Goal: Task Accomplishment & Management: Manage account settings

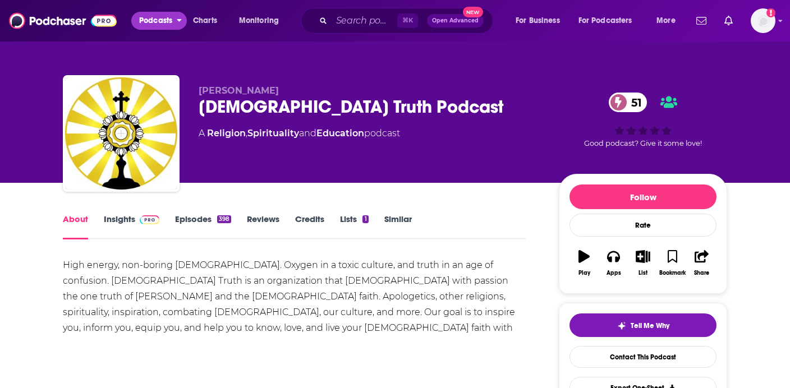
click at [172, 14] on span "Podcasts" at bounding box center [155, 21] width 33 height 16
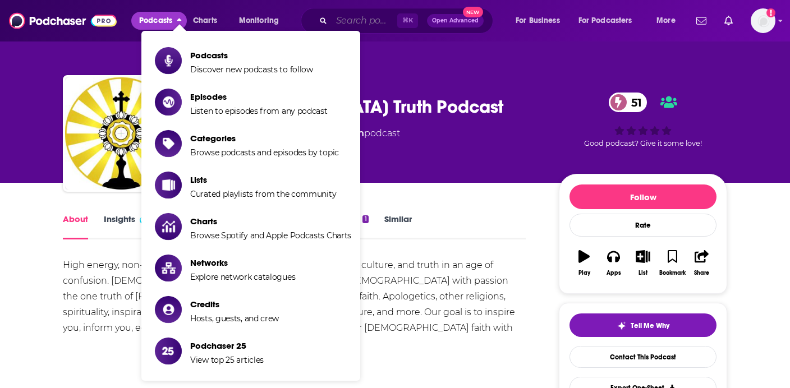
click at [377, 19] on input "Search podcasts, credits, & more..." at bounding box center [365, 21] width 66 height 18
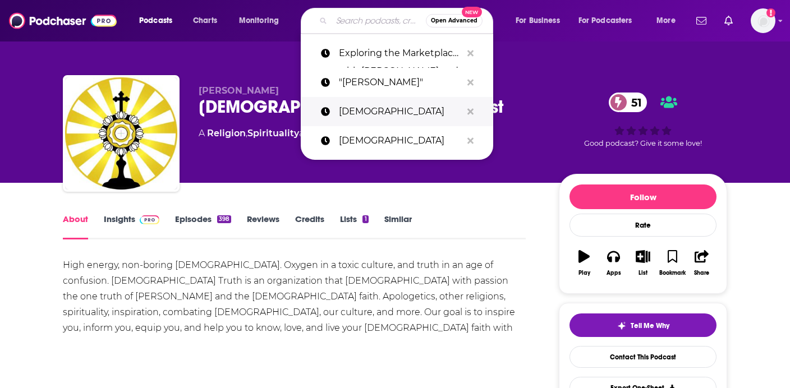
paste input "Jessica Koulianos podcast"
type input "Jessica Koulianos podcast"
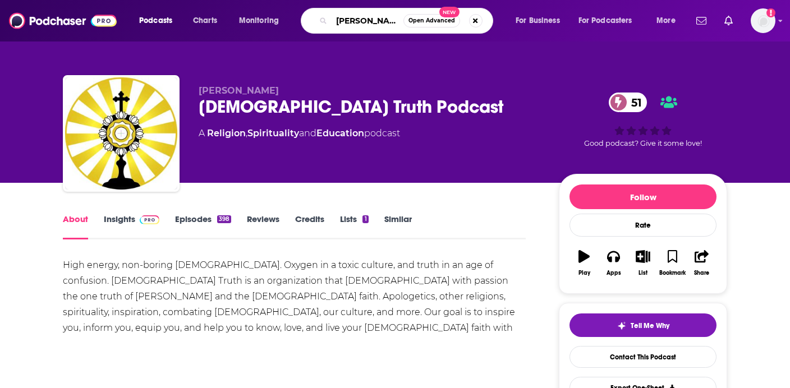
scroll to position [0, 45]
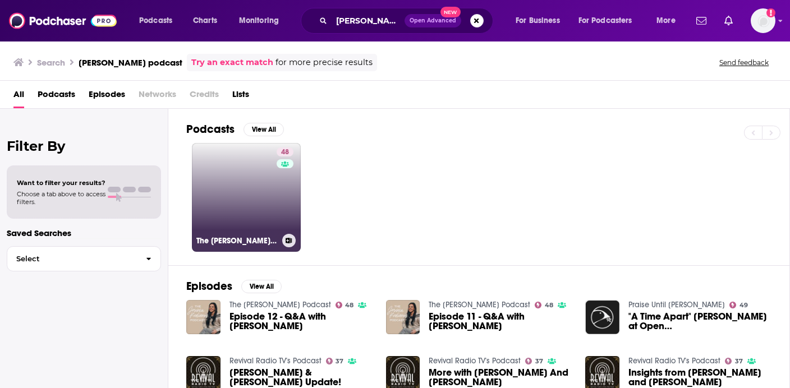
click at [246, 238] on h3 "The [PERSON_NAME] Podcast" at bounding box center [236, 241] width 81 height 10
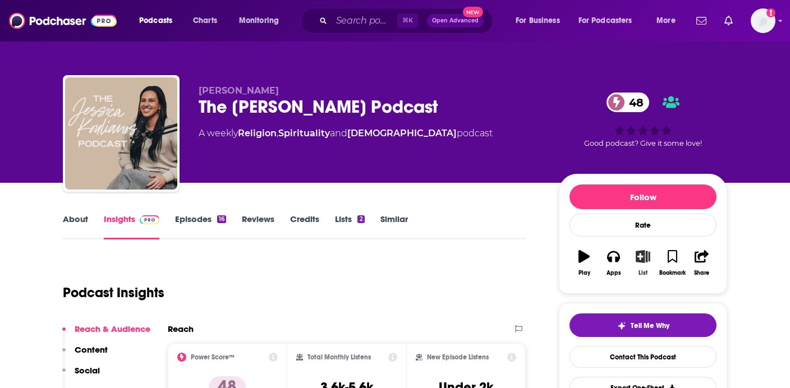
click at [641, 255] on icon "button" at bounding box center [643, 256] width 14 height 12
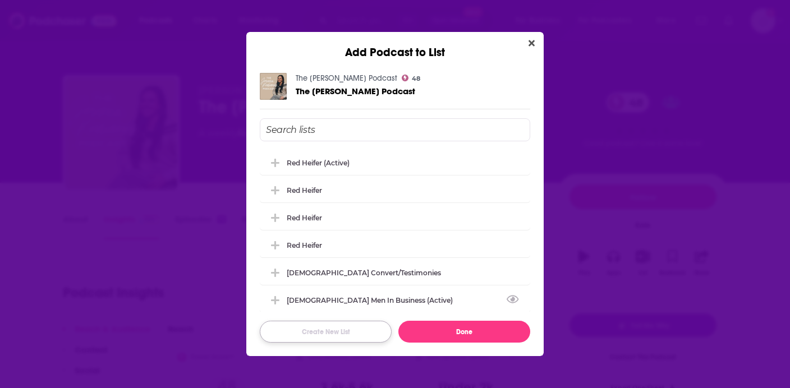
click at [352, 326] on button "Create New List" at bounding box center [326, 332] width 132 height 22
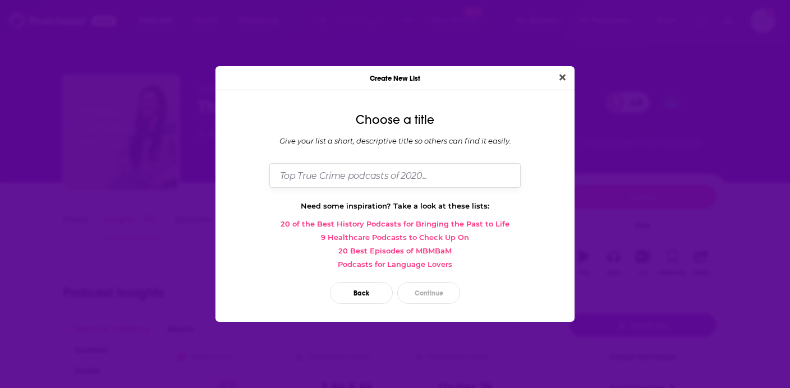
click at [400, 168] on input "Dialog" at bounding box center [394, 175] width 251 height 24
type input "[PERSON_NAME]'s Wishlist"
click at [428, 298] on button "Continue" at bounding box center [428, 293] width 63 height 22
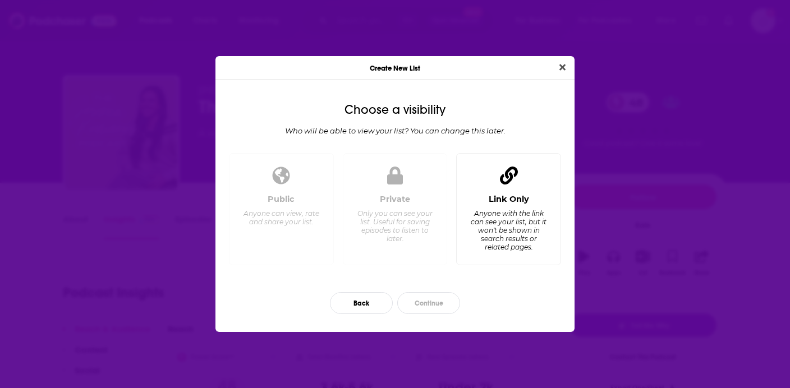
click at [512, 245] on div "Anyone with the link can see your list, but it won't be shown in search results…" at bounding box center [508, 230] width 77 height 42
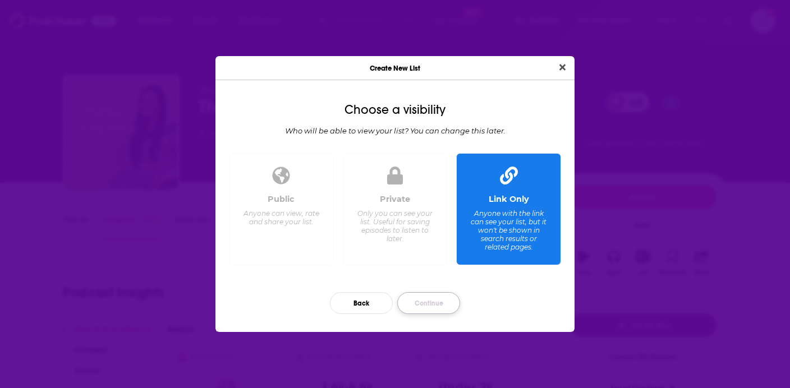
click at [422, 305] on button "Continue" at bounding box center [428, 303] width 63 height 22
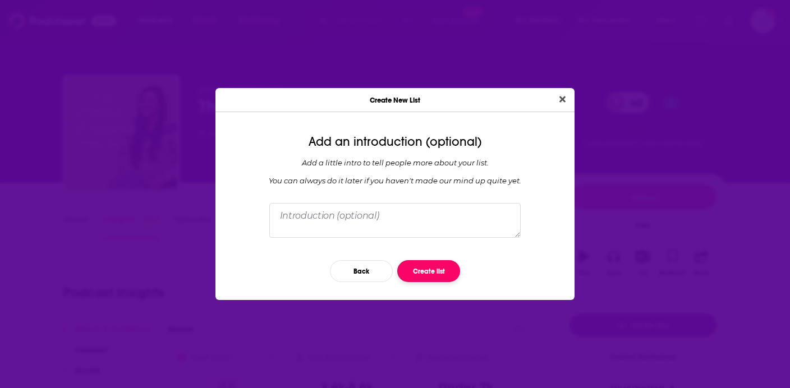
click at [429, 261] on button "Create list" at bounding box center [428, 271] width 63 height 22
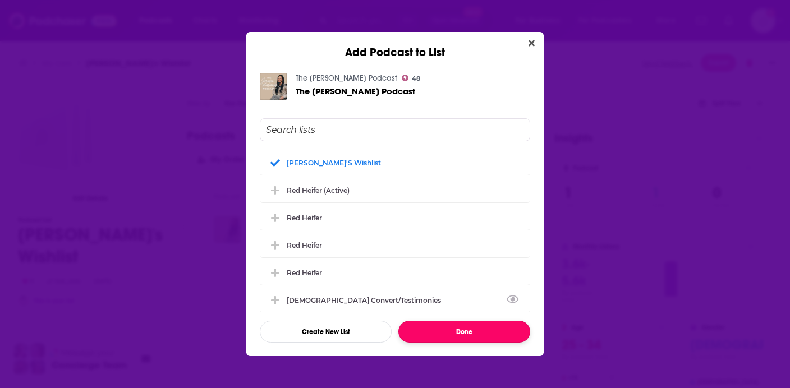
click at [447, 329] on button "Done" at bounding box center [465, 332] width 132 height 22
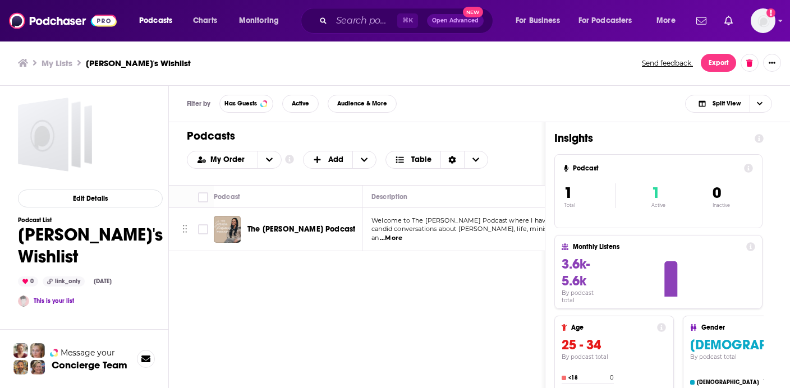
click at [349, 30] on div "⌘ K Open Advanced New" at bounding box center [397, 21] width 193 height 26
click at [353, 16] on input "Search podcasts, credits, & more..." at bounding box center [365, 21] width 66 height 18
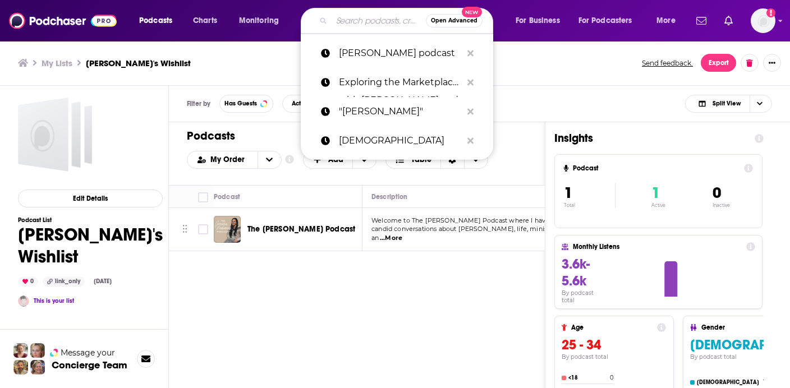
paste input "[PERSON_NAME] podcast"
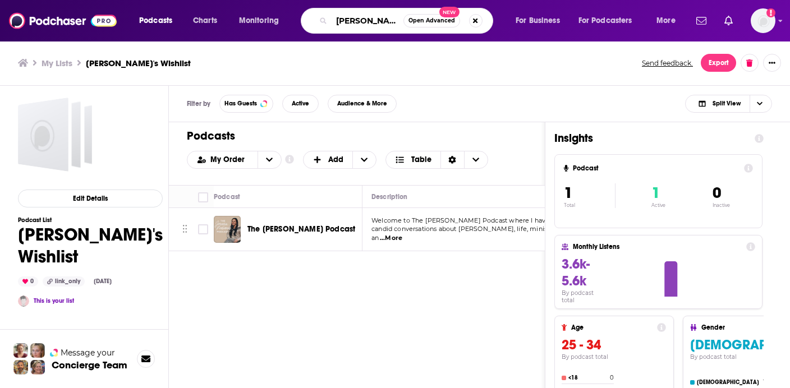
scroll to position [0, 20]
type input "[PERSON_NAME] podcast"
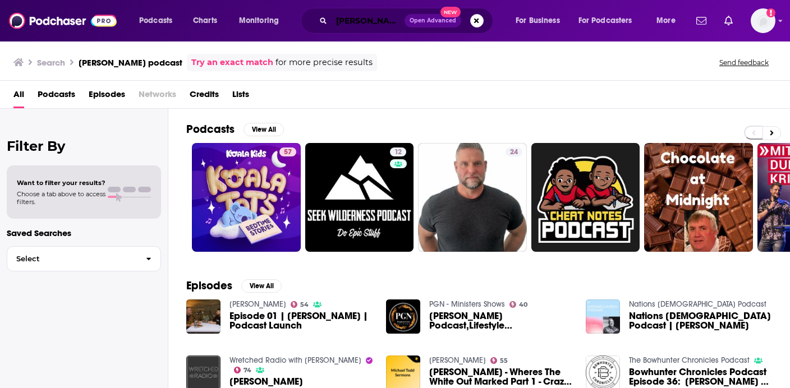
click at [381, 18] on input "[PERSON_NAME] podcast" at bounding box center [368, 21] width 73 height 18
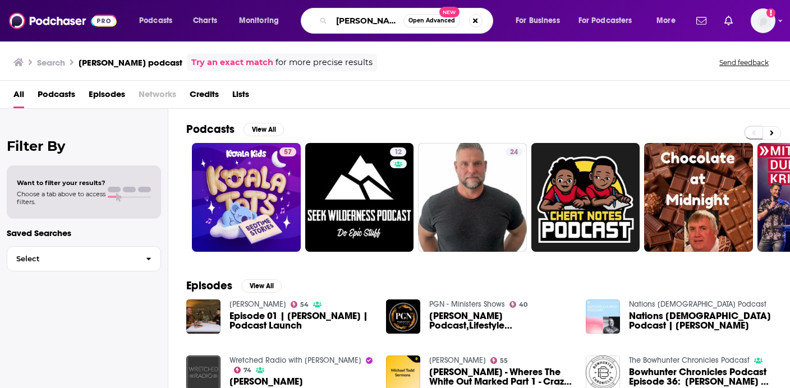
type input "[PERSON_NAME]"
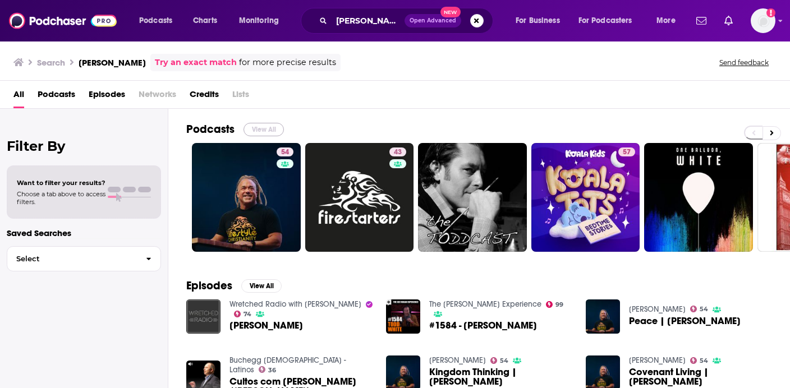
click at [258, 127] on button "View All" at bounding box center [264, 129] width 40 height 13
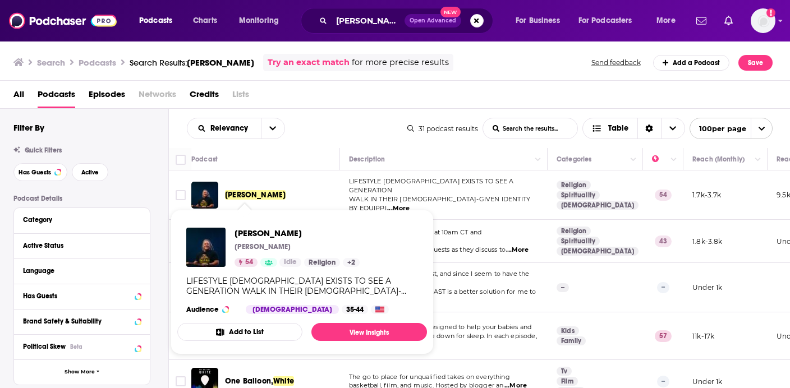
click at [249, 191] on span "[PERSON_NAME]" at bounding box center [255, 195] width 61 height 10
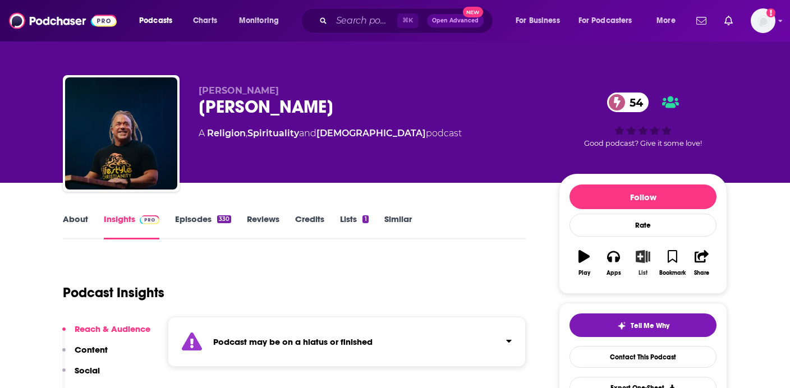
click at [647, 258] on icon "button" at bounding box center [644, 256] width 14 height 12
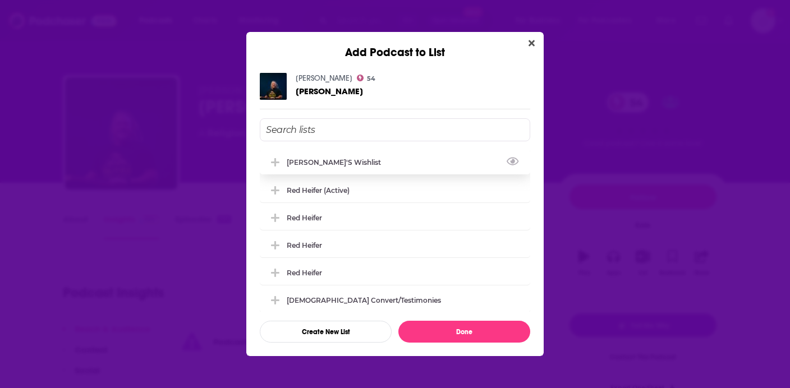
click at [391, 162] on div "[PERSON_NAME]'s Wishlist" at bounding box center [395, 162] width 271 height 25
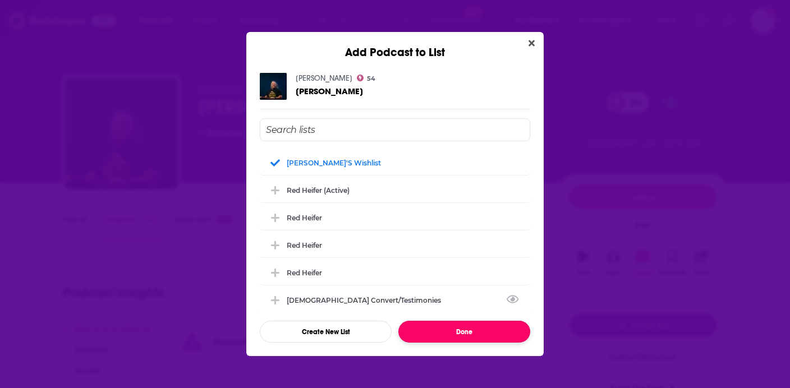
click at [453, 333] on button "Done" at bounding box center [465, 332] width 132 height 22
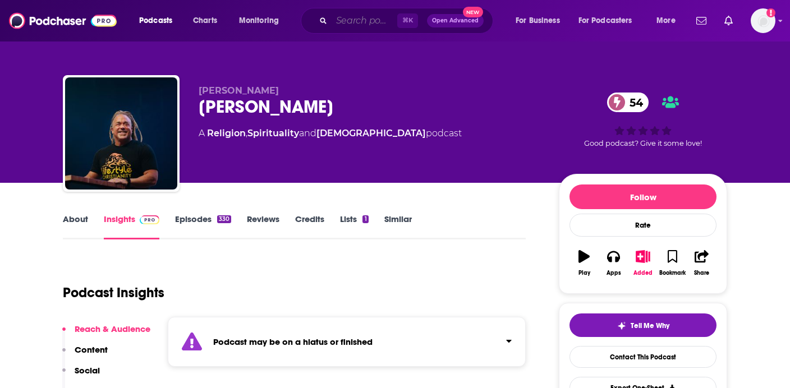
click at [351, 16] on input "Search podcasts, credits, & more..." at bounding box center [365, 21] width 66 height 18
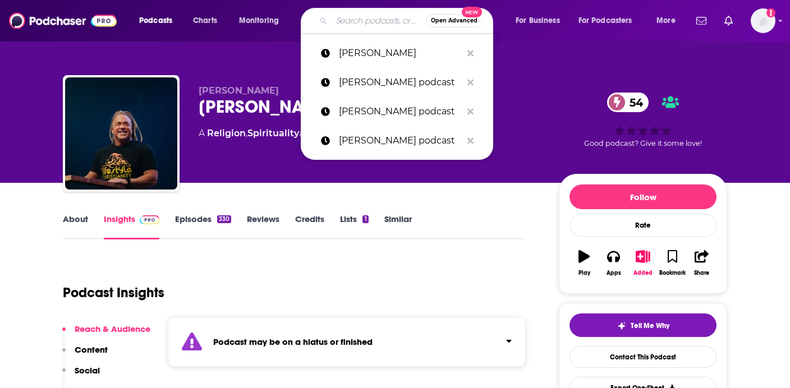
paste input "Iris Global Podcast"
type input "Iris Global Podcast"
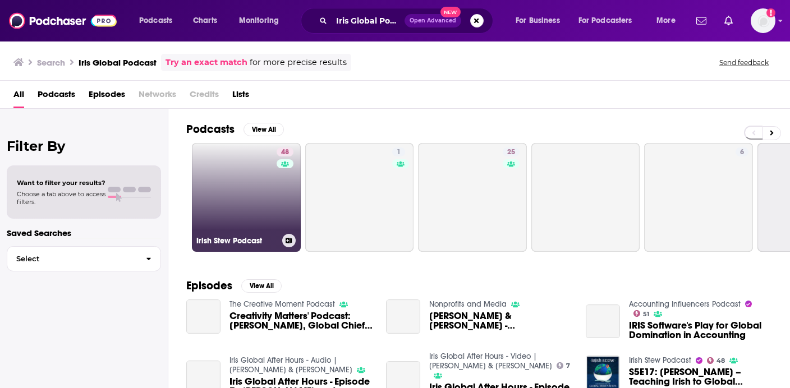
click at [220, 208] on link "48 Irish Stew Podcast" at bounding box center [246, 197] width 109 height 109
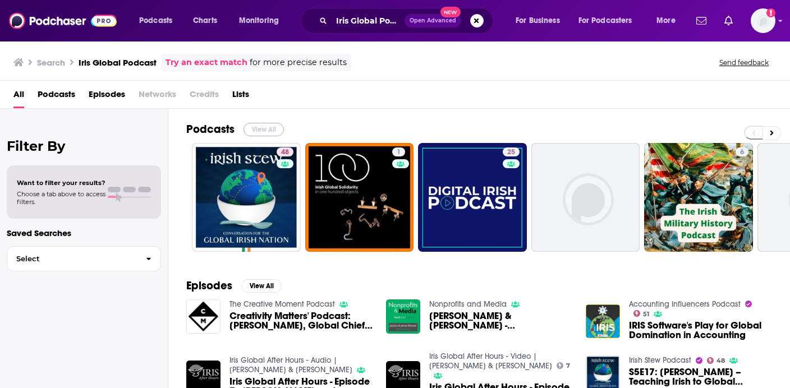
click at [263, 132] on button "View All" at bounding box center [264, 129] width 40 height 13
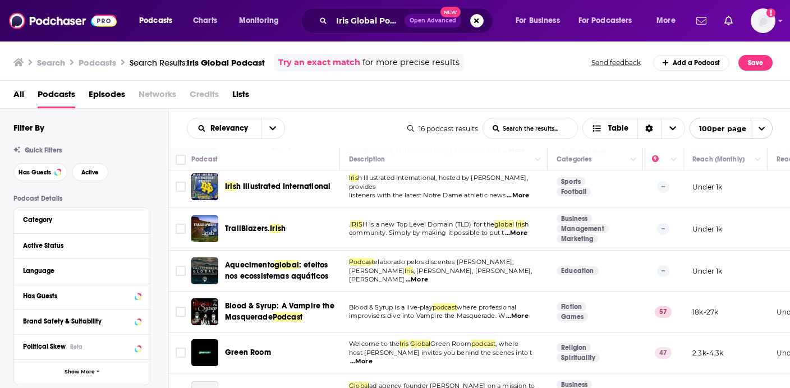
scroll to position [451, 0]
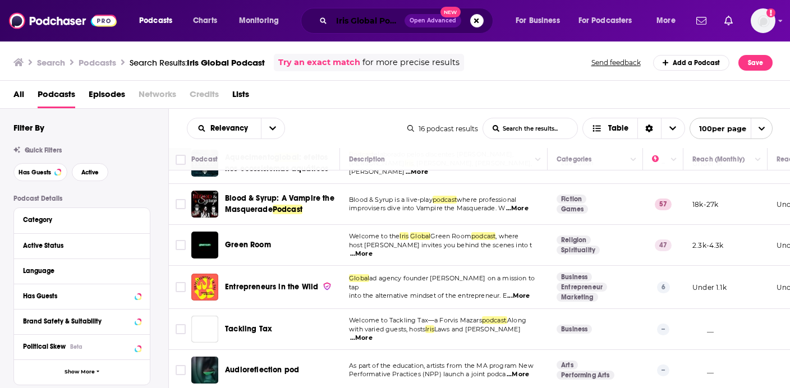
click at [359, 22] on input "Iris Global Podcast" at bounding box center [368, 21] width 73 height 18
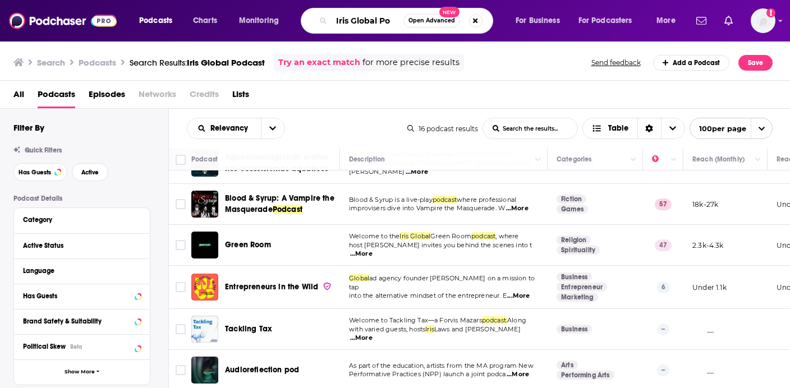
scroll to position [0, 0]
type input "Iris Global"
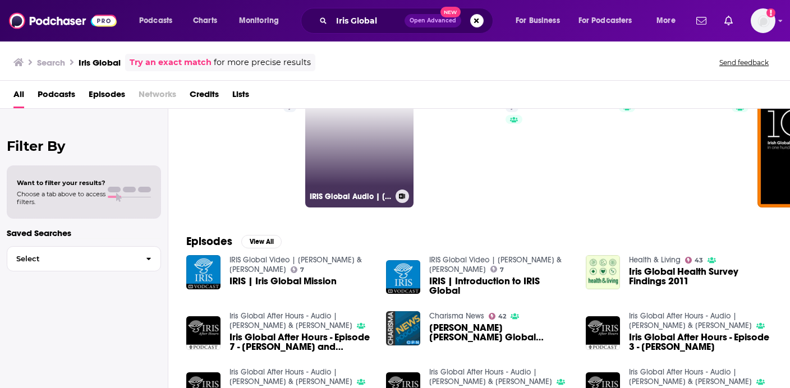
click at [360, 164] on link "IRIS Global Audio | Rolland & Heidi Baker" at bounding box center [359, 153] width 109 height 109
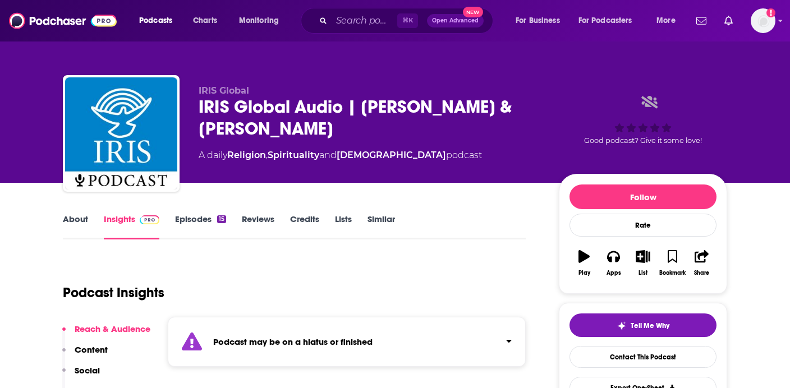
click at [191, 228] on link "Episodes 15" at bounding box center [200, 227] width 51 height 26
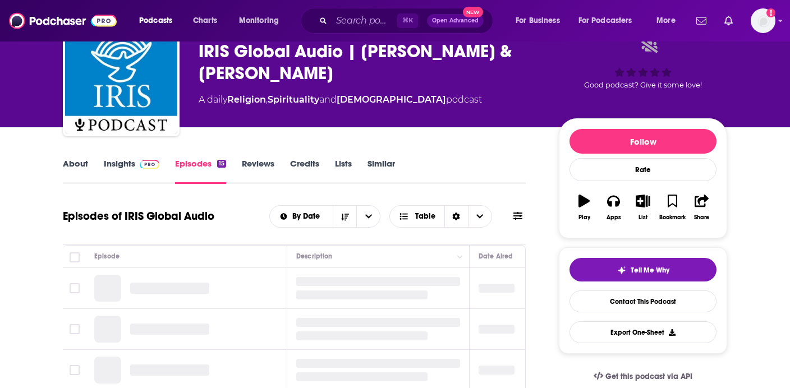
scroll to position [57, 0]
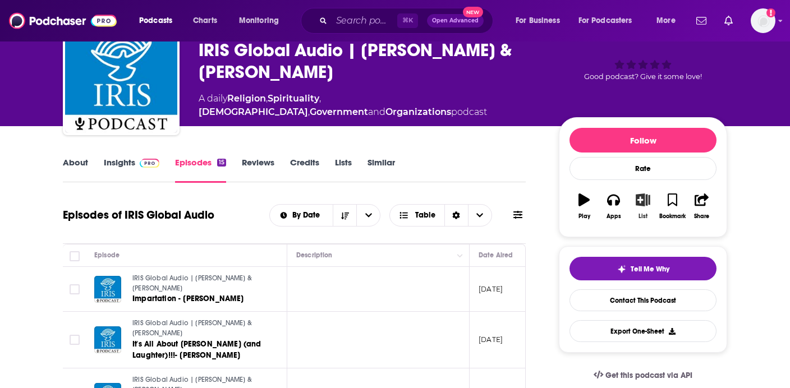
click at [646, 194] on icon "button" at bounding box center [643, 200] width 14 height 12
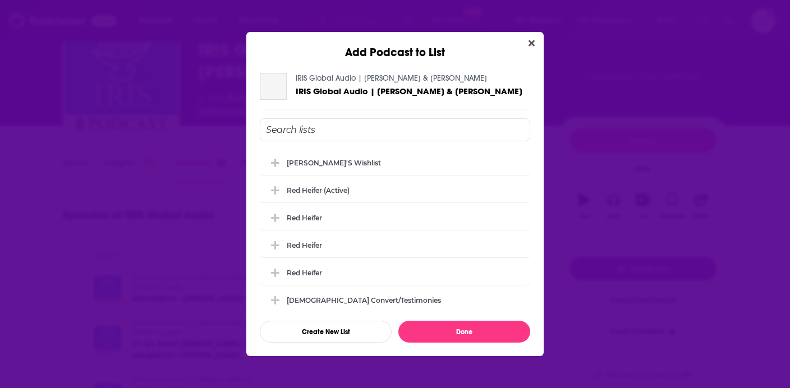
scroll to position [0, 0]
click at [426, 166] on div "[PERSON_NAME]'s Wishlist" at bounding box center [395, 162] width 271 height 25
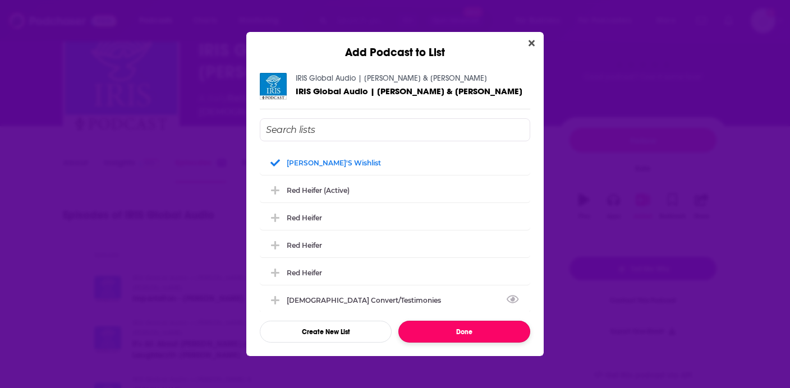
click at [432, 336] on button "Done" at bounding box center [465, 332] width 132 height 22
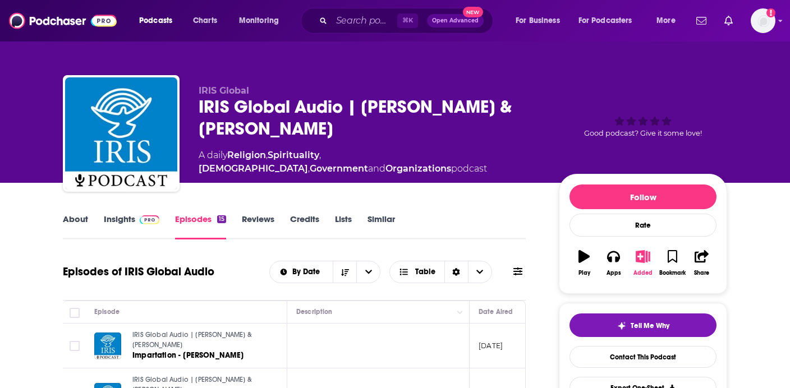
scroll to position [57, 0]
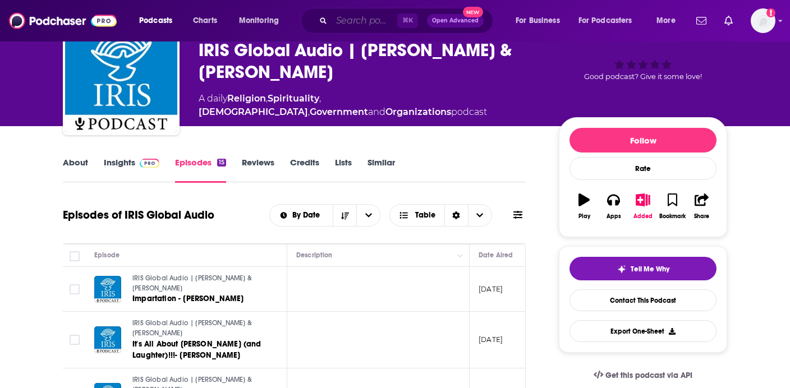
click at [336, 21] on input "Search podcasts, credits, & more..." at bounding box center [365, 21] width 66 height 18
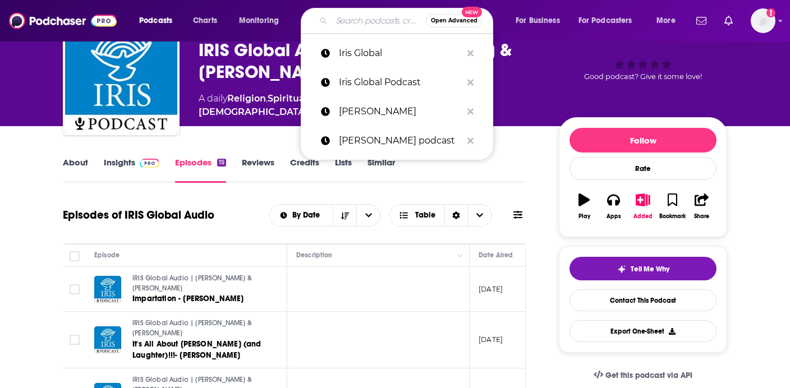
paste input "Dear future husband (Christian Bevere)"
type input "Dear future husband (Christian Bevere)"
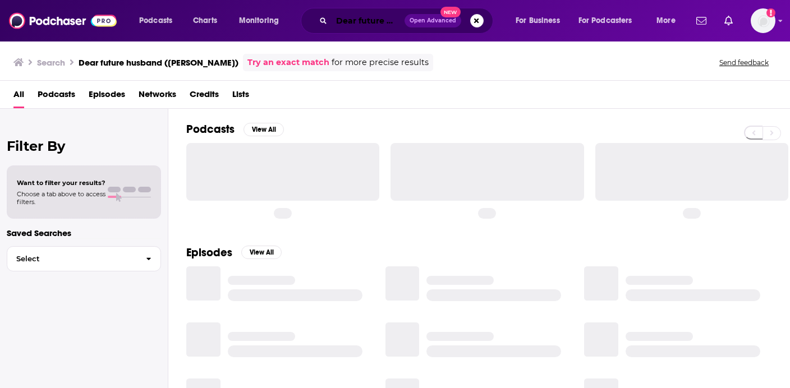
click at [368, 19] on input "Dear future husband (Christian Bevere)" at bounding box center [368, 21] width 73 height 18
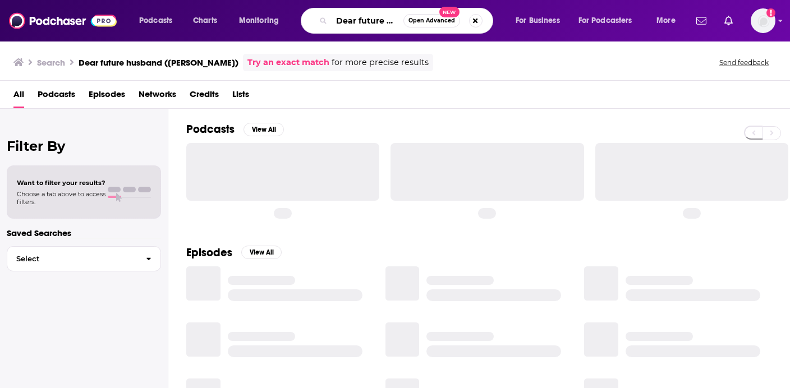
click at [396, 21] on input "Dear future husband (Christian Bevere)" at bounding box center [368, 21] width 72 height 18
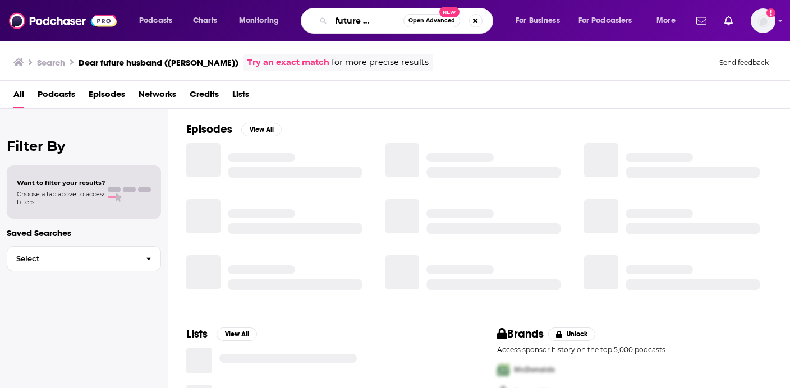
type input "Dear future husband"
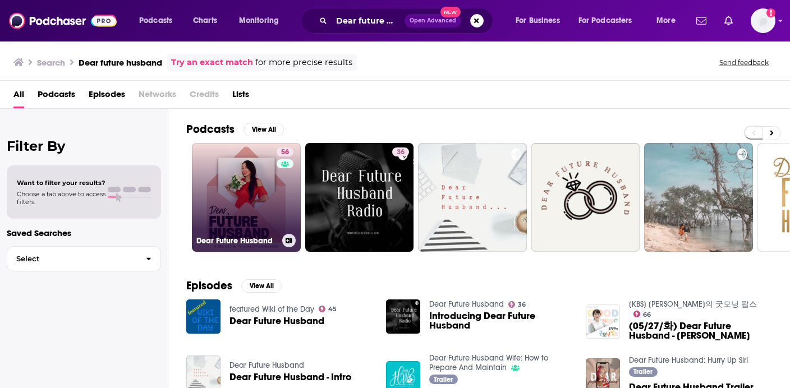
click at [239, 194] on link "56 Dear Future Husband" at bounding box center [246, 197] width 109 height 109
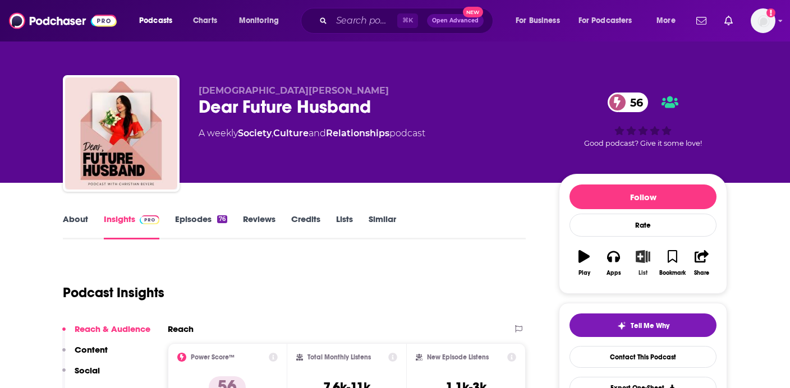
click at [646, 254] on icon "button" at bounding box center [643, 256] width 14 height 12
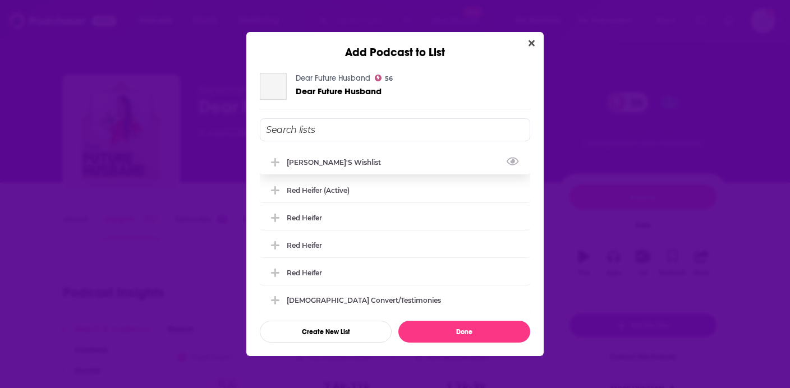
click at [372, 162] on div "[PERSON_NAME]'s Wishlist" at bounding box center [395, 162] width 271 height 25
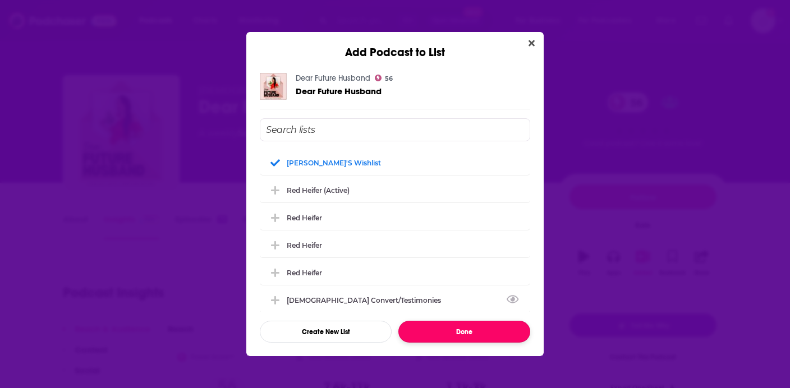
click at [424, 326] on button "Done" at bounding box center [465, 332] width 132 height 22
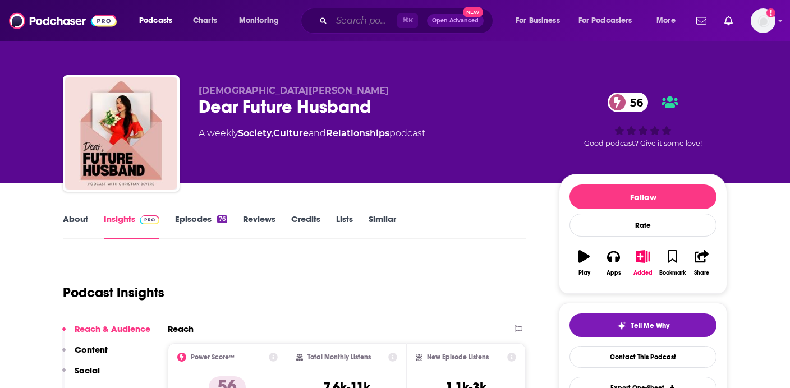
click at [358, 19] on input "Search podcasts, credits, & more..." at bounding box center [365, 21] width 66 height 18
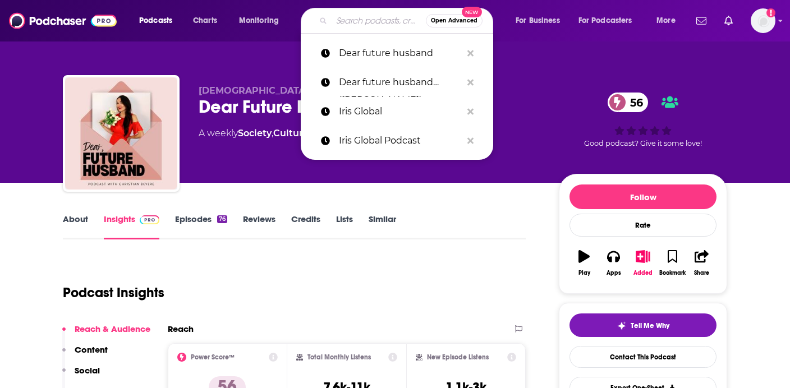
paste input "Vlad Savchuk"
type input "Vlad Savchuk"
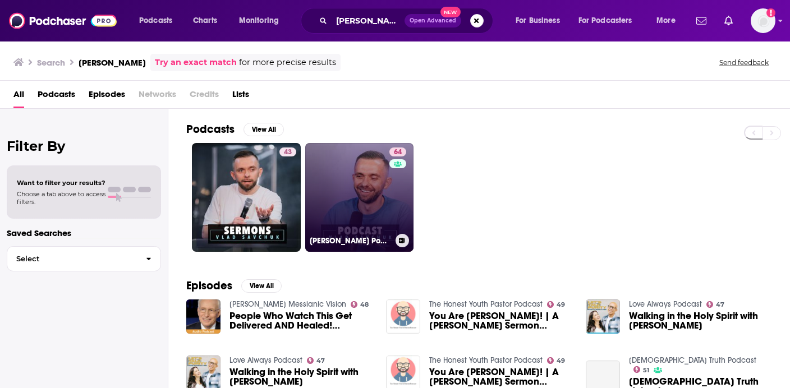
click at [378, 193] on link "64 Vlad Savchuk Podcast" at bounding box center [359, 197] width 109 height 109
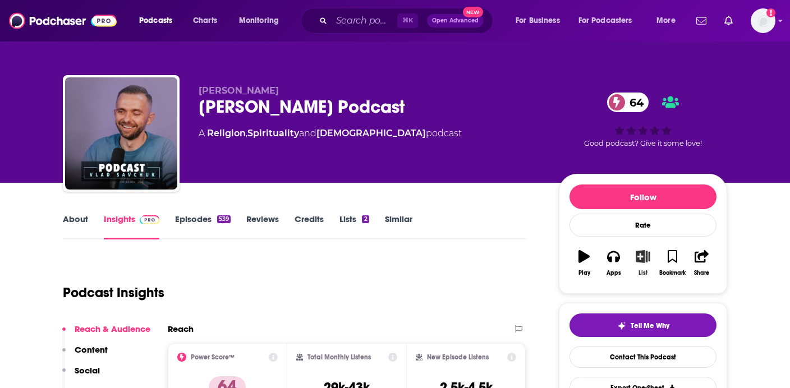
click at [643, 262] on icon "button" at bounding box center [644, 256] width 14 height 12
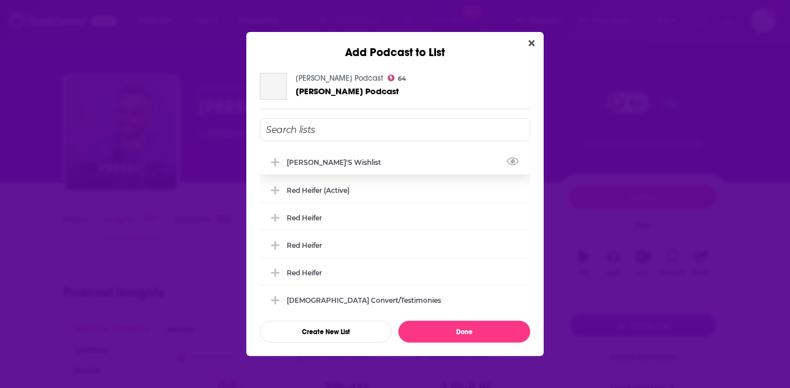
click at [426, 155] on div "[PERSON_NAME]'s Wishlist" at bounding box center [395, 162] width 271 height 25
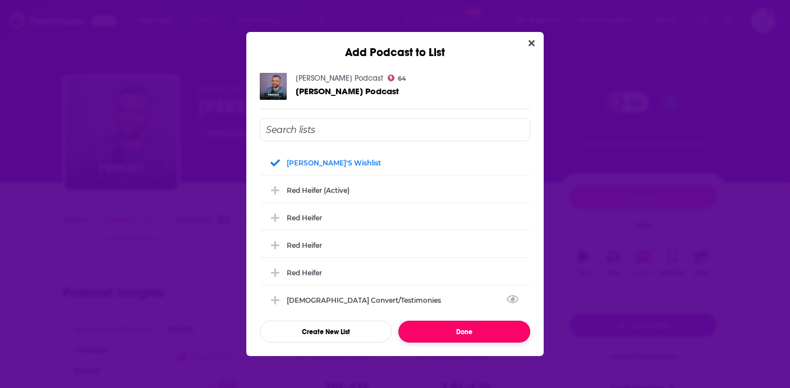
click at [431, 329] on button "Done" at bounding box center [465, 332] width 132 height 22
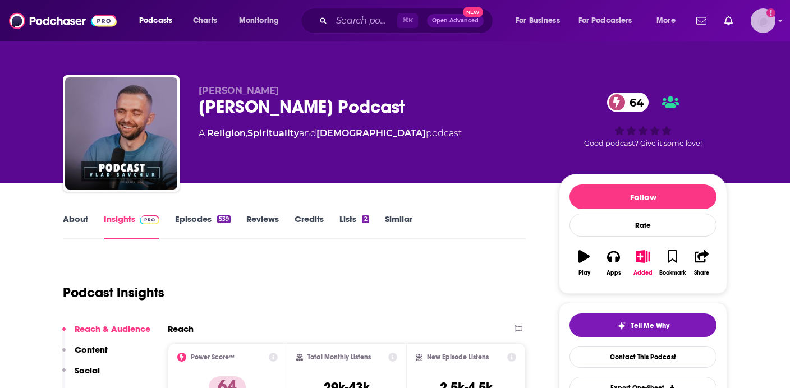
click at [762, 24] on img "Logged in as antonettefrontgate" at bounding box center [763, 20] width 25 height 25
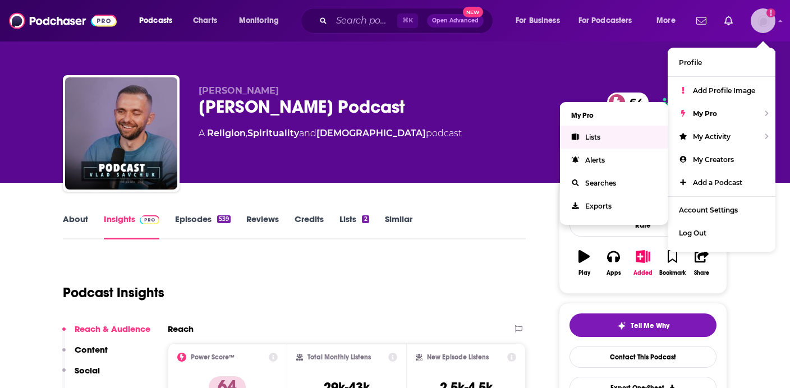
click at [649, 134] on link "Lists" at bounding box center [614, 137] width 108 height 23
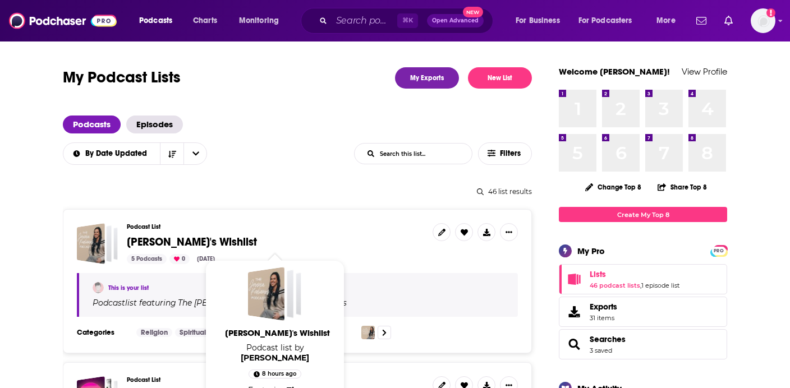
click at [177, 241] on span "[PERSON_NAME]'s Wishlist" at bounding box center [192, 242] width 130 height 14
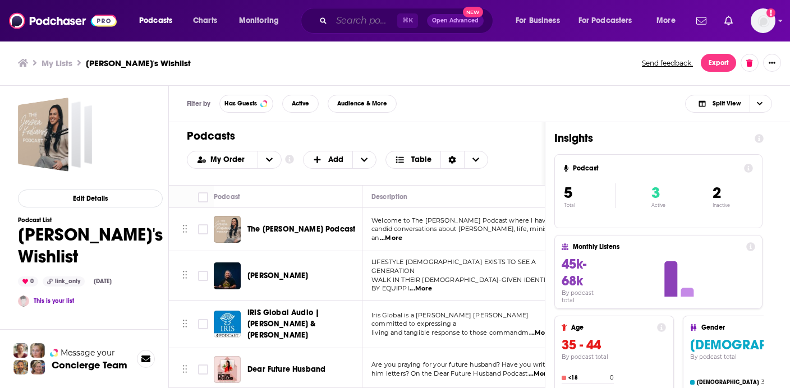
click at [338, 16] on input "Search podcasts, credits, & more..." at bounding box center [365, 21] width 66 height 18
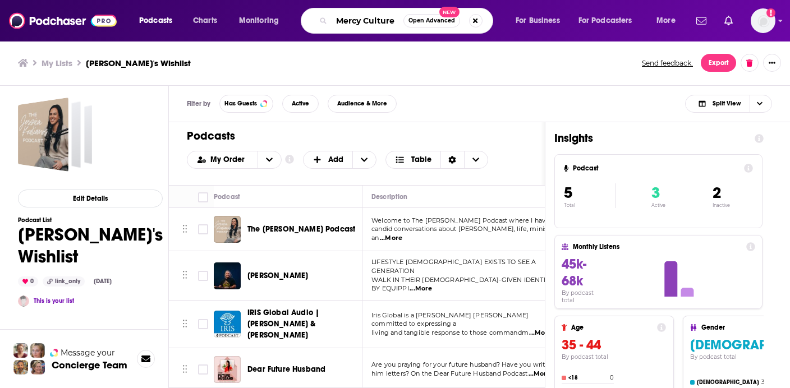
type input "Mercy Culture"
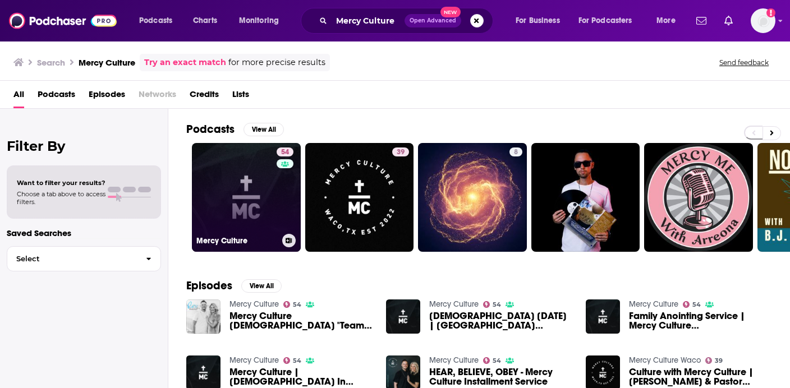
click at [257, 200] on link "54 Mercy Culture" at bounding box center [246, 197] width 109 height 109
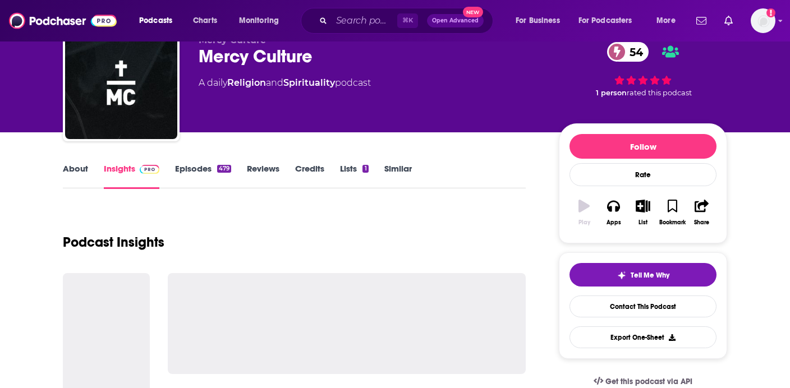
scroll to position [51, 0]
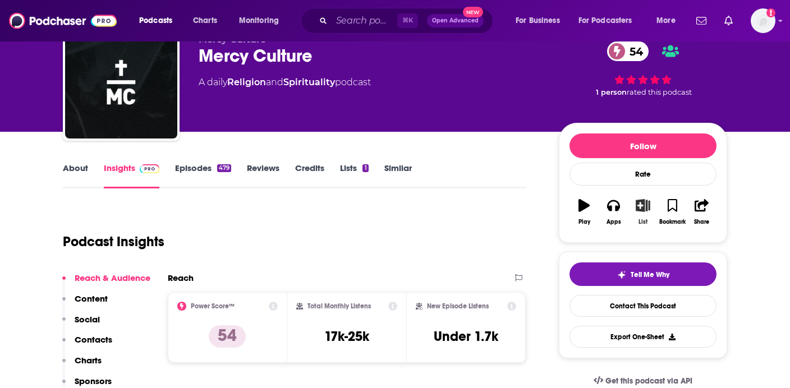
click at [644, 213] on button "List" at bounding box center [643, 212] width 29 height 40
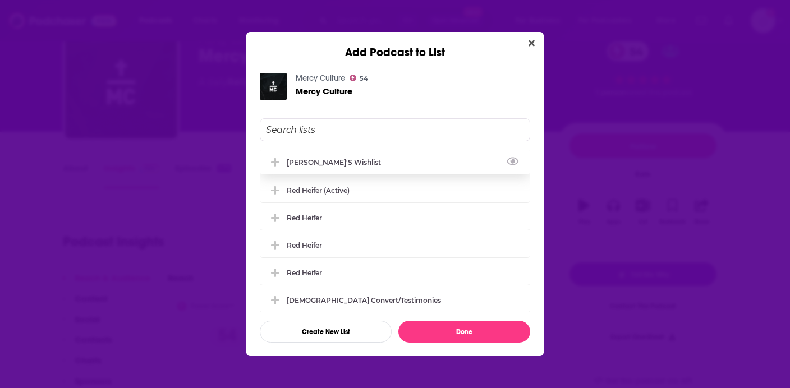
click at [445, 173] on div "[PERSON_NAME]'s Wishlist" at bounding box center [395, 162] width 271 height 25
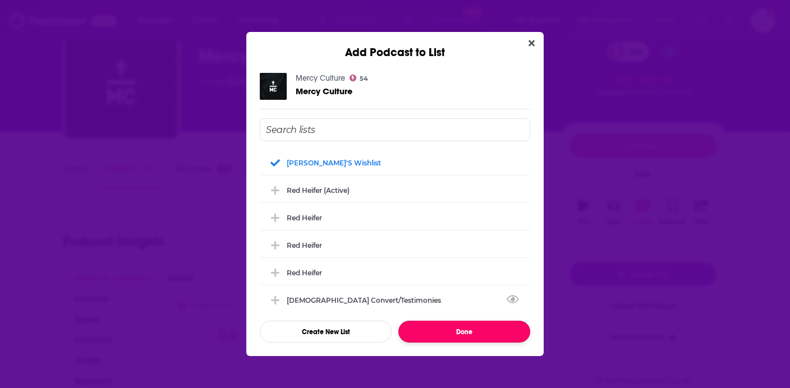
click at [442, 340] on button "Done" at bounding box center [465, 332] width 132 height 22
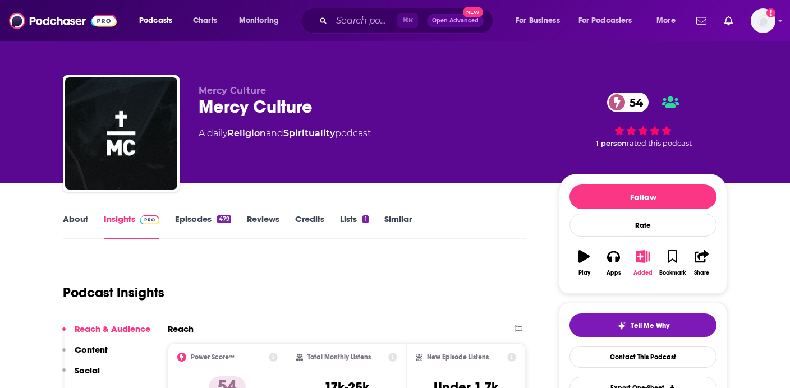
scroll to position [51, 0]
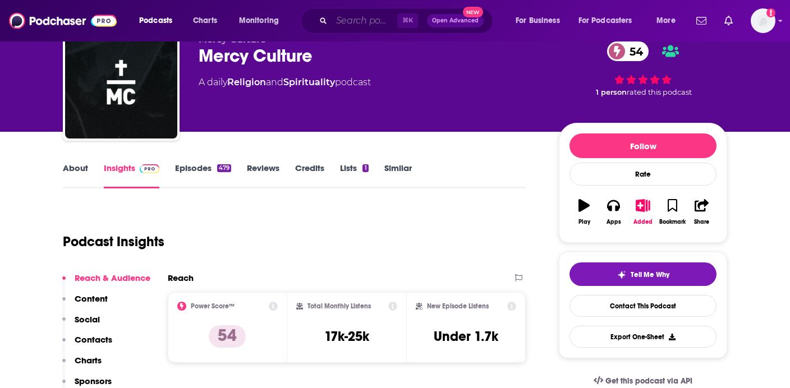
click at [338, 16] on input "Search podcasts, credits, & more..." at bounding box center [365, 21] width 66 height 18
paste input "Mike Signorelli"
type input "Mike Signorelli"
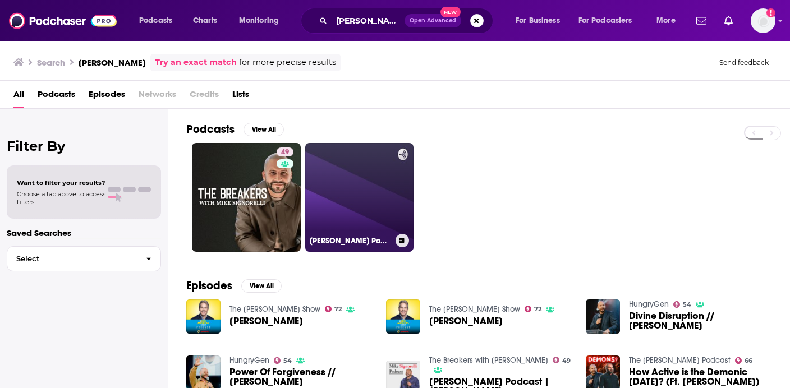
click at [353, 201] on link "Mike Signorelli Podcast" at bounding box center [359, 197] width 109 height 109
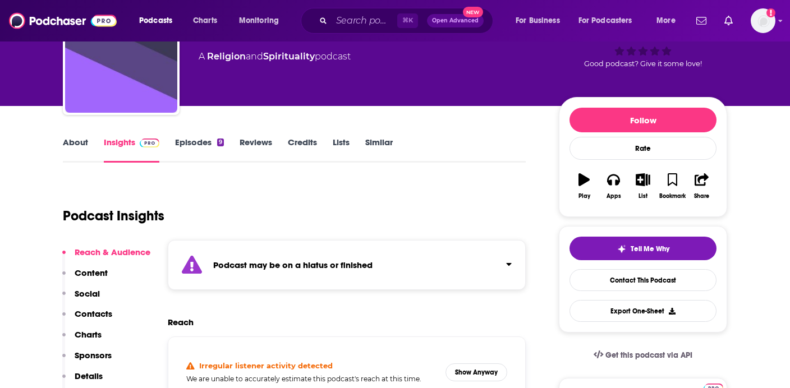
scroll to position [78, 0]
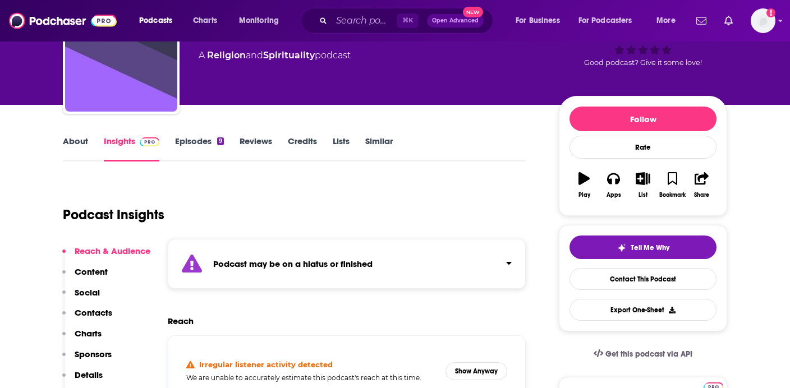
click at [220, 138] on div "9" at bounding box center [220, 142] width 7 height 8
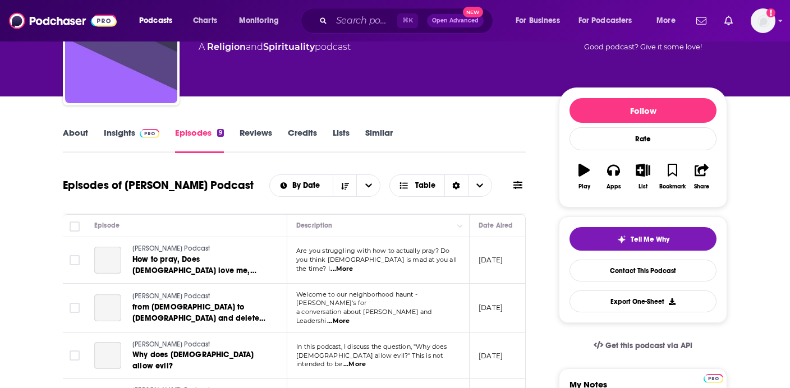
scroll to position [87, 0]
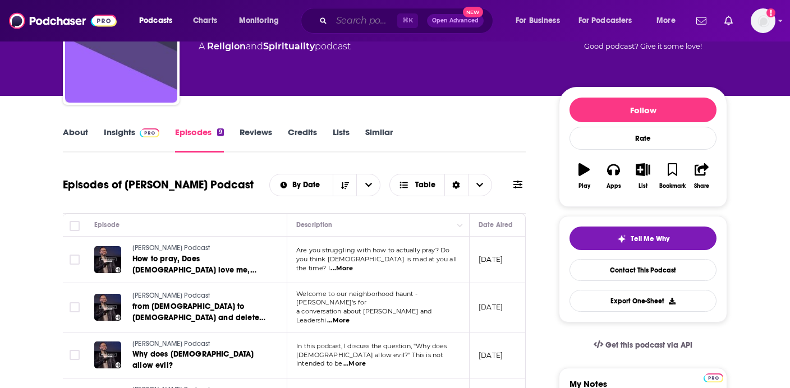
click at [341, 20] on input "Search podcasts, credits, & more..." at bounding box center [365, 21] width 66 height 18
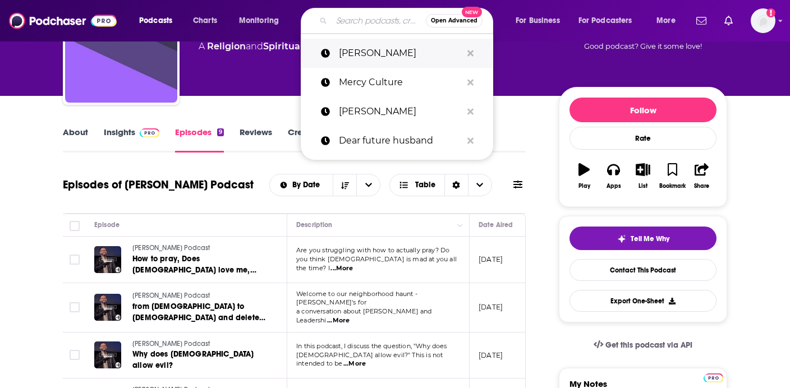
click at [345, 57] on p "Mike Signorelli" at bounding box center [400, 53] width 123 height 29
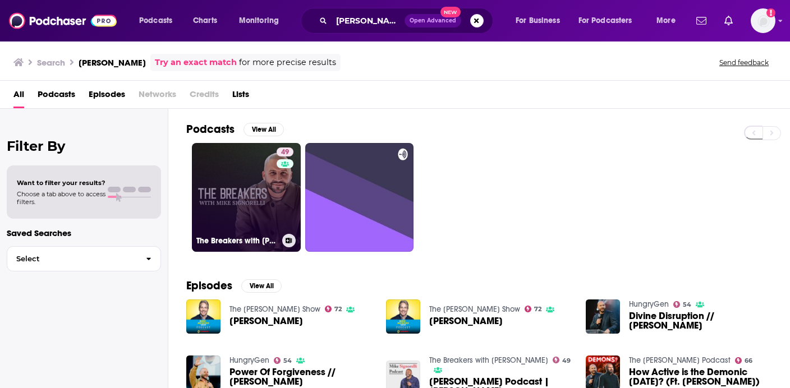
click at [252, 185] on link "49 The Breakers with Mike Signorelli" at bounding box center [246, 197] width 109 height 109
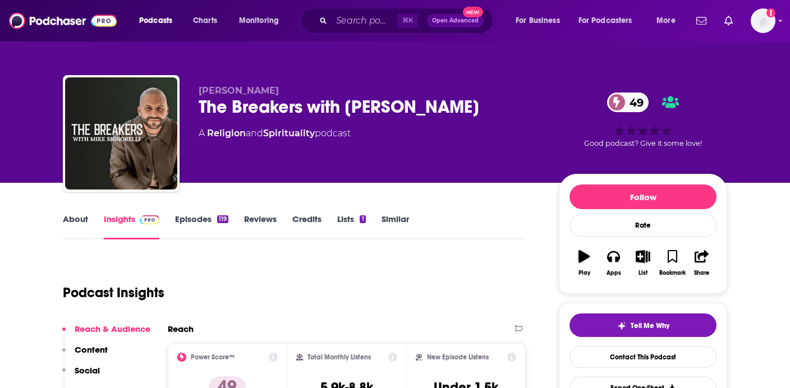
click at [199, 225] on link "Episodes 119" at bounding box center [201, 227] width 53 height 26
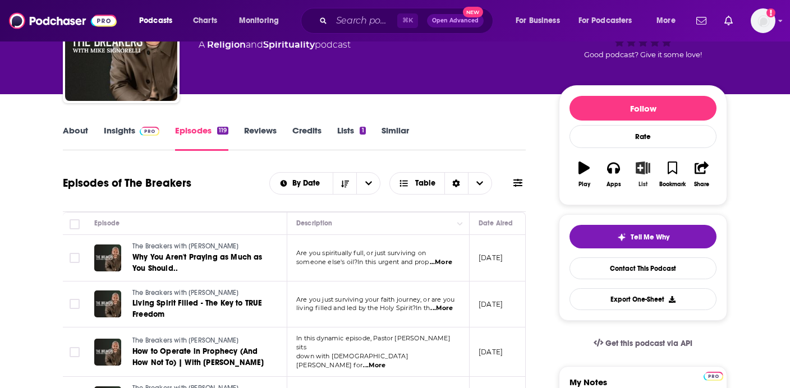
click at [648, 163] on icon "button" at bounding box center [643, 168] width 14 height 12
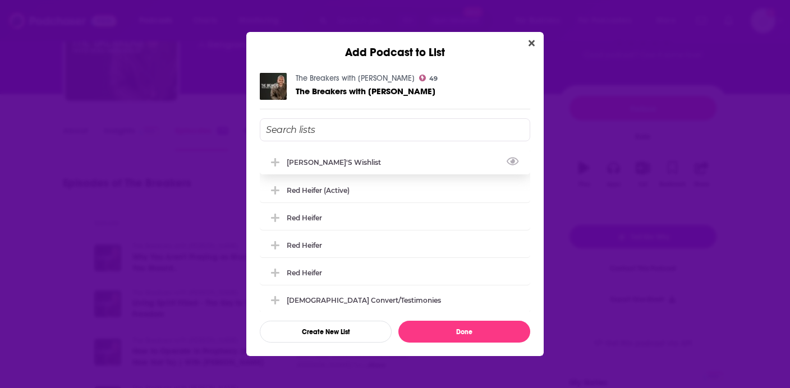
click at [464, 160] on div "[PERSON_NAME]'s Wishlist" at bounding box center [395, 162] width 271 height 25
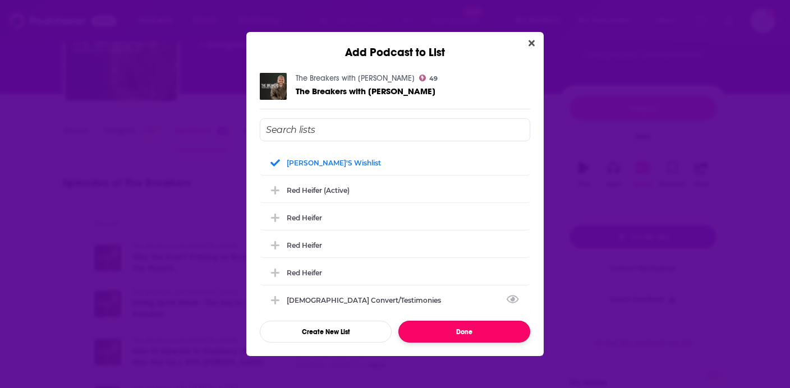
click at [450, 329] on button "Done" at bounding box center [465, 332] width 132 height 22
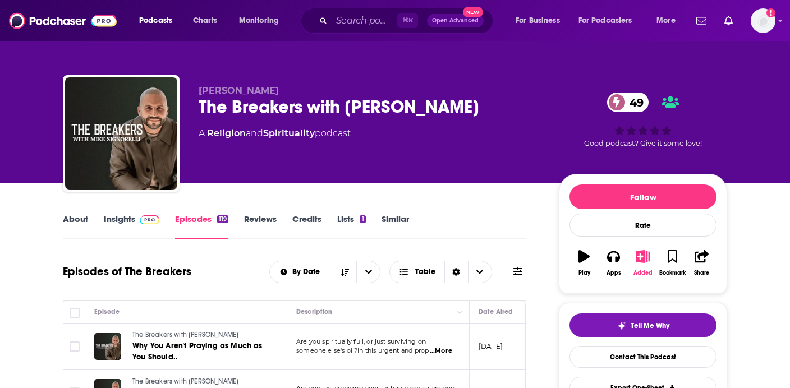
scroll to position [89, 0]
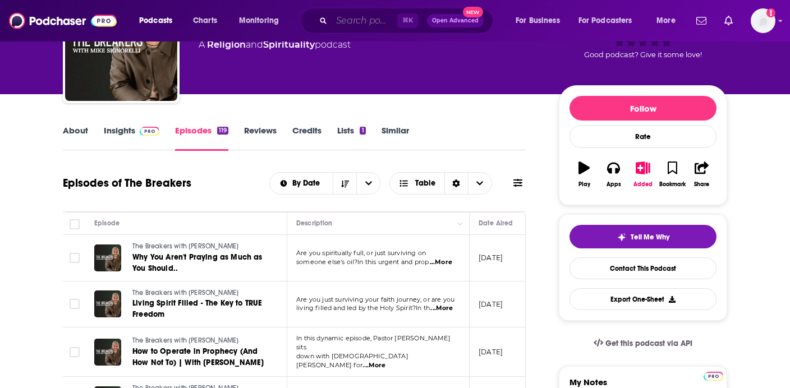
click at [346, 19] on input "Search podcasts, credits, & more..." at bounding box center [365, 21] width 66 height 18
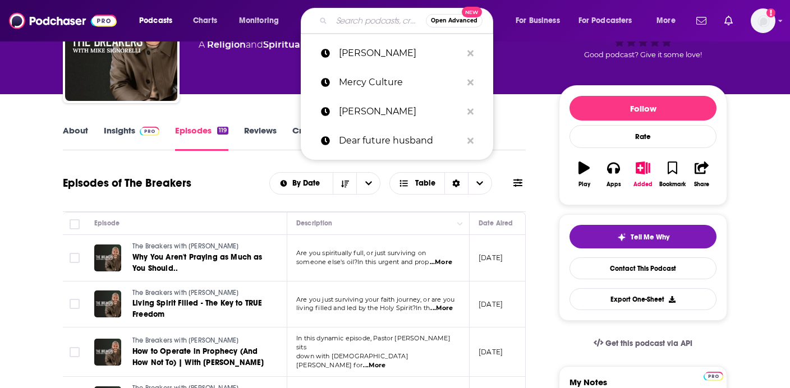
paste input "Megan Ashley"
type input "Megan Ashley"
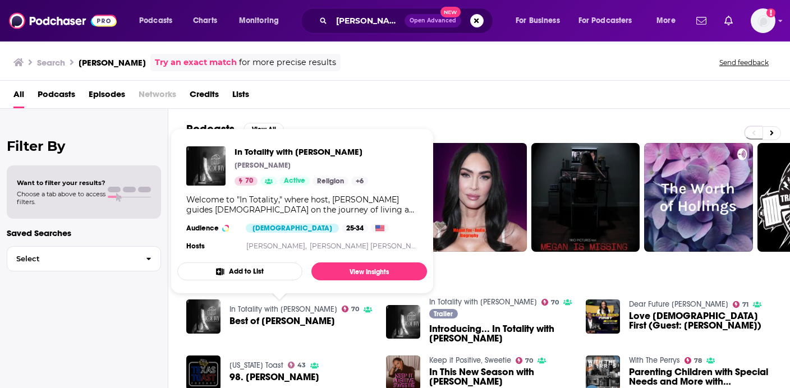
click at [263, 307] on link "In Totality with Megan Ashley" at bounding box center [284, 310] width 108 height 10
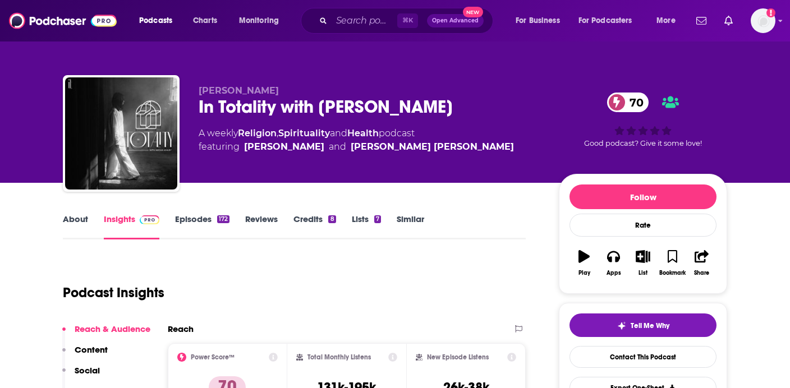
click at [198, 219] on link "Episodes 172" at bounding box center [202, 227] width 54 height 26
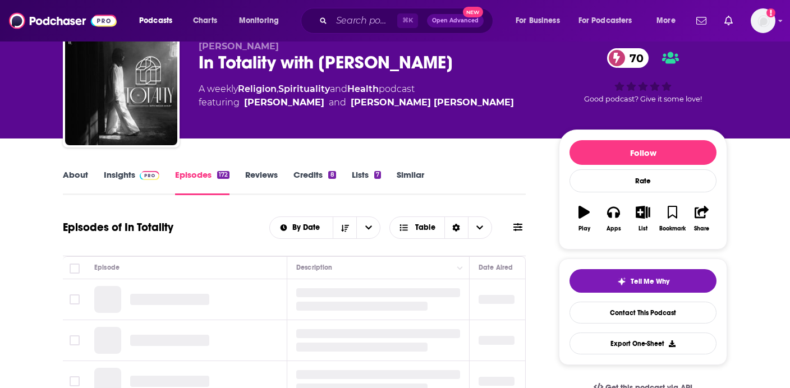
scroll to position [52, 0]
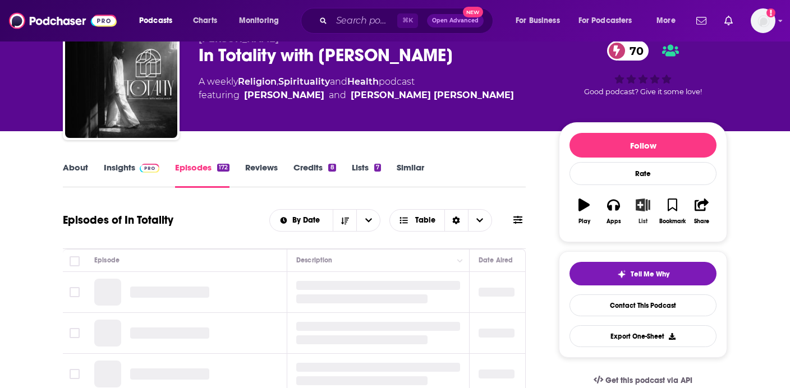
click at [651, 208] on button "List" at bounding box center [643, 211] width 29 height 40
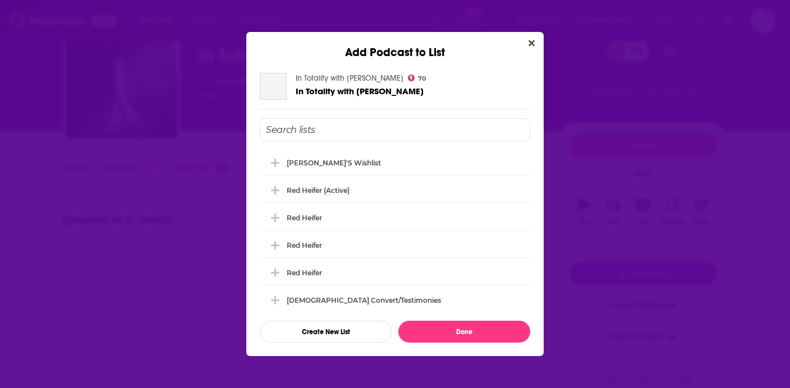
scroll to position [0, 0]
click at [379, 155] on div "[PERSON_NAME]'s Wishlist" at bounding box center [395, 162] width 271 height 25
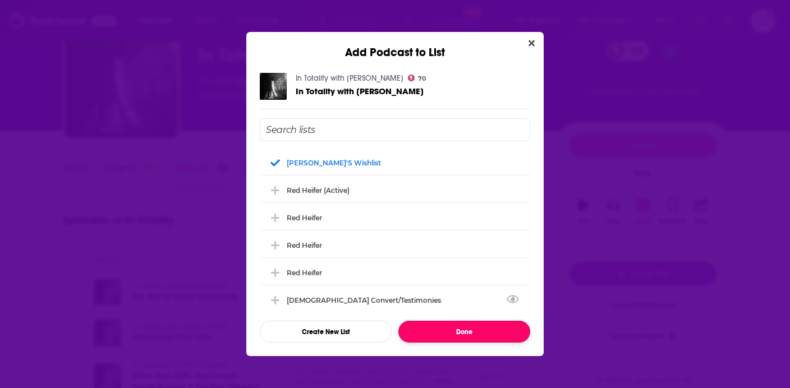
click at [448, 326] on button "Done" at bounding box center [465, 332] width 132 height 22
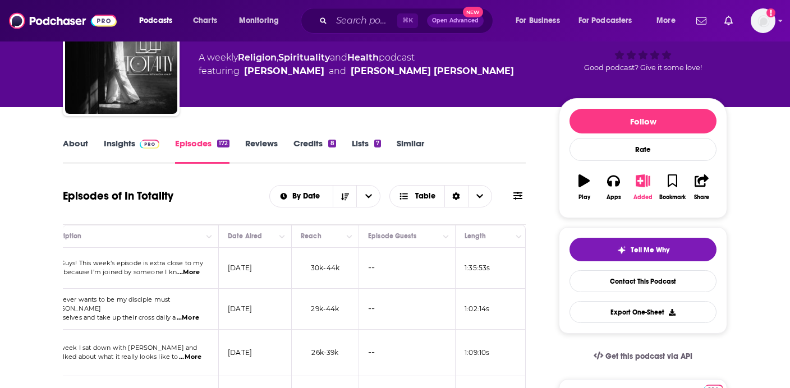
scroll to position [0, 255]
click at [346, 22] on input "Search podcasts, credits, & more..." at bounding box center [365, 21] width 66 height 18
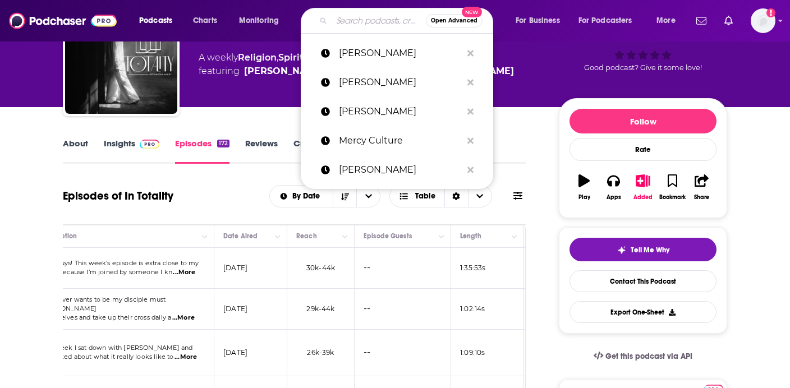
paste input "The speakeasy"
type input "The speakeasy"
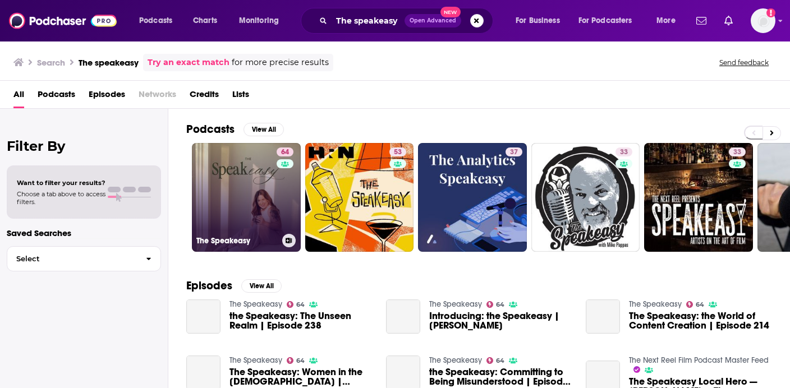
click at [268, 195] on link "64 The Speakeasy" at bounding box center [246, 197] width 109 height 109
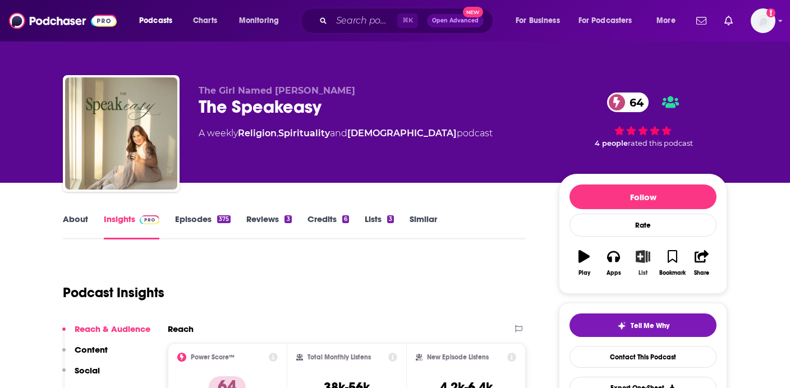
click at [641, 262] on icon "button" at bounding box center [644, 256] width 14 height 12
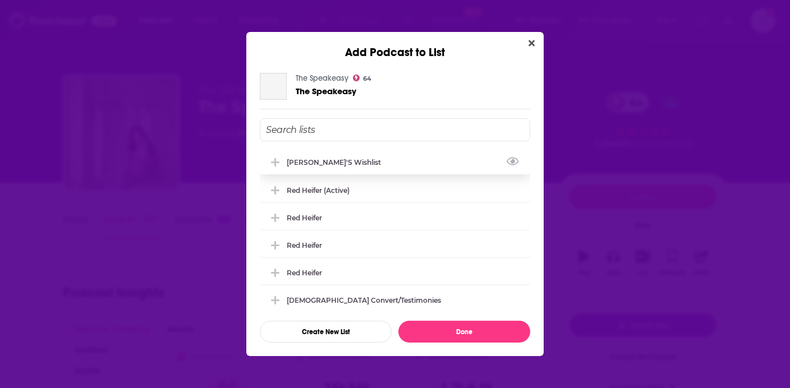
click at [435, 165] on div "[PERSON_NAME]'s Wishlist" at bounding box center [395, 162] width 271 height 25
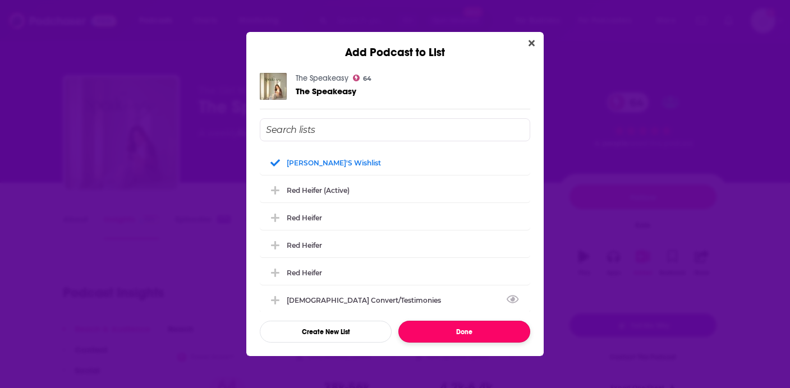
click at [442, 321] on button "Done" at bounding box center [465, 332] width 132 height 22
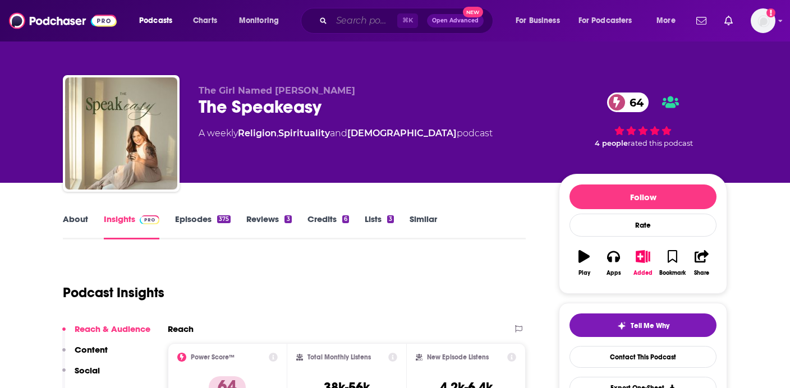
click at [362, 24] on input "Search podcasts, credits, & more..." at bounding box center [365, 21] width 66 height 18
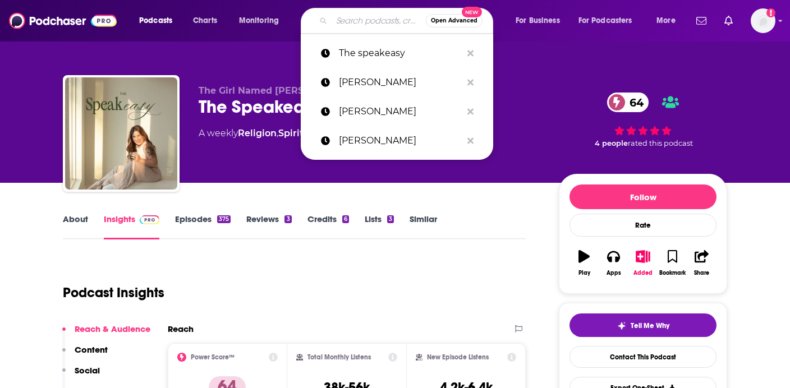
paste input "The handlebar podcast"
type input "The handlebar podcast"
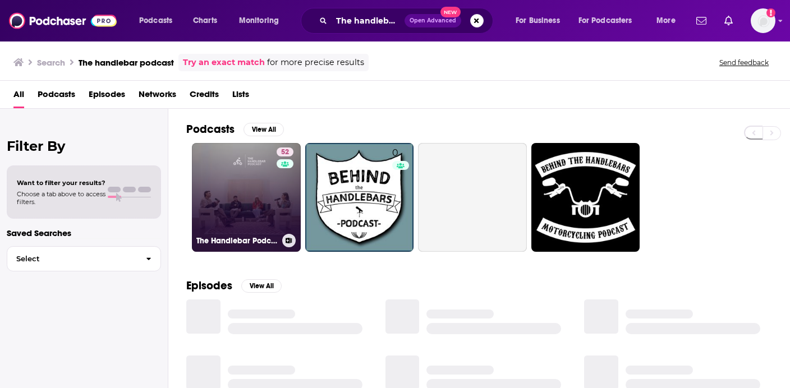
click at [260, 198] on link "52 The Handlebar Podcast" at bounding box center [246, 197] width 109 height 109
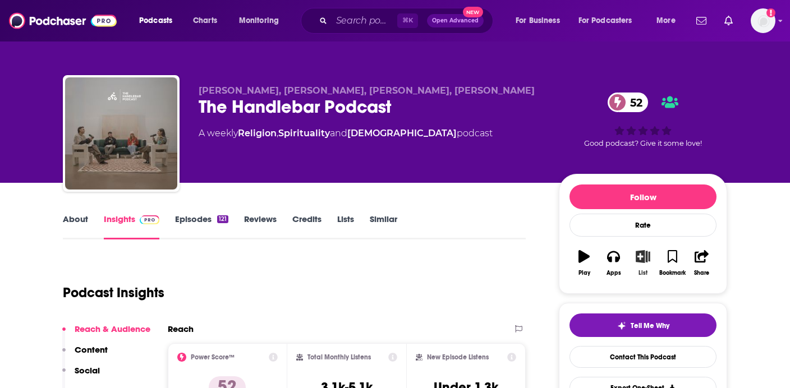
click at [638, 250] on button "List" at bounding box center [643, 263] width 29 height 40
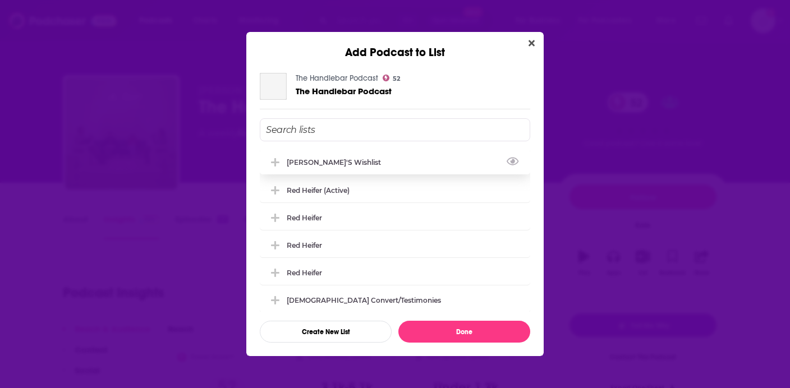
click at [385, 162] on div "[PERSON_NAME]'s Wishlist" at bounding box center [395, 162] width 271 height 25
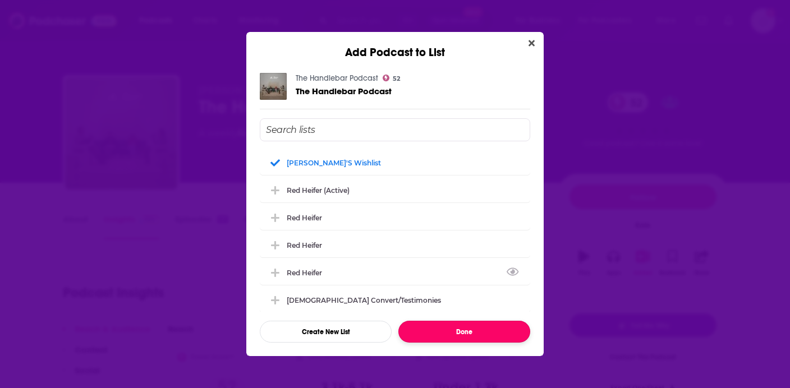
click at [441, 330] on button "Done" at bounding box center [465, 332] width 132 height 22
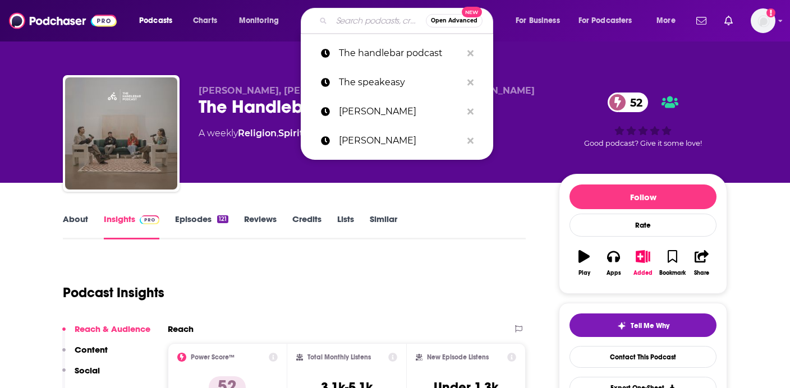
click at [353, 17] on input "Search podcasts, credits, & more..." at bounding box center [379, 21] width 94 height 18
paste input "Rebecca Wise podcast"
type input "Rebecca Wise podcast"
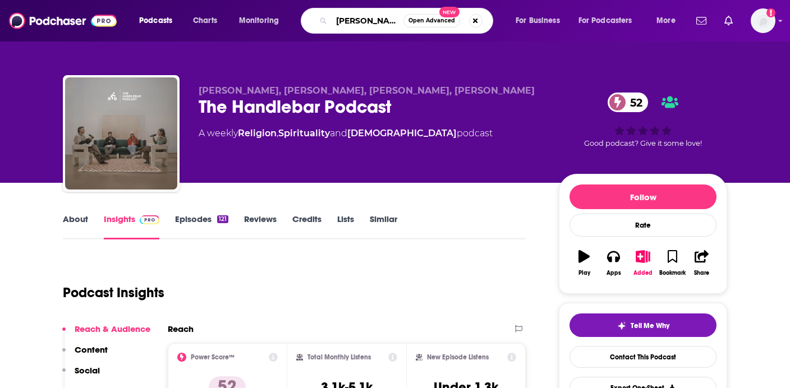
scroll to position [0, 31]
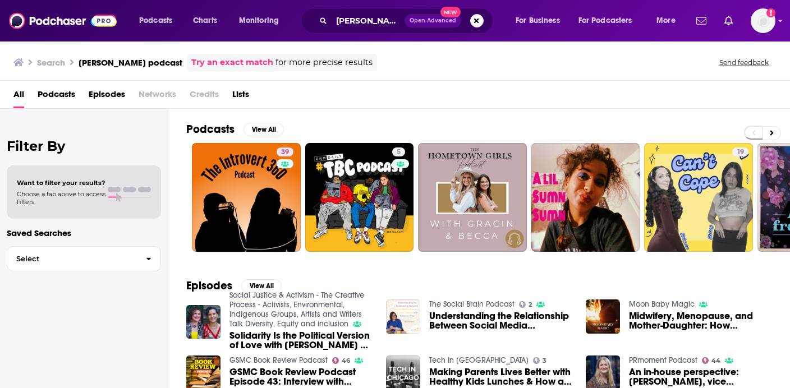
click at [370, 10] on div "Rebecca Wise podcast Open Advanced New" at bounding box center [397, 21] width 193 height 26
click at [370, 22] on input "Rebecca Wise podcast" at bounding box center [368, 21] width 73 height 18
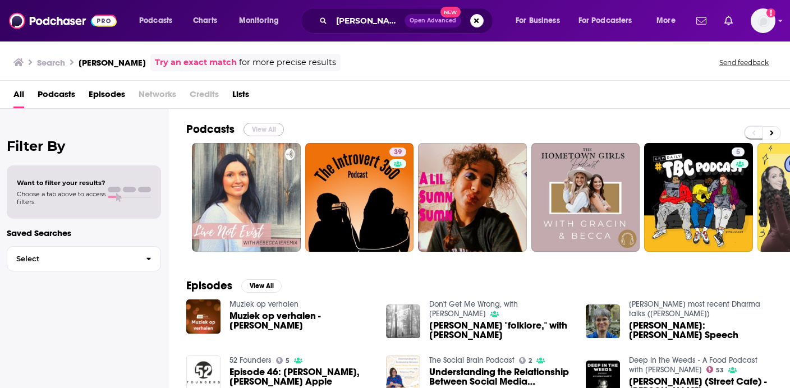
click at [264, 126] on button "View All" at bounding box center [264, 129] width 40 height 13
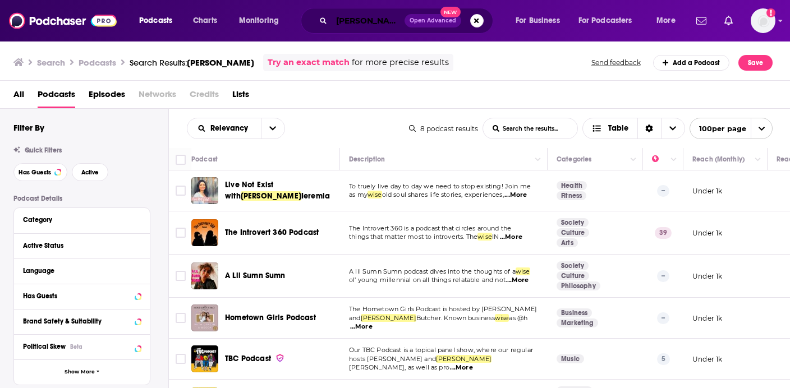
click at [381, 17] on input "Rebecca Wise" at bounding box center [368, 21] width 73 height 18
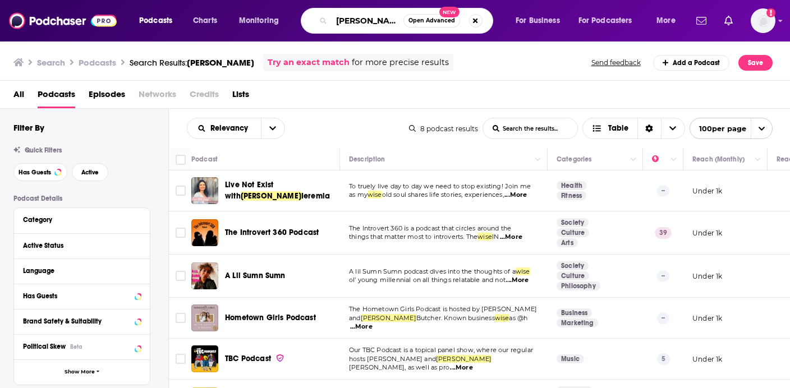
paste input "eiss Podcast"
type input "Rebecca Weiss Podcast"
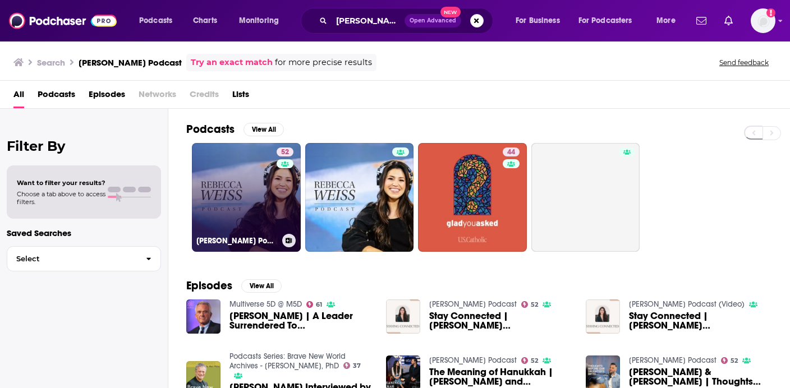
click at [269, 198] on link "52 Rebecca Weiss Podcast" at bounding box center [246, 197] width 109 height 109
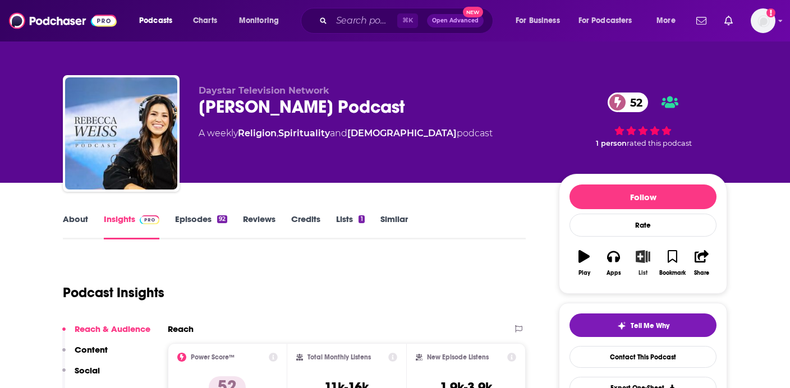
click at [641, 260] on icon "button" at bounding box center [644, 256] width 14 height 12
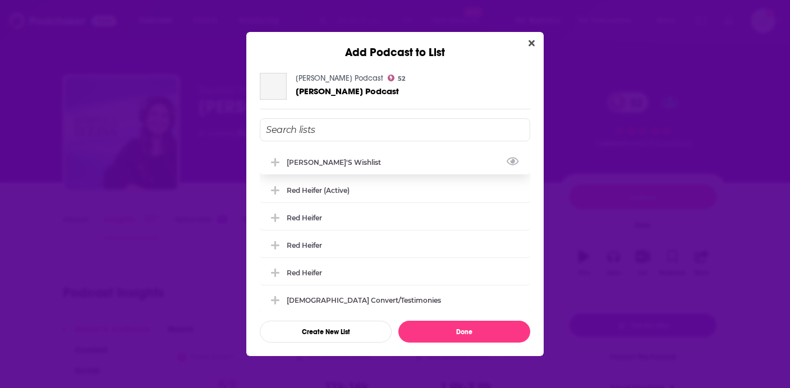
click at [424, 165] on div "[PERSON_NAME]'s Wishlist" at bounding box center [395, 162] width 271 height 25
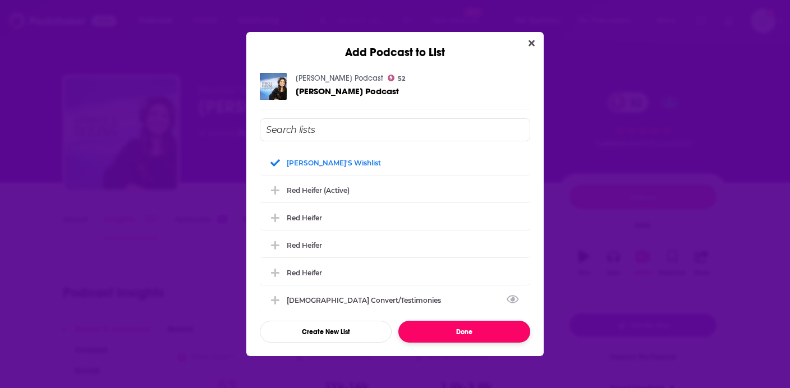
click at [439, 330] on button "Done" at bounding box center [465, 332] width 132 height 22
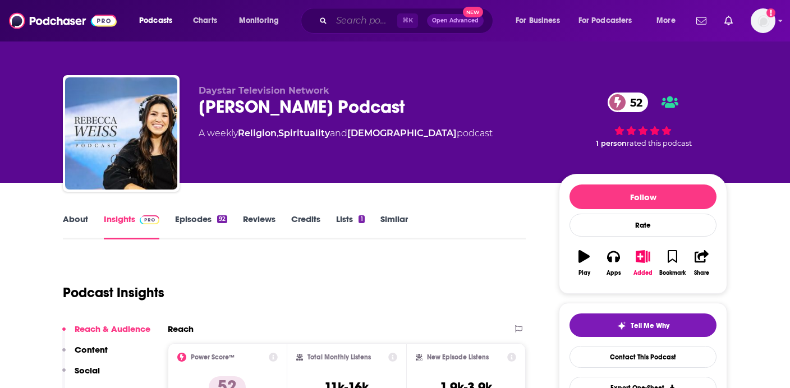
click at [370, 20] on input "Search podcasts, credits, & more..." at bounding box center [365, 21] width 66 height 18
paste input "Amani wortham"
type input "Amani wortham"
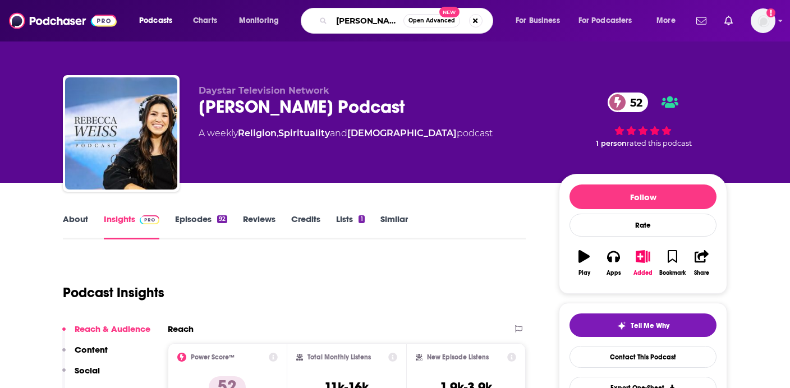
scroll to position [0, 5]
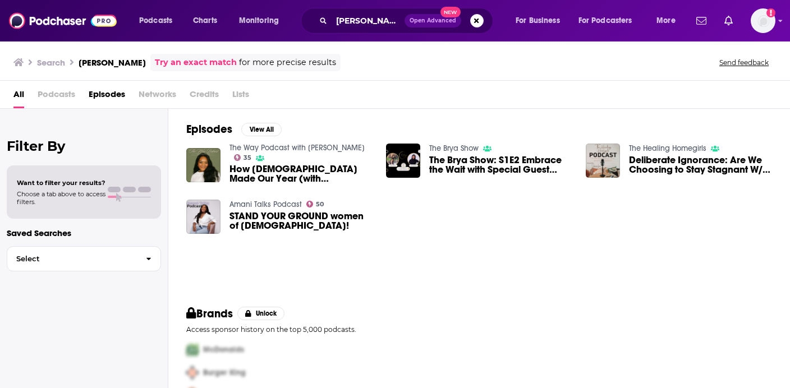
click at [49, 93] on span "Podcasts" at bounding box center [57, 96] width 38 height 23
click at [370, 12] on input "Amani wortham" at bounding box center [368, 21] width 73 height 18
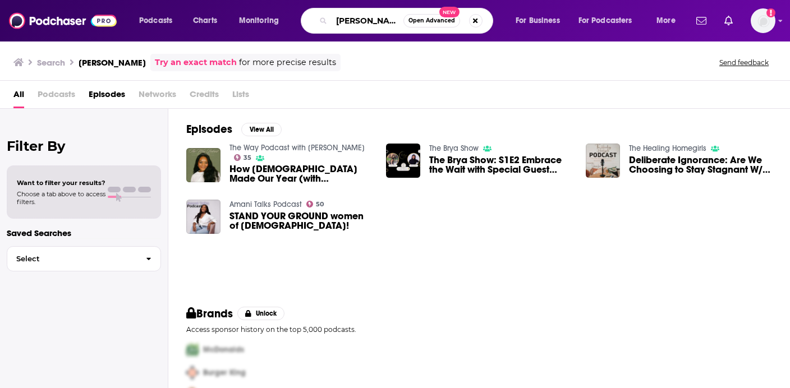
click at [387, 20] on input "Amani wortham" at bounding box center [368, 21] width 72 height 18
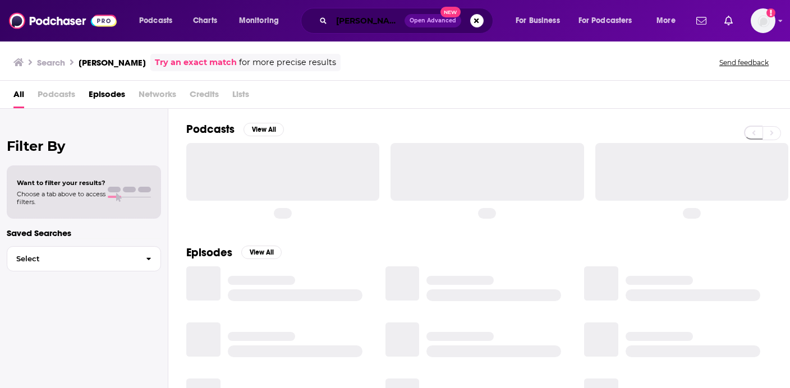
click at [383, 21] on input "Amani worham" at bounding box center [368, 21] width 73 height 18
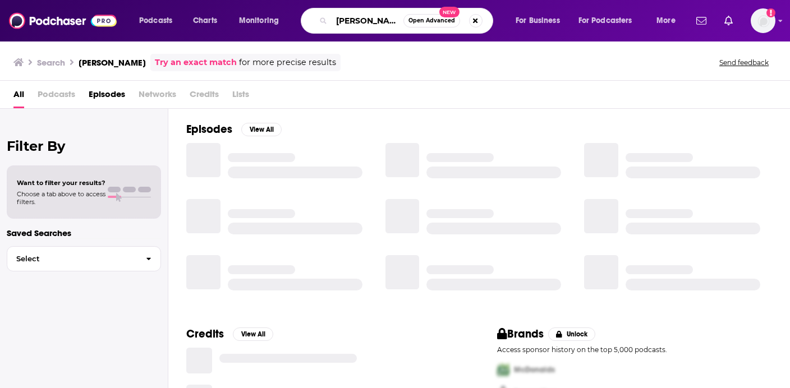
type input "Amani wortham"
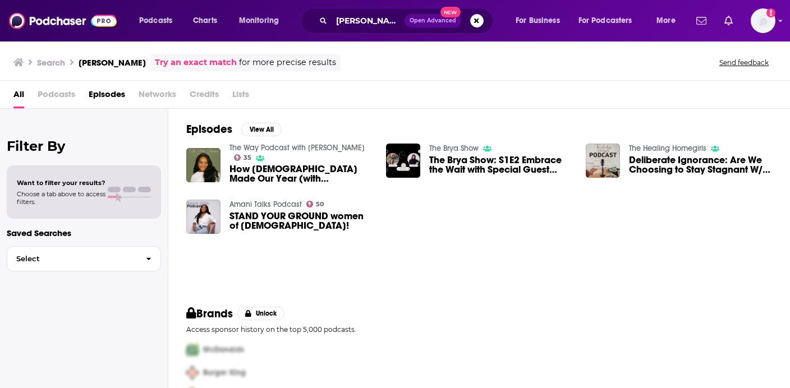
click at [282, 207] on link "Amani Talks Podcast" at bounding box center [266, 205] width 72 height 10
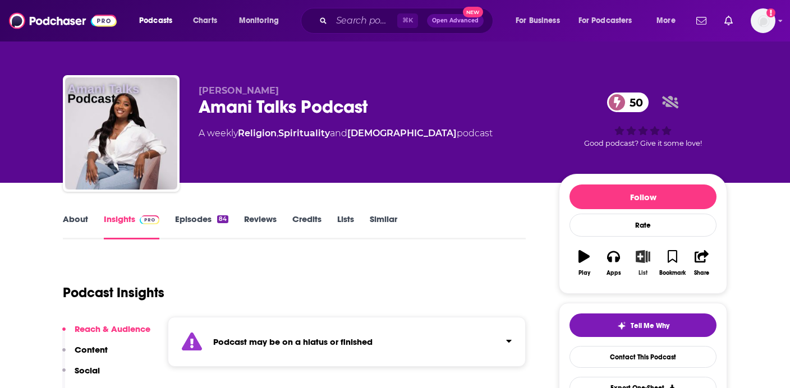
click at [645, 256] on icon "button" at bounding box center [644, 256] width 14 height 12
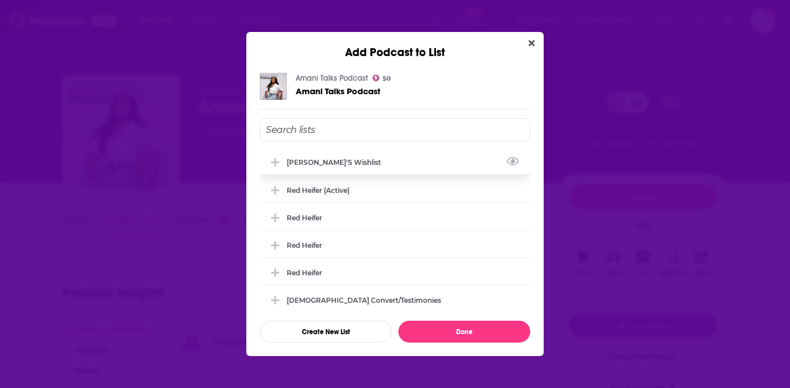
click at [358, 170] on div "[PERSON_NAME]'s Wishlist" at bounding box center [395, 162] width 271 height 25
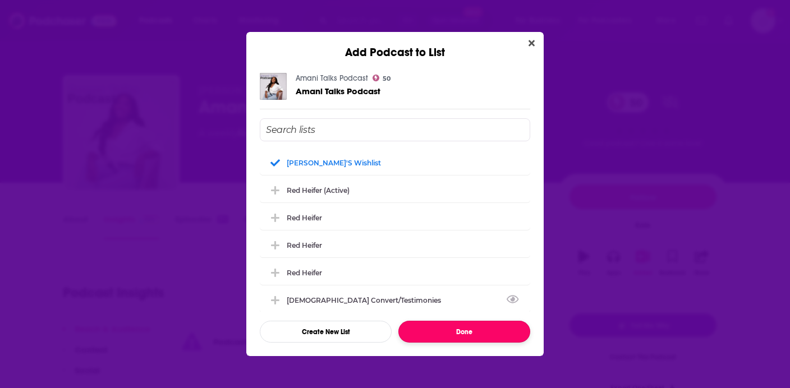
click at [461, 331] on button "Done" at bounding box center [465, 332] width 132 height 22
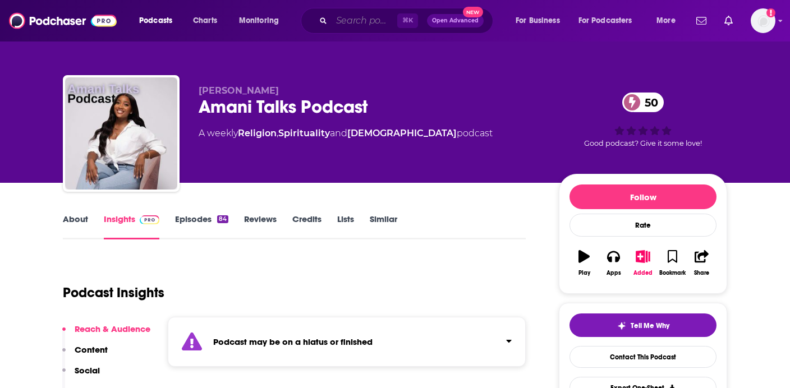
click at [368, 28] on input "Search podcasts, credits, & more..." at bounding box center [365, 21] width 66 height 18
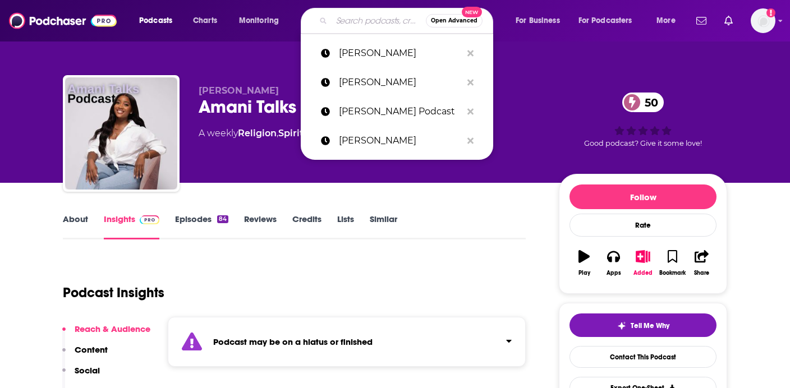
paste input "Christ with Coffee on Ice"
type input "Christ with Coffee on Ice"
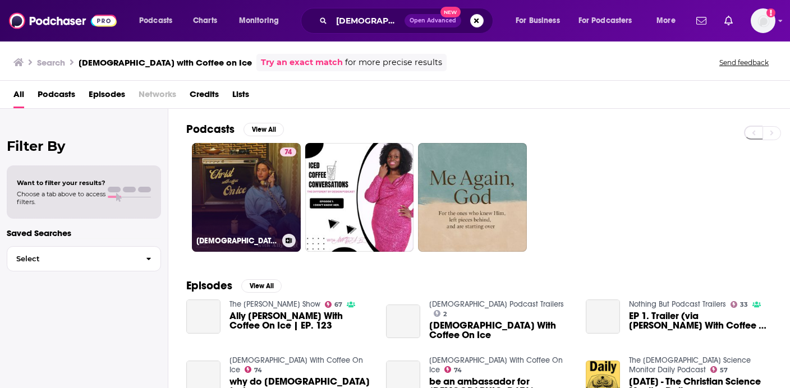
click at [236, 194] on link "74 Christ With Coffee On Ice" at bounding box center [246, 197] width 109 height 109
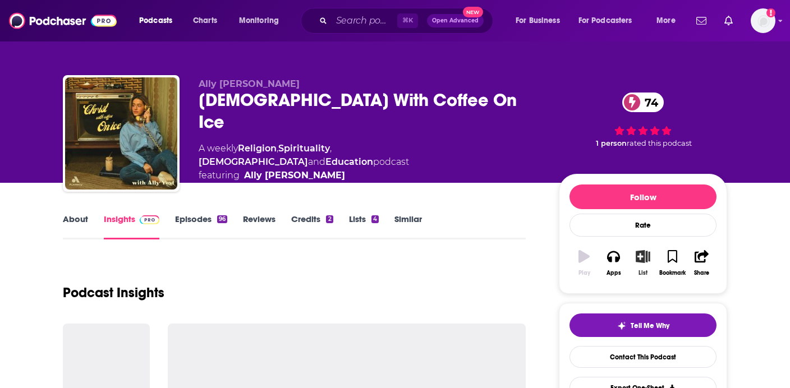
click at [641, 259] on icon "button" at bounding box center [643, 256] width 14 height 12
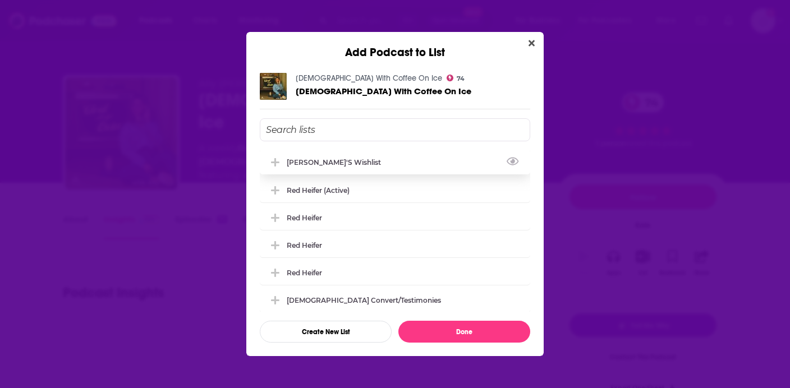
click at [354, 168] on div "[PERSON_NAME]'s Wishlist" at bounding box center [395, 162] width 271 height 25
click at [319, 175] on div "Elena's Wishlist Red Heifer (Active) Red Heifer Red Heifer Red Heifer Catholic …" at bounding box center [395, 231] width 271 height 162
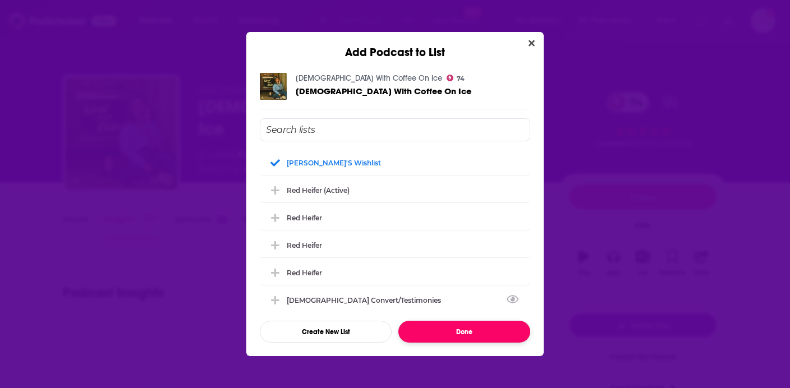
click at [457, 332] on button "Done" at bounding box center [465, 332] width 132 height 22
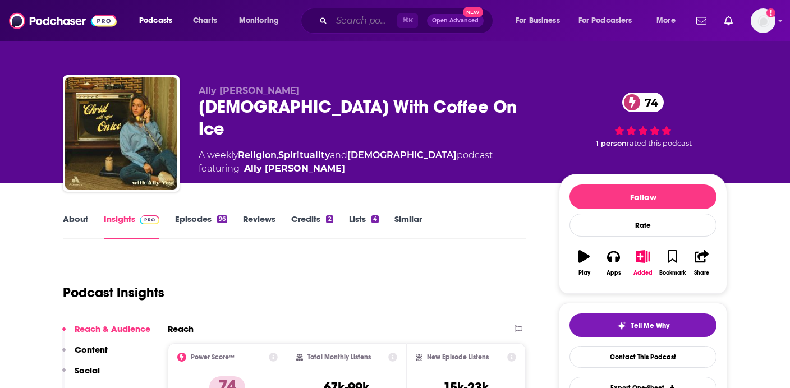
click at [357, 18] on input "Search podcasts, credits, & more..." at bounding box center [365, 21] width 66 height 18
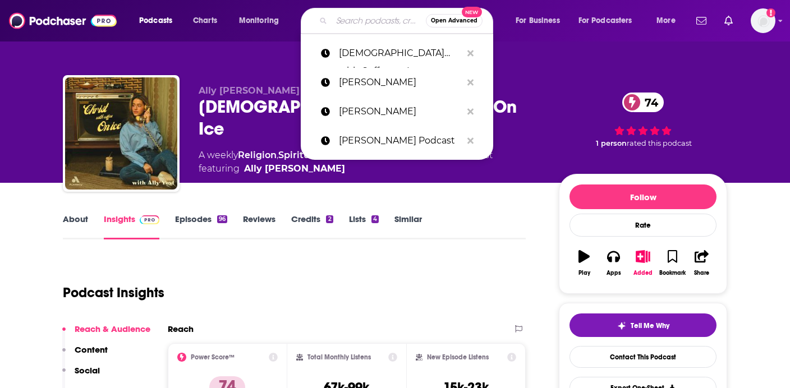
paste input "Bryce Crawford podcast"
type input "Bryce Crawford podcast"
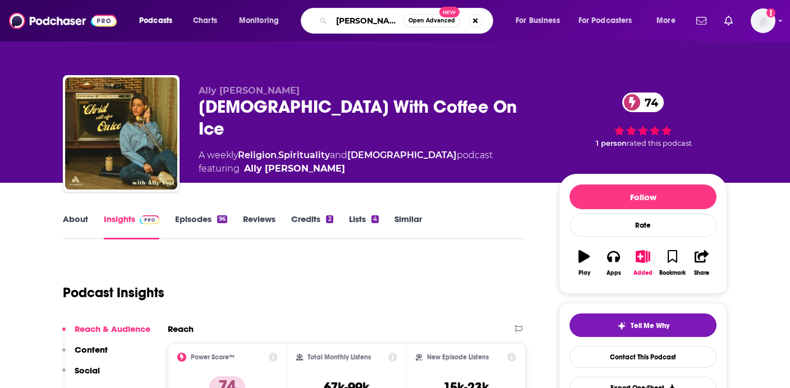
scroll to position [0, 38]
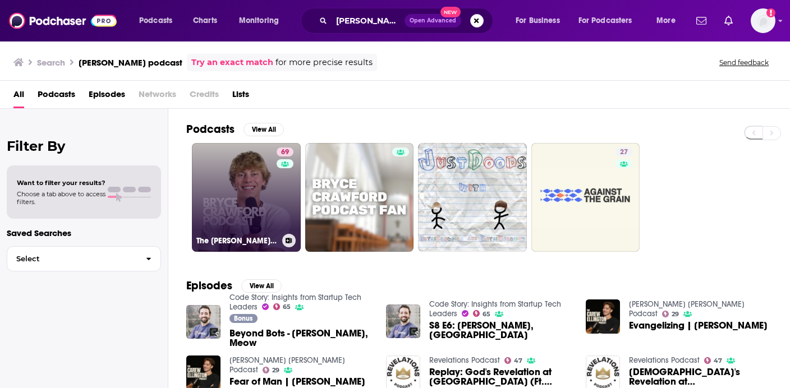
click at [243, 198] on link "69 The Bryce Crawford Podcast" at bounding box center [246, 197] width 109 height 109
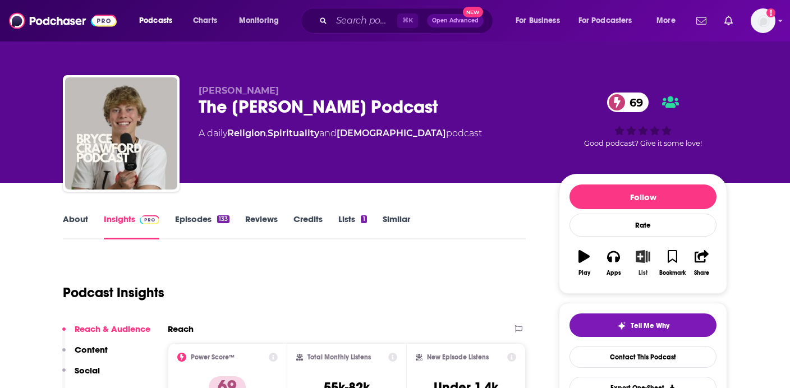
click at [644, 260] on icon "button" at bounding box center [644, 256] width 14 height 12
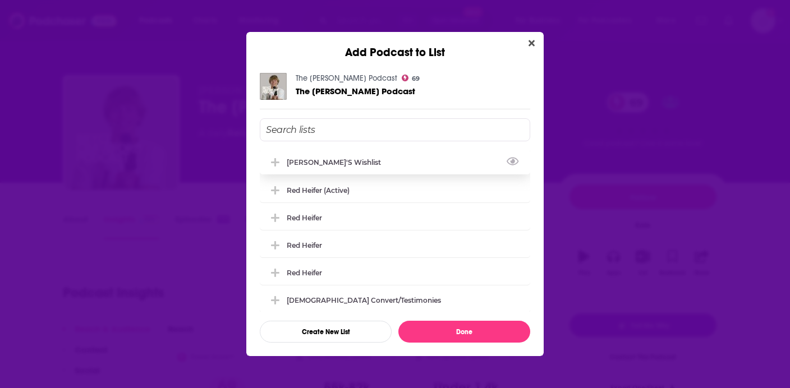
click at [361, 165] on div "[PERSON_NAME]'s Wishlist" at bounding box center [395, 162] width 271 height 25
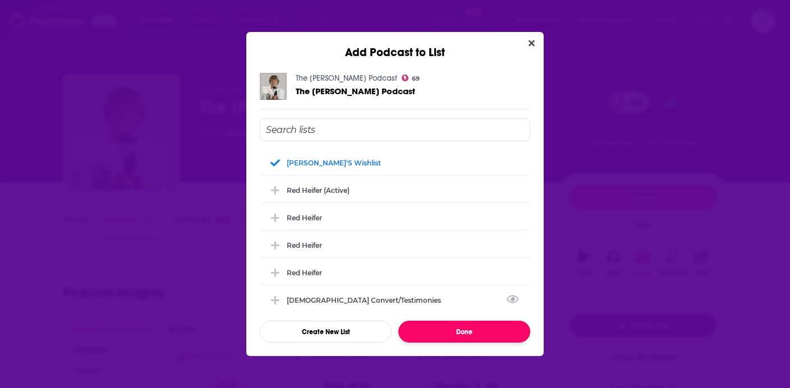
click at [449, 321] on button "Done" at bounding box center [465, 332] width 132 height 22
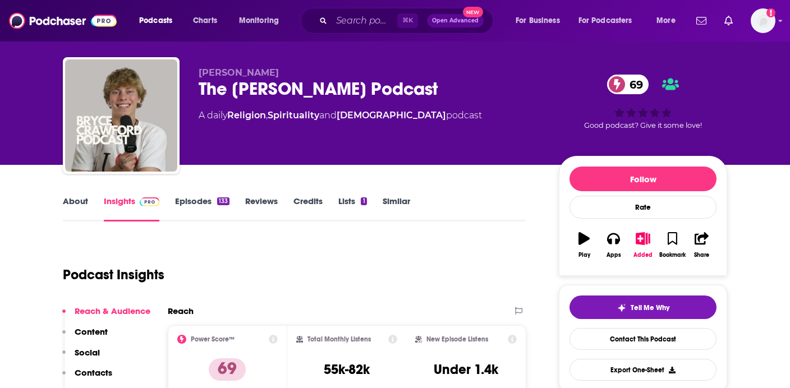
scroll to position [19, 0]
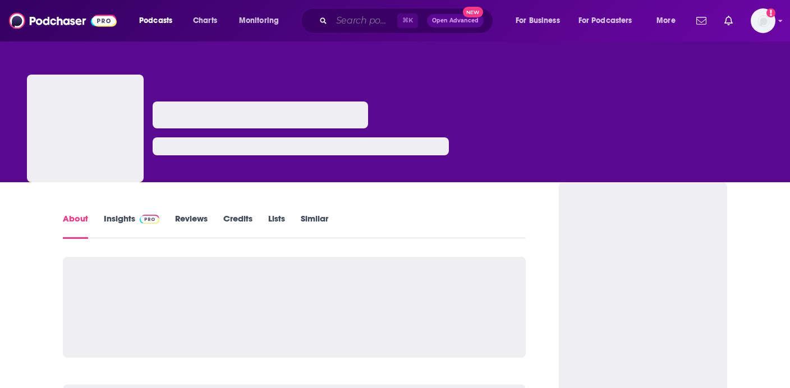
click at [338, 23] on input "Search podcasts, credits, & more..." at bounding box center [365, 21] width 66 height 18
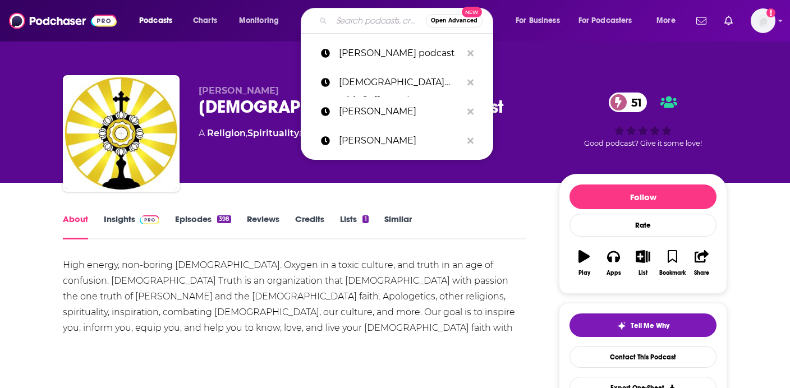
paste input "The deep end [PERSON_NAME]"
type input "The deep end [PERSON_NAME]"
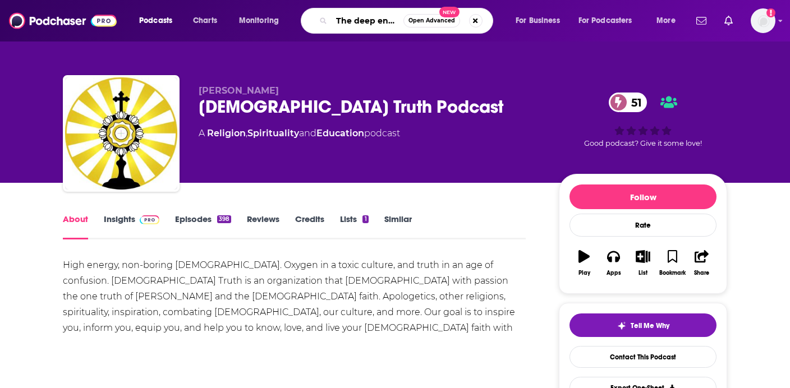
scroll to position [0, 22]
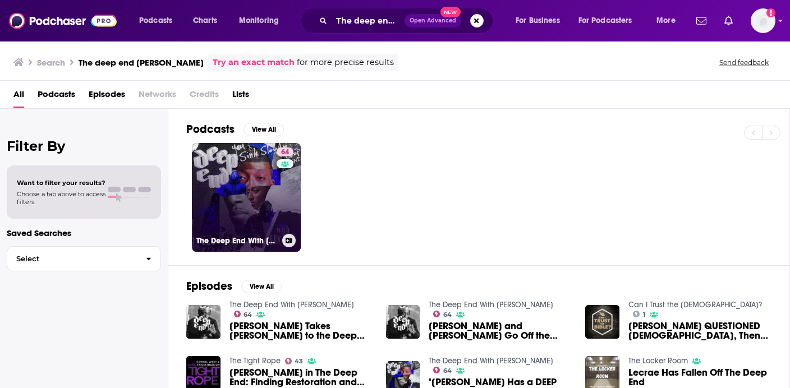
click at [226, 176] on link "64 The Deep End With [PERSON_NAME]" at bounding box center [246, 197] width 109 height 109
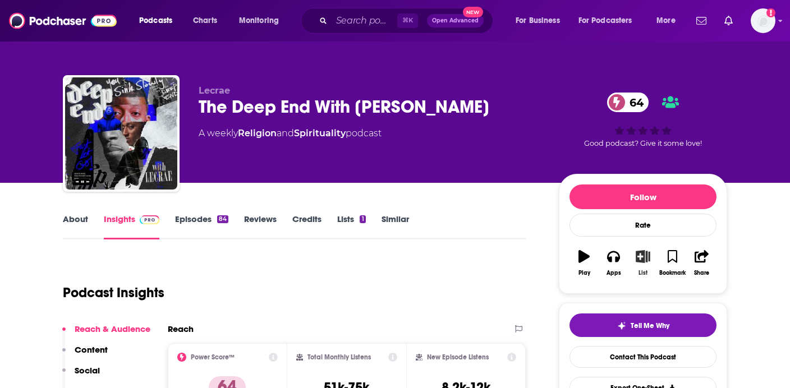
click at [642, 267] on button "List" at bounding box center [643, 263] width 29 height 40
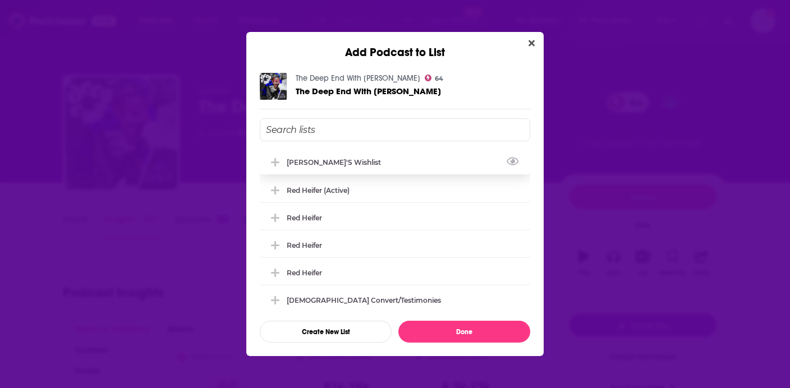
click at [365, 161] on div "[PERSON_NAME]'s Wishlist" at bounding box center [395, 162] width 271 height 25
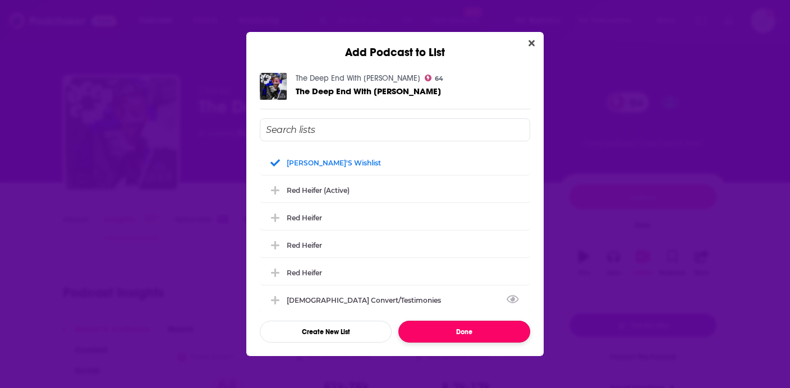
click at [436, 334] on button "Done" at bounding box center [465, 332] width 132 height 22
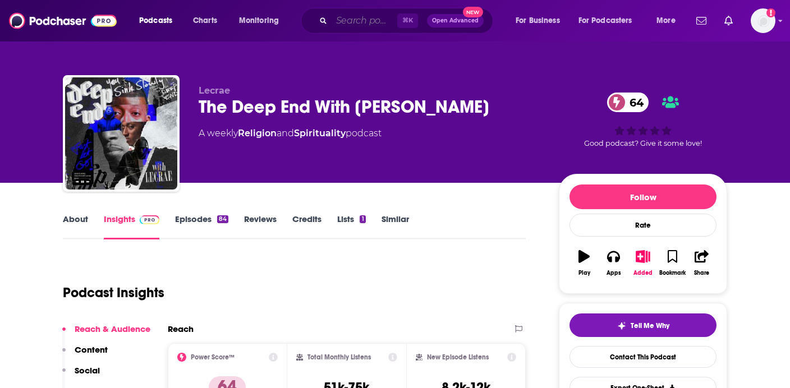
click at [353, 23] on input "Search podcasts, credits, & more..." at bounding box center [365, 21] width 66 height 18
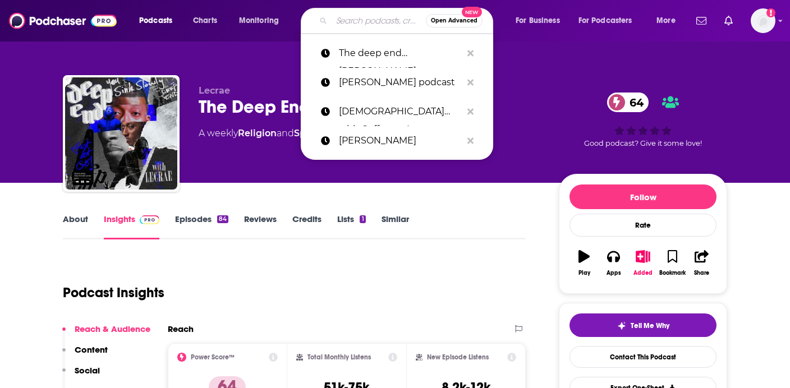
paste input "Carl Lentz"
type input "Carl Lentz"
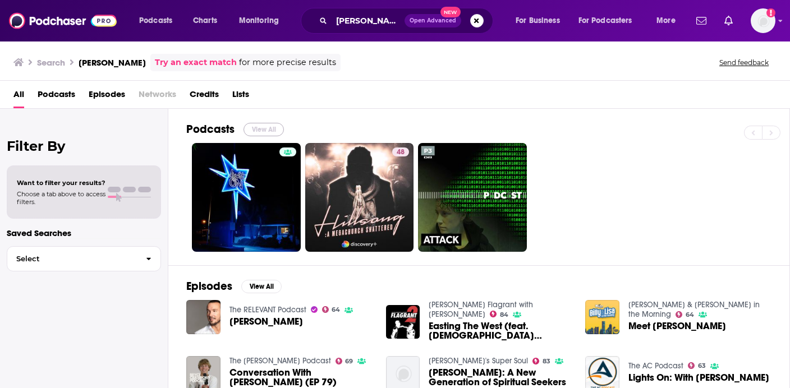
click at [267, 131] on button "View All" at bounding box center [264, 129] width 40 height 13
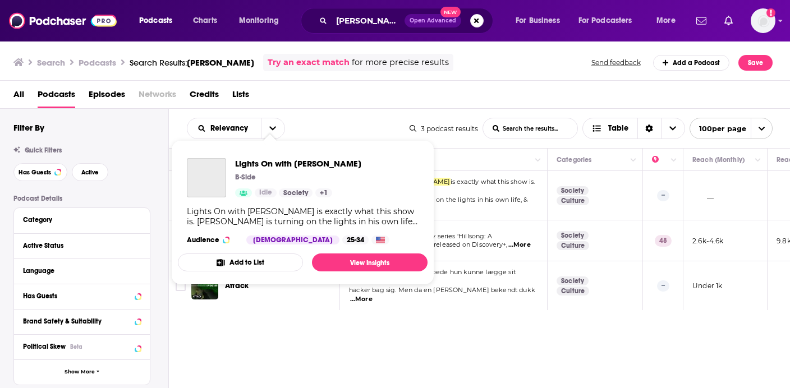
click at [282, 191] on link "Society" at bounding box center [296, 193] width 34 height 9
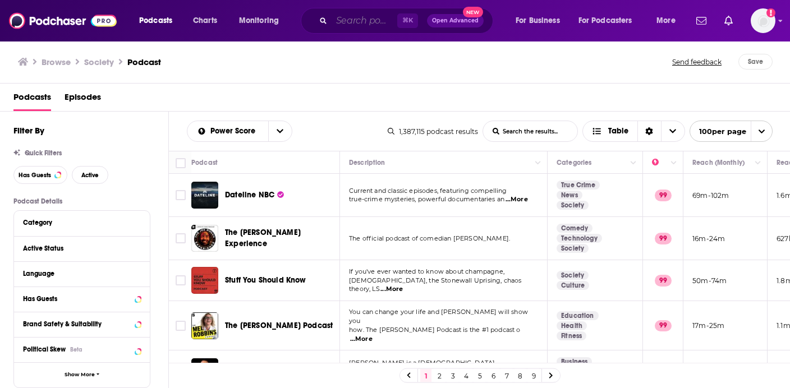
click at [358, 20] on input "Search podcasts, credits, & more..." at bounding box center [365, 21] width 66 height 18
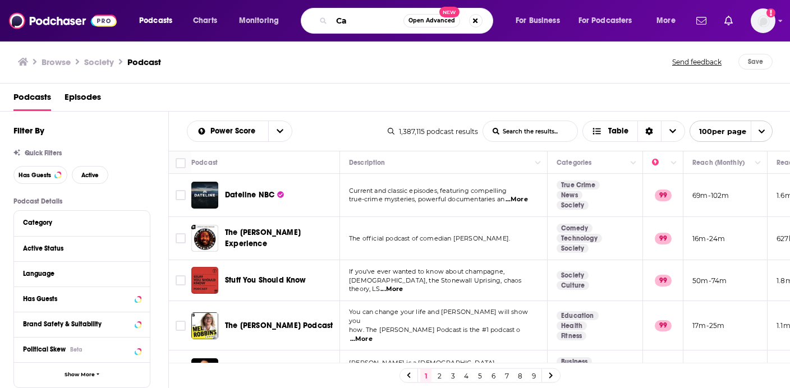
type input "C"
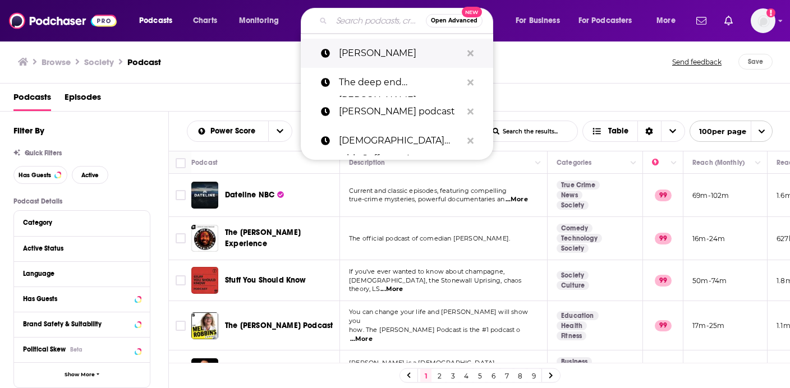
click at [360, 54] on p "Carl Lentz" at bounding box center [400, 53] width 123 height 29
type input "Carl Lentz"
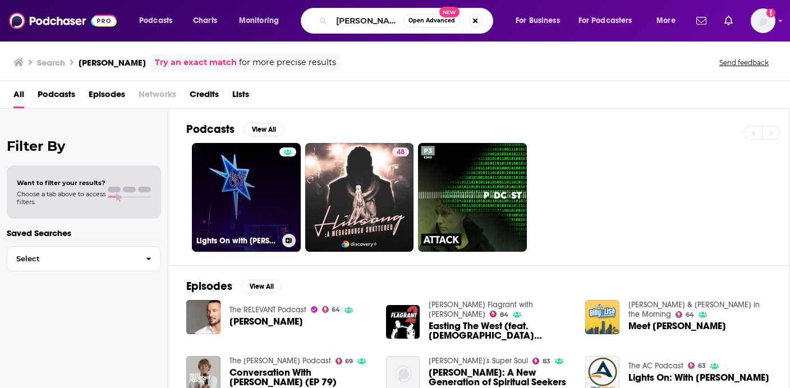
click at [259, 243] on h3 "Lights On with Carl Lentz" at bounding box center [236, 241] width 81 height 10
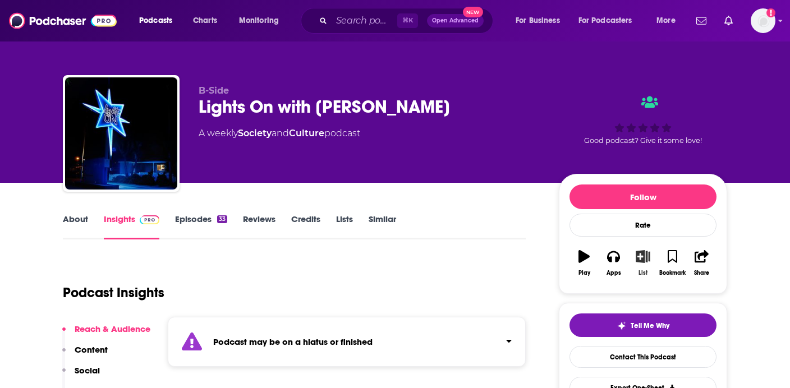
click at [644, 262] on icon "button" at bounding box center [644, 256] width 14 height 12
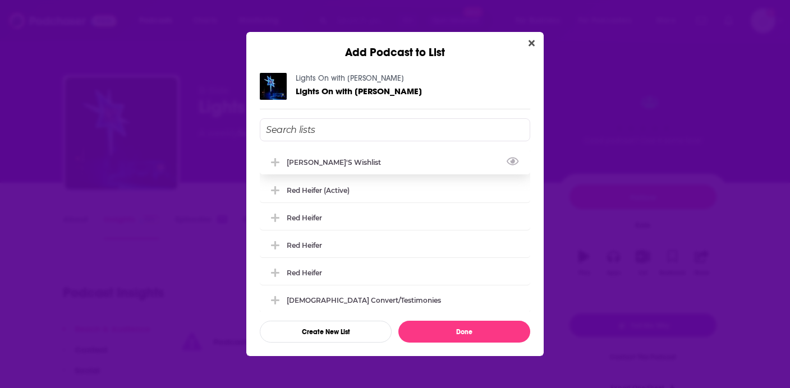
click at [409, 166] on div "[PERSON_NAME]'s Wishlist" at bounding box center [395, 162] width 271 height 25
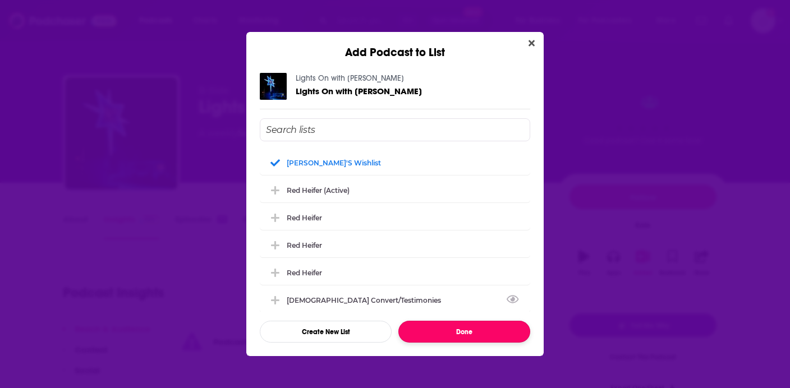
click at [458, 331] on button "Done" at bounding box center [465, 332] width 132 height 22
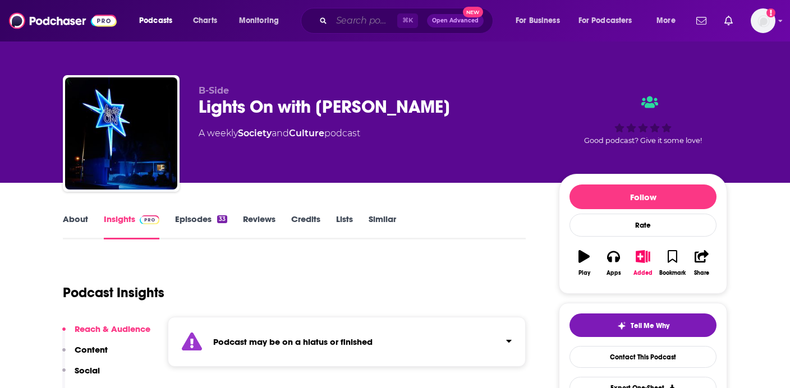
click at [342, 24] on input "Search podcasts, credits, & more..." at bounding box center [365, 21] width 66 height 18
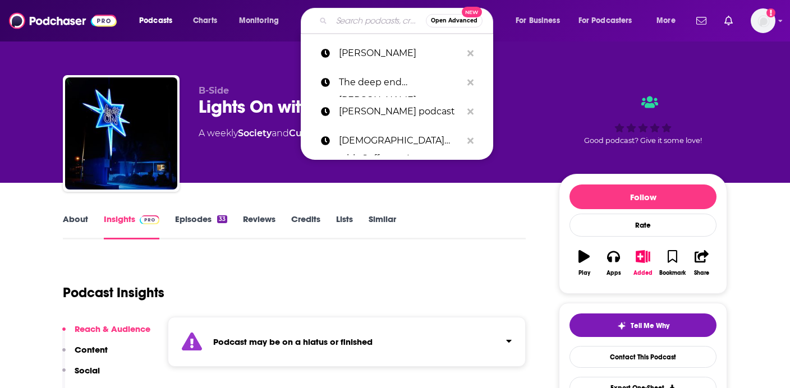
paste input "Ashley Hetherington"
type input "Ashley Hetherington"
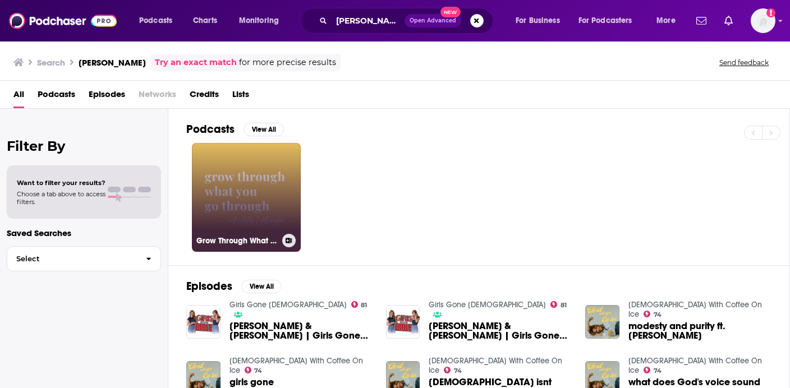
click at [267, 215] on link "Grow Through What You Go Through" at bounding box center [246, 197] width 109 height 109
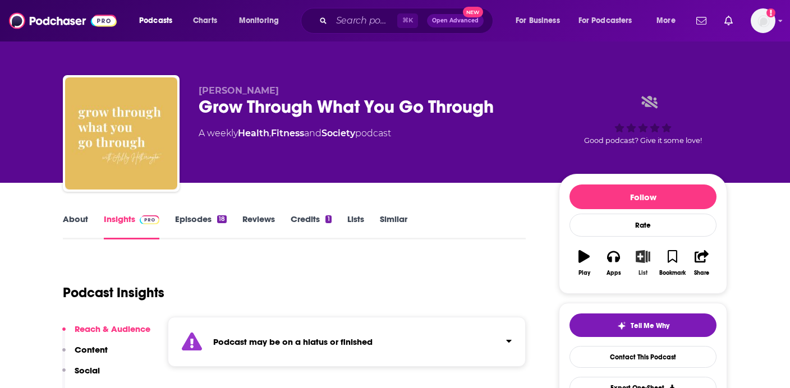
click at [641, 254] on icon "button" at bounding box center [643, 256] width 14 height 12
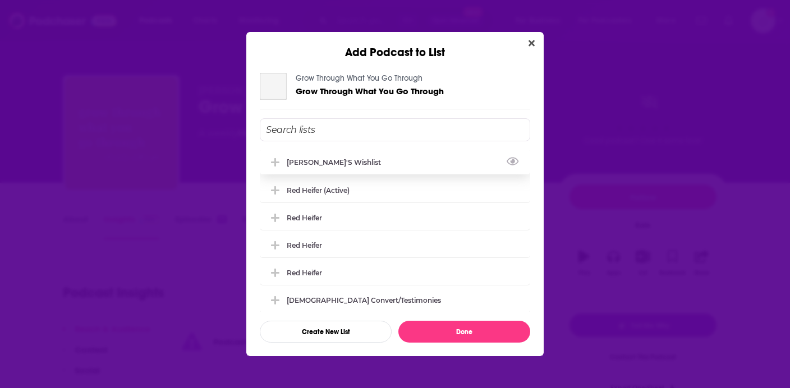
click at [385, 162] on div "[PERSON_NAME]'s Wishlist" at bounding box center [395, 162] width 271 height 25
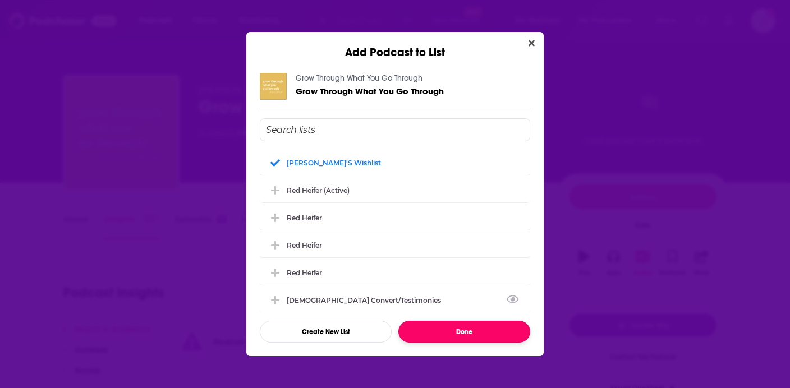
click at [445, 324] on button "Done" at bounding box center [465, 332] width 132 height 22
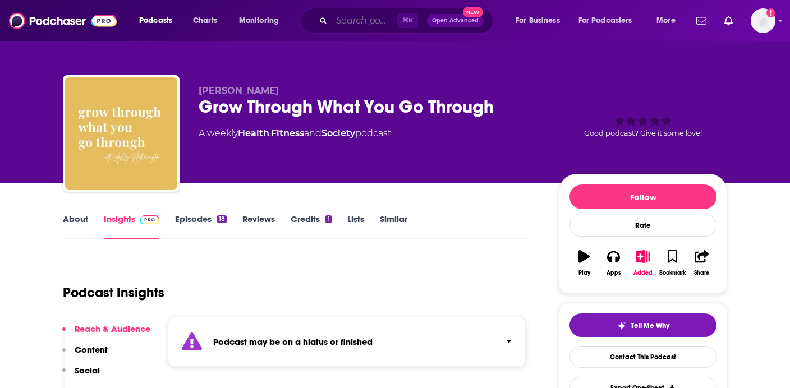
click at [346, 19] on input "Search podcasts, credits, & more..." at bounding box center [365, 21] width 66 height 18
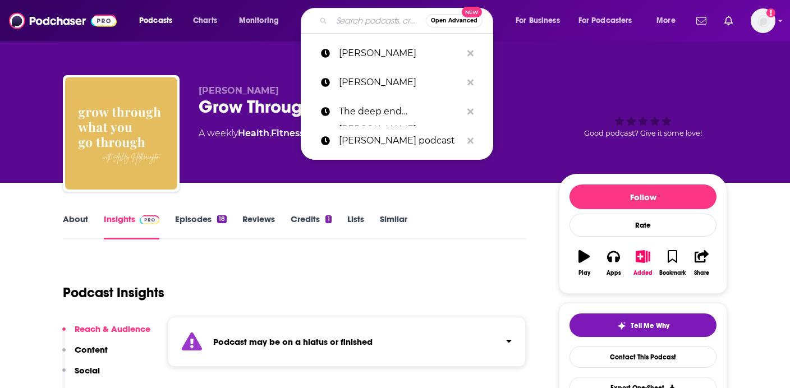
paste input "Linger and Jeremy voulo"
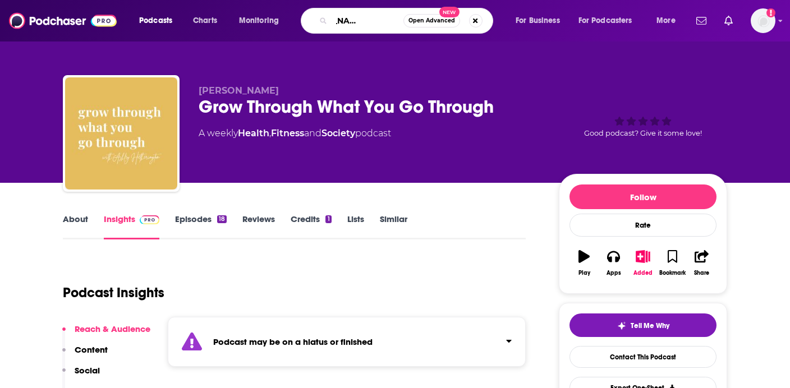
scroll to position [0, 43]
type input "Linger and Jeremy voulo"
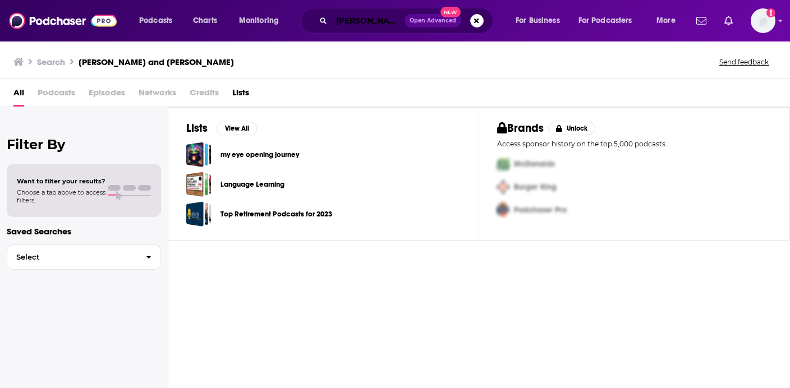
click at [370, 18] on input "Linger and Jeremy voulo" at bounding box center [368, 21] width 73 height 18
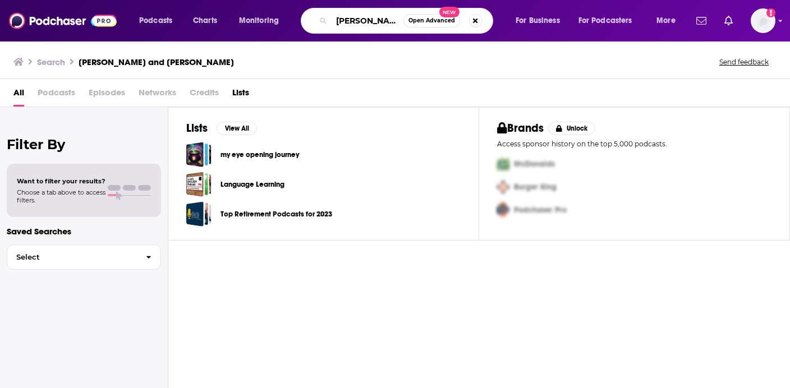
click at [349, 21] on input "Linger and Jeremy voulo" at bounding box center [368, 21] width 72 height 18
paste input "The Jinger & Jeremy Podcast"
type input "The Jinger & Jeremy Podcast"
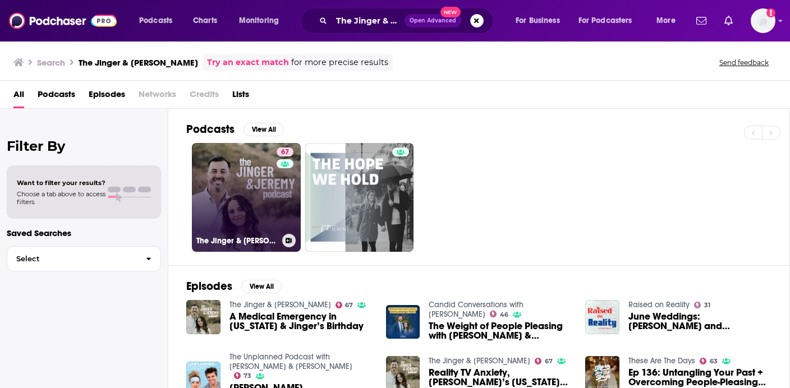
click at [251, 200] on link "67 The Jinger & Jeremy Podcast" at bounding box center [246, 197] width 109 height 109
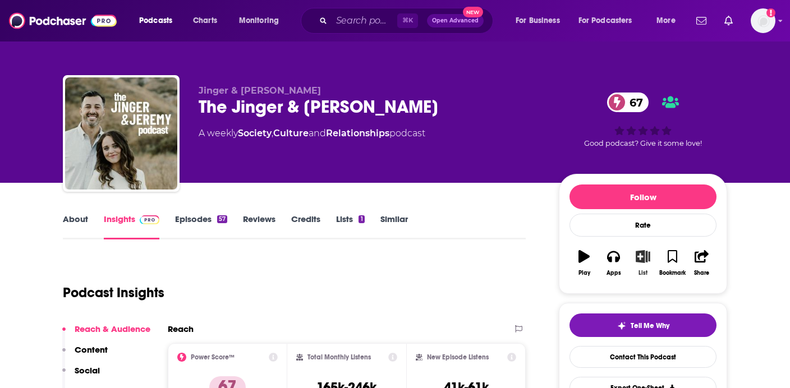
click at [640, 259] on icon "button" at bounding box center [643, 256] width 14 height 12
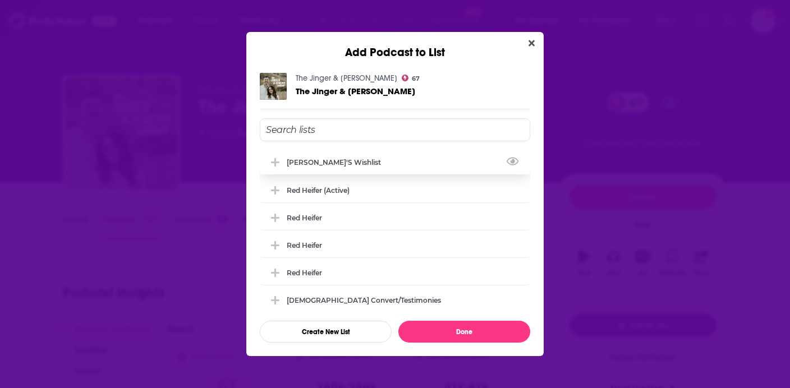
click at [334, 168] on div "[PERSON_NAME]'s Wishlist" at bounding box center [395, 162] width 271 height 25
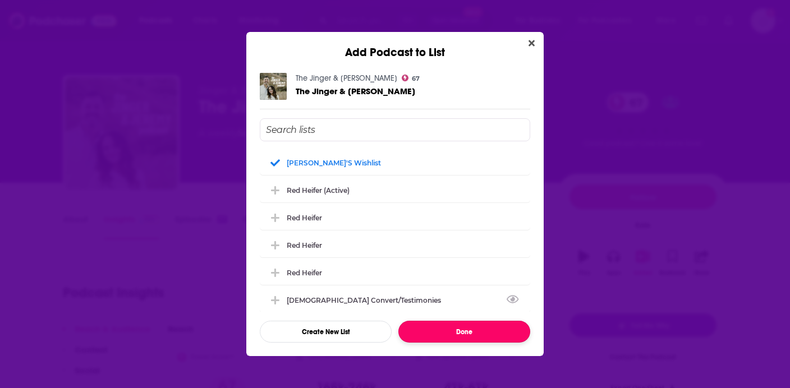
click at [483, 335] on button "Done" at bounding box center [465, 332] width 132 height 22
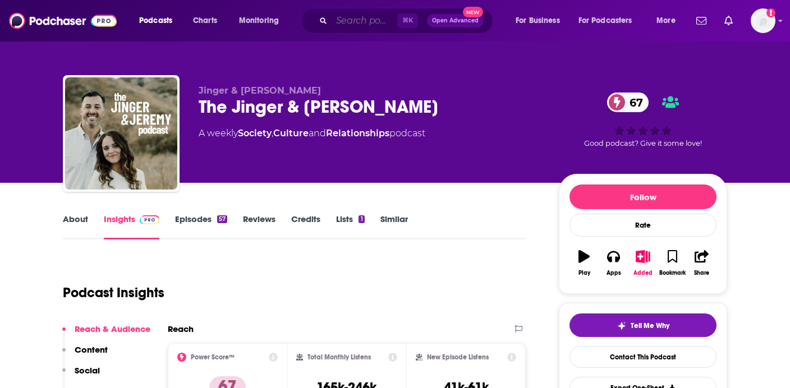
click at [365, 13] on input "Search podcasts, credits, & more..." at bounding box center [365, 21] width 66 height 18
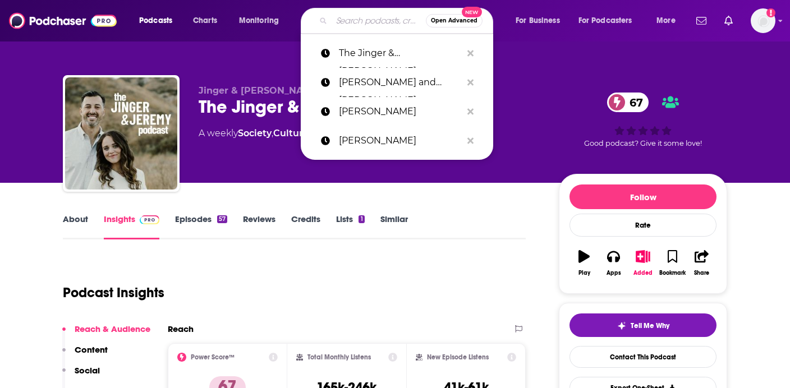
paste input "With the Perry’s"
type input "With the Perry’s"
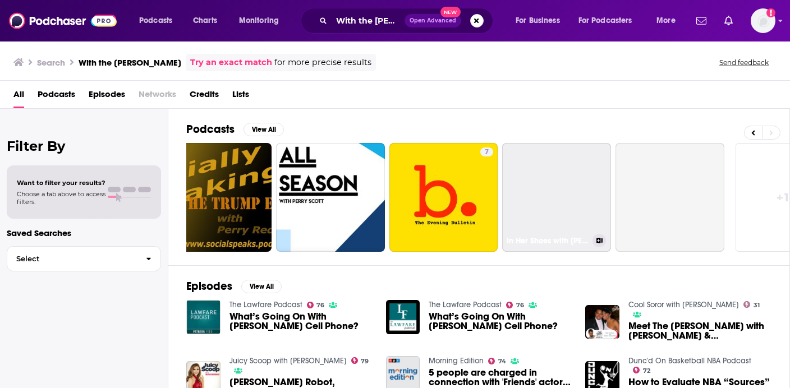
scroll to position [0, 427]
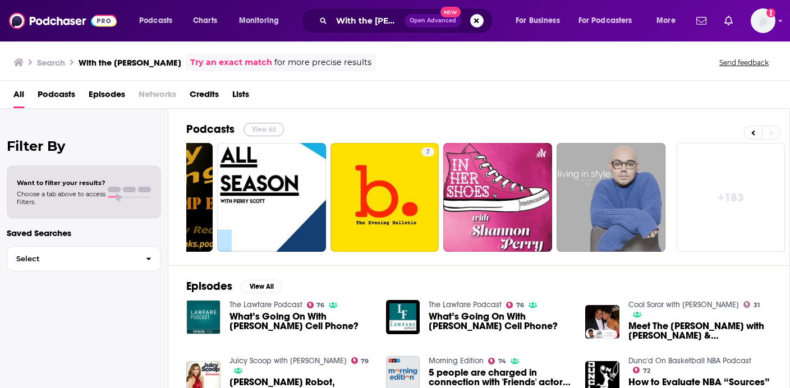
click at [266, 130] on button "View All" at bounding box center [264, 129] width 40 height 13
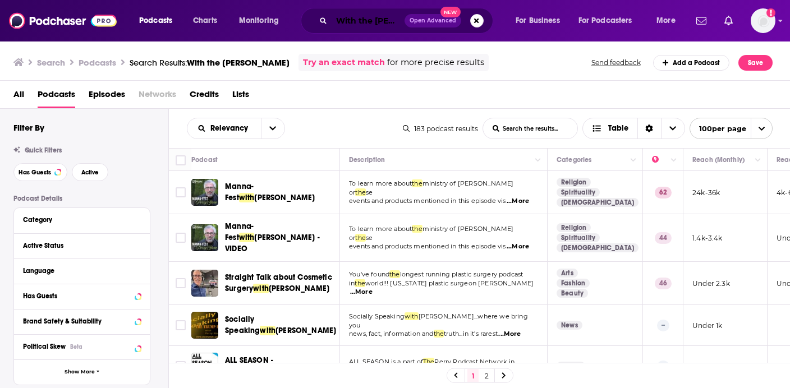
click at [363, 16] on input "With the Perry’s" at bounding box center [368, 21] width 73 height 18
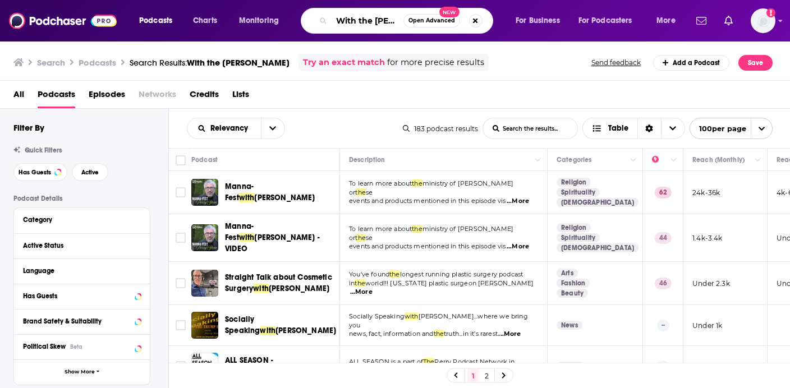
paste input "The Perry"
type input "With The Perrys"
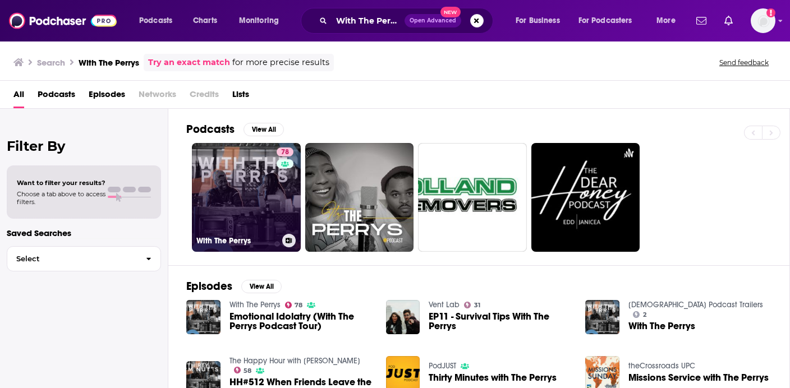
click at [242, 208] on link "78 With The Perrys" at bounding box center [246, 197] width 109 height 109
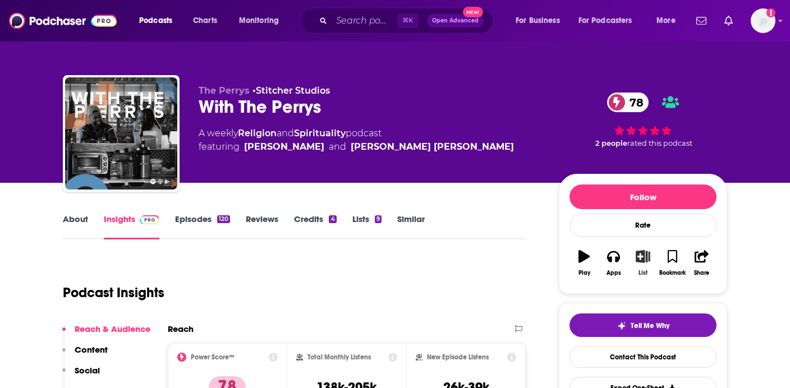
click at [642, 265] on button "List" at bounding box center [643, 263] width 29 height 40
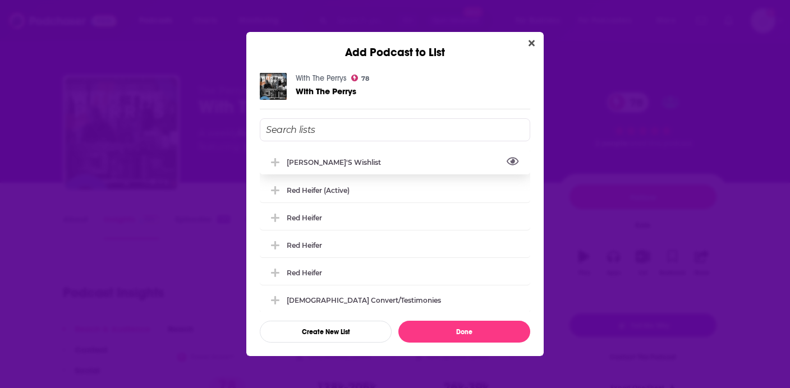
click at [381, 164] on button "View Link" at bounding box center [384, 164] width 7 height 1
click at [303, 155] on div "[PERSON_NAME]'s Wishlist" at bounding box center [395, 162] width 271 height 25
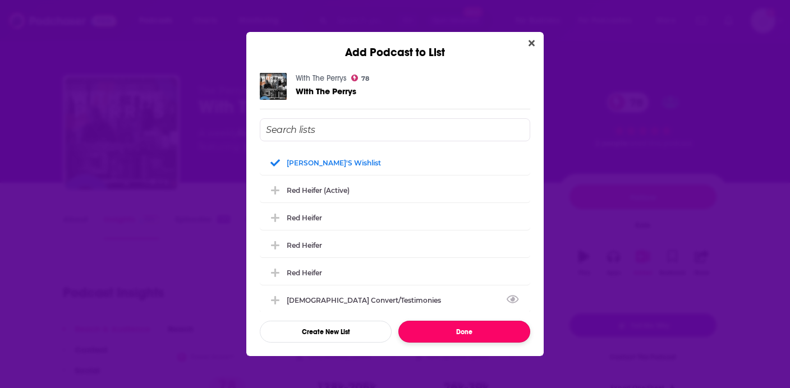
click at [440, 332] on button "Done" at bounding box center [465, 332] width 132 height 22
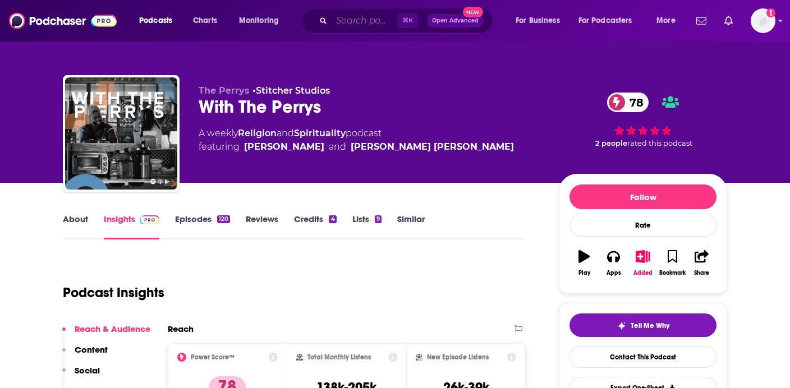
click at [356, 23] on input "Search podcasts, credits, & more..." at bounding box center [365, 21] width 66 height 18
paste input "Whoa that’s good podcast"
type input "Whoa that’s good podcast"
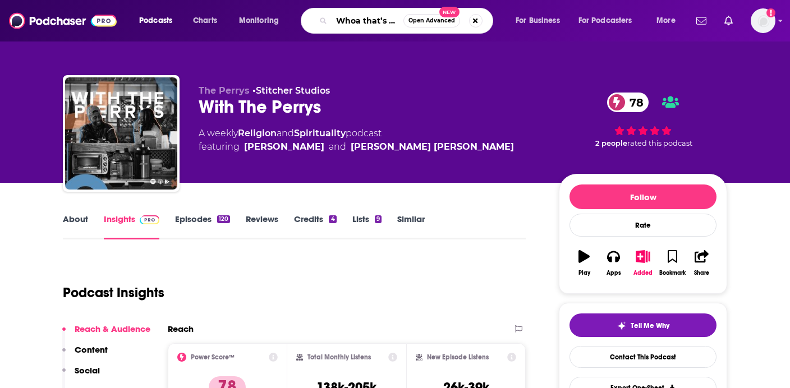
scroll to position [0, 47]
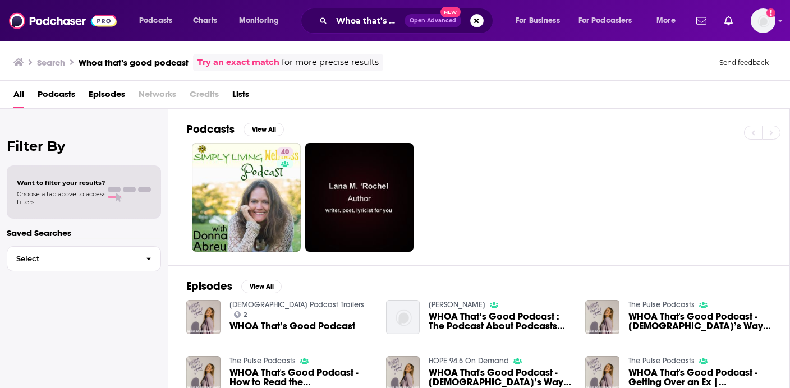
click at [285, 323] on span "WHOA That’s Good Podcast" at bounding box center [293, 327] width 126 height 10
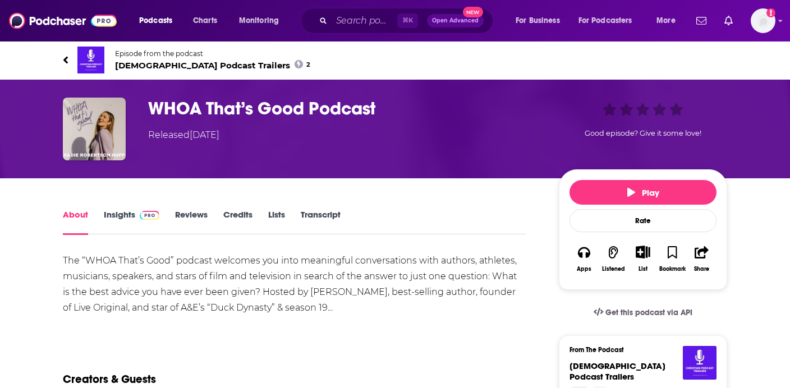
click at [200, 109] on h1 "WHOA That’s Good Podcast" at bounding box center [344, 109] width 393 height 22
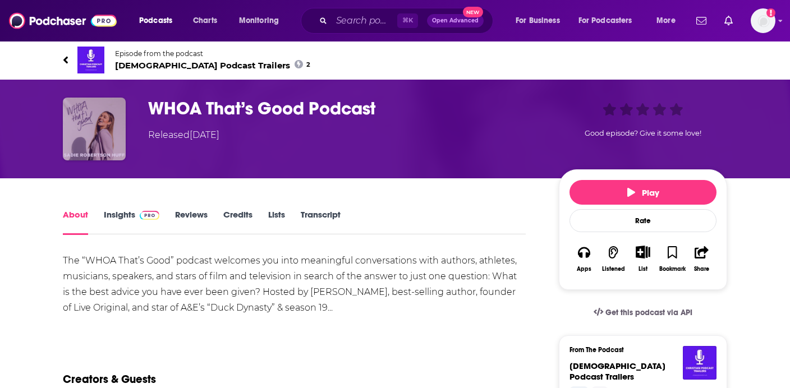
click at [97, 143] on img "WHOA That’s Good Podcast" at bounding box center [94, 129] width 63 height 63
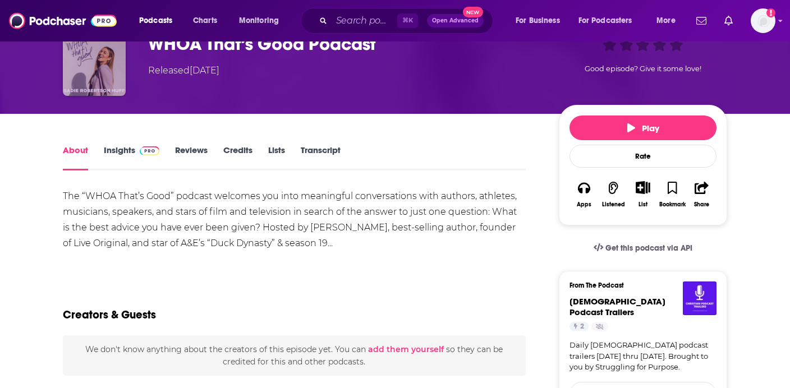
scroll to position [63, 0]
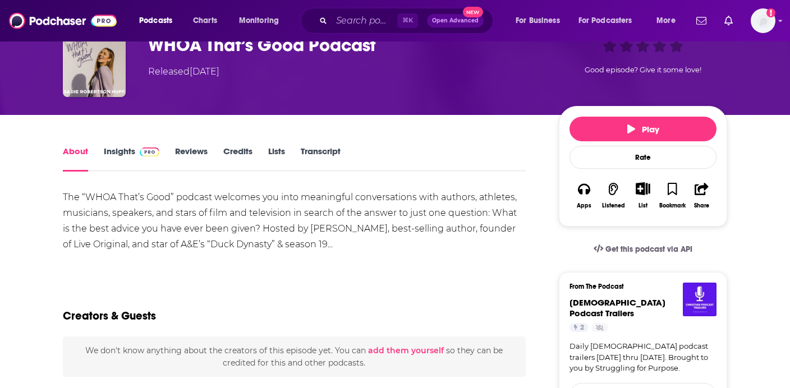
click at [649, 194] on icon "Show More Button" at bounding box center [644, 188] width 14 height 12
click at [637, 235] on button "Add Podcast" at bounding box center [634, 232] width 58 height 21
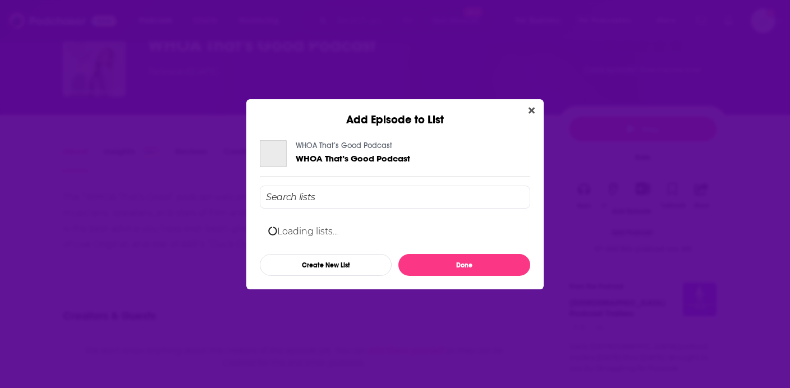
scroll to position [0, 0]
click at [394, 189] on input "Add Episode To List" at bounding box center [395, 197] width 271 height 23
click at [527, 108] on button "Close" at bounding box center [531, 111] width 15 height 14
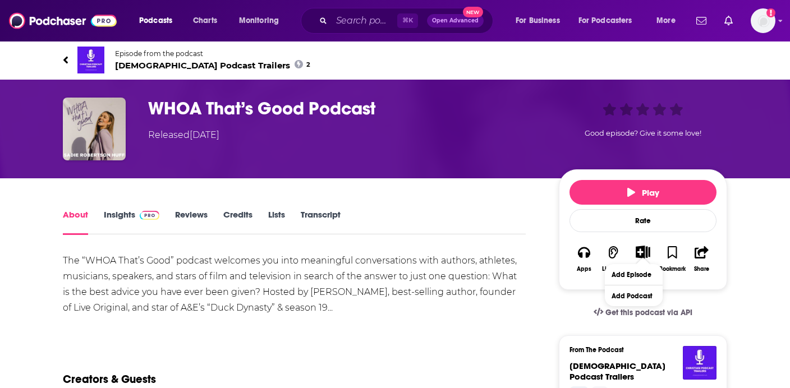
click at [217, 103] on h1 "WHOA That’s Good Podcast" at bounding box center [344, 109] width 393 height 22
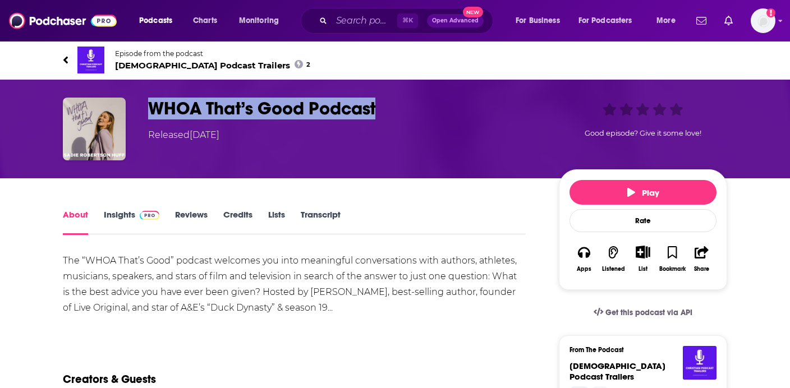
drag, startPoint x: 402, startPoint y: 113, endPoint x: 141, endPoint y: 108, distance: 261.6
click at [141, 108] on div "WHOA That’s Good Podcast Released Thursday, 16th November 2023 Good episode? Gi…" at bounding box center [395, 129] width 665 height 63
copy h1 "WHOA That’s Good Podcast"
click at [351, 12] on input "Search podcasts, credits, & more..." at bounding box center [365, 21] width 66 height 18
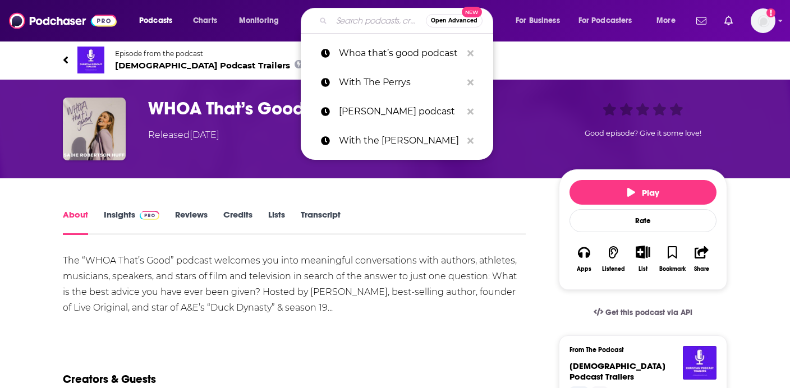
paste input "WHOA That’s Good Podcast"
type input "WHOA That’s Good Podcast"
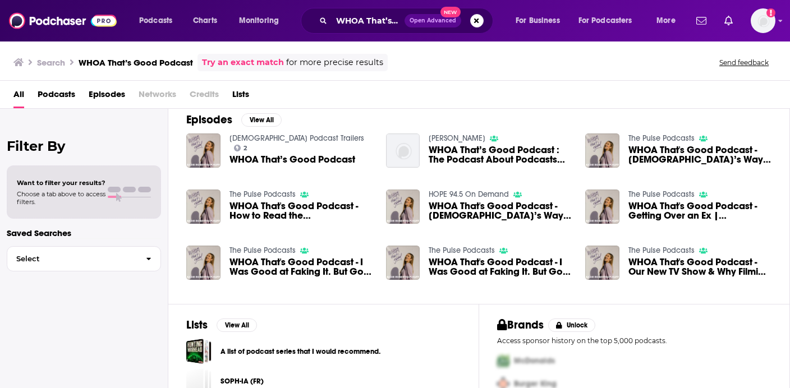
scroll to position [168, 0]
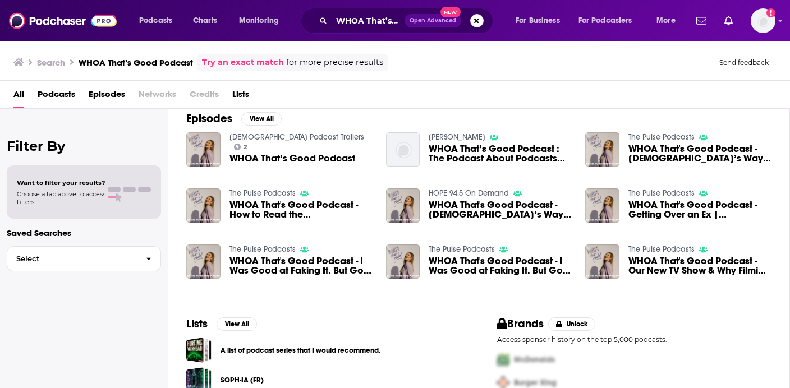
click at [470, 208] on span "WHOA That's Good Podcast - God’s Way Is Better — I Finally Believe It | Sadie R…" at bounding box center [500, 209] width 143 height 19
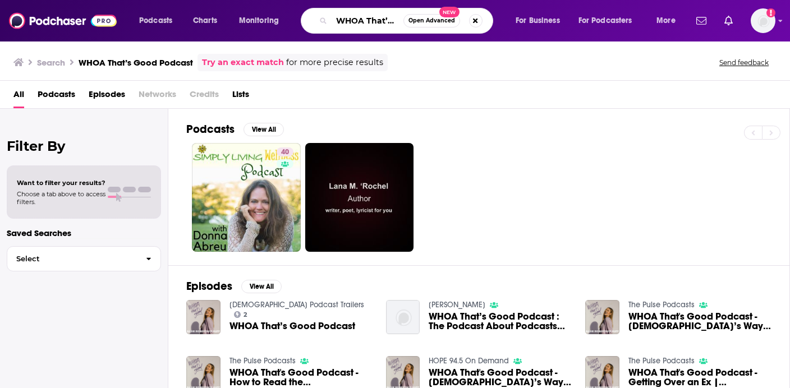
click at [382, 22] on input "WHOA That’s Good Podcast" at bounding box center [368, 21] width 72 height 18
type input "Sadie Robertson"
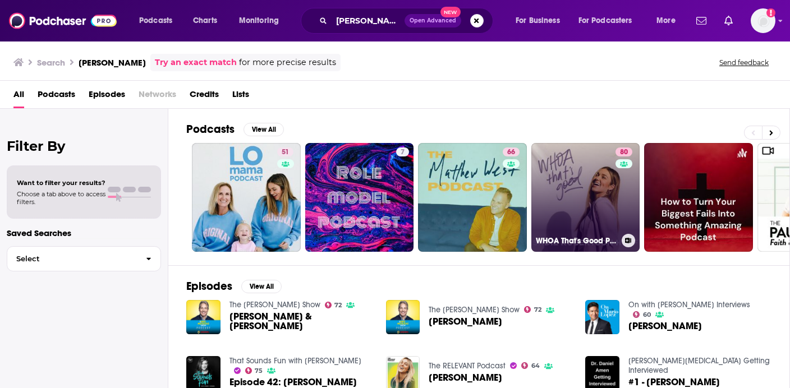
click at [586, 194] on link "80 WHOA That's Good Podcast" at bounding box center [586, 197] width 109 height 109
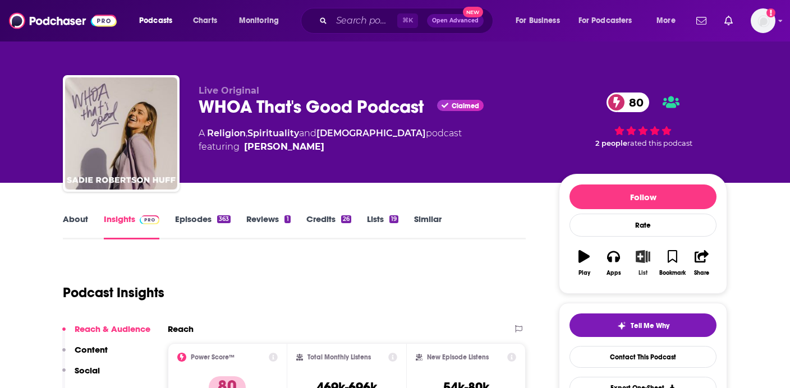
click at [644, 258] on icon "button" at bounding box center [644, 256] width 14 height 12
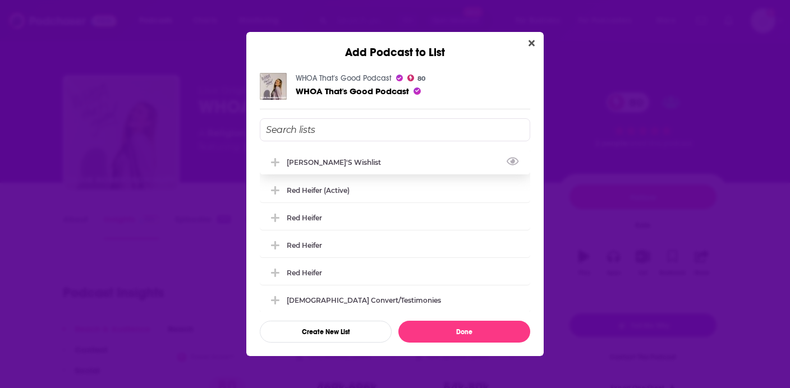
click at [401, 163] on div "[PERSON_NAME]'s Wishlist" at bounding box center [395, 162] width 271 height 25
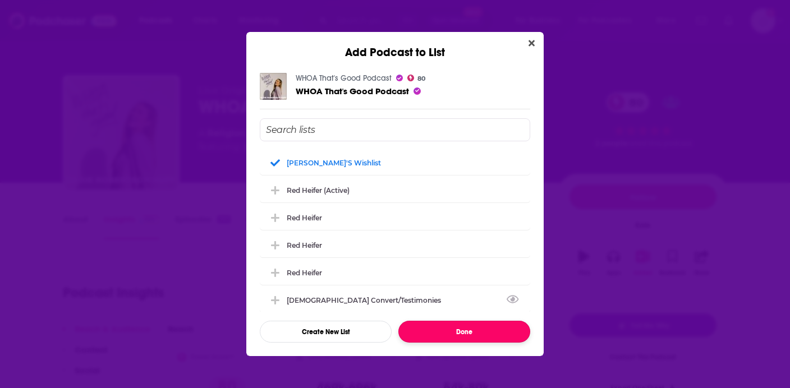
click at [434, 327] on button "Done" at bounding box center [465, 332] width 132 height 22
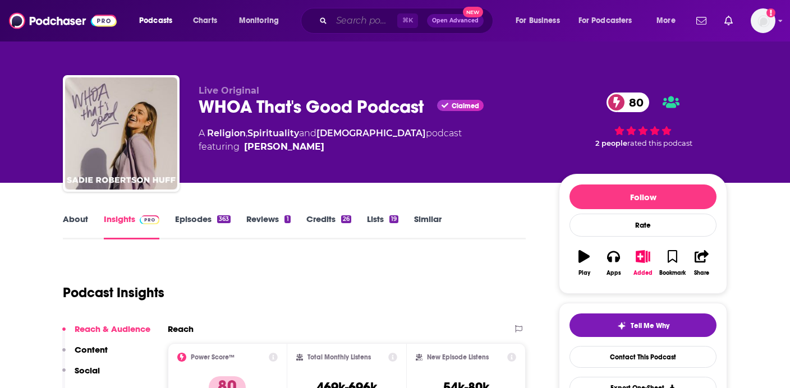
click at [338, 16] on input "Search podcasts, credits, & more..." at bounding box center [365, 21] width 66 height 18
paste input "Candace Cameron Bure"
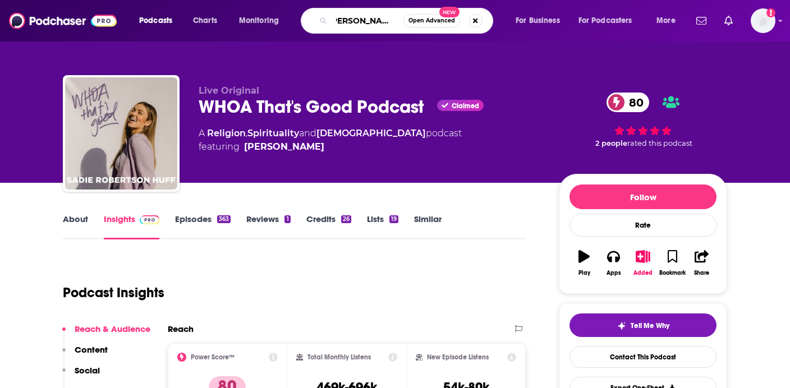
type input "Candace Cameron Brue"
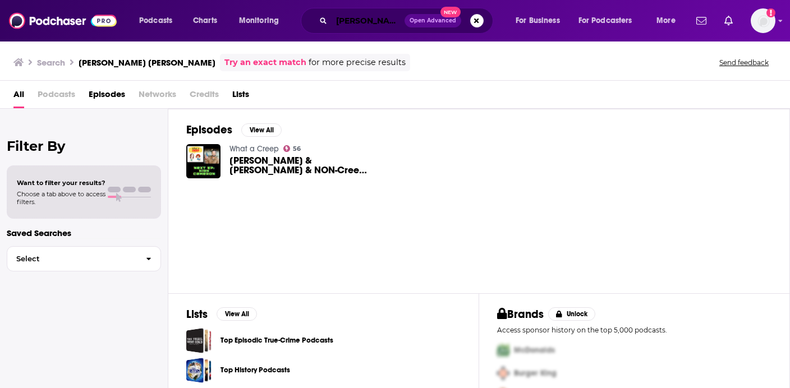
click at [346, 19] on input "Candace Cameron Brue" at bounding box center [368, 21] width 73 height 18
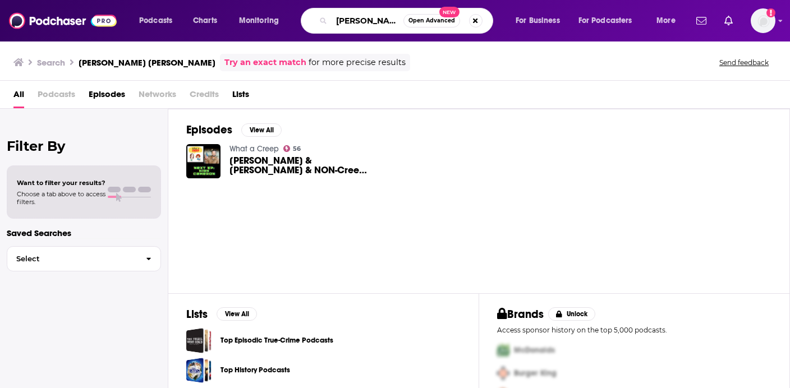
paste input "ur"
type input "Candace Cameron Bure"
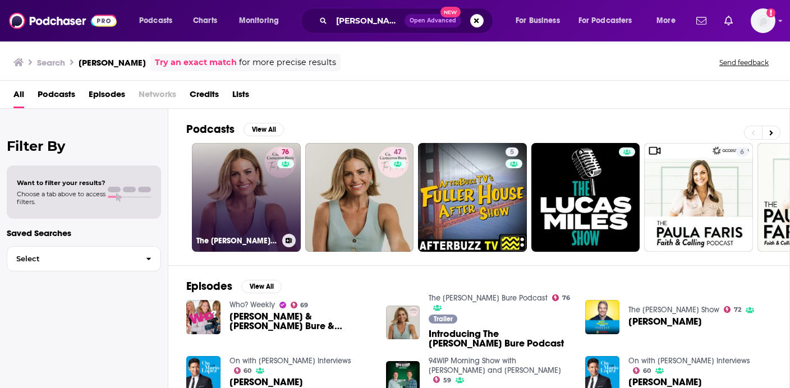
click at [264, 217] on link "76 The Candace Cameron Bure Podcast" at bounding box center [246, 197] width 109 height 109
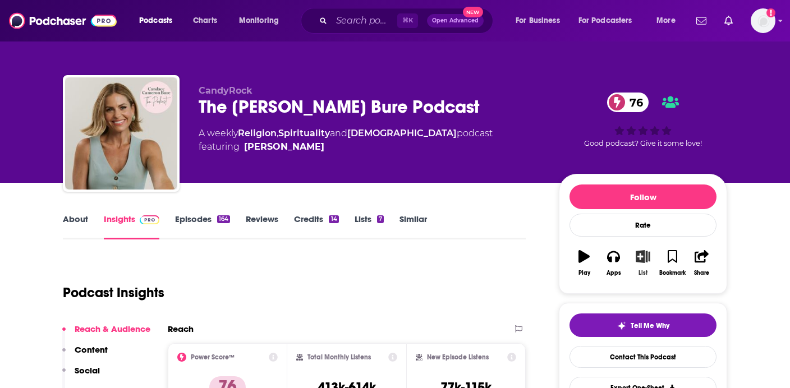
click at [640, 259] on icon "button" at bounding box center [643, 256] width 14 height 12
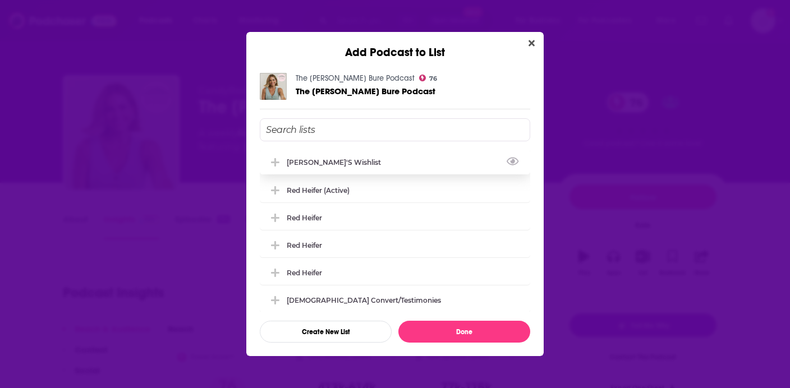
click at [361, 161] on div "[PERSON_NAME]'s Wishlist" at bounding box center [395, 162] width 271 height 25
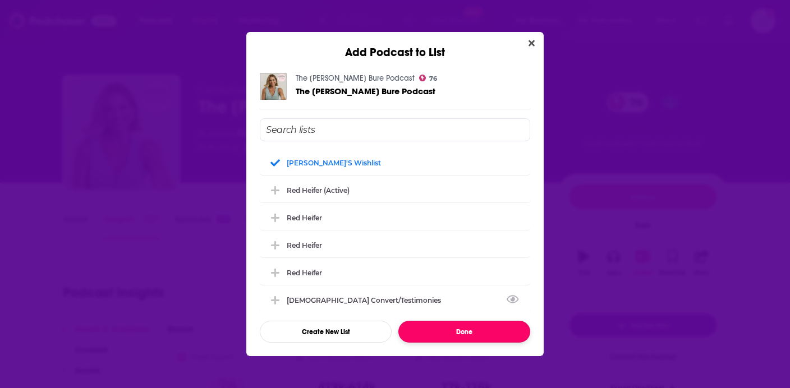
click at [466, 327] on button "Done" at bounding box center [465, 332] width 132 height 22
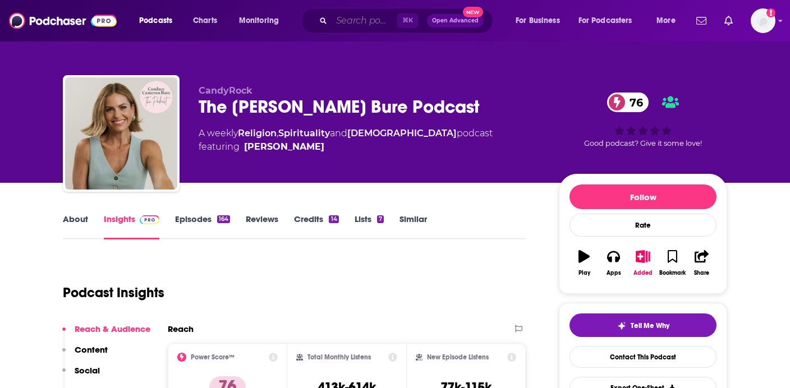
click at [363, 15] on input "Search podcasts, credits, & more..." at bounding box center [365, 21] width 66 height 18
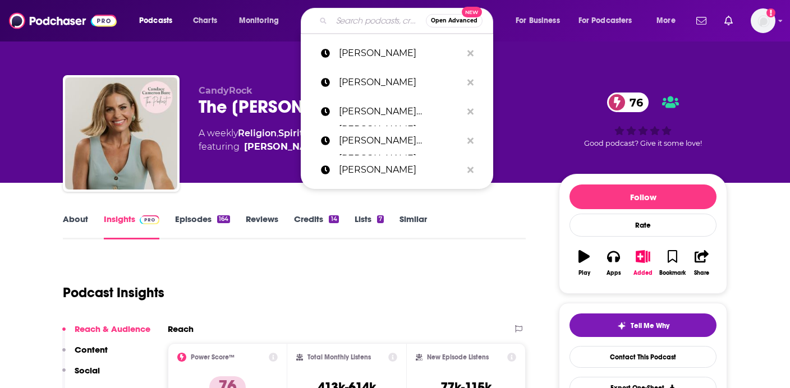
paste input "George Janko podcast"
type input "George Janko podcast"
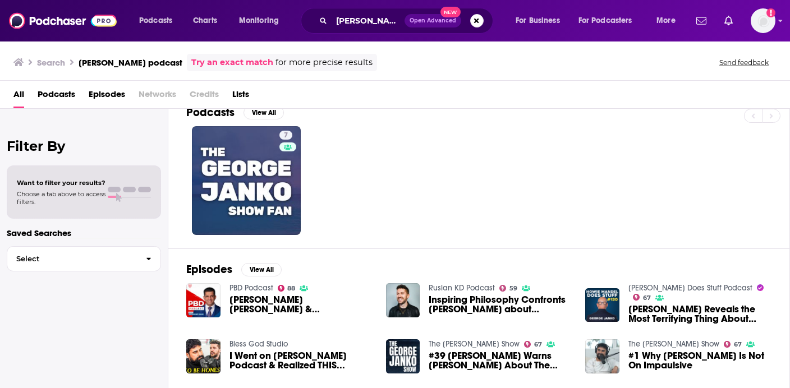
scroll to position [25, 0]
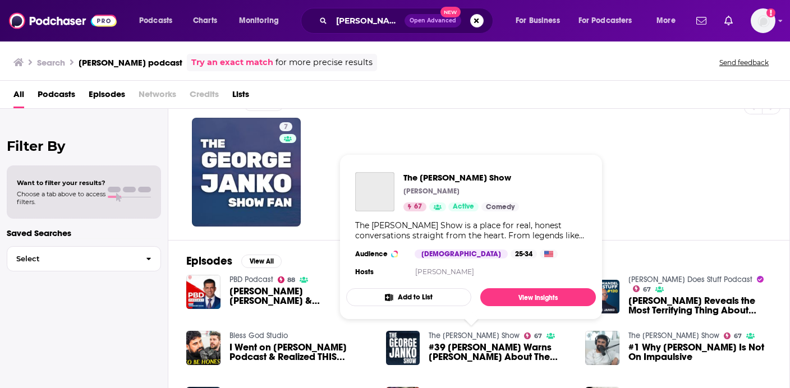
click at [457, 337] on link "The George Janko Show" at bounding box center [474, 336] width 91 height 10
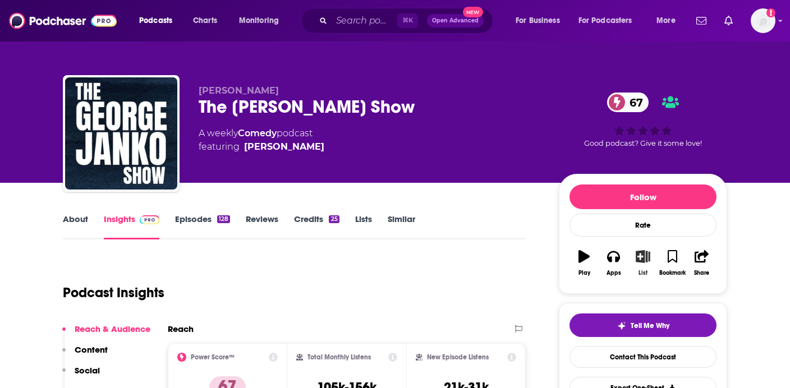
click at [651, 256] on button "List" at bounding box center [643, 263] width 29 height 40
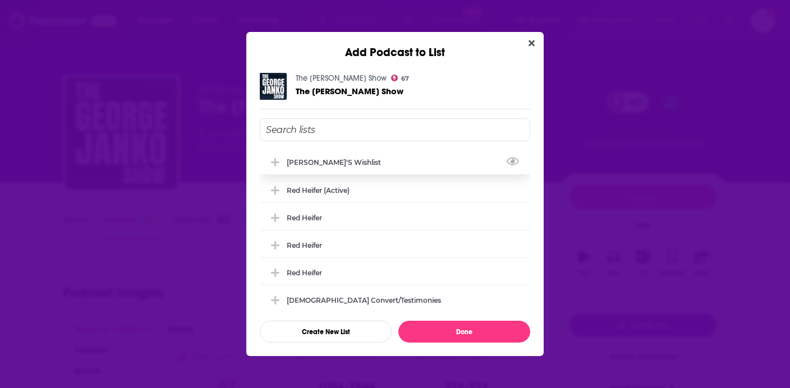
click at [418, 166] on div "[PERSON_NAME]'s Wishlist" at bounding box center [395, 162] width 271 height 25
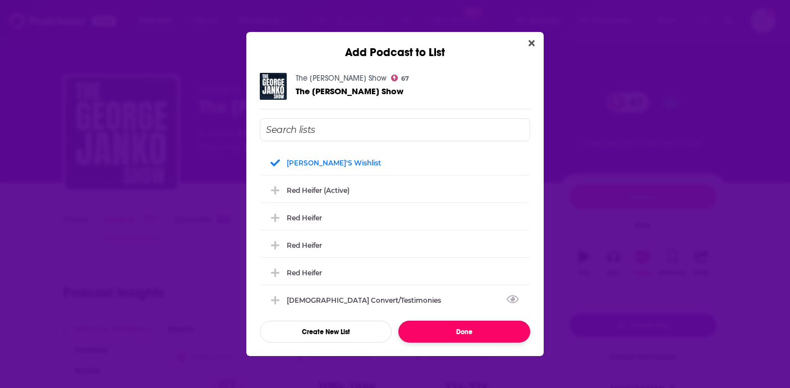
click at [439, 330] on button "Done" at bounding box center [465, 332] width 132 height 22
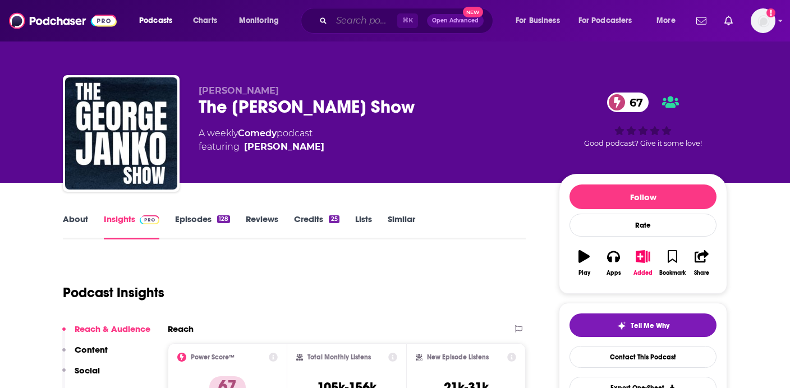
click at [350, 24] on input "Search podcasts, credits, & more..." at bounding box center [365, 21] width 66 height 18
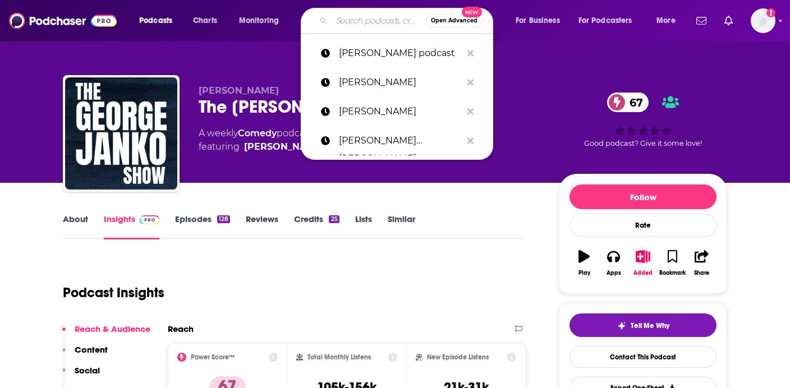
paste input "Girls gone Bible"
type input "Girls gone Bible"
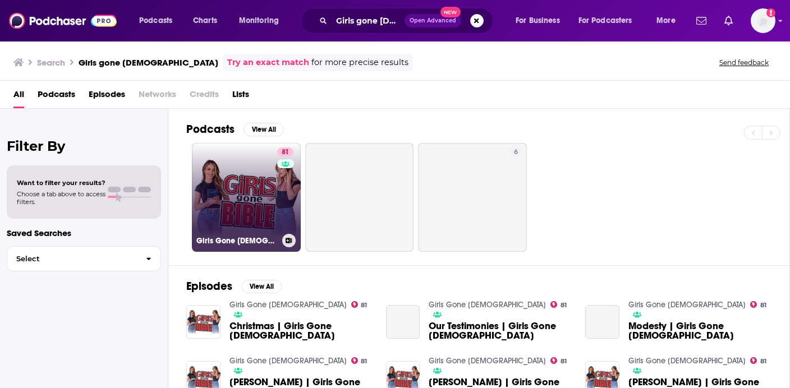
click at [255, 179] on link "81 Girls Gone Bible" at bounding box center [246, 197] width 109 height 109
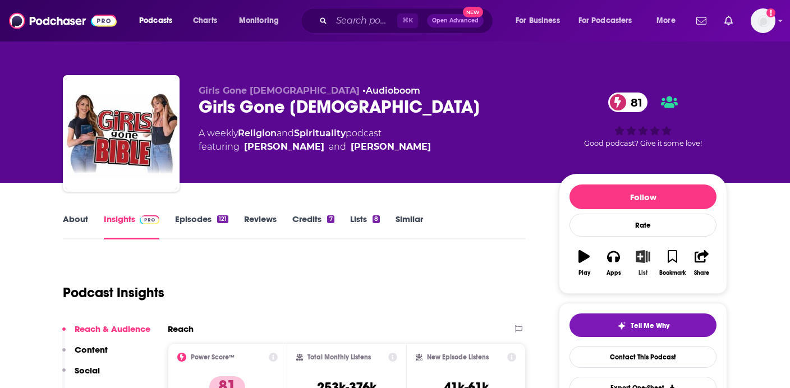
click at [639, 259] on icon "button" at bounding box center [644, 256] width 14 height 12
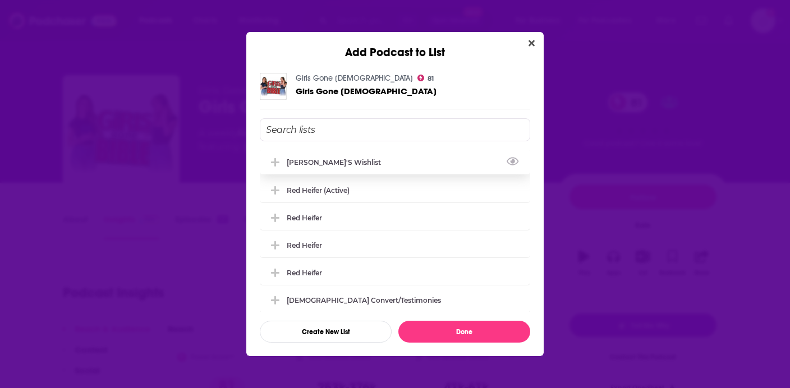
click at [428, 160] on div "[PERSON_NAME]'s Wishlist" at bounding box center [395, 162] width 271 height 25
click at [457, 344] on div "Girls Gone Bible 81 Girls Gone Bible Elena's Wishlist Red Heifer (Active) Red H…" at bounding box center [395, 208] width 298 height 297
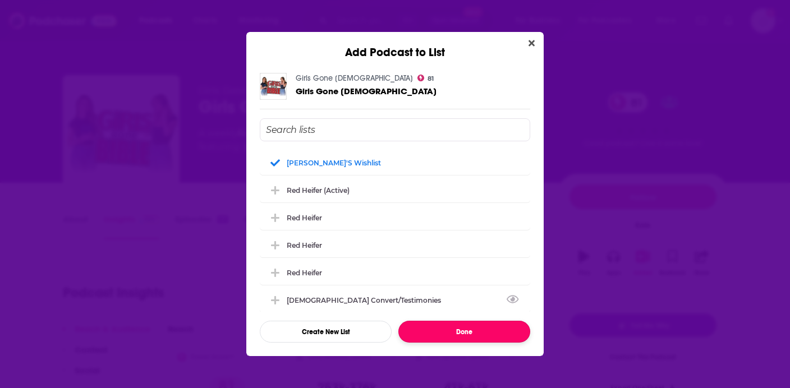
click at [459, 329] on button "Done" at bounding box center [465, 332] width 132 height 22
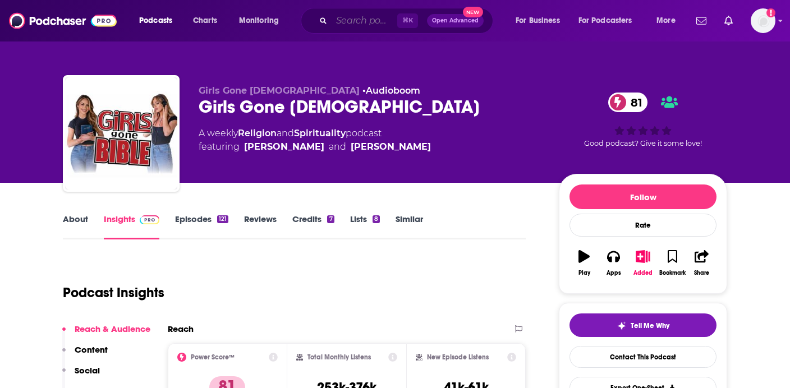
click at [355, 17] on input "Search podcasts, credits, & more..." at bounding box center [365, 21] width 66 height 18
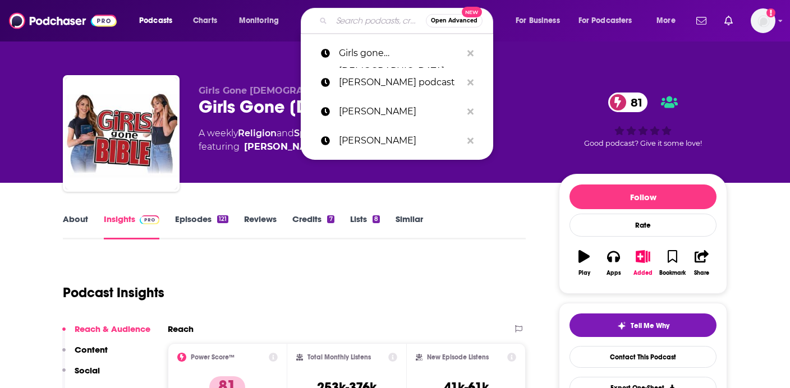
paste input "Itsnatashashapoval"
type input "Itsnatashashapoval"
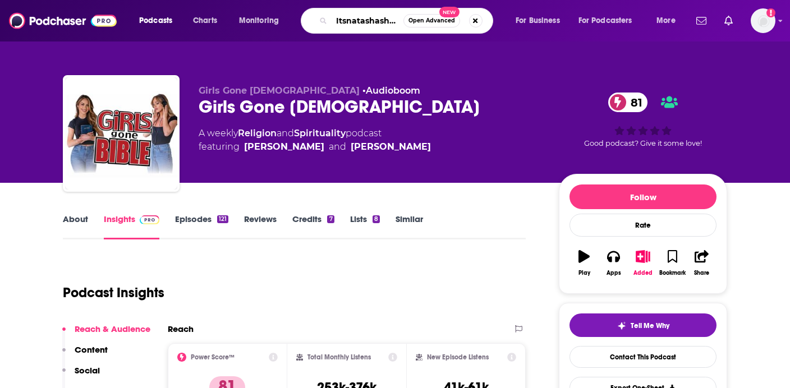
scroll to position [0, 18]
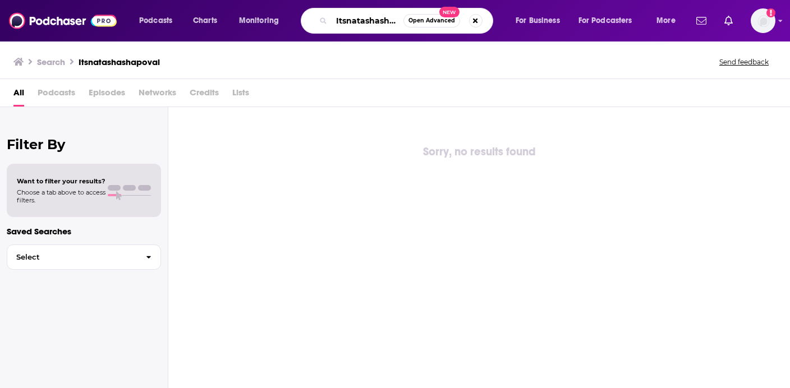
click at [360, 20] on input "Itsnatashashapoval" at bounding box center [368, 21] width 72 height 18
type input "Candid Podcast"
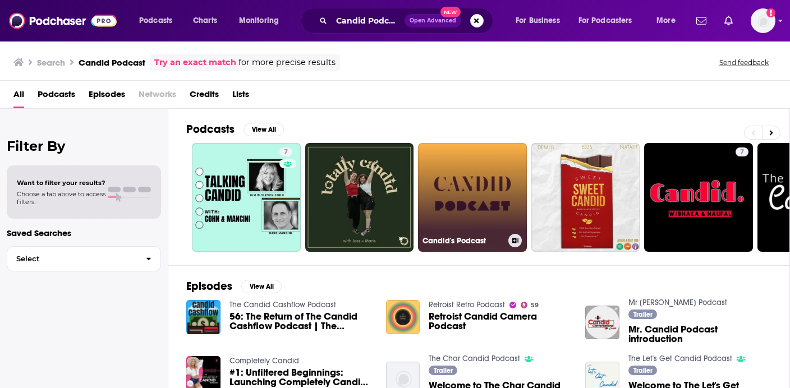
click at [463, 181] on link "Candid's Podcast" at bounding box center [472, 197] width 109 height 109
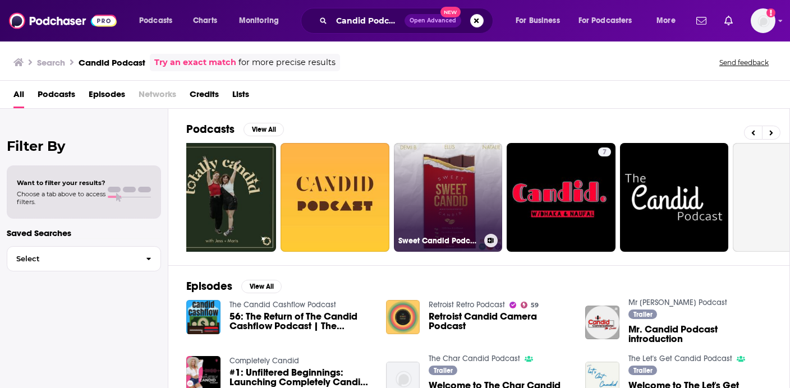
scroll to position [0, 144]
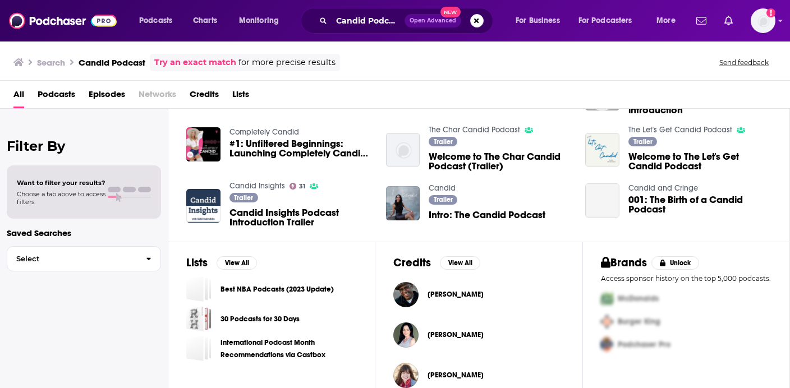
scroll to position [245, 0]
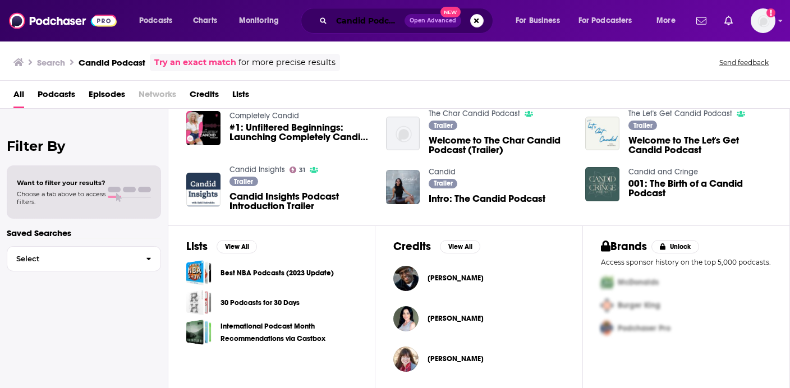
click at [342, 24] on input "Candid Podcast" at bounding box center [368, 21] width 73 height 18
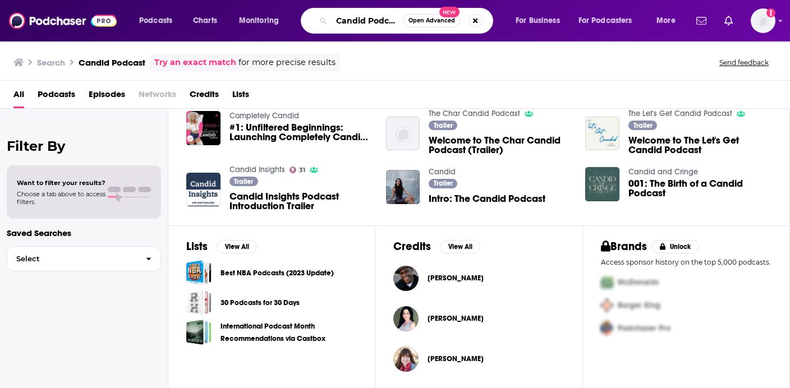
paste input "Candid Podcast w/ Natasha"
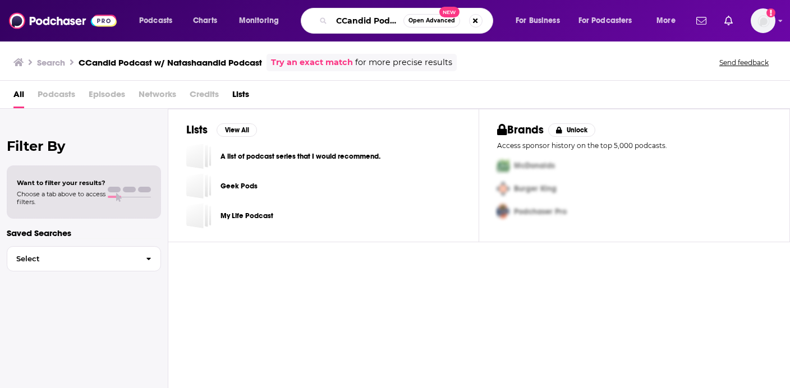
click at [343, 21] on input "CCandid Podcast w/ Natashaandid Podcast" at bounding box center [368, 21] width 72 height 18
type input "Candid Podcast w/ Natashaandid Podcast"
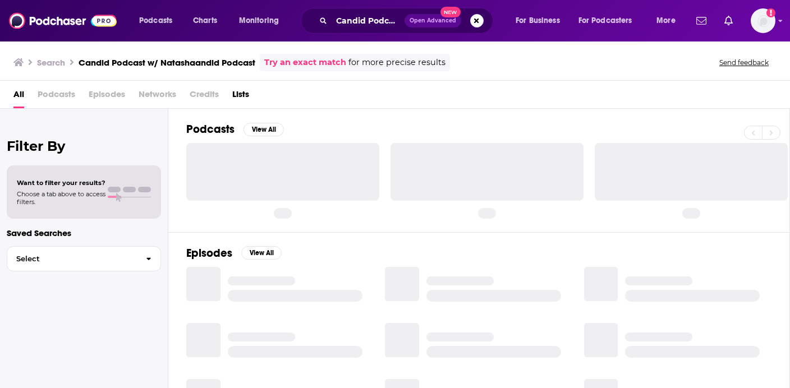
click at [353, 44] on div "Search Candid Podcast w/ Natashaandid Podcast Try an exact match for more preci…" at bounding box center [395, 60] width 790 height 40
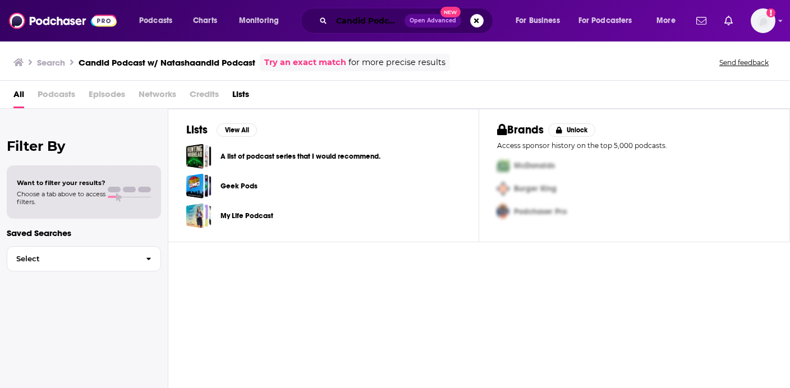
click at [369, 28] on input "Candid Podcast w/ Natashaandid Podcast" at bounding box center [368, 21] width 73 height 18
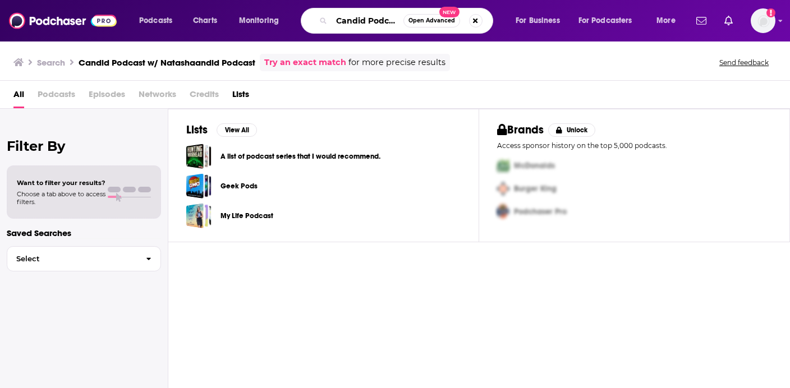
click at [378, 14] on input "Candid Podcast w/ Natashaandid Podcast" at bounding box center [368, 21] width 72 height 18
click at [381, 17] on input "Candid Podcast w/ Natashaandid Podcast" at bounding box center [368, 21] width 72 height 18
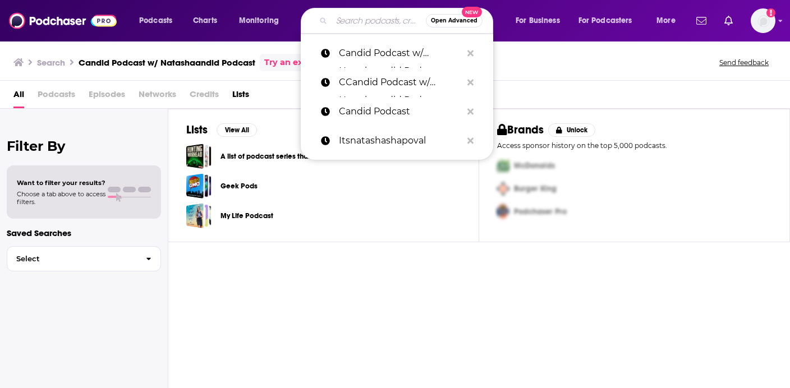
paste input "Candid Podcast w/ Natasha"
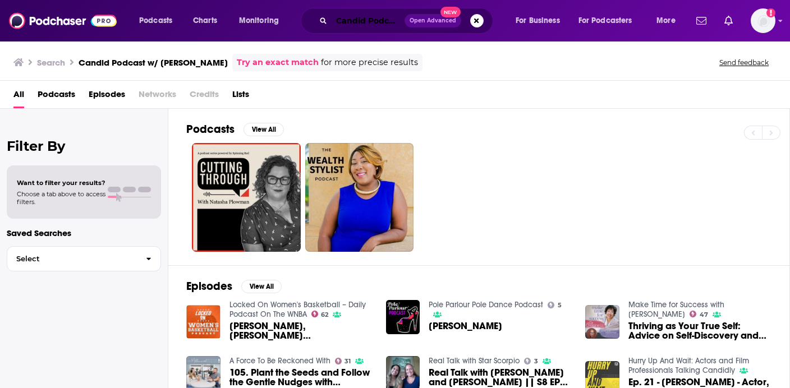
click at [375, 17] on input "Candid Podcast w/ Natasha" at bounding box center [368, 21] width 73 height 18
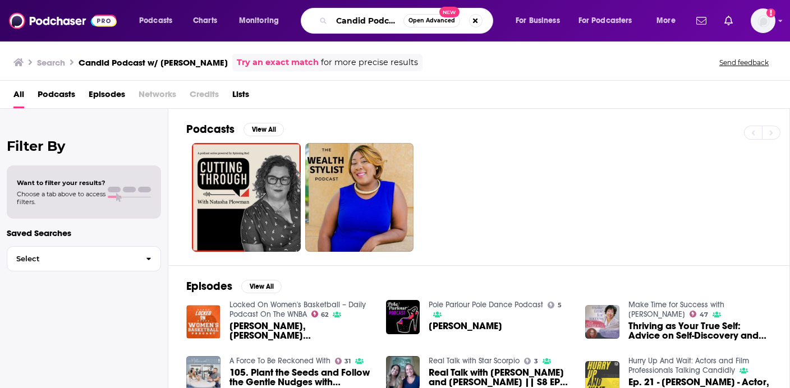
paste input "Isaiah salvador"
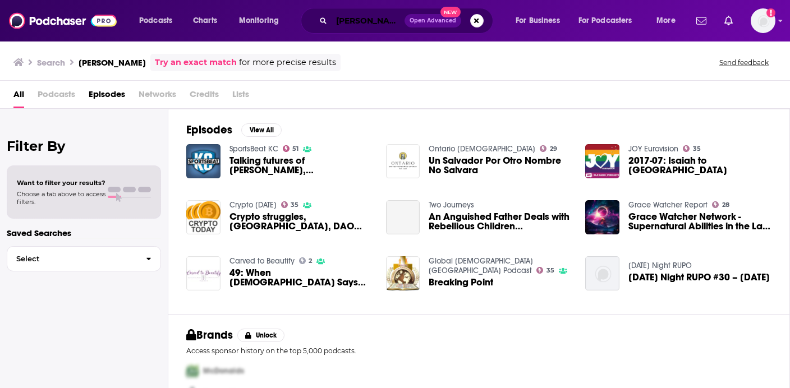
click at [387, 19] on input "Isaiah salvador" at bounding box center [368, 21] width 73 height 18
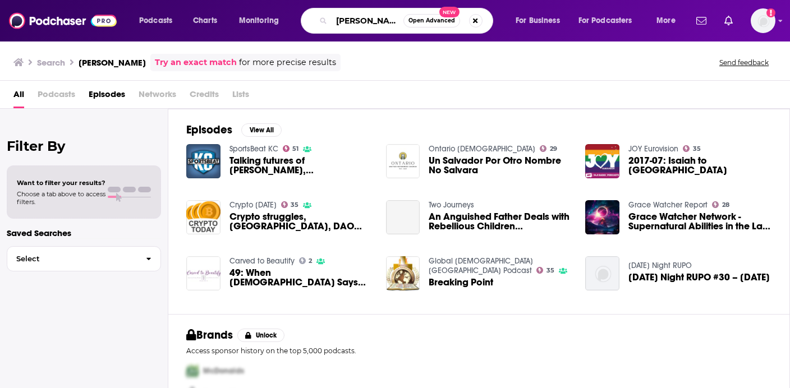
paste input "Saldivar"
type input "Isaiah Saldivar"
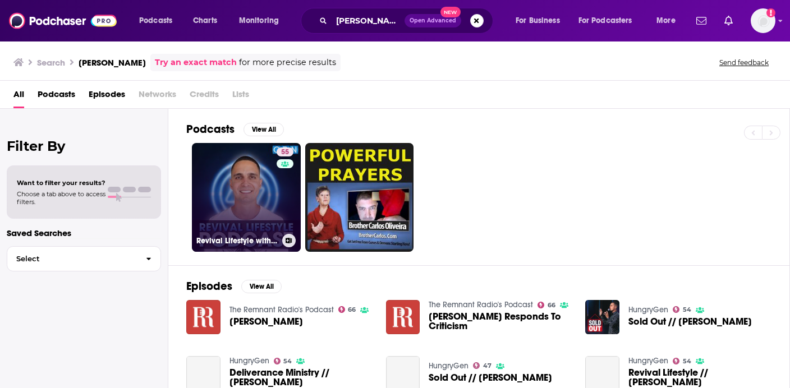
click at [269, 201] on link "55 Revival Lifestyle with Isaiah Saldivar" at bounding box center [246, 197] width 109 height 109
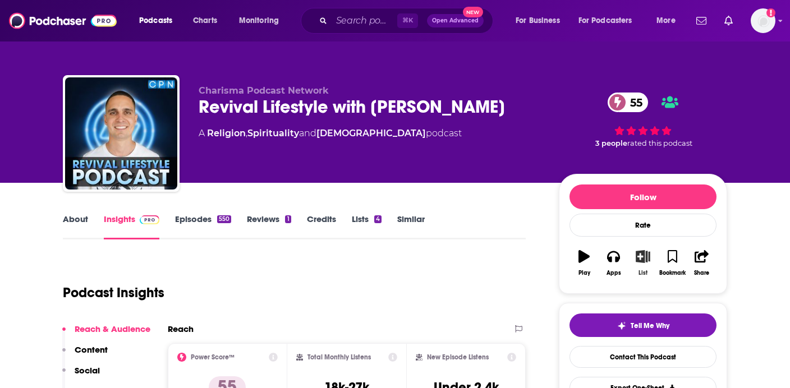
click at [644, 255] on icon "button" at bounding box center [644, 256] width 14 height 12
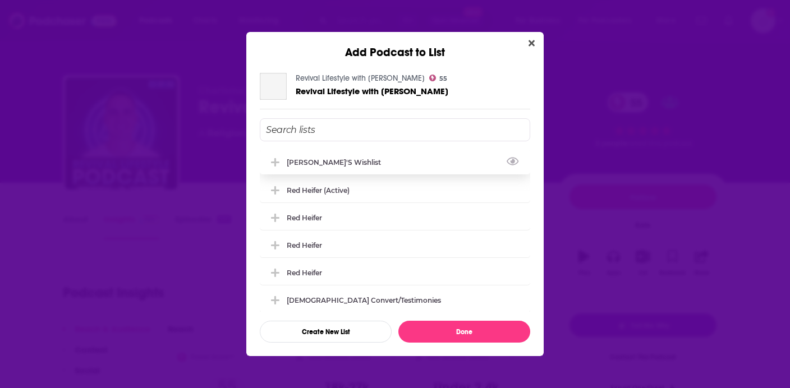
click at [427, 155] on div "[PERSON_NAME]'s Wishlist" at bounding box center [395, 162] width 271 height 25
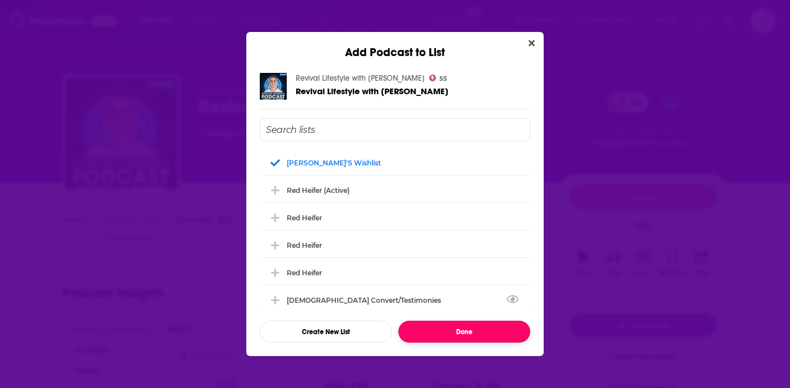
click at [446, 330] on button "Done" at bounding box center [465, 332] width 132 height 22
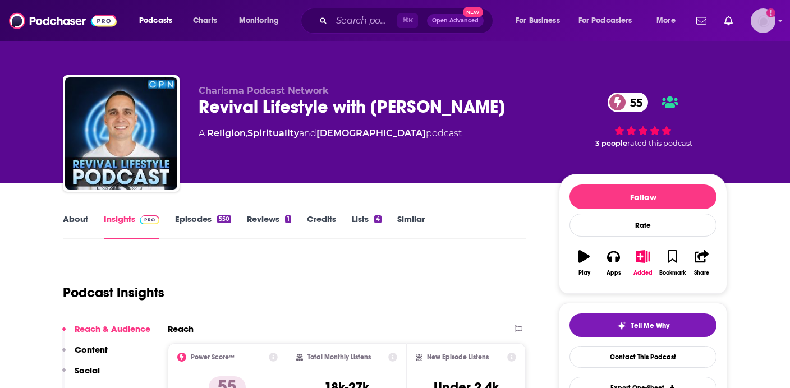
click at [764, 28] on img "Logged in as antonettefrontgate" at bounding box center [763, 20] width 25 height 25
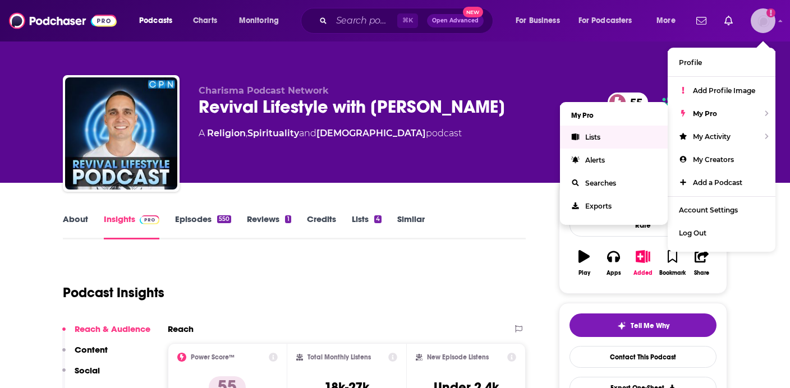
click at [634, 133] on link "Lists" at bounding box center [614, 137] width 108 height 23
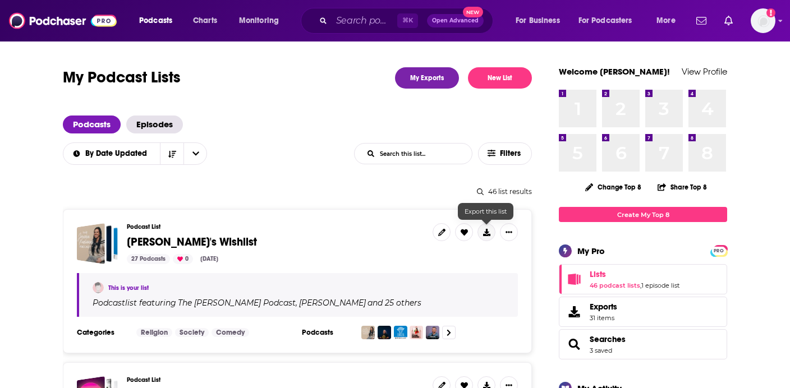
click at [484, 226] on button at bounding box center [487, 232] width 18 height 18
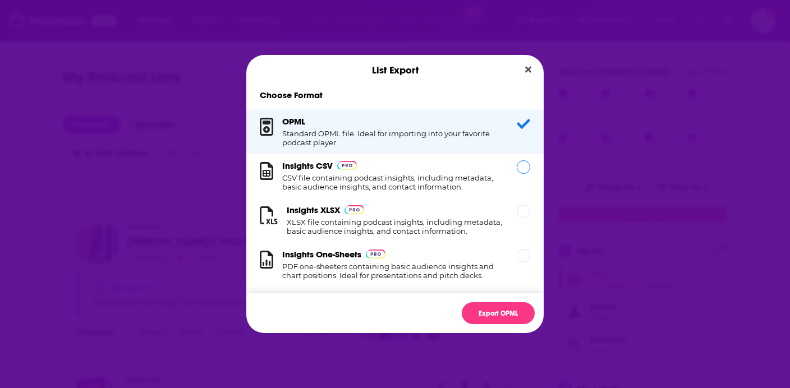
click at [483, 164] on div "Insights CSV CSV file containing podcast insights, including metadata, basic au…" at bounding box center [392, 176] width 221 height 31
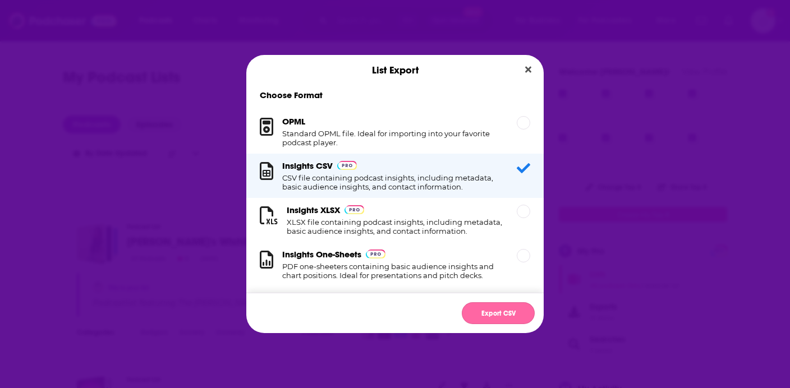
click at [496, 317] on button "Export CSV" at bounding box center [498, 314] width 73 height 22
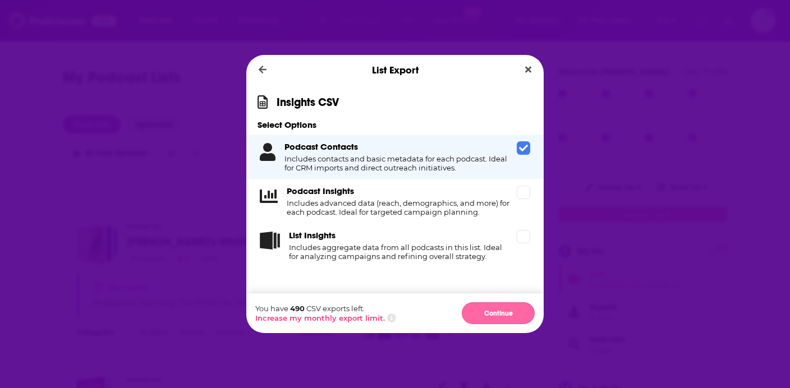
click at [492, 317] on button "Continue" at bounding box center [498, 314] width 73 height 22
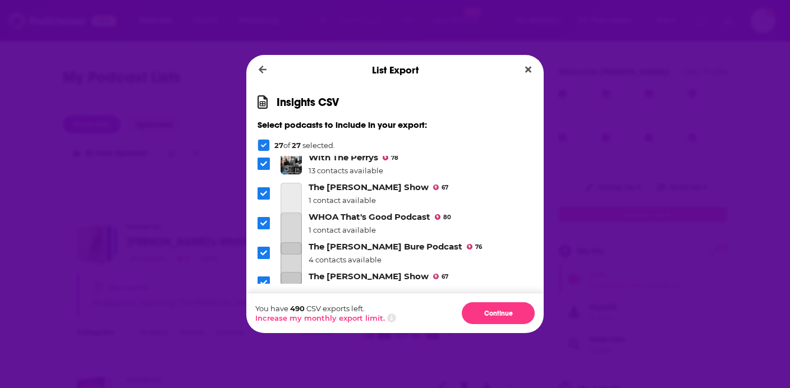
scroll to position [671, 0]
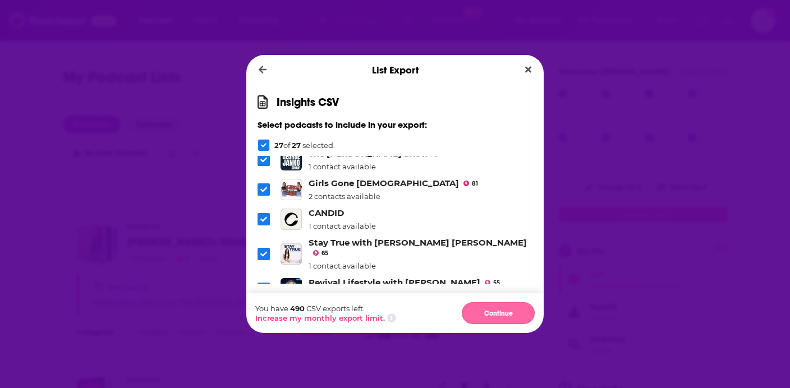
click at [492, 318] on button "Continue" at bounding box center [498, 314] width 73 height 22
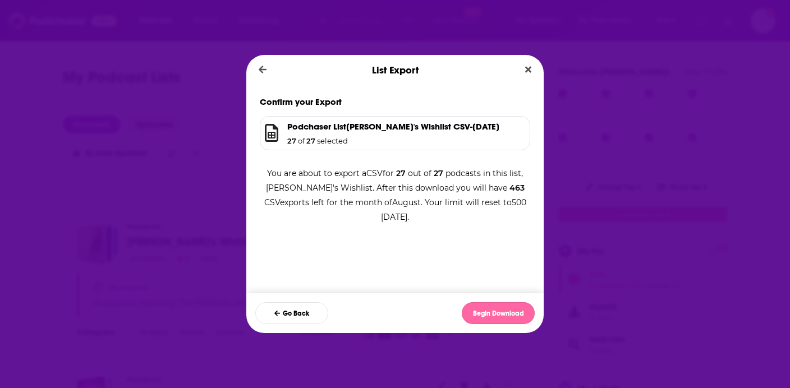
click at [492, 316] on button "Begin Download" at bounding box center [498, 314] width 73 height 22
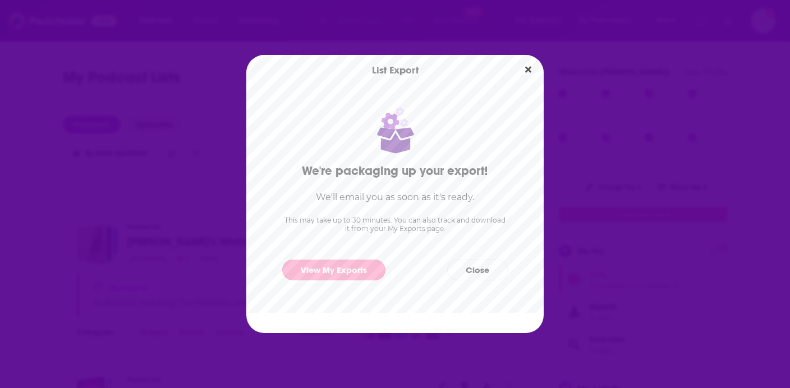
click at [351, 272] on link "View My Exports" at bounding box center [333, 270] width 103 height 21
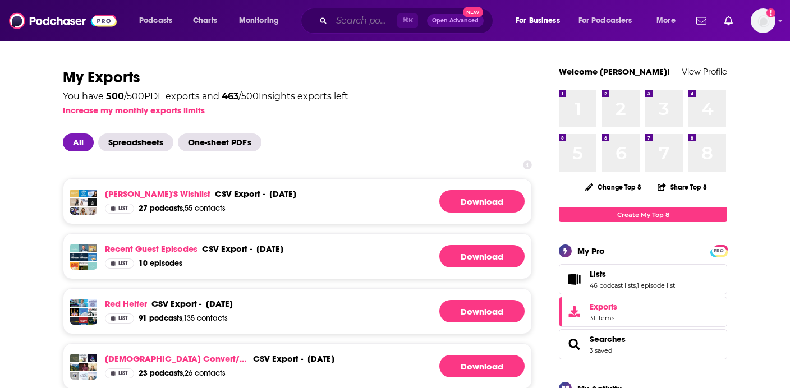
click at [344, 24] on input "Search podcasts, credits, & more..." at bounding box center [365, 21] width 66 height 18
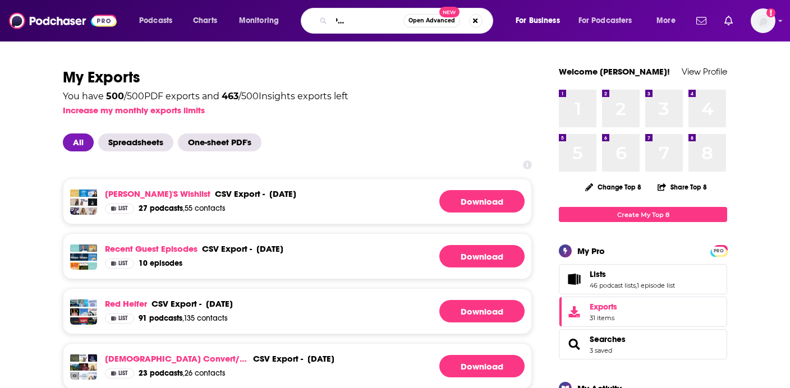
type input "[DEMOGRAPHIC_DATA] Business Start-ups"
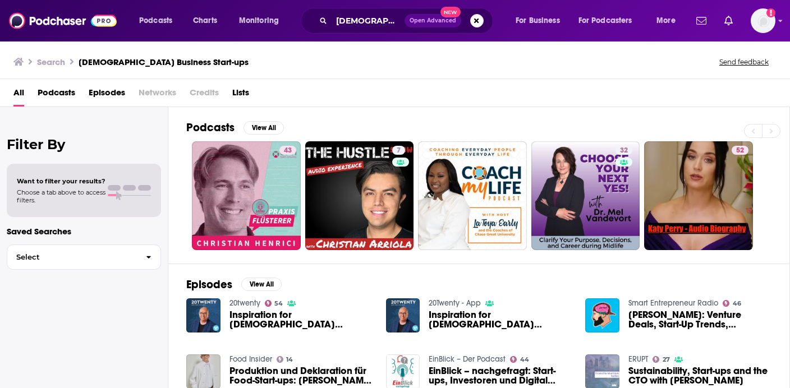
click at [59, 90] on span "Podcasts" at bounding box center [57, 95] width 38 height 23
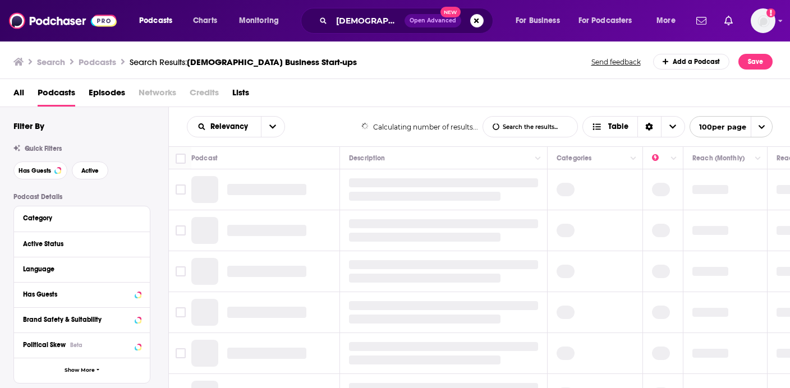
click at [422, 22] on span "Open Advanced" at bounding box center [433, 21] width 47 height 6
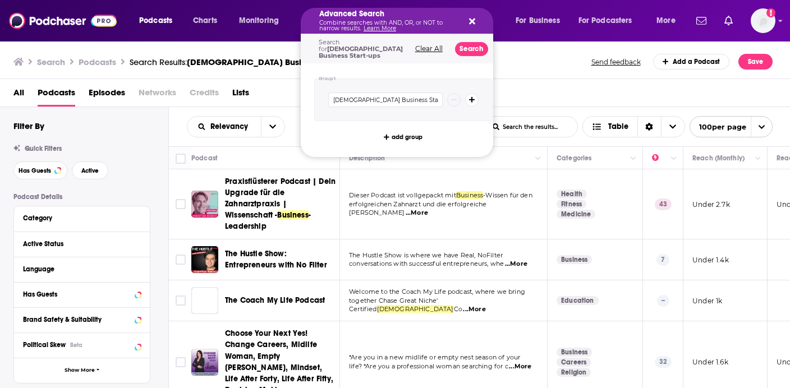
click at [239, 90] on span "Lists" at bounding box center [240, 95] width 17 height 23
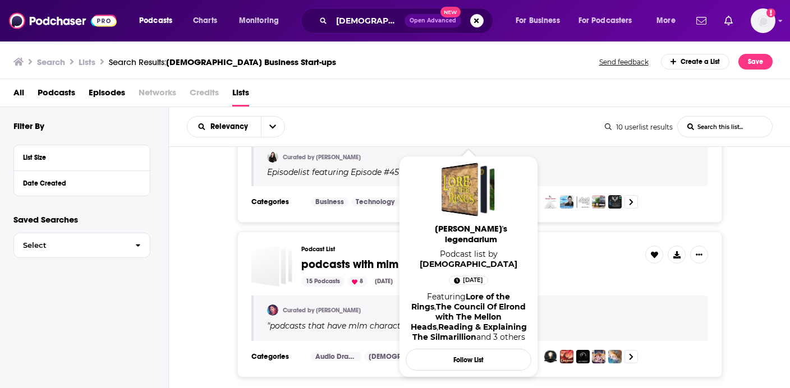
scroll to position [832, 0]
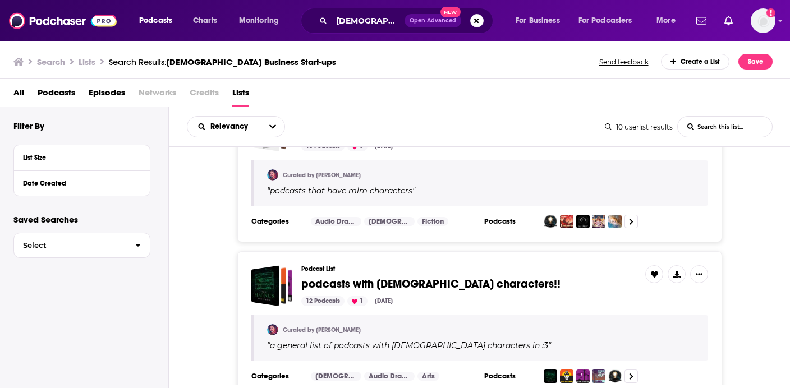
click at [49, 91] on span "Podcasts" at bounding box center [57, 95] width 38 height 23
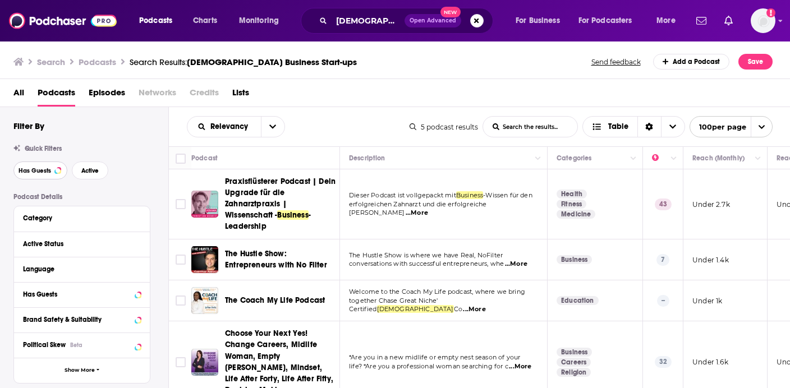
click at [36, 172] on span "Has Guests" at bounding box center [35, 171] width 33 height 6
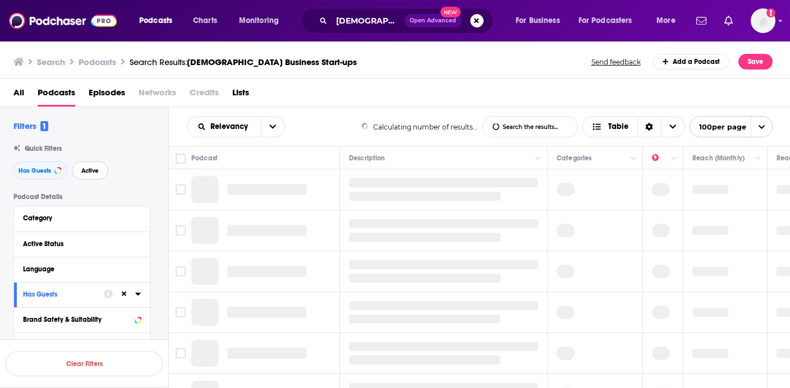
click at [93, 166] on button "Active" at bounding box center [90, 171] width 36 height 18
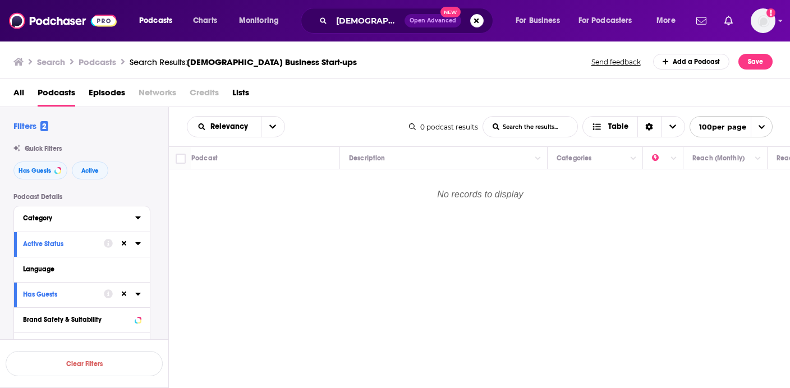
click at [48, 222] on div "Category" at bounding box center [75, 218] width 105 height 8
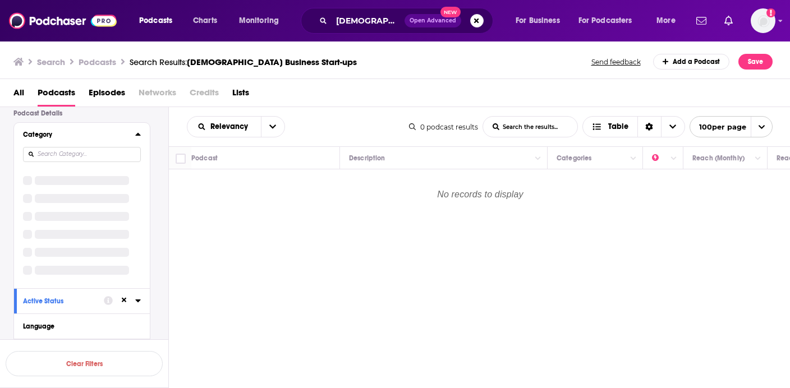
scroll to position [86, 0]
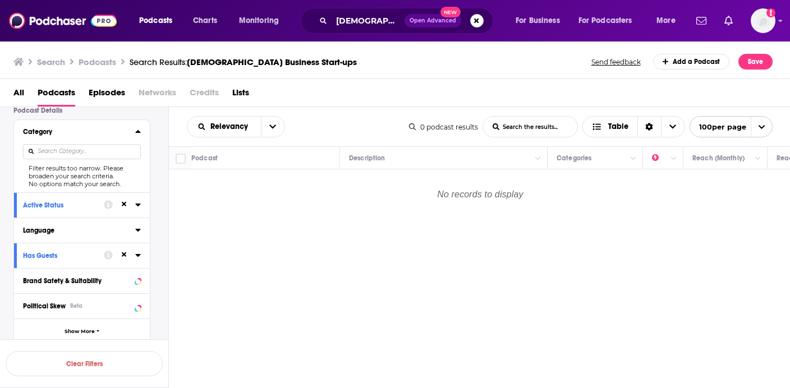
click at [39, 237] on button "Language" at bounding box center [79, 230] width 112 height 14
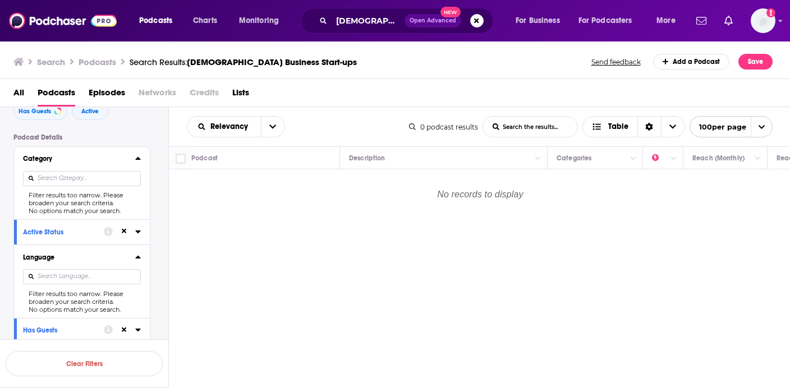
scroll to position [0, 0]
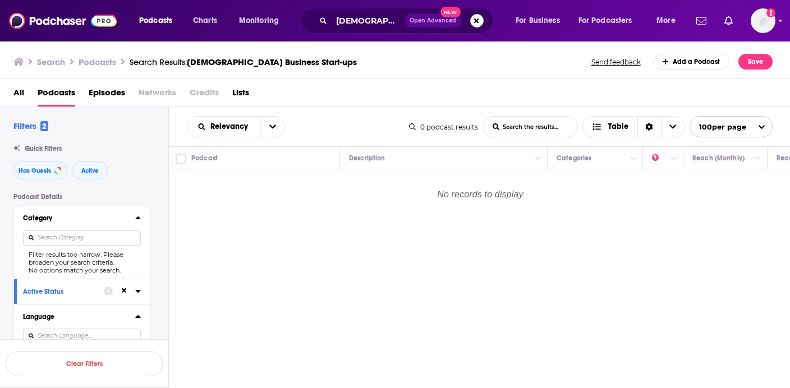
click at [120, 154] on div "Quick Filters Has Guests Active" at bounding box center [90, 162] width 155 height 35
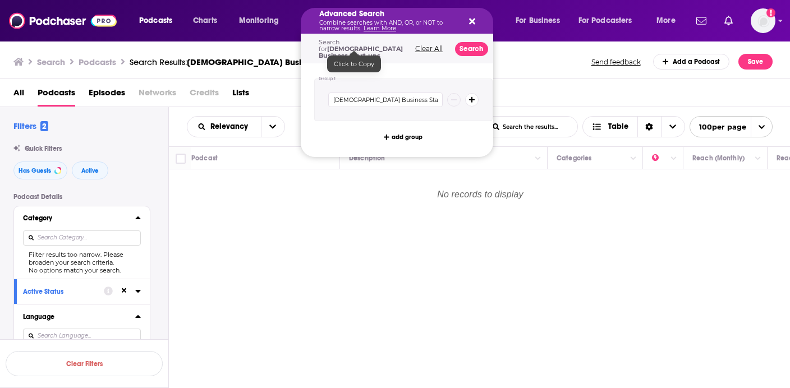
click at [368, 48] on span "[DEMOGRAPHIC_DATA] Business Start-ups" at bounding box center [361, 52] width 84 height 15
click at [455, 48] on button "Search" at bounding box center [471, 49] width 33 height 14
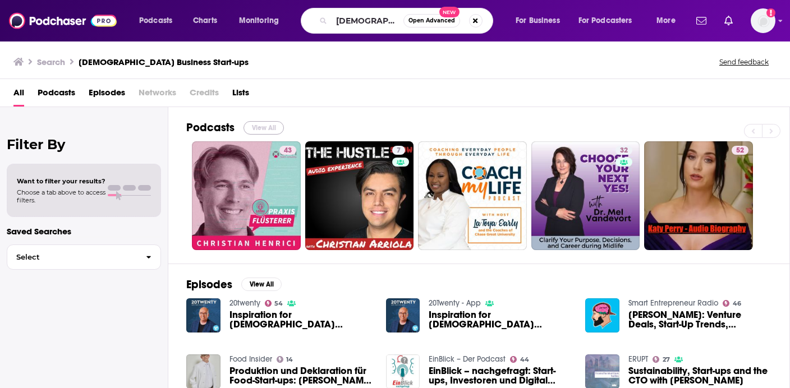
click at [264, 132] on button "View All" at bounding box center [264, 127] width 40 height 13
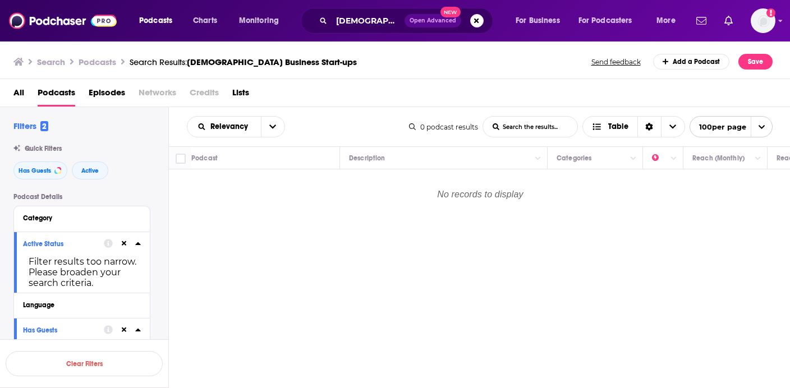
click at [17, 94] on span "All" at bounding box center [18, 95] width 11 height 23
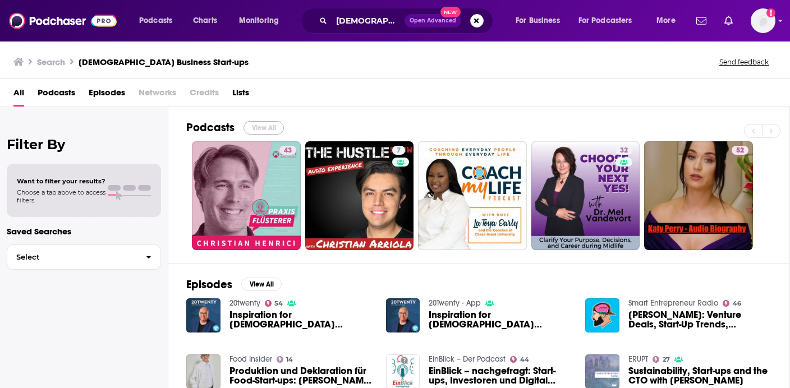
click at [266, 125] on button "View All" at bounding box center [264, 127] width 40 height 13
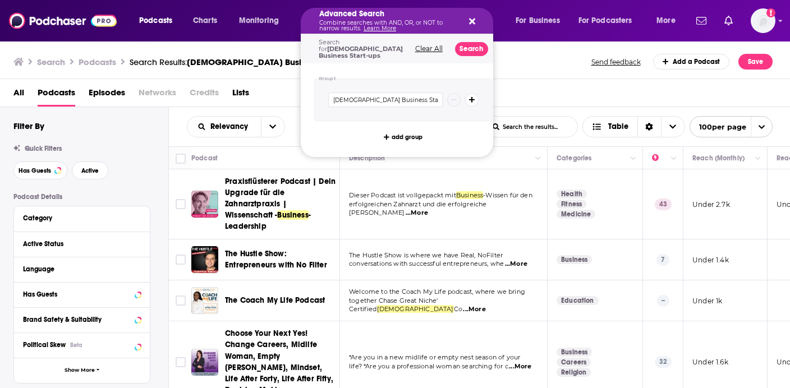
click at [473, 20] on icon "Search podcasts, credits, & more..." at bounding box center [472, 22] width 6 height 6
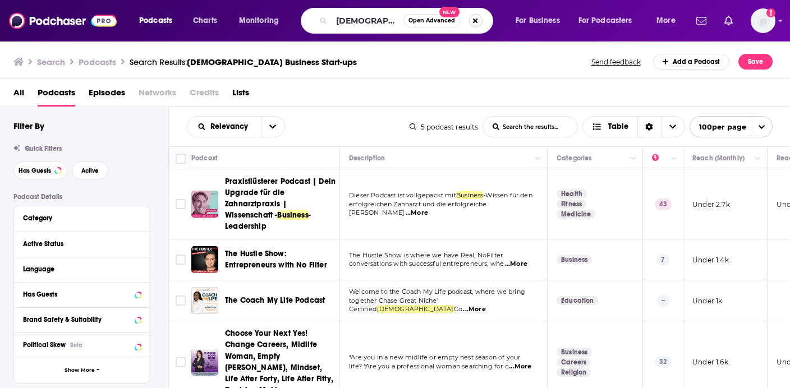
click at [472, 21] on button "Search podcasts, credits, & more..." at bounding box center [475, 20] width 13 height 13
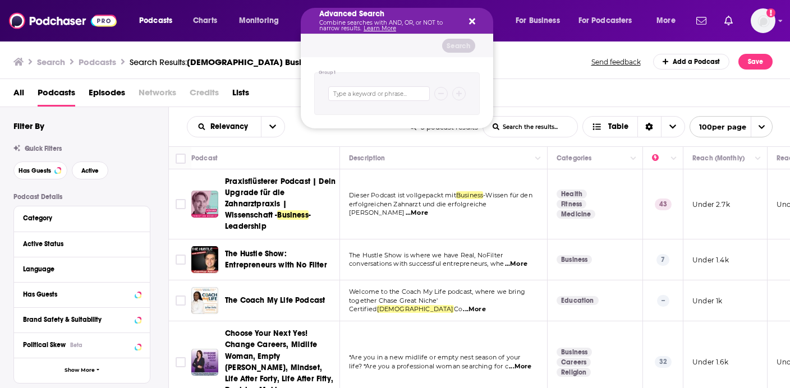
click at [467, 24] on button "Search podcasts, credits, & more..." at bounding box center [470, 20] width 9 height 9
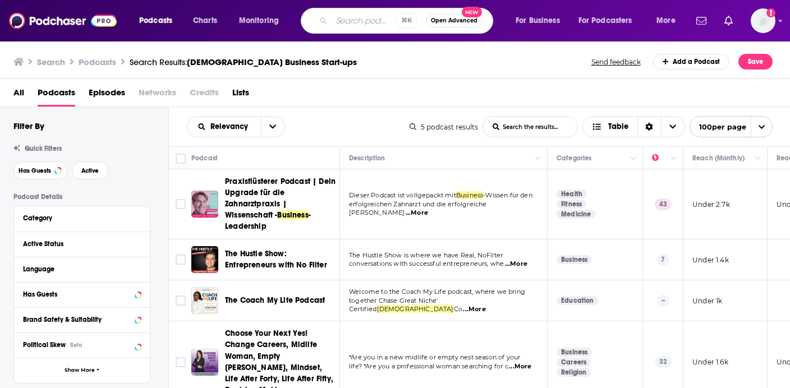
click at [357, 19] on input "Search podcasts, credits, & more..." at bounding box center [364, 21] width 65 height 18
type input "Start-ups"
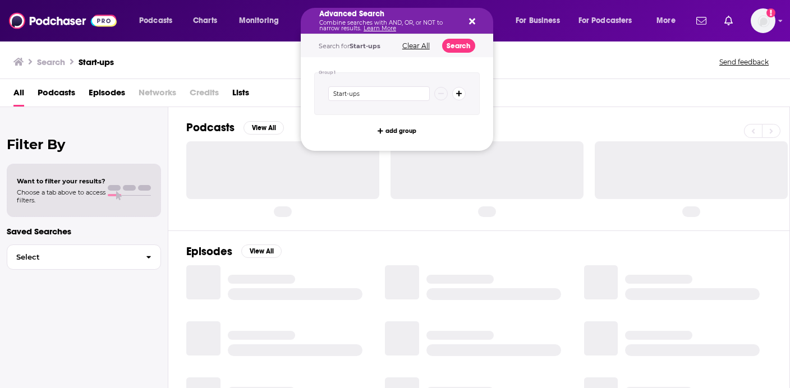
click at [472, 20] on icon "Search podcasts, credits, & more..." at bounding box center [472, 21] width 6 height 9
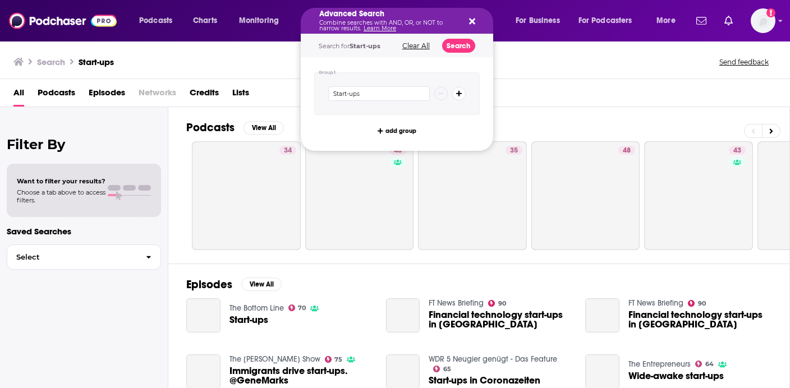
click at [472, 21] on icon "Search podcasts, credits, & more..." at bounding box center [472, 22] width 6 height 6
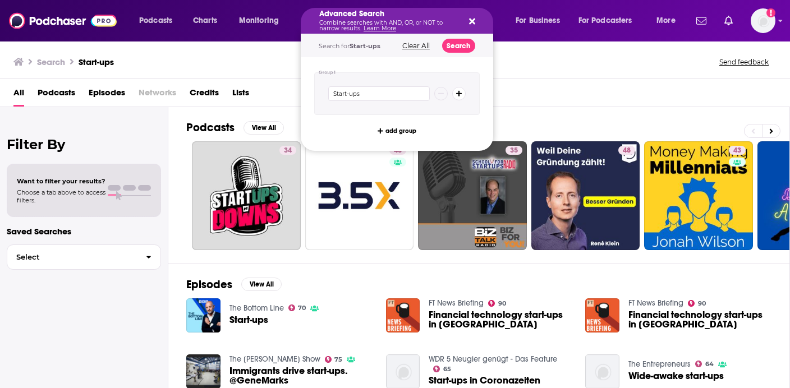
click at [477, 24] on div "Advanced Search Combine searches with AND, OR, or NOT to narrow results. Learn …" at bounding box center [397, 21] width 193 height 26
click at [472, 22] on icon "Search podcasts, credits, & more..." at bounding box center [472, 22] width 6 height 6
click at [336, 19] on div "Advanced Search Combine searches with AND, OR, or NOT to narrow results. Learn …" at bounding box center [388, 20] width 138 height 21
click at [419, 43] on button "Clear All" at bounding box center [416, 46] width 34 height 8
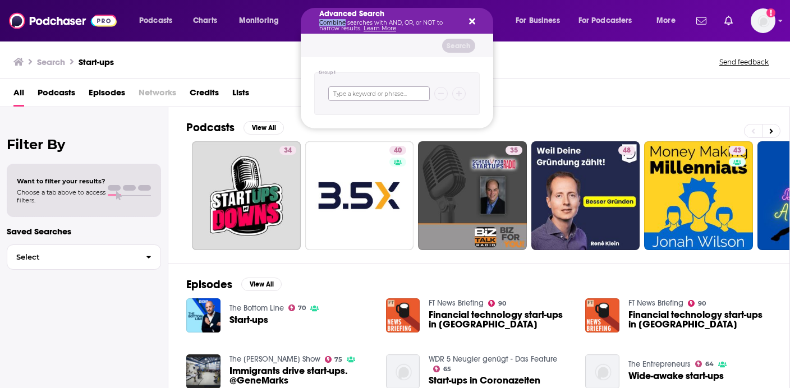
click at [353, 91] on input "Search podcasts, credits, & more..." at bounding box center [379, 93] width 102 height 15
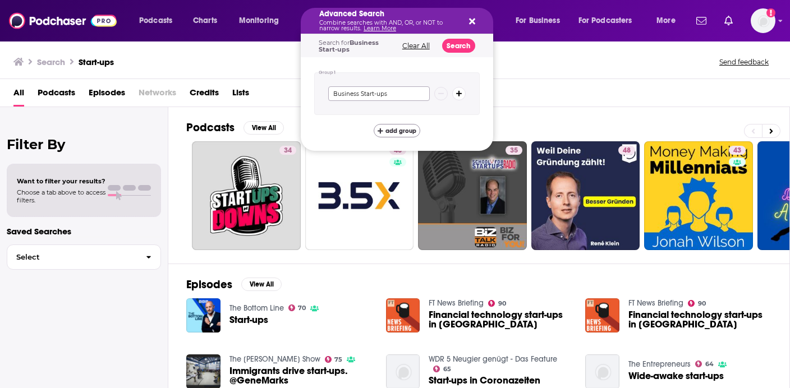
type input "Business Start-ups"
click at [386, 131] on span "add group" at bounding box center [401, 131] width 31 height 6
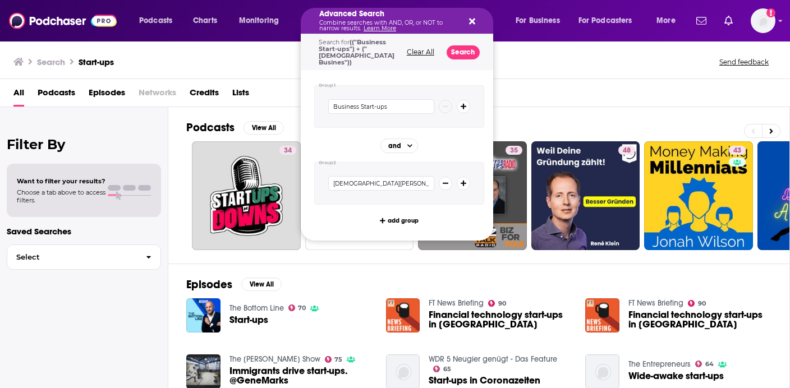
type input "Christian Business"
click at [458, 52] on button "Search" at bounding box center [463, 52] width 33 height 14
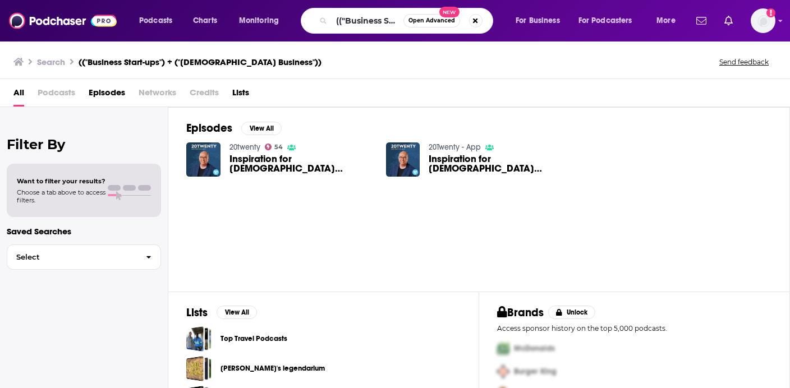
click at [296, 158] on span "Inspiration for Christian Business Start-ups - Wes Leake (Business Blessings) -…" at bounding box center [301, 163] width 143 height 19
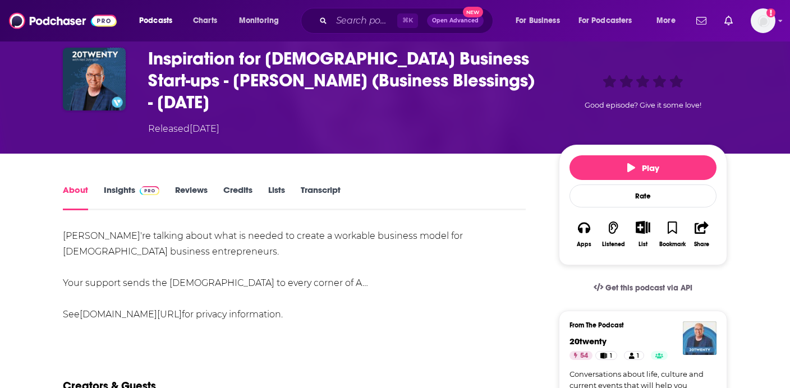
scroll to position [54, 0]
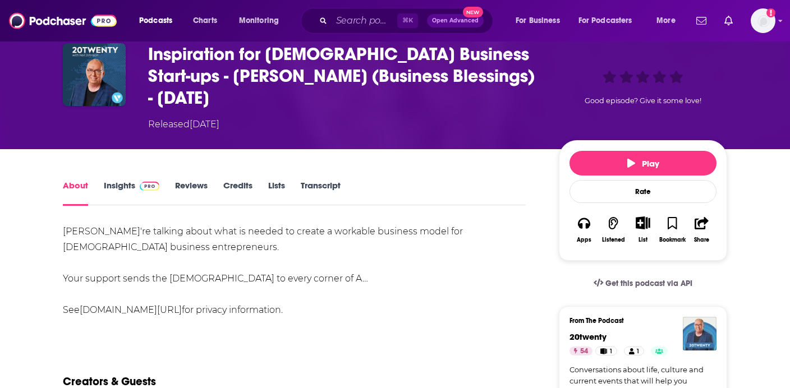
click at [639, 217] on icon "Show More Button" at bounding box center [644, 223] width 14 height 12
click at [185, 180] on link "Reviews" at bounding box center [191, 193] width 33 height 26
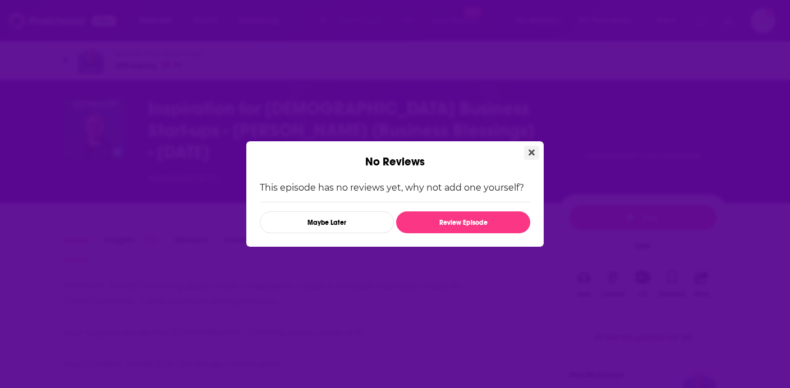
click at [532, 152] on icon "Close" at bounding box center [532, 153] width 6 height 6
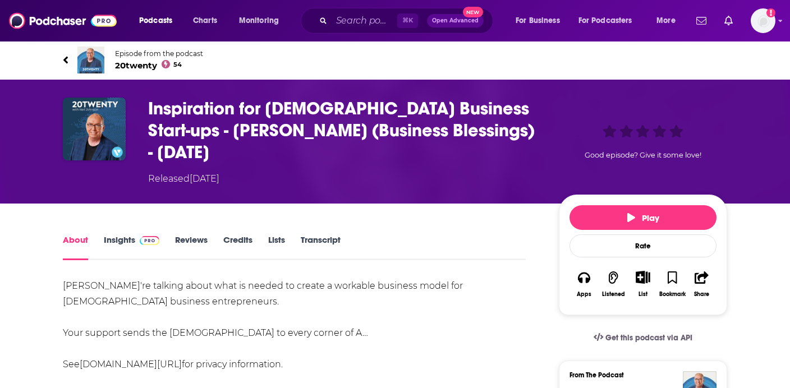
click at [125, 235] on link "Insights" at bounding box center [132, 248] width 56 height 26
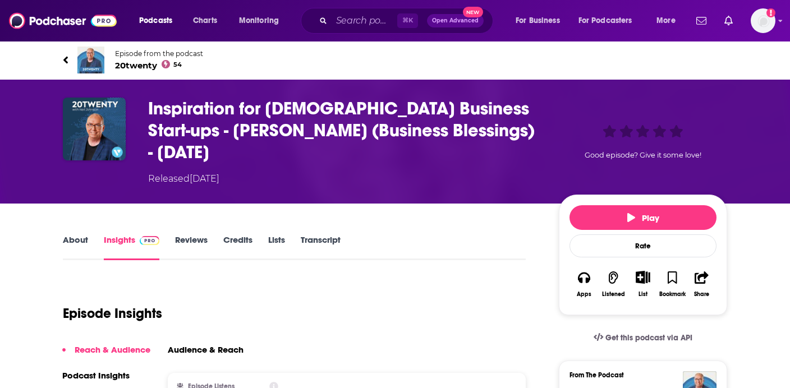
click at [134, 64] on span "20twenty 54" at bounding box center [159, 65] width 88 height 11
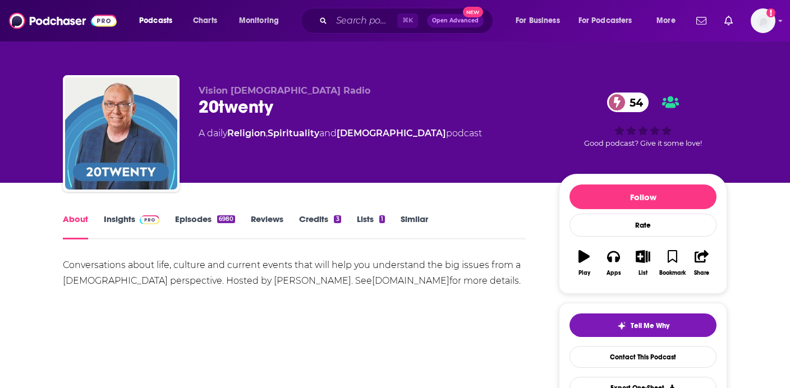
click at [231, 217] on div "6980" at bounding box center [226, 220] width 18 height 8
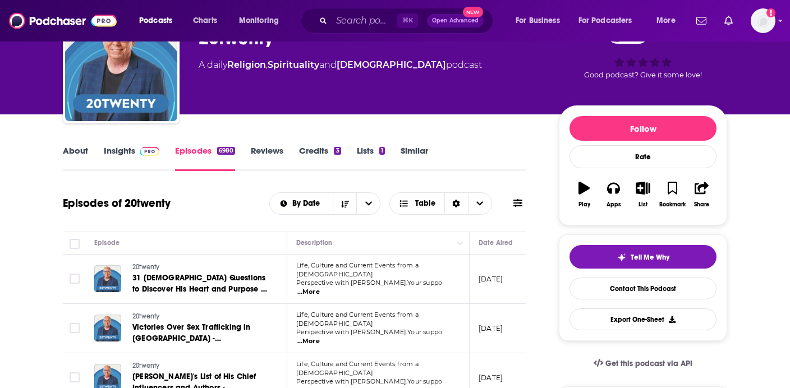
scroll to position [67, 0]
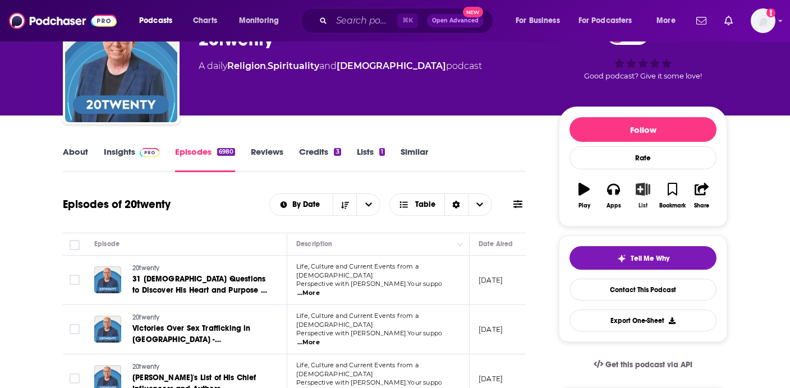
click at [648, 195] on icon "button" at bounding box center [643, 189] width 14 height 12
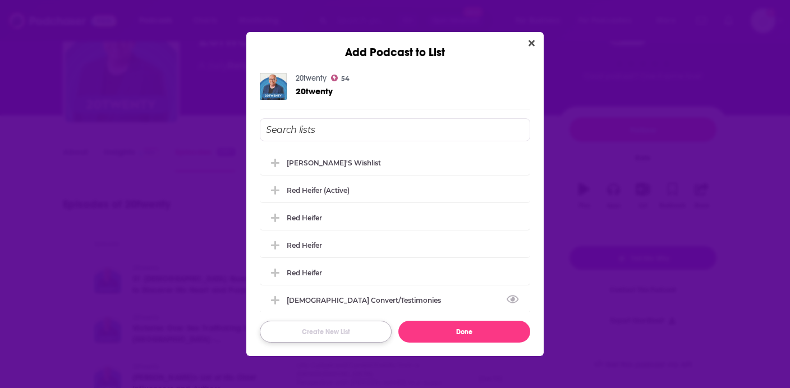
click at [368, 330] on button "Create New List" at bounding box center [326, 332] width 132 height 22
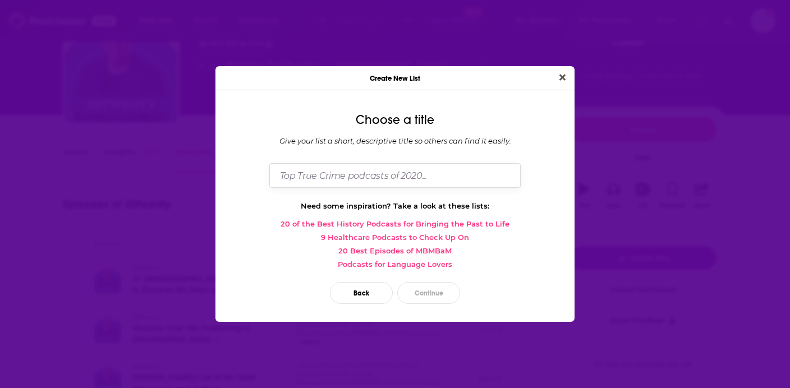
click at [351, 181] on input "Dialog" at bounding box center [394, 175] width 251 height 24
type input "[DEMOGRAPHIC_DATA] Business Start-ups"
click at [423, 292] on button "Continue" at bounding box center [428, 293] width 63 height 22
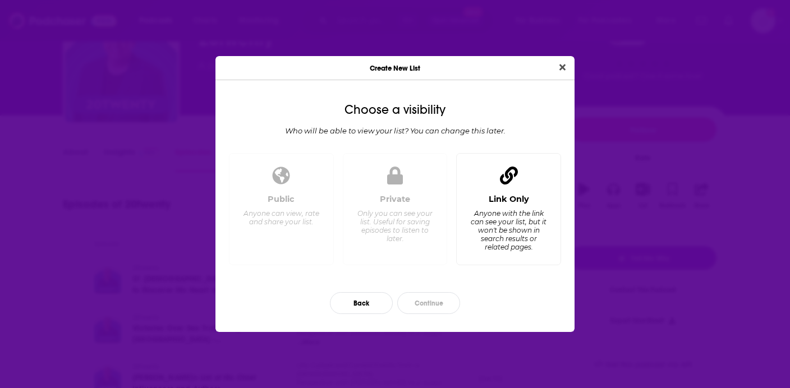
click at [482, 228] on div "Anyone with the link can see your list, but it won't be shown in search results…" at bounding box center [508, 230] width 77 height 42
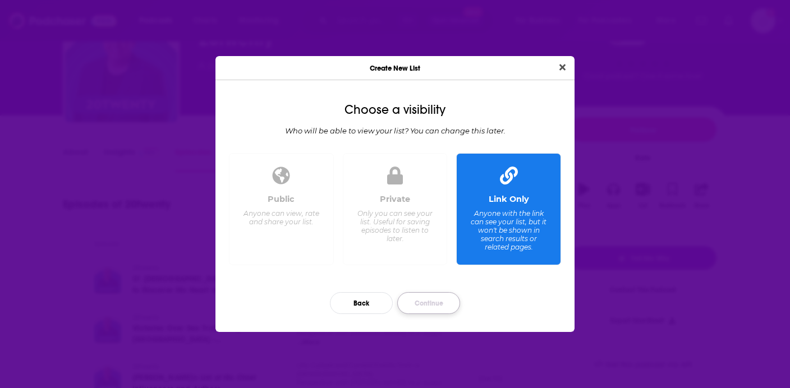
click at [433, 303] on button "Continue" at bounding box center [428, 303] width 63 height 22
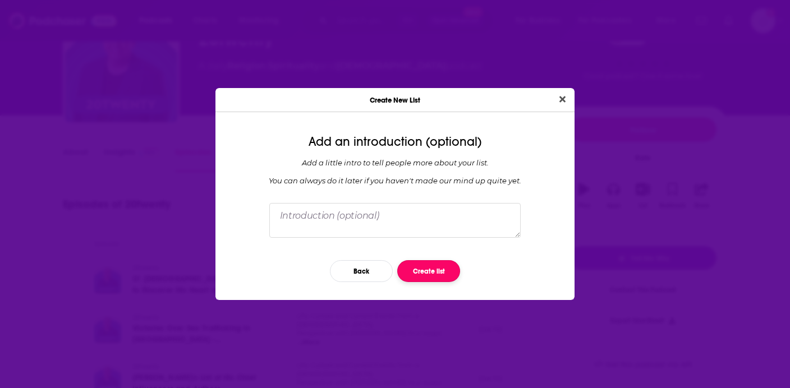
click at [445, 271] on button "Create list" at bounding box center [428, 271] width 63 height 22
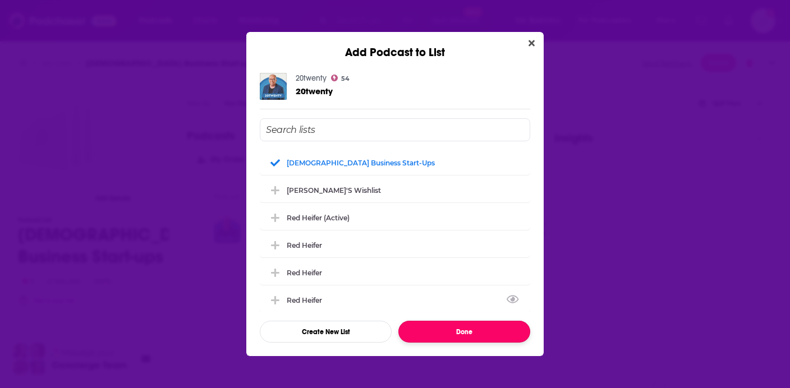
click at [442, 334] on button "Done" at bounding box center [465, 332] width 132 height 22
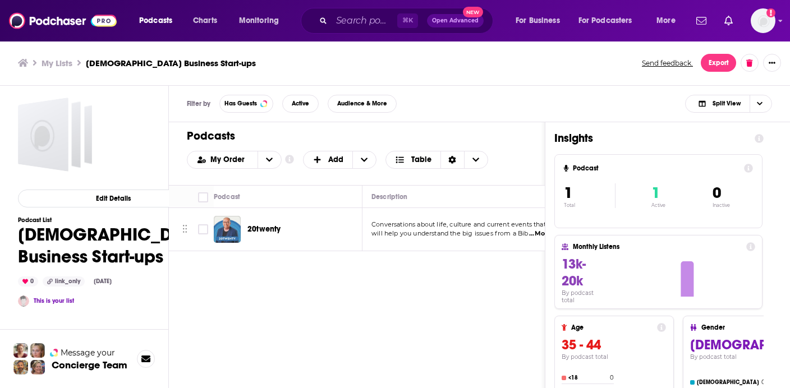
click at [273, 224] on span "20twenty" at bounding box center [264, 229] width 33 height 11
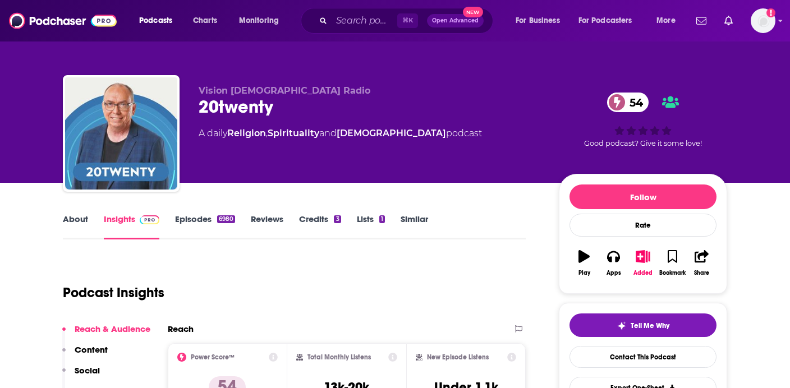
click at [419, 223] on link "Similar" at bounding box center [415, 227] width 28 height 26
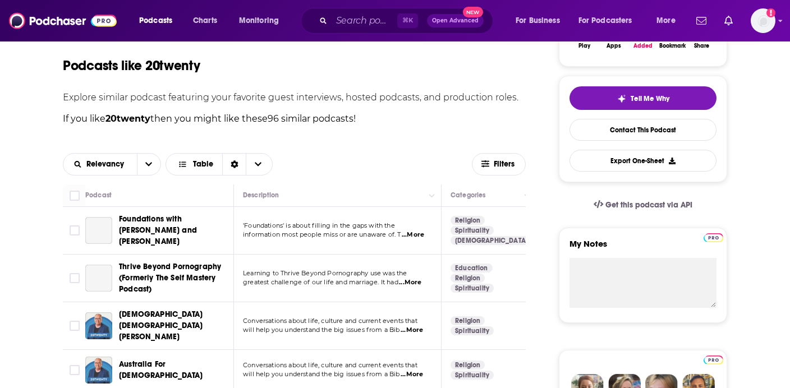
scroll to position [231, 0]
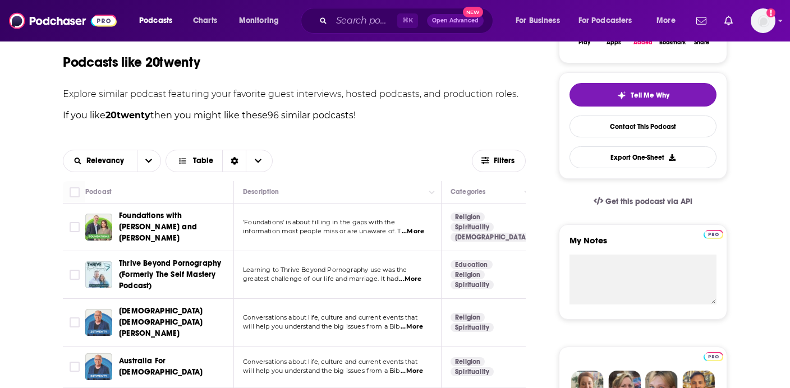
click at [410, 228] on span "...More" at bounding box center [413, 231] width 22 height 9
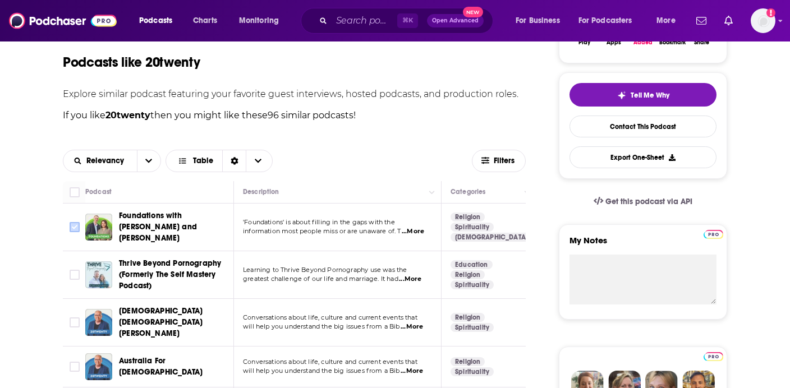
click at [76, 222] on input "Toggle select row" at bounding box center [75, 227] width 10 height 10
checkbox input "true"
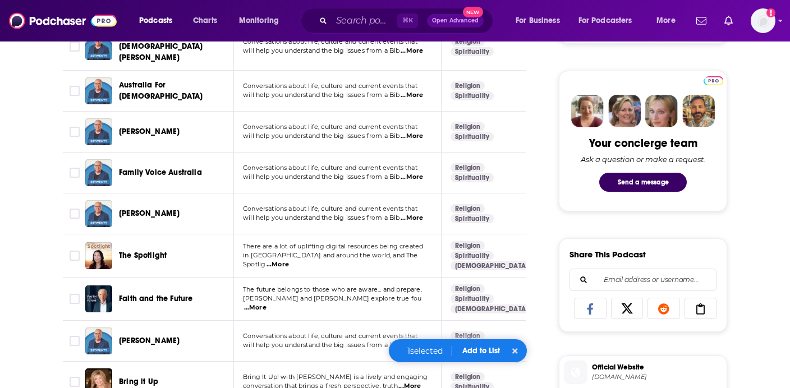
scroll to position [509, 0]
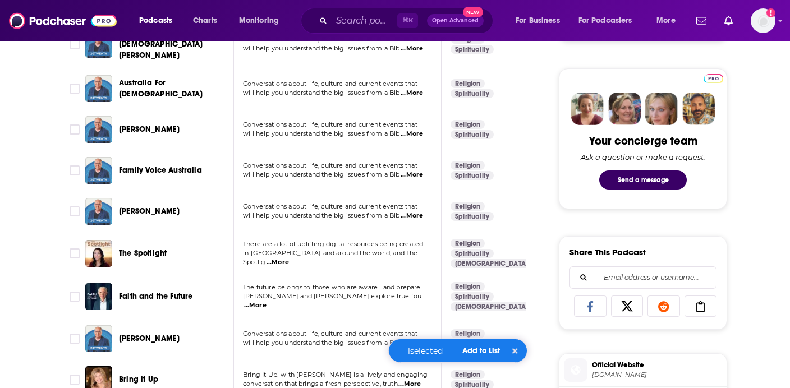
click at [289, 258] on span "...More" at bounding box center [278, 262] width 22 height 9
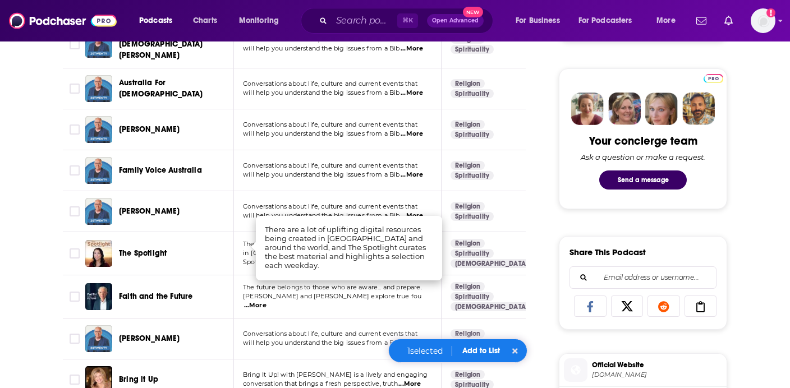
click at [209, 295] on div "Faith and the Future" at bounding box center [177, 296] width 117 height 27
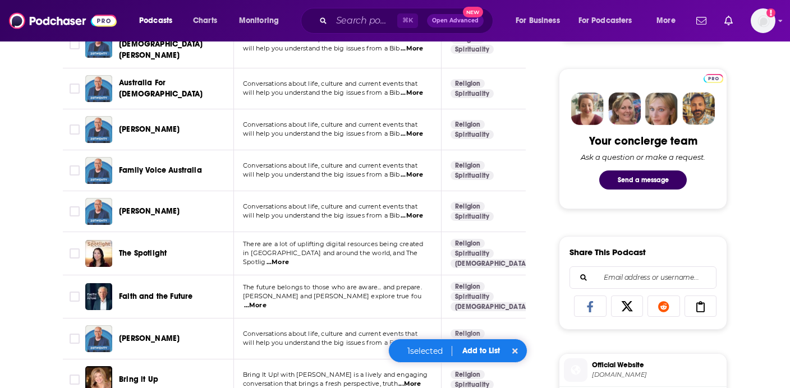
click at [267, 301] on span "...More" at bounding box center [255, 305] width 22 height 9
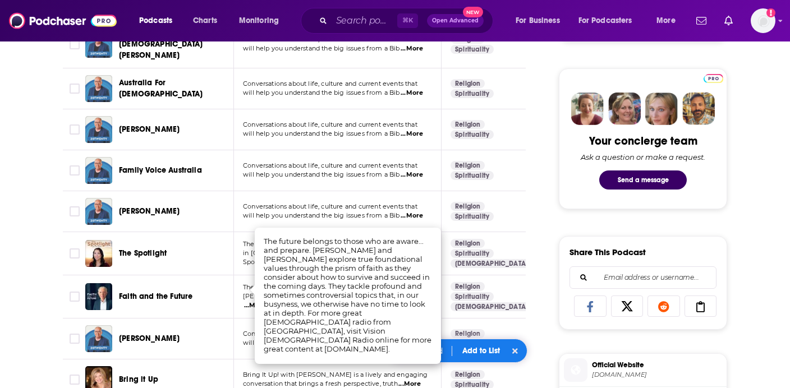
click at [221, 334] on div "Ron Ross" at bounding box center [177, 339] width 117 height 27
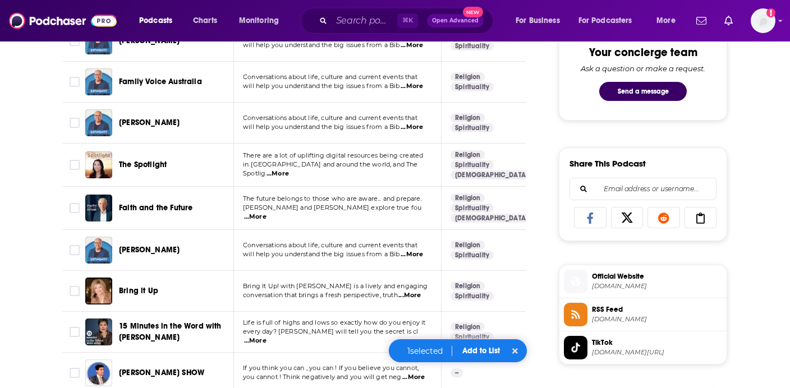
scroll to position [598, 0]
click at [408, 291] on span "...More" at bounding box center [410, 295] width 22 height 9
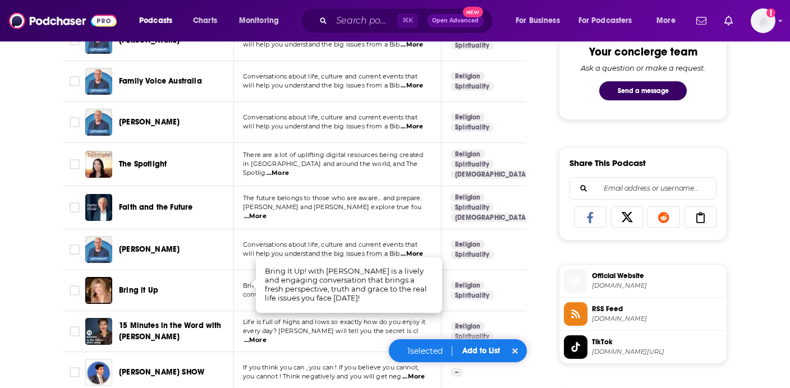
click at [189, 285] on div "Bring it Up" at bounding box center [177, 290] width 117 height 11
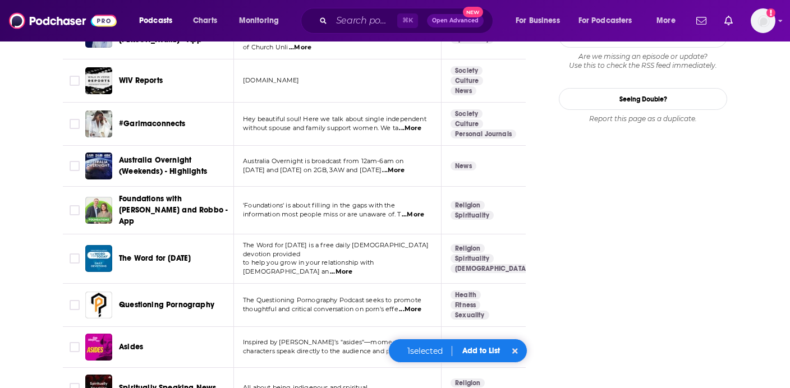
scroll to position [1247, 0]
click at [357, 25] on input "Search podcasts, credits, & more..." at bounding box center [365, 21] width 66 height 18
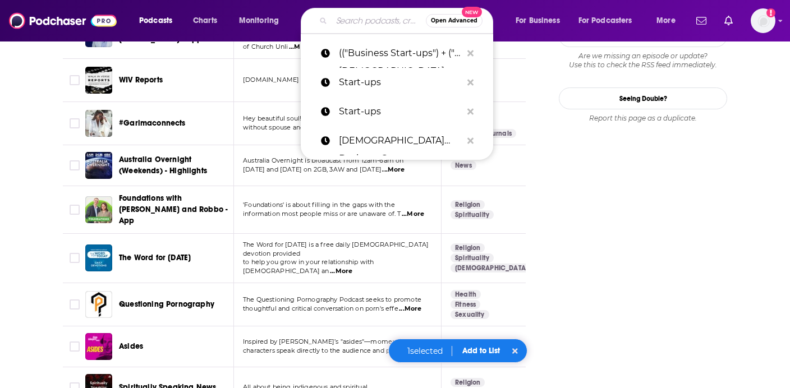
paste input "Faith-driven entrepreneur"
type input "Faith-driven entrepreneur"
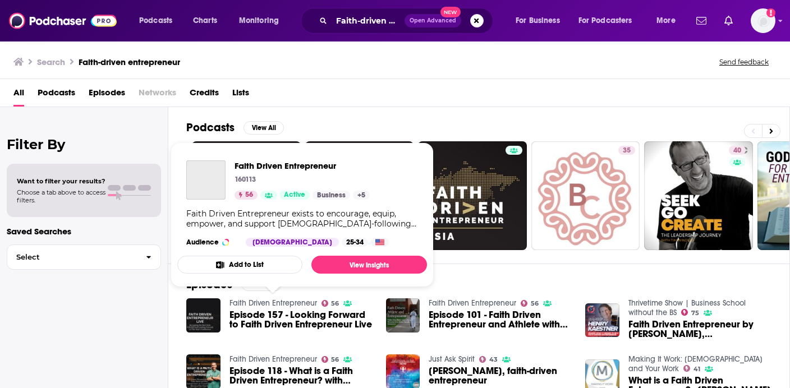
click at [282, 305] on link "Faith Driven Entrepreneur" at bounding box center [274, 304] width 88 height 10
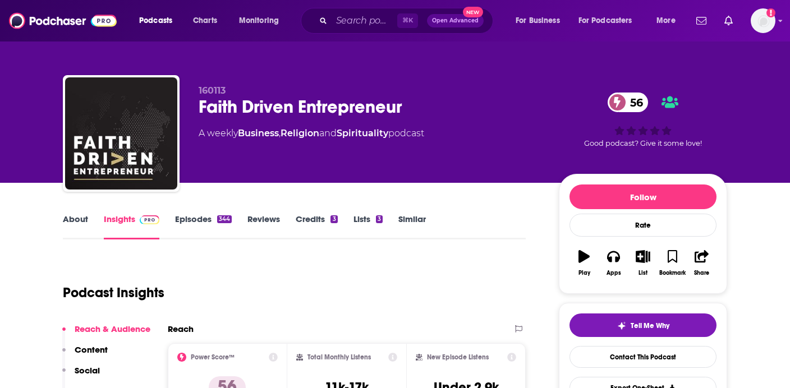
click at [362, 218] on link "Lists 3" at bounding box center [368, 227] width 29 height 26
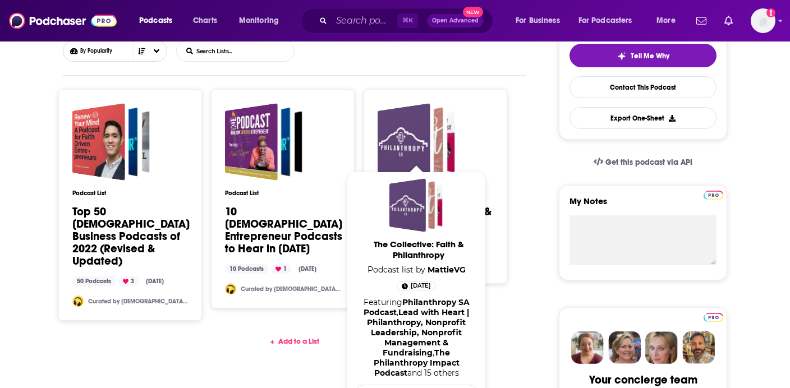
scroll to position [272, 0]
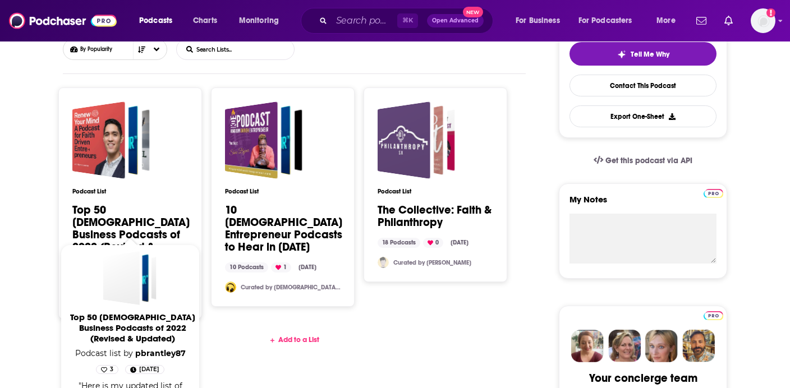
click at [117, 204] on link "Top 50 Christian Business Podcasts of 2022 (Revised & Updated)" at bounding box center [130, 235] width 117 height 62
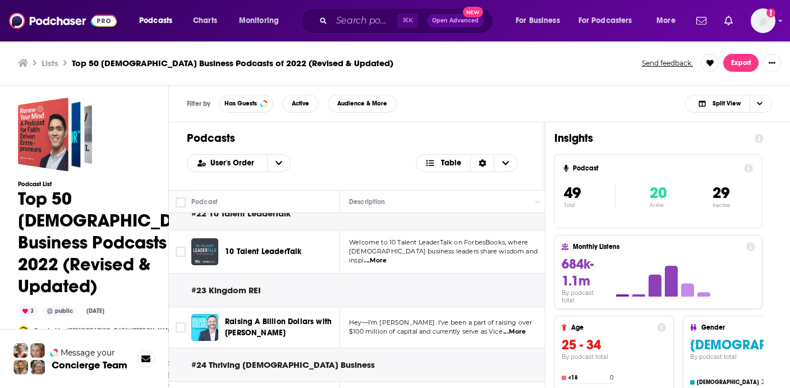
scroll to position [1719, 0]
click at [295, 106] on span "Active" at bounding box center [300, 103] width 17 height 6
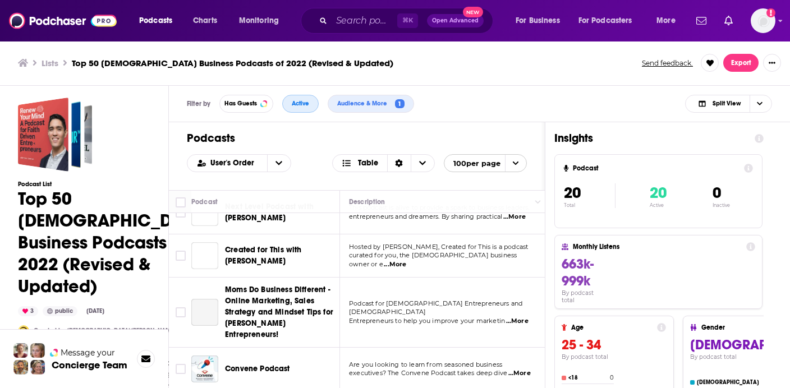
scroll to position [756, 0]
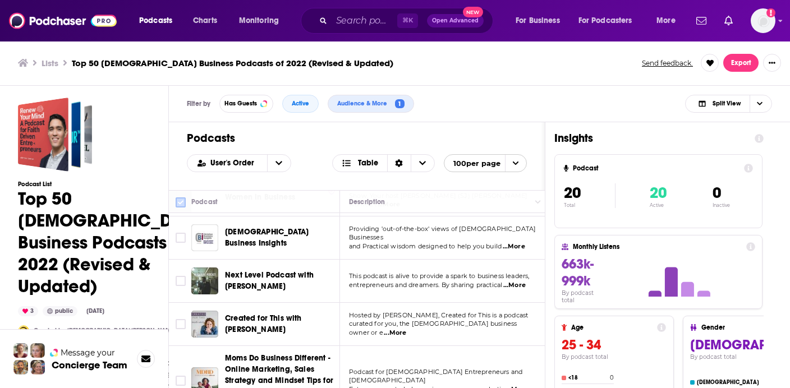
click at [179, 204] on input "Toggle select all" at bounding box center [181, 203] width 10 height 10
checkbox input "true"
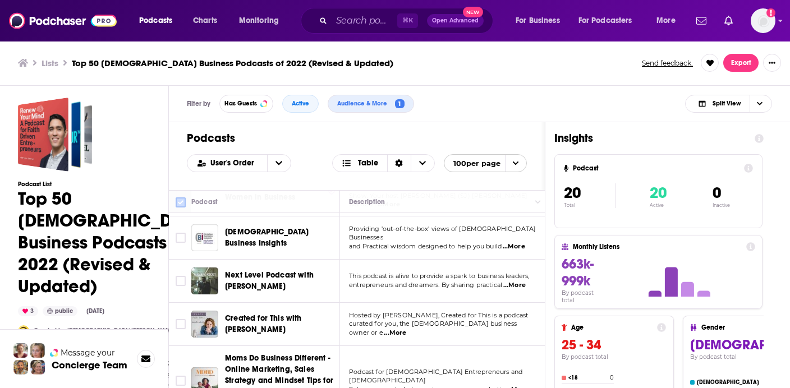
checkbox input "true"
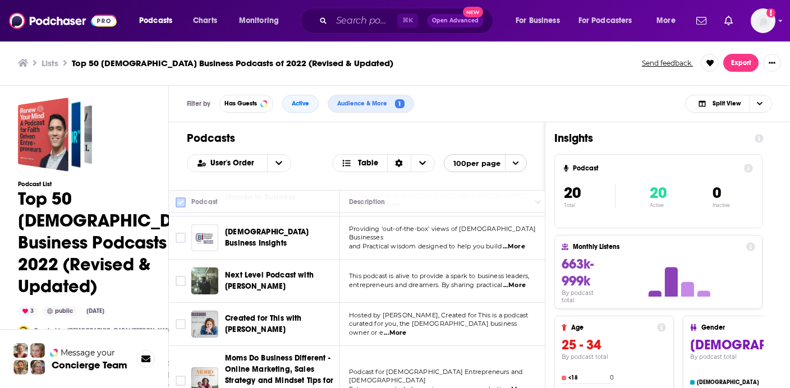
checkbox input "true"
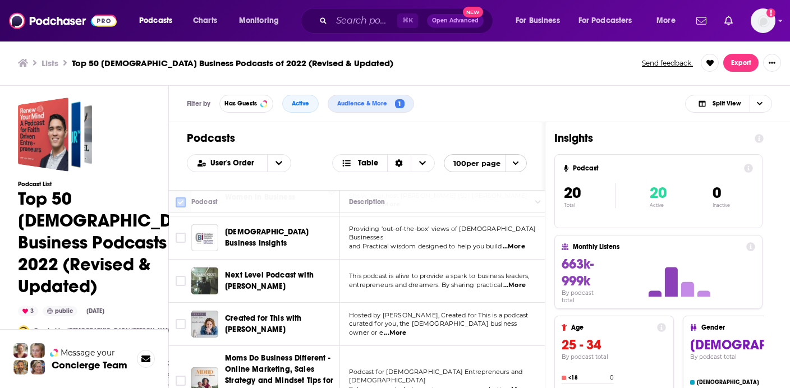
checkbox input "true"
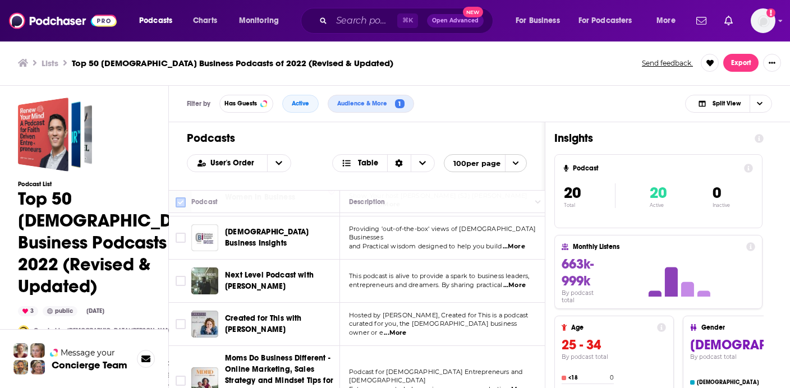
checkbox input "true"
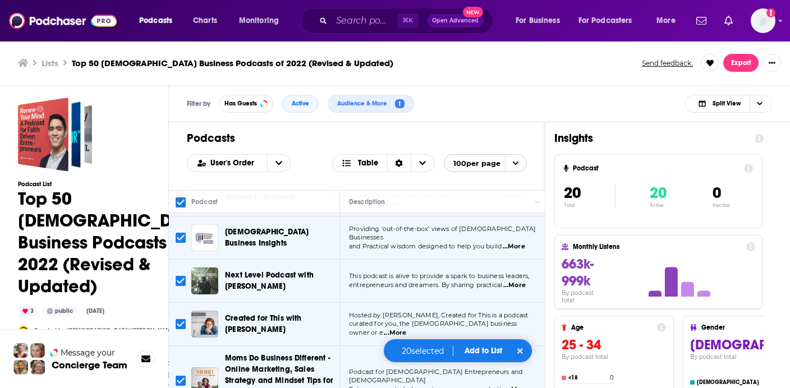
click at [482, 349] on button "Add to List" at bounding box center [484, 351] width 56 height 10
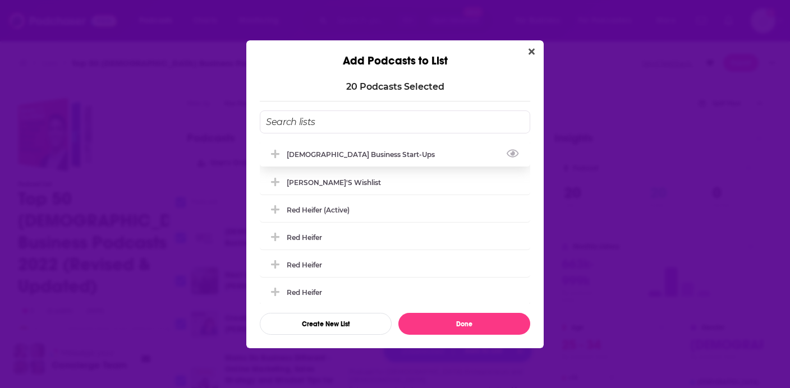
click at [362, 157] on div "[DEMOGRAPHIC_DATA] Business Start-ups" at bounding box center [364, 154] width 155 height 8
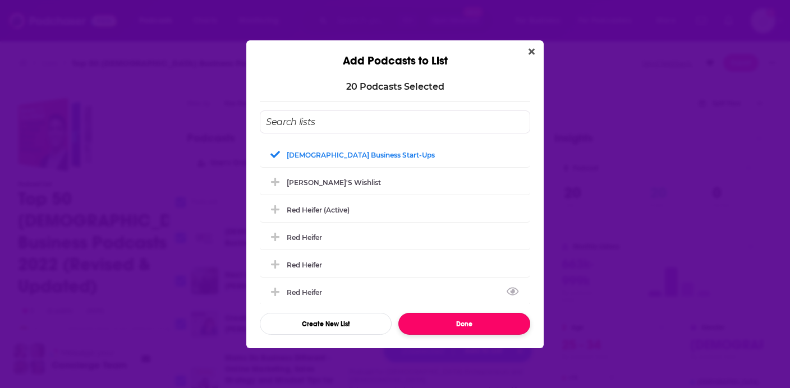
click at [451, 325] on button "Done" at bounding box center [465, 324] width 132 height 22
checkbox input "false"
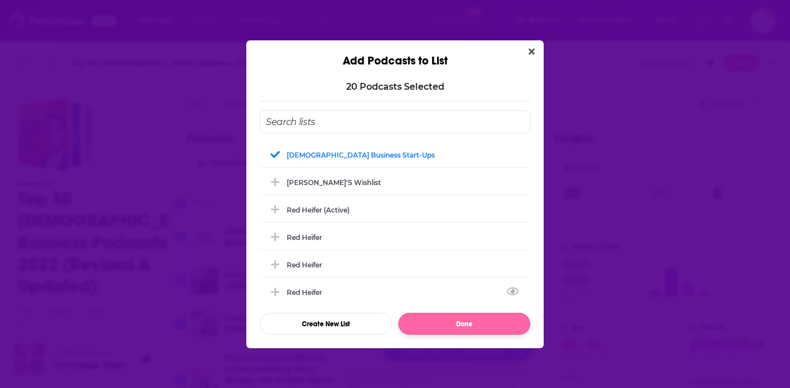
checkbox input "false"
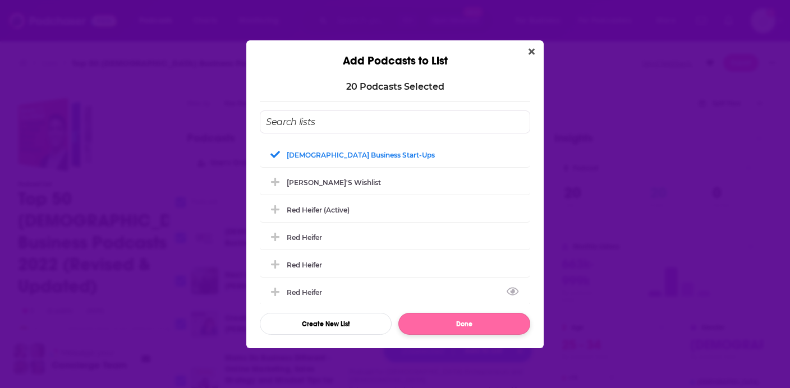
checkbox input "false"
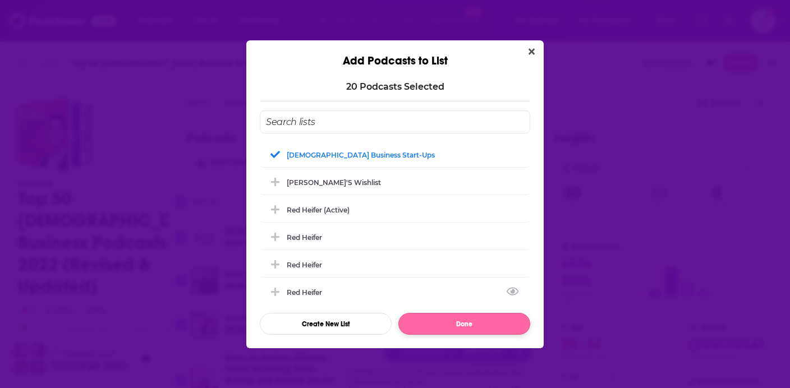
checkbox input "false"
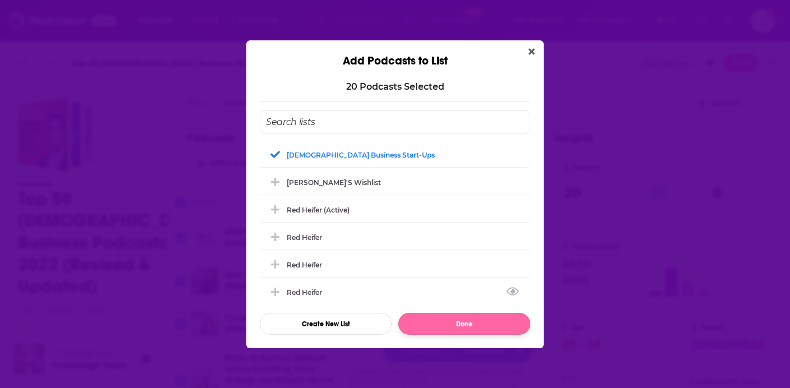
checkbox input "false"
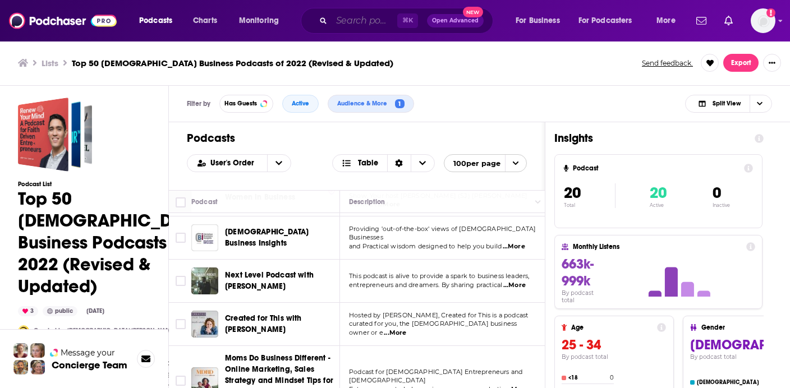
click at [340, 26] on input "Search podcasts, credits, & more..." at bounding box center [365, 21] width 66 height 18
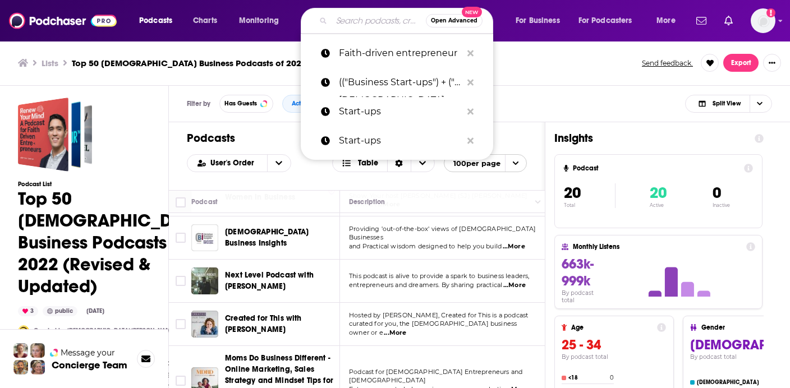
paste input "[DEMOGRAPHIC_DATA] small business"
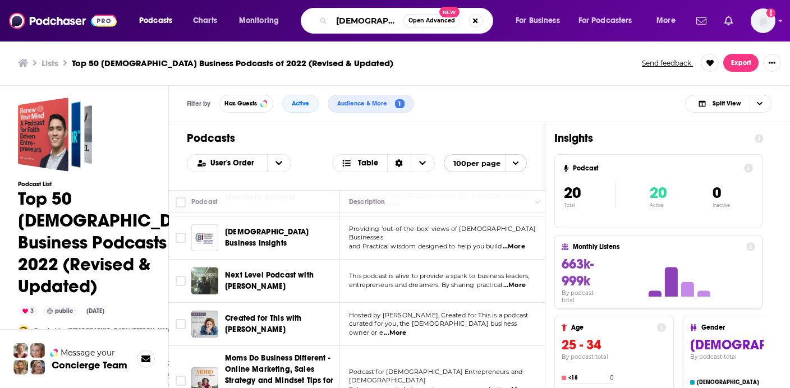
scroll to position [0, 38]
type input "[DEMOGRAPHIC_DATA] small business"
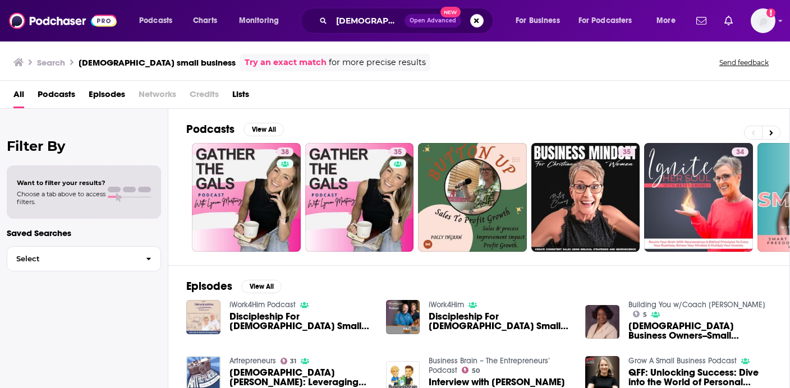
click at [245, 93] on span "Lists" at bounding box center [240, 96] width 17 height 23
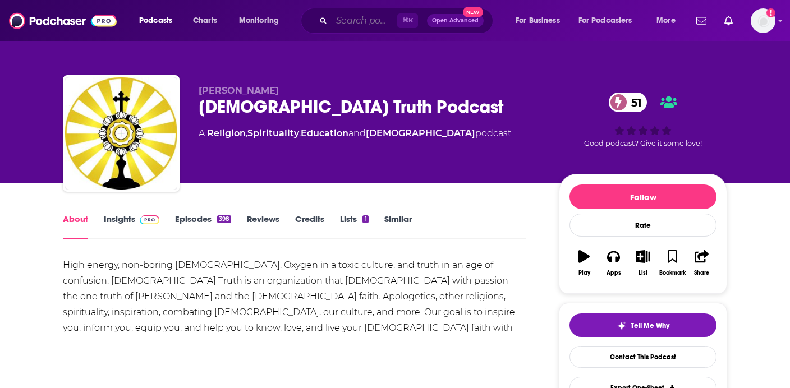
click at [342, 20] on input "Search podcasts, credits, & more..." at bounding box center [365, 21] width 66 height 18
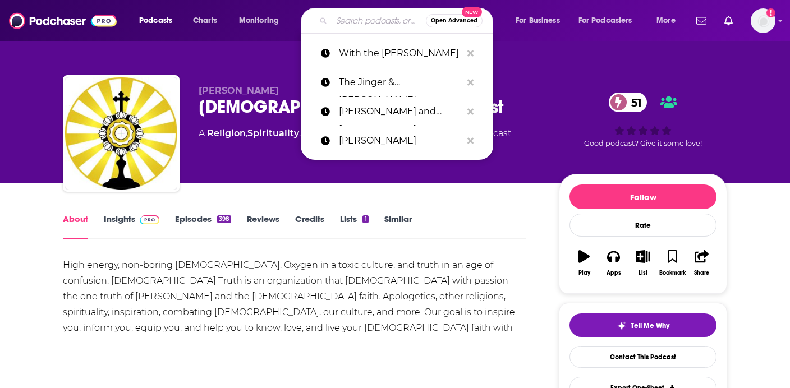
paste input "[PERSON_NAME] podcast"
type input "[PERSON_NAME] podcast"
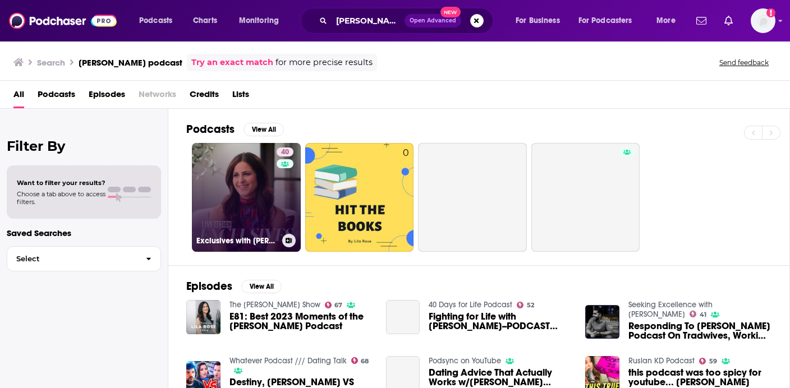
click at [248, 178] on link "40 Exclusives with Lila Rose" at bounding box center [246, 197] width 109 height 109
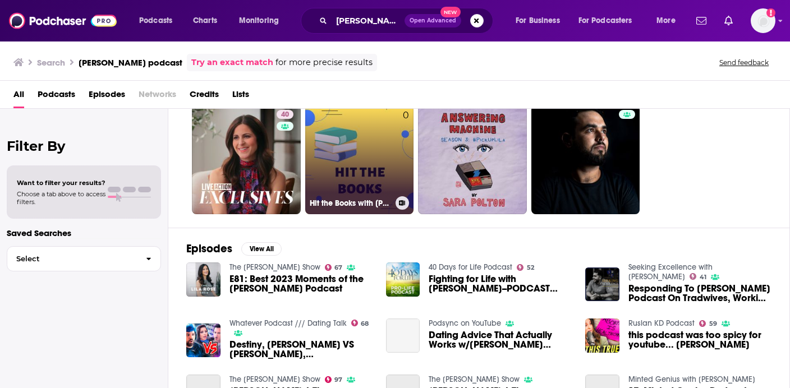
scroll to position [40, 0]
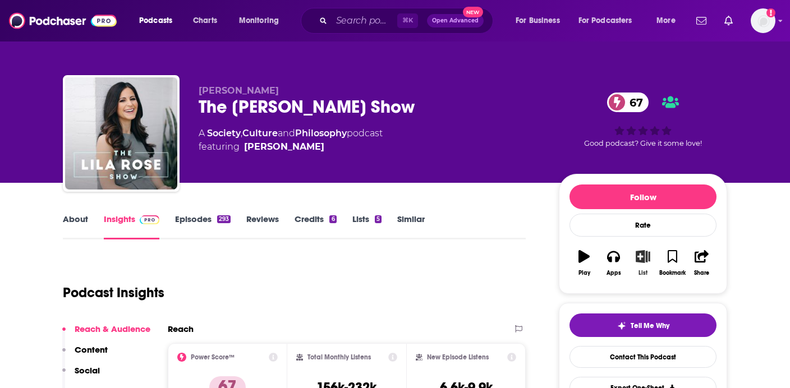
click at [645, 259] on icon "button" at bounding box center [643, 256] width 14 height 12
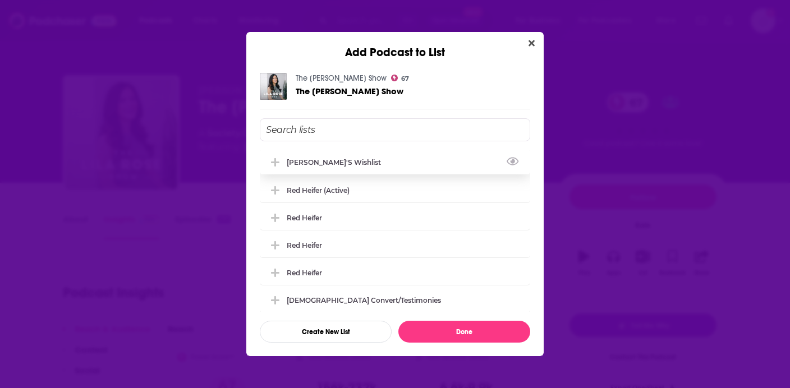
click at [415, 171] on div "[PERSON_NAME]'s Wishlist" at bounding box center [395, 162] width 271 height 25
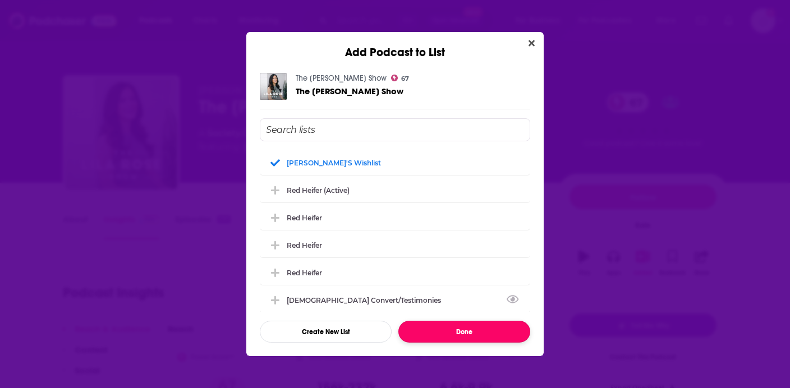
click at [441, 324] on button "Done" at bounding box center [465, 332] width 132 height 22
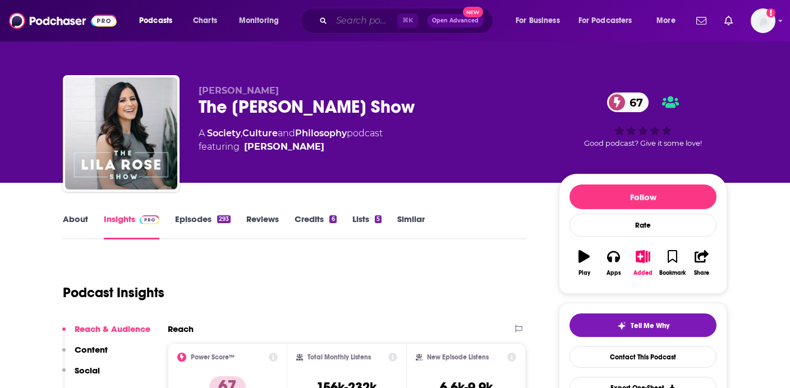
click at [349, 24] on input "Search podcasts, credits, & more..." at bounding box center [365, 21] width 66 height 18
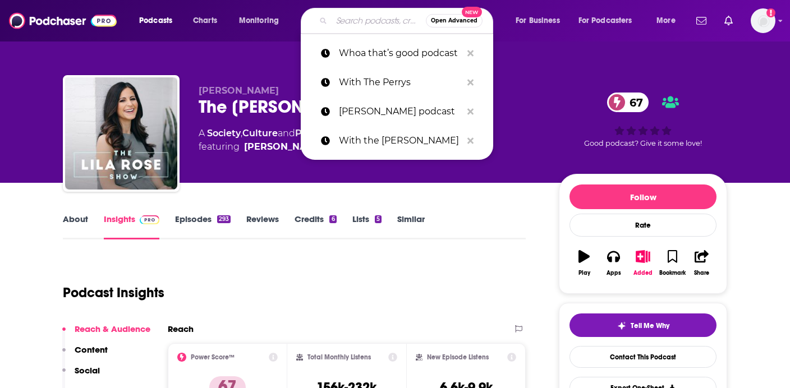
paste input "The Shapovals"
type input "The Shapovals"
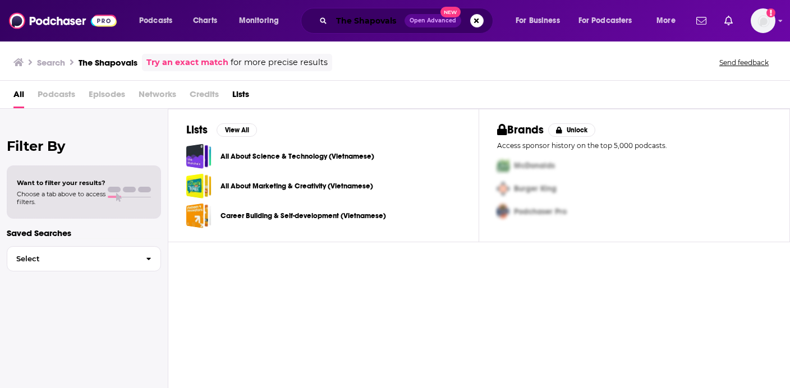
click at [395, 21] on input "The Shapovals" at bounding box center [368, 21] width 73 height 18
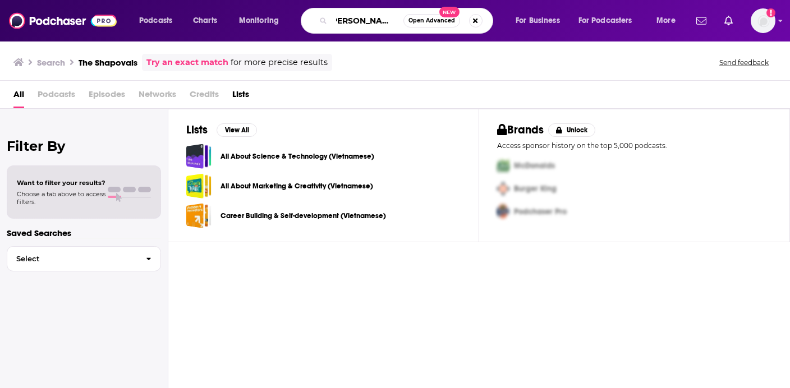
scroll to position [0, 12]
type input "Natasha Shapoval"
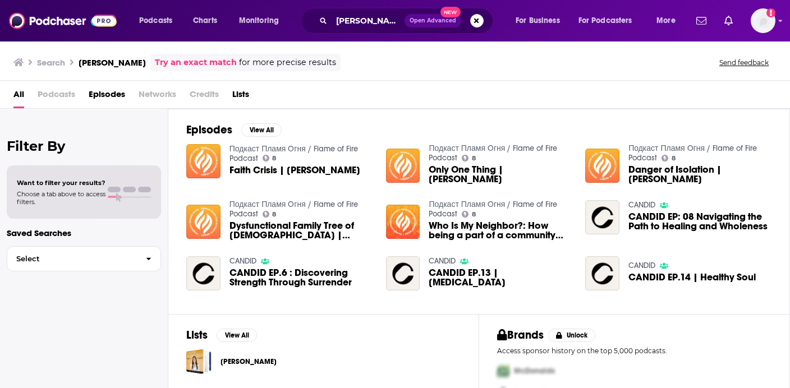
click at [260, 270] on span "CANDID EP.6 : Discovering Strength Through Surrender" at bounding box center [301, 277] width 143 height 19
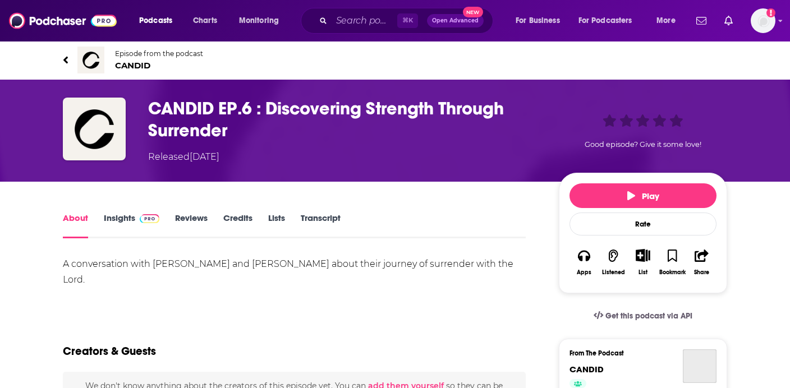
click at [200, 108] on h1 "CANDID EP.6 : Discovering Strength Through Surrender" at bounding box center [344, 120] width 393 height 44
click at [143, 65] on span "CANDID" at bounding box center [159, 65] width 88 height 11
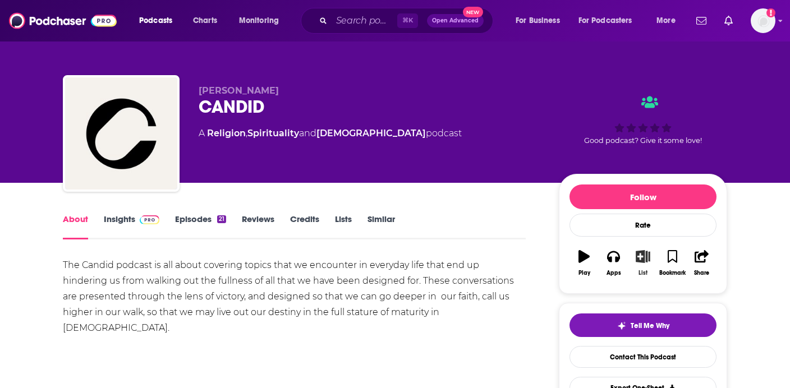
click at [640, 257] on icon "button" at bounding box center [643, 256] width 14 height 12
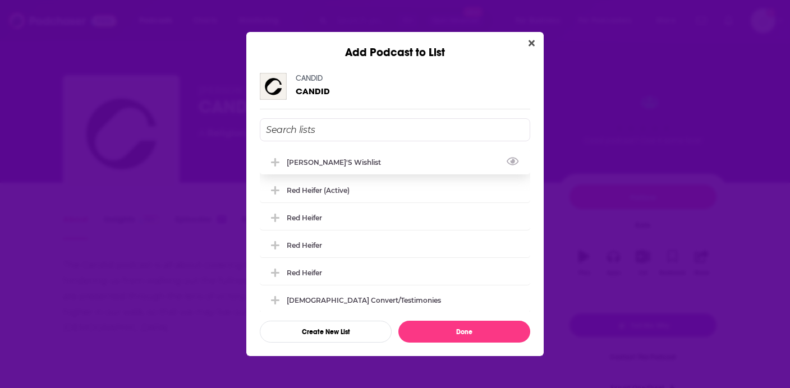
click at [373, 175] on div "[PERSON_NAME]'s Wishlist" at bounding box center [395, 162] width 271 height 25
click at [373, 175] on div "[PERSON_NAME]'s Wishlist Red Heifer (Active) Red Heifer Red Heifer Red Heifer […" at bounding box center [395, 231] width 271 height 162
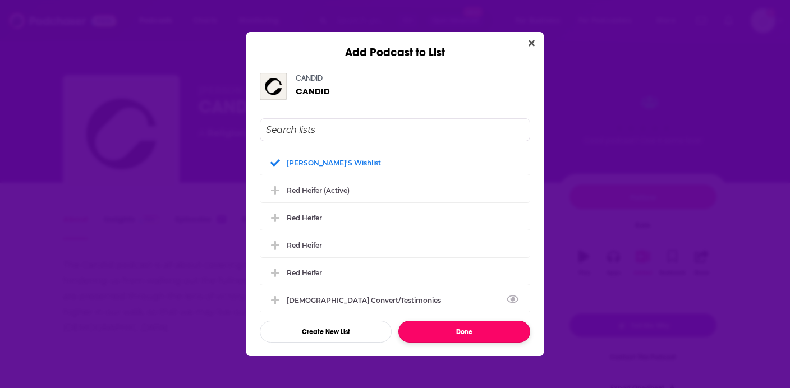
click at [440, 332] on button "Done" at bounding box center [465, 332] width 132 height 22
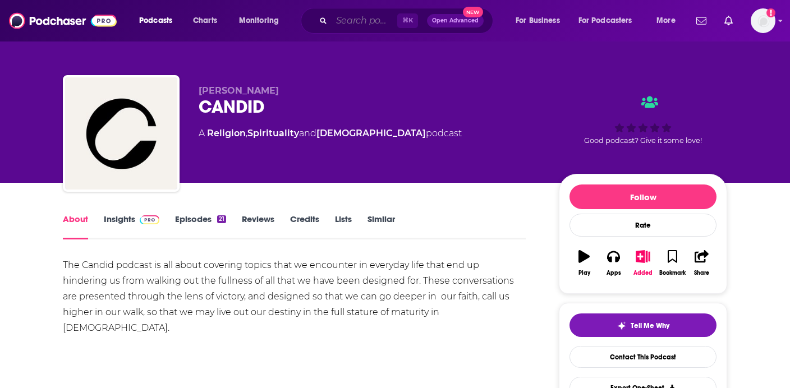
click at [333, 24] on input "Search podcasts, credits, & more..." at bounding box center [365, 21] width 66 height 18
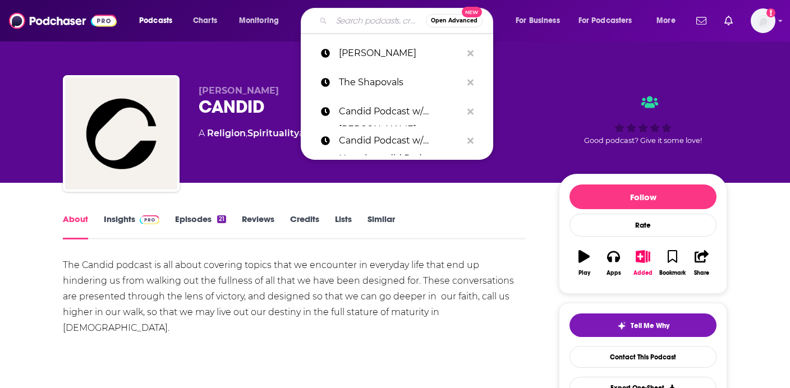
paste input "Stay true podcast -Madi prewitt"
type input "Stay true podcast -Madi prewitt"
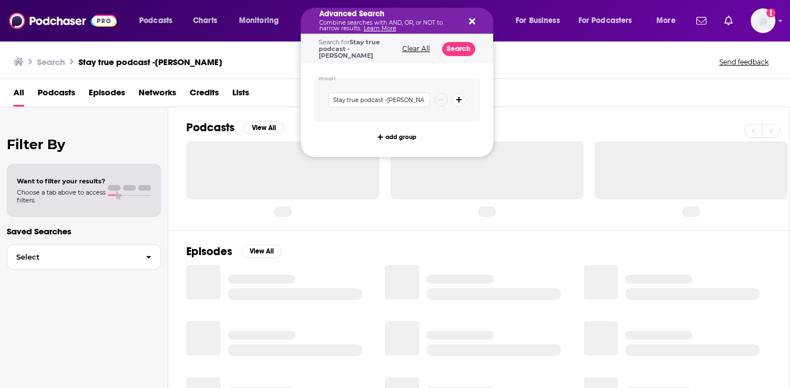
click at [421, 51] on button "Clear All" at bounding box center [416, 49] width 34 height 8
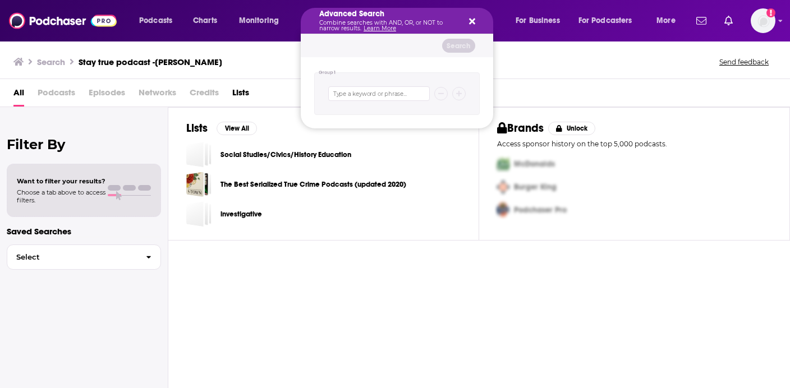
click at [469, 17] on icon "Search podcasts, credits, & more..." at bounding box center [472, 21] width 6 height 9
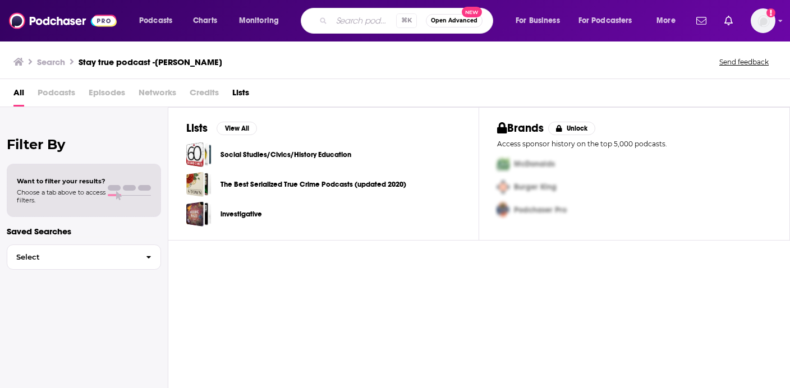
click at [358, 24] on input "Search podcasts, credits, & more..." at bounding box center [364, 21] width 65 height 18
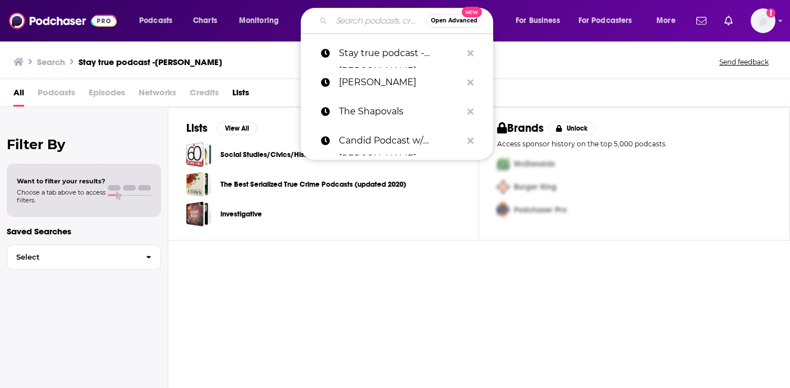
paste input "Stay true podcast -Madi prewitt"
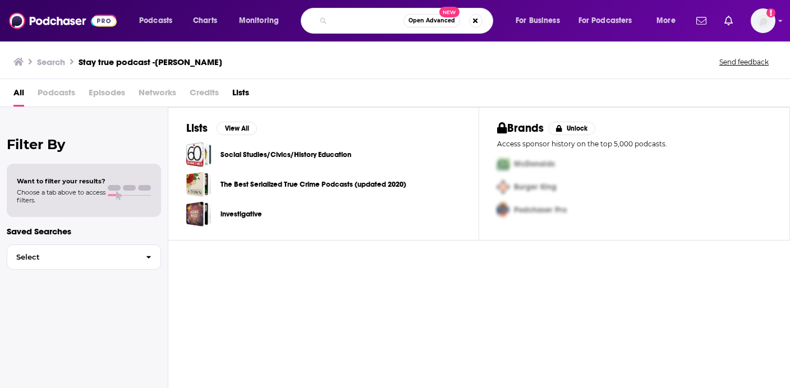
click at [358, 25] on input "Stay true podcast -Madi prewitt" at bounding box center [368, 21] width 72 height 18
click at [399, 22] on input "Stay true podcast di prewitt" at bounding box center [368, 21] width 72 height 18
type input "Stay true podcast"
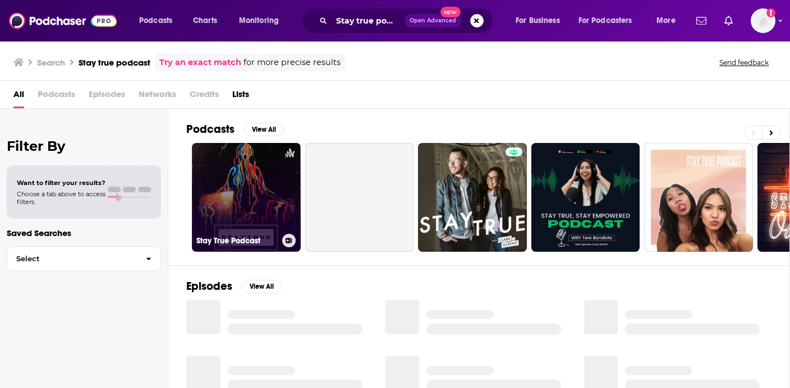
click at [251, 182] on link "Stay True Podcast" at bounding box center [246, 197] width 109 height 109
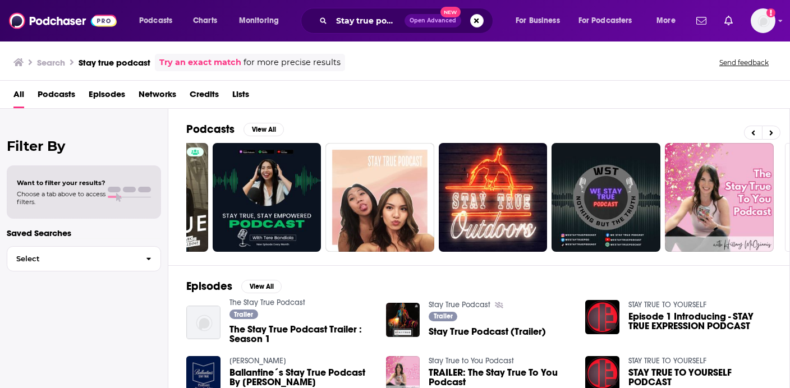
click at [374, 11] on div "Stay true podcast Open Advanced New" at bounding box center [397, 21] width 193 height 26
click at [374, 20] on input "Stay true podcast" at bounding box center [368, 21] width 73 height 18
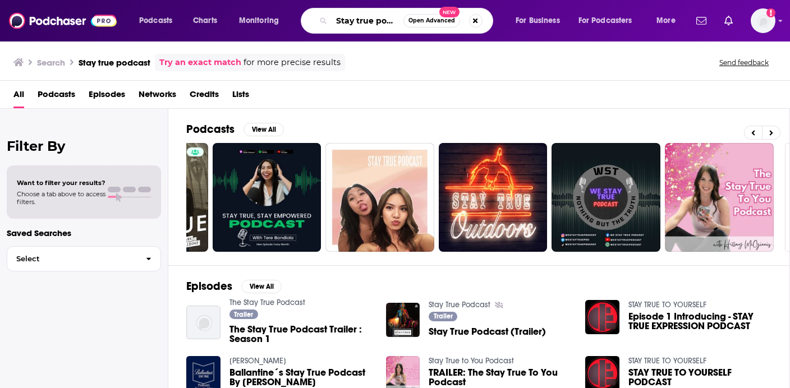
drag, startPoint x: 374, startPoint y: 20, endPoint x: 458, endPoint y: 20, distance: 83.6
click at [458, 20] on div "Stay true podcast Open Advanced New" at bounding box center [397, 21] width 193 height 26
drag, startPoint x: 378, startPoint y: 23, endPoint x: 437, endPoint y: 32, distance: 60.2
click at [437, 32] on div "Stay true podcast Open Advanced New" at bounding box center [397, 21] width 193 height 26
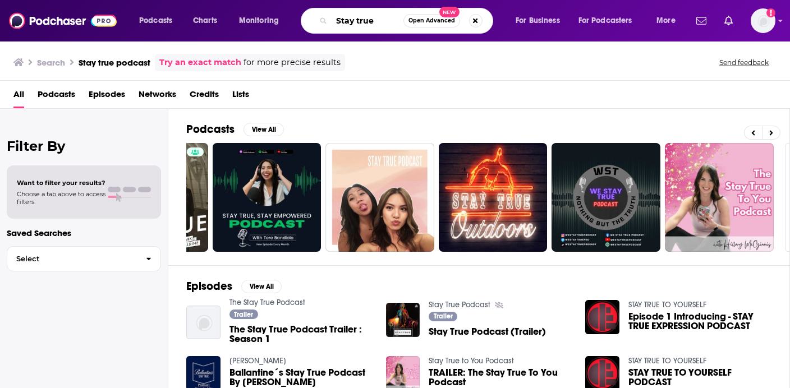
scroll to position [0, 0]
type input "Stay true"
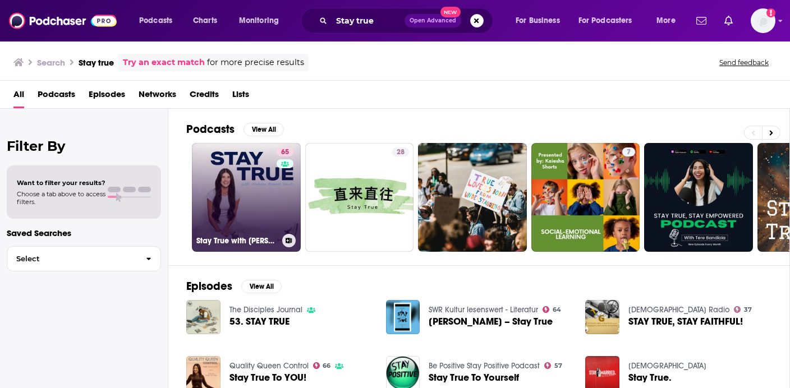
click at [262, 200] on link "65 Stay True with Madison Prewett Troutt" at bounding box center [246, 197] width 109 height 109
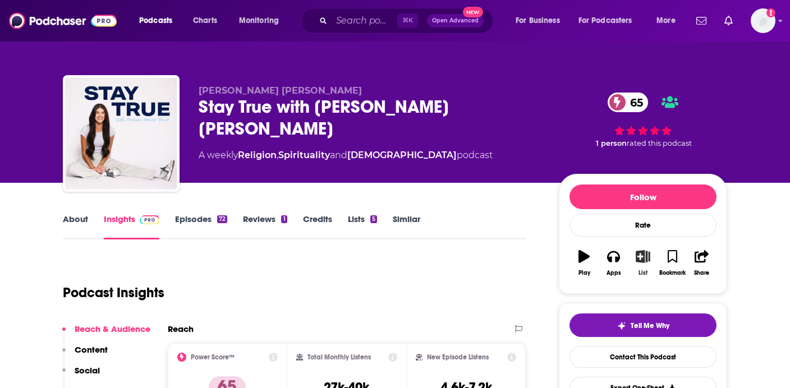
click at [644, 260] on icon "button" at bounding box center [644, 256] width 14 height 12
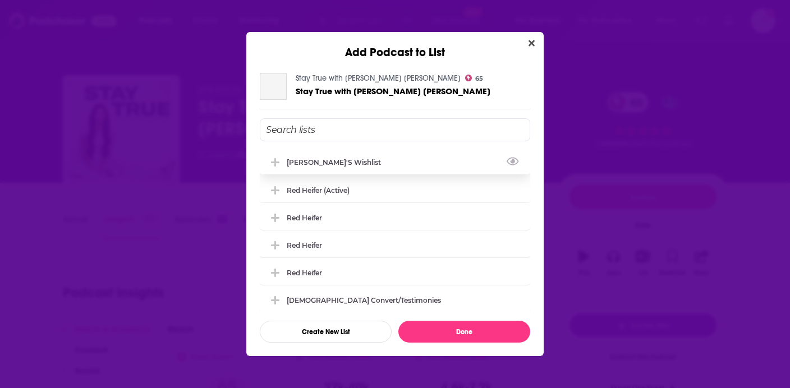
click at [316, 161] on div "[PERSON_NAME]'s Wishlist" at bounding box center [337, 162] width 101 height 8
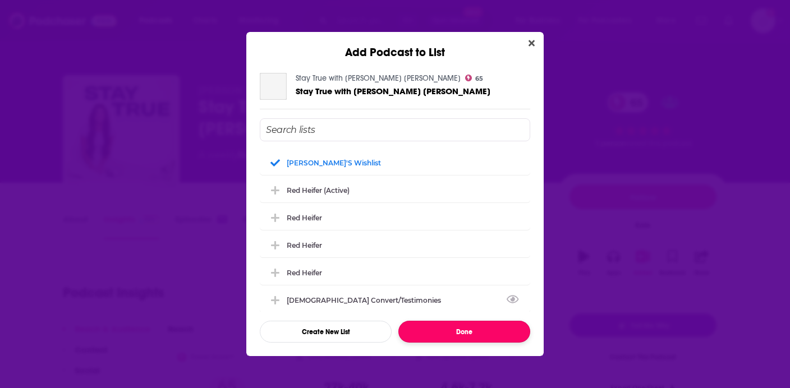
click at [468, 327] on button "Done" at bounding box center [465, 332] width 132 height 22
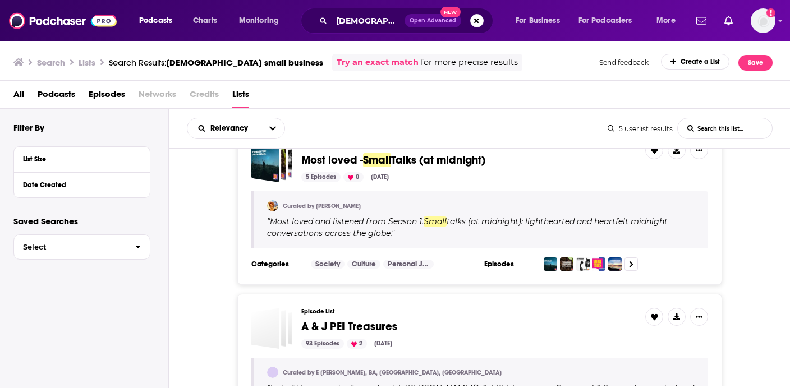
scroll to position [618, 0]
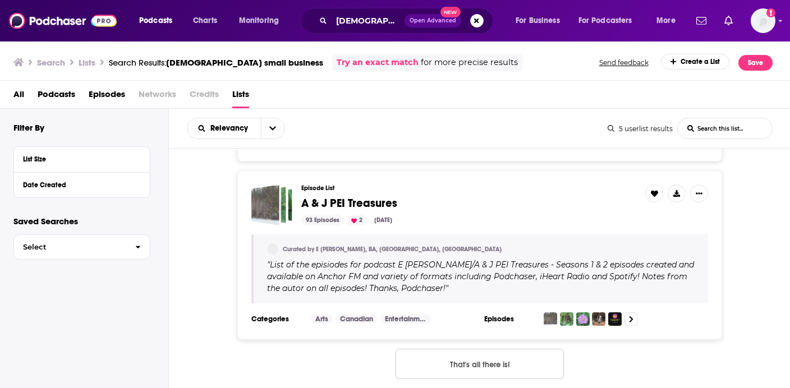
click at [62, 96] on span "Podcasts" at bounding box center [57, 96] width 38 height 23
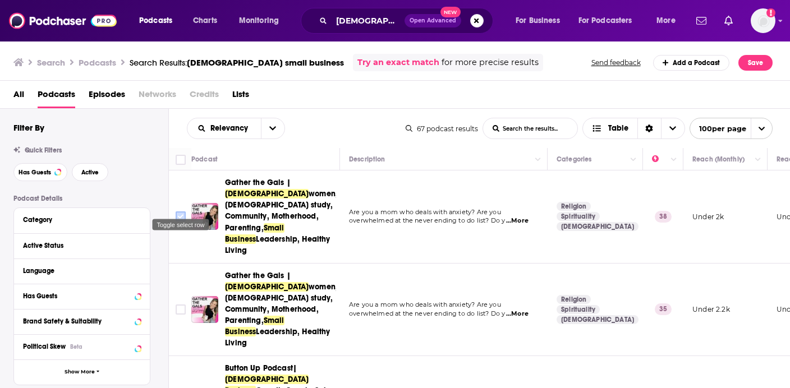
click at [182, 212] on input "Toggle select row" at bounding box center [181, 217] width 10 height 10
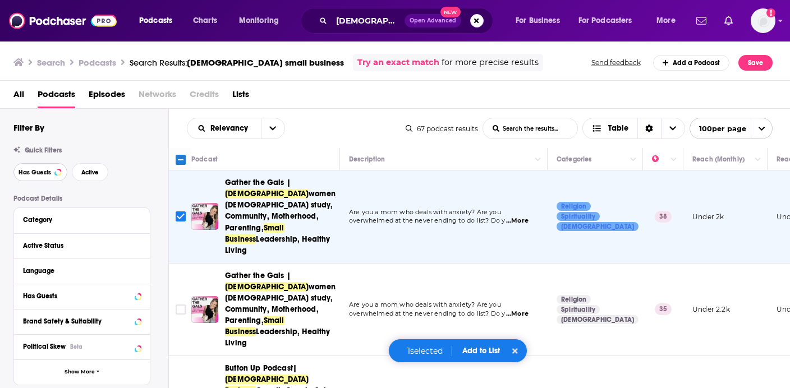
click at [43, 173] on span "Has Guests" at bounding box center [35, 173] width 33 height 6
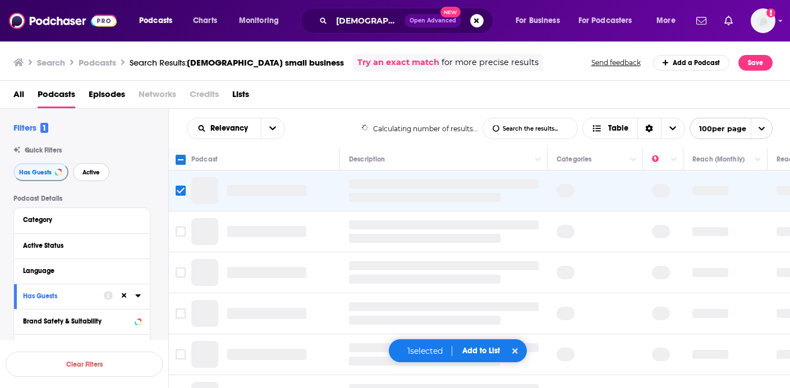
click at [92, 172] on span "Active" at bounding box center [91, 173] width 17 height 6
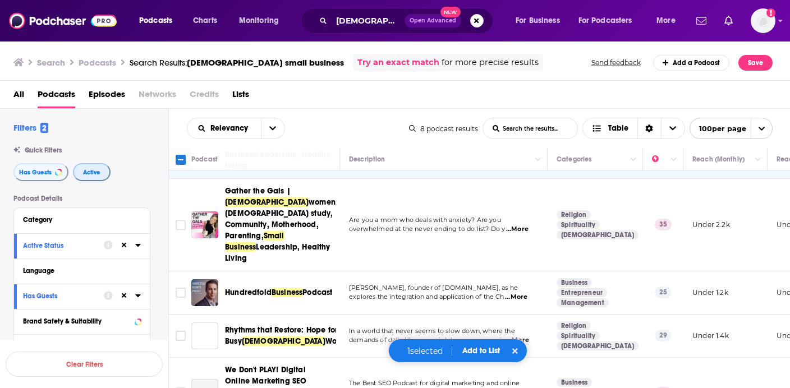
scroll to position [86, 0]
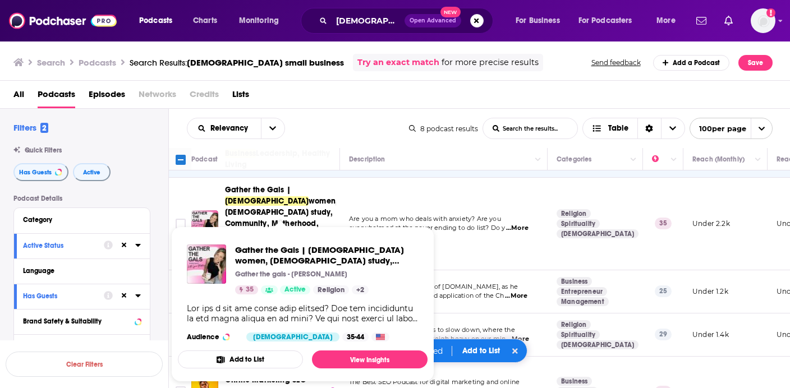
click at [395, 210] on td "Are you a mom who deals with anxiety? Are you overwhelmed at the never ending t…" at bounding box center [444, 224] width 208 height 93
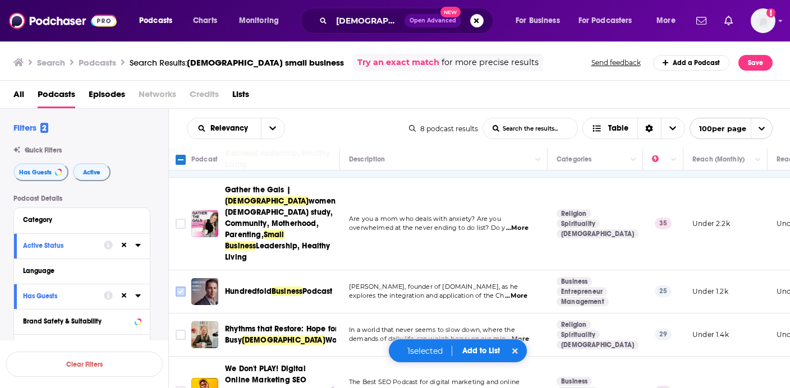
click at [180, 287] on input "Toggle select row" at bounding box center [181, 292] width 10 height 10
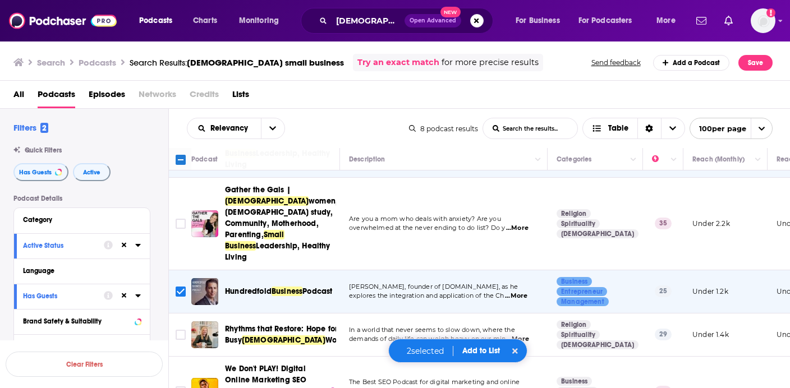
click at [525, 292] on span "...More" at bounding box center [516, 296] width 22 height 9
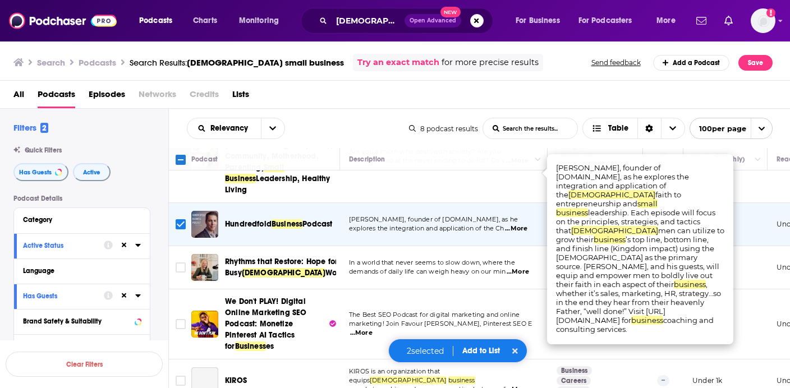
scroll to position [164, 0]
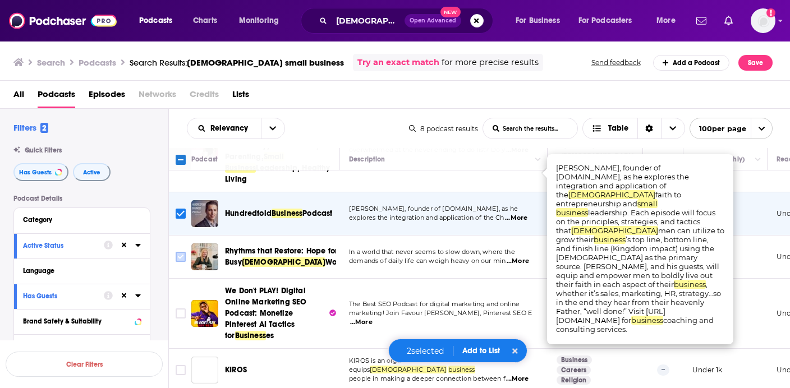
click at [181, 252] on input "Toggle select row" at bounding box center [181, 257] width 10 height 10
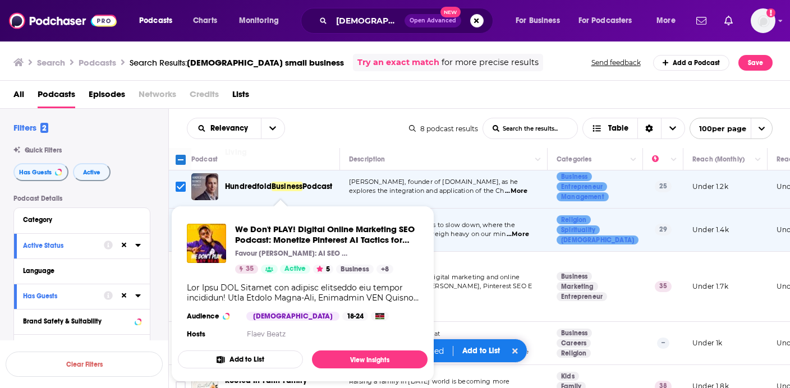
scroll to position [204, 0]
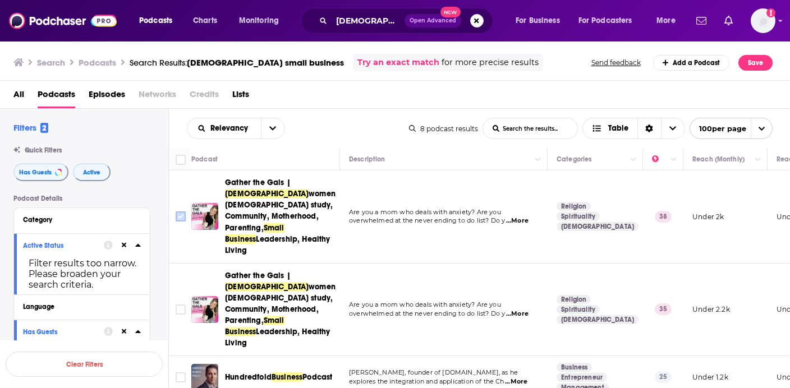
click at [179, 212] on input "Toggle select row" at bounding box center [181, 217] width 10 height 10
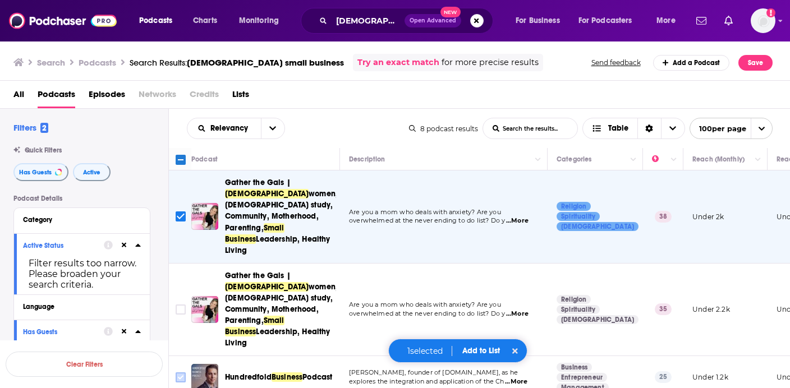
click at [175, 371] on icon "Toggle select row" at bounding box center [180, 377] width 13 height 13
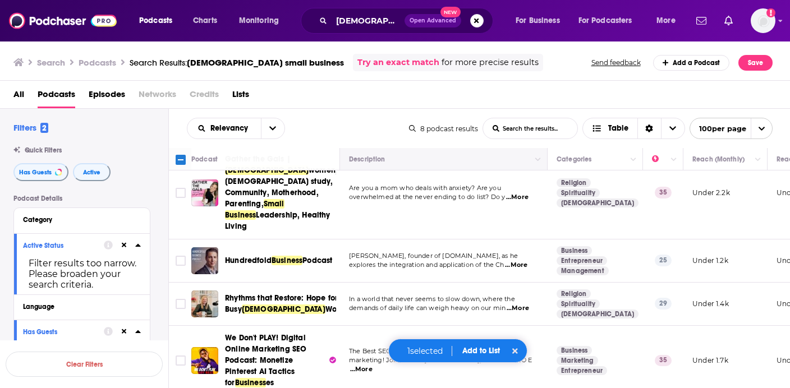
scroll to position [104, 0]
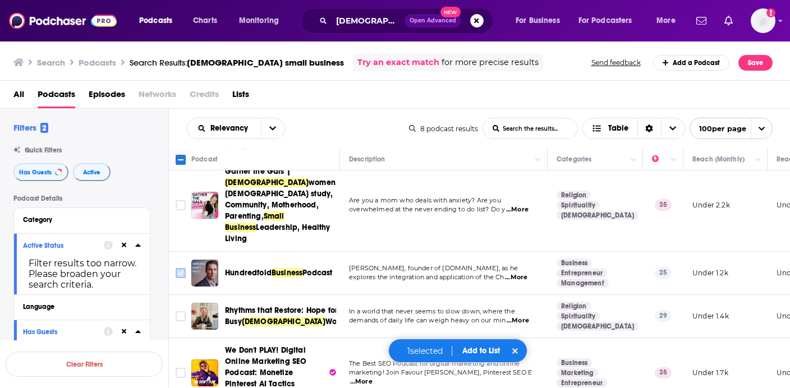
click at [179, 268] on input "Toggle select row" at bounding box center [181, 273] width 10 height 10
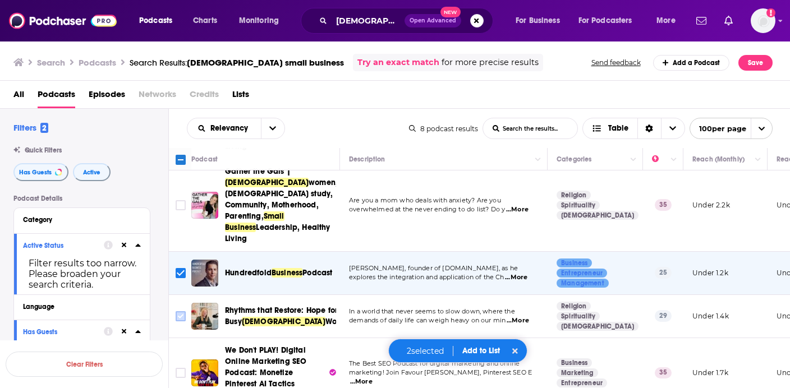
click at [181, 312] on input "Toggle select row" at bounding box center [181, 317] width 10 height 10
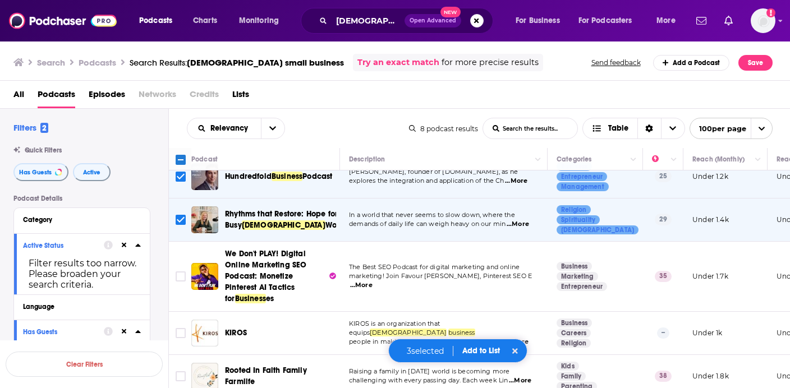
scroll to position [204, 0]
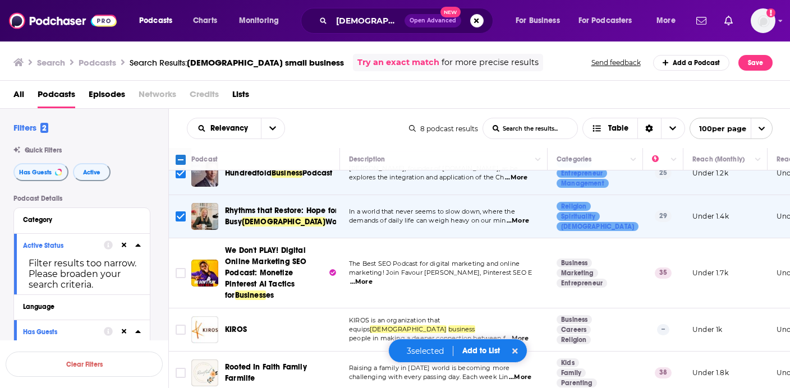
click at [515, 335] on span "...More" at bounding box center [517, 339] width 22 height 9
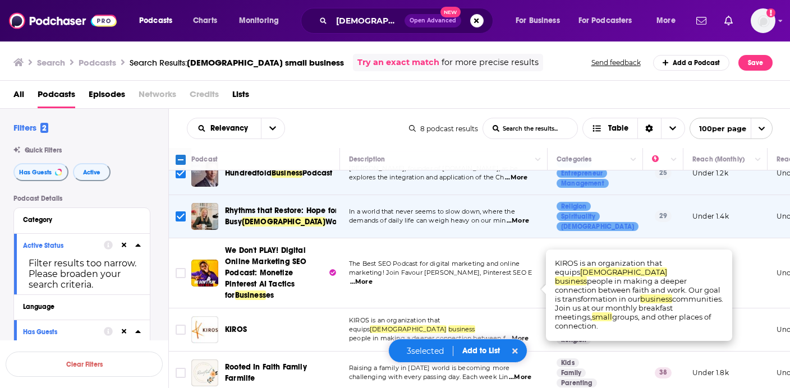
click at [519, 373] on span "...More" at bounding box center [520, 377] width 22 height 9
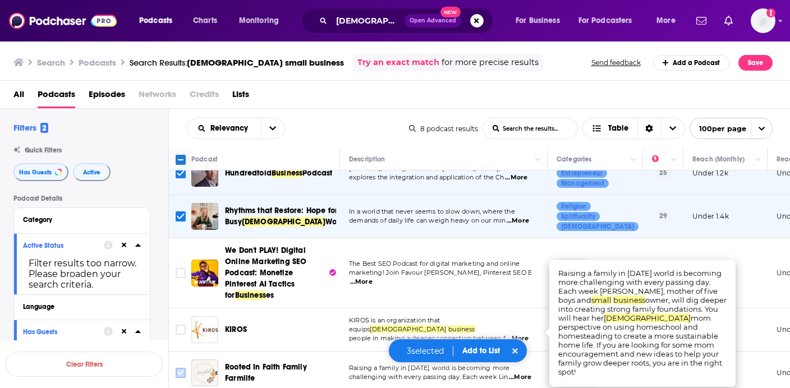
click at [182, 368] on input "Toggle select row" at bounding box center [181, 373] width 10 height 10
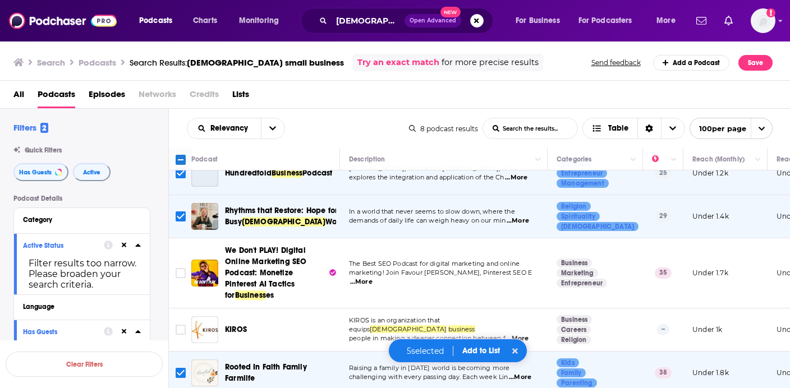
click at [488, 349] on button "Add to List" at bounding box center [482, 351] width 56 height 10
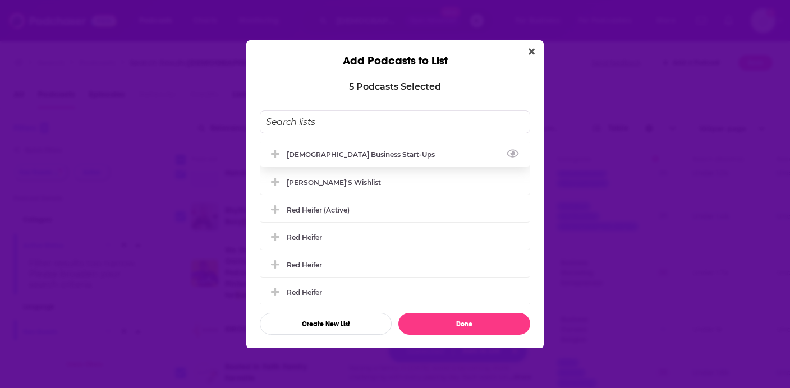
click at [447, 158] on div "[DEMOGRAPHIC_DATA] Business Start-ups" at bounding box center [395, 154] width 271 height 25
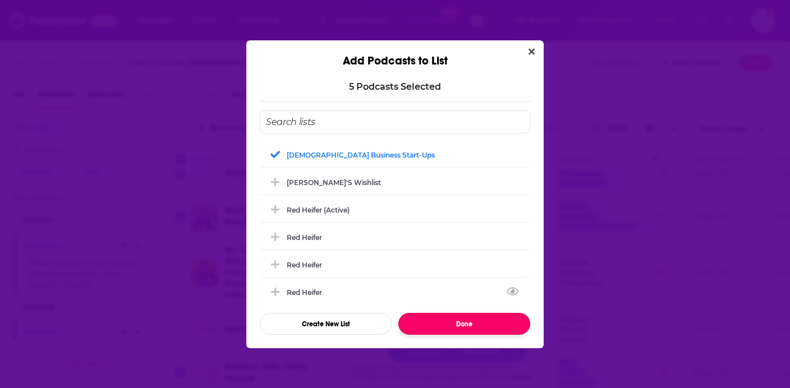
click at [456, 319] on button "Done" at bounding box center [465, 324] width 132 height 22
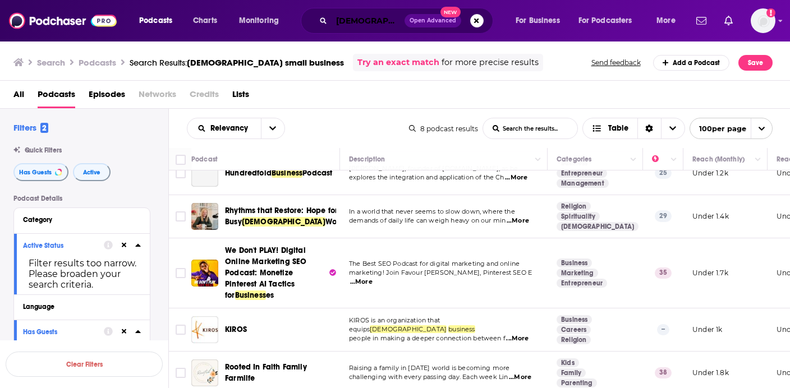
click at [349, 27] on input "[DEMOGRAPHIC_DATA] small business" at bounding box center [368, 21] width 73 height 18
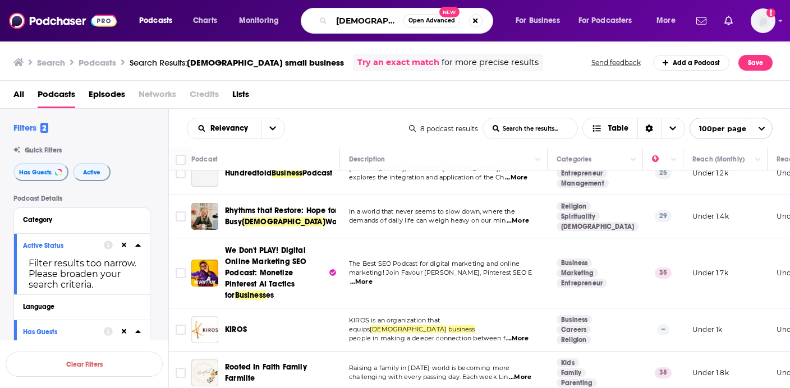
paste input "Faith-based start-up"
type input "Faith-based start-up"
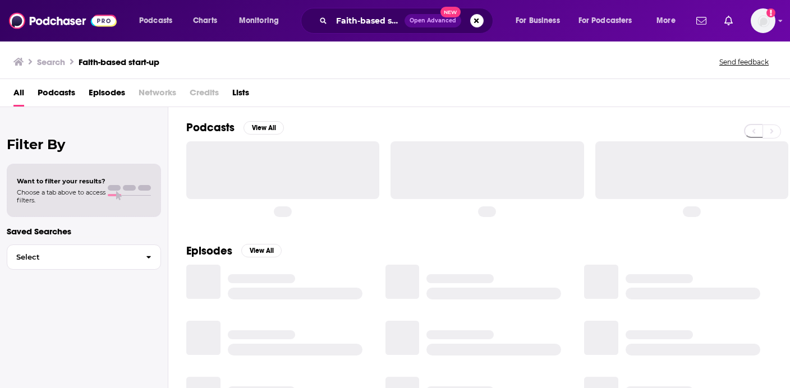
click at [408, 120] on div "Podcasts View All" at bounding box center [488, 168] width 604 height 123
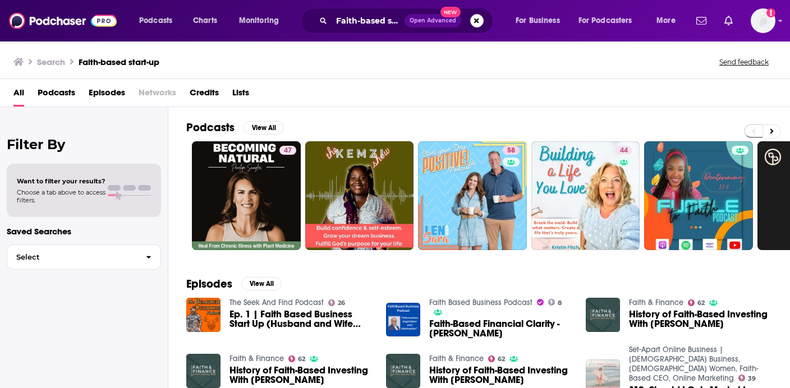
click at [46, 95] on span "Podcasts" at bounding box center [57, 95] width 38 height 23
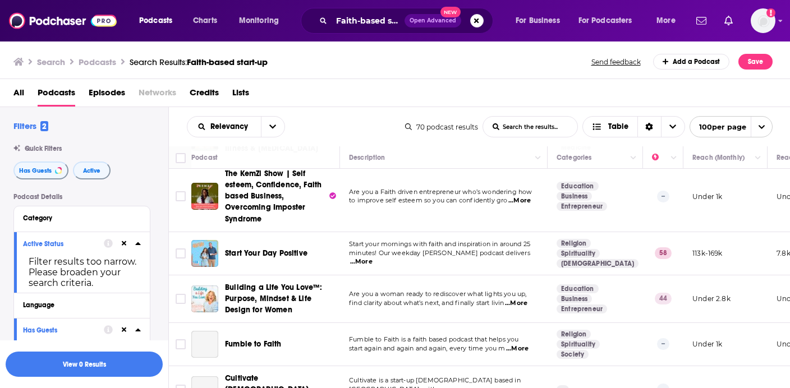
scroll to position [52, 0]
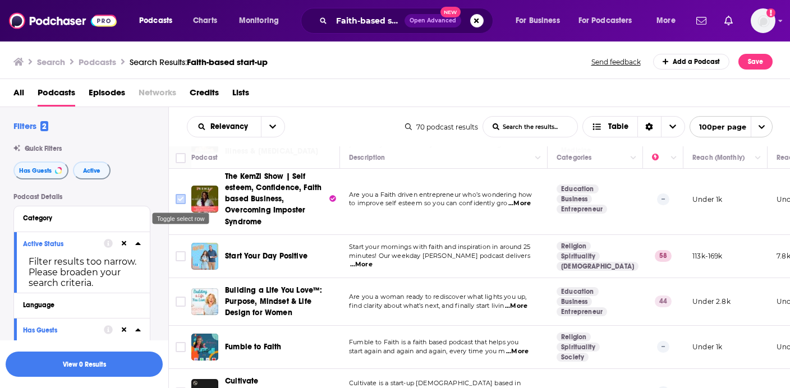
click at [178, 204] on input "Toggle select row" at bounding box center [181, 199] width 10 height 10
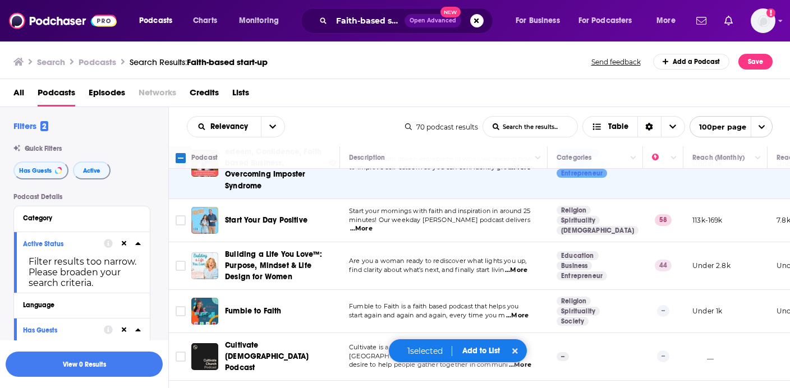
scroll to position [89, 0]
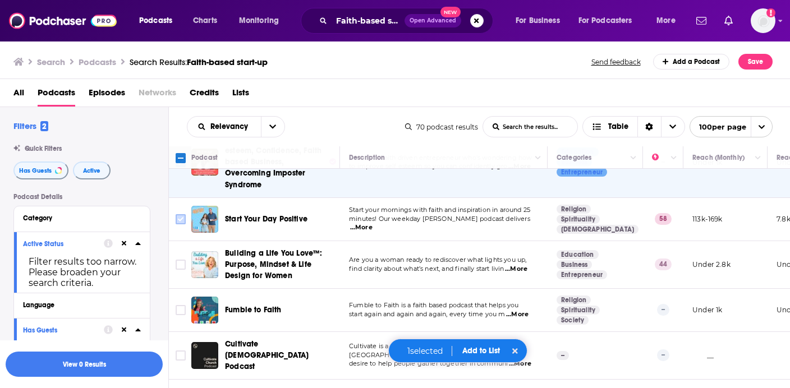
click at [183, 216] on input "Toggle select row" at bounding box center [181, 219] width 10 height 10
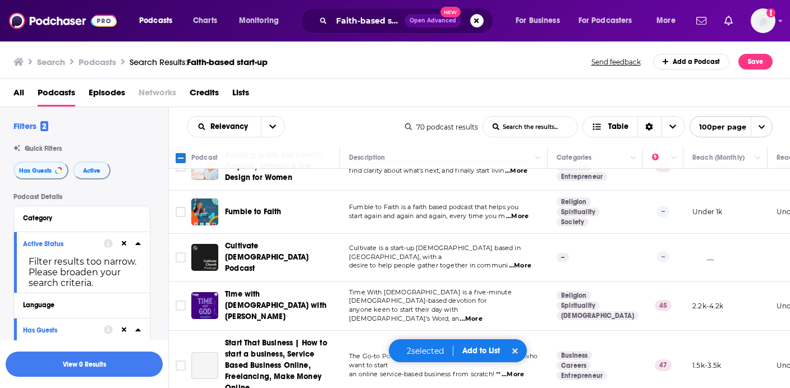
scroll to position [188, 0]
click at [519, 217] on span "...More" at bounding box center [517, 216] width 22 height 9
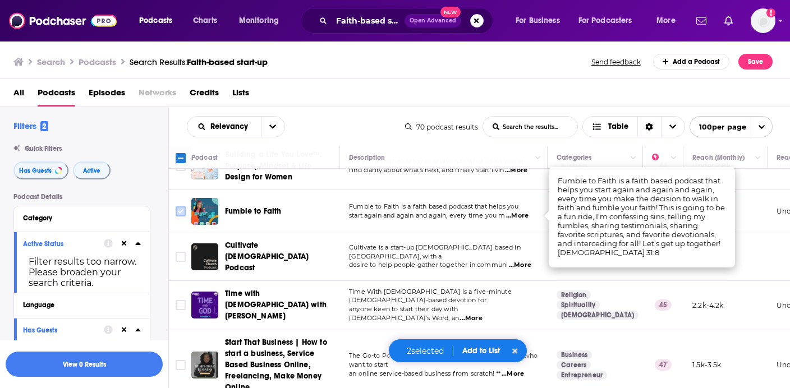
click at [181, 212] on input "Toggle select row" at bounding box center [181, 212] width 10 height 10
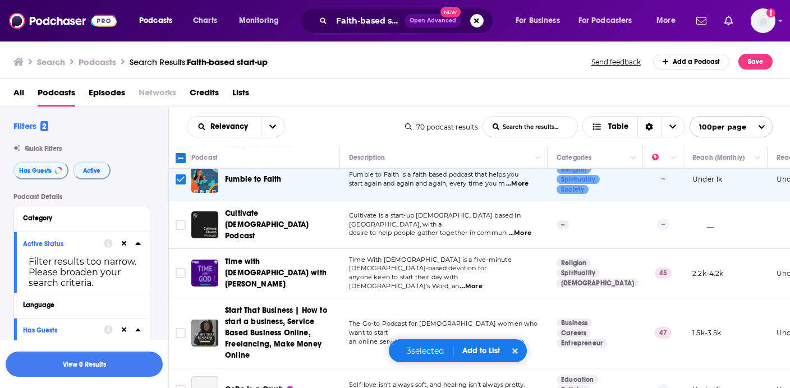
scroll to position [237, 0]
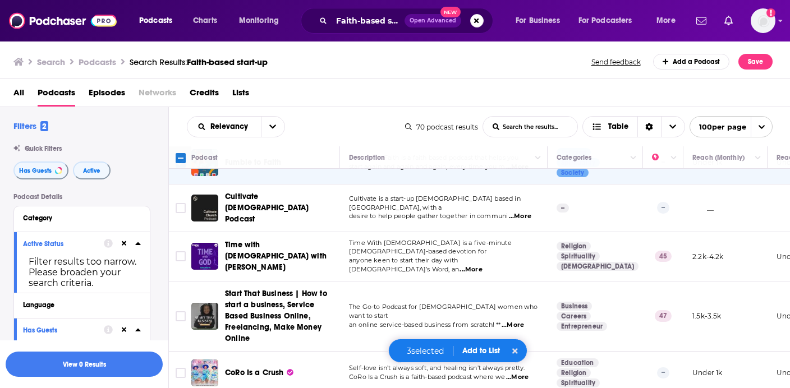
click at [520, 212] on span "...More" at bounding box center [520, 216] width 22 height 9
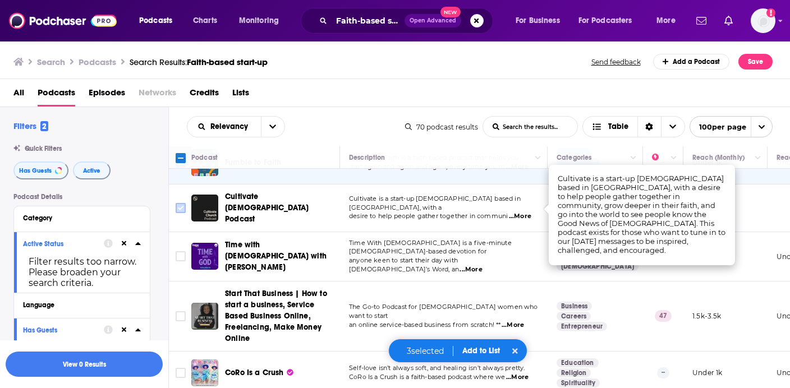
click at [178, 203] on input "Toggle select row" at bounding box center [181, 208] width 10 height 10
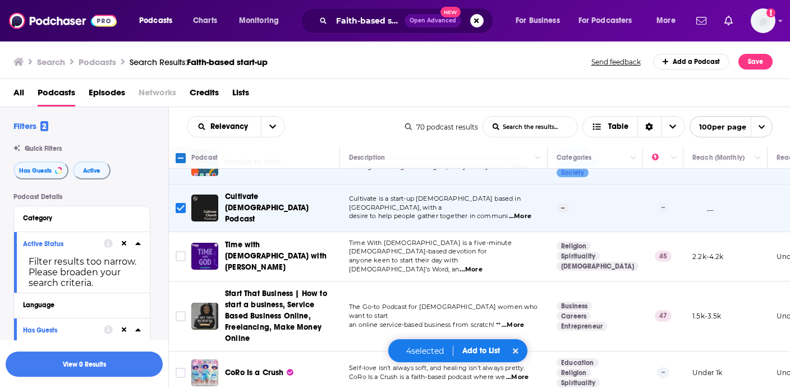
click at [482, 266] on span "...More" at bounding box center [471, 270] width 22 height 9
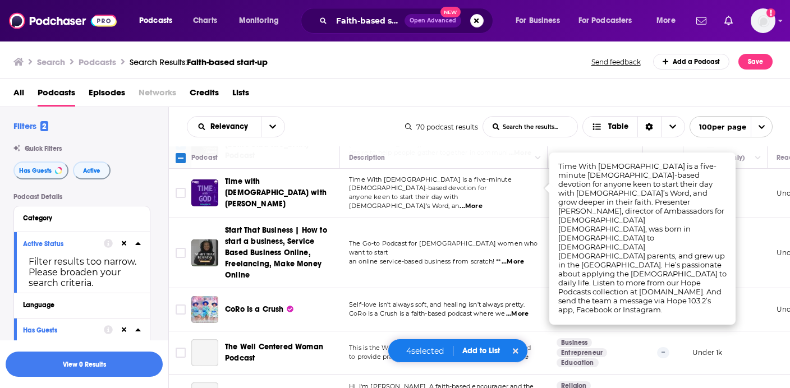
scroll to position [301, 0]
click at [521, 257] on span "...More" at bounding box center [513, 261] width 22 height 9
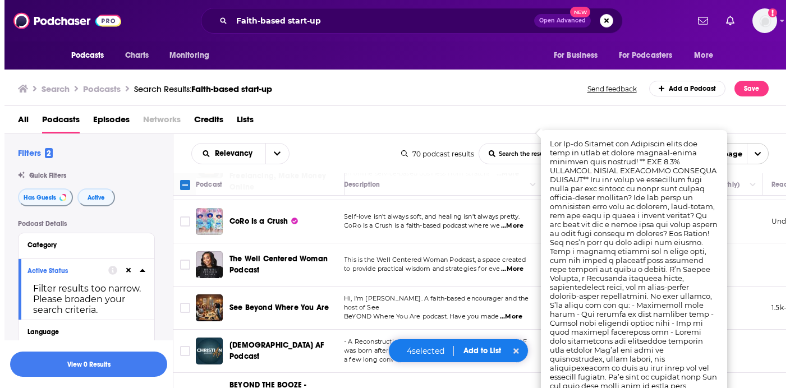
scroll to position [417, 10]
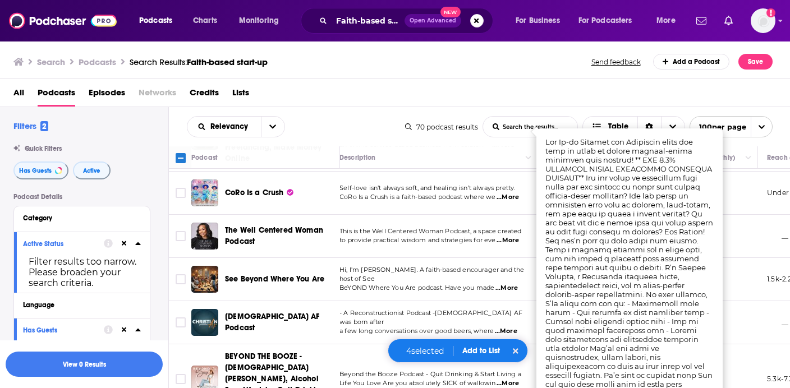
click at [510, 284] on span "...More" at bounding box center [507, 288] width 22 height 9
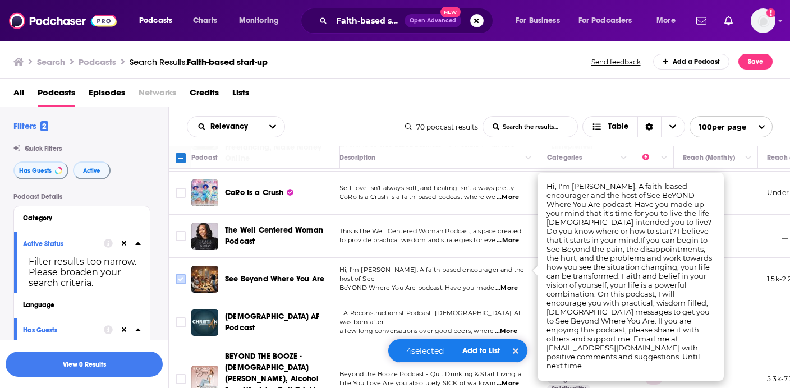
click at [181, 274] on input "Toggle select row" at bounding box center [181, 279] width 10 height 10
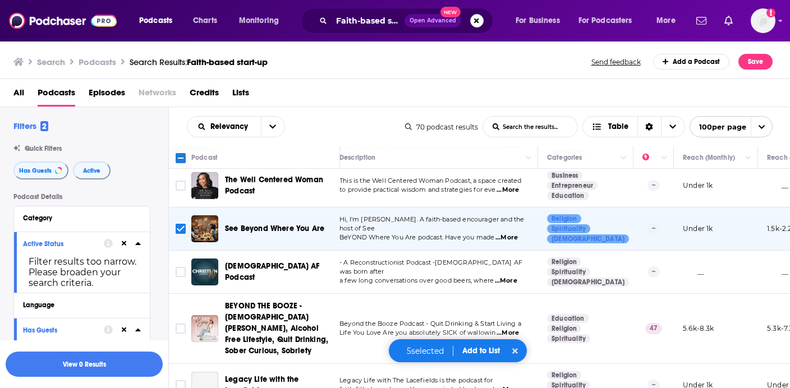
scroll to position [471, 10]
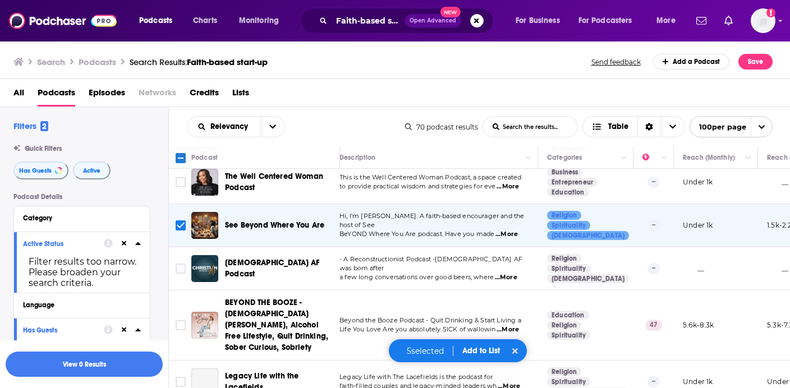
click at [508, 273] on span "...More" at bounding box center [506, 277] width 22 height 9
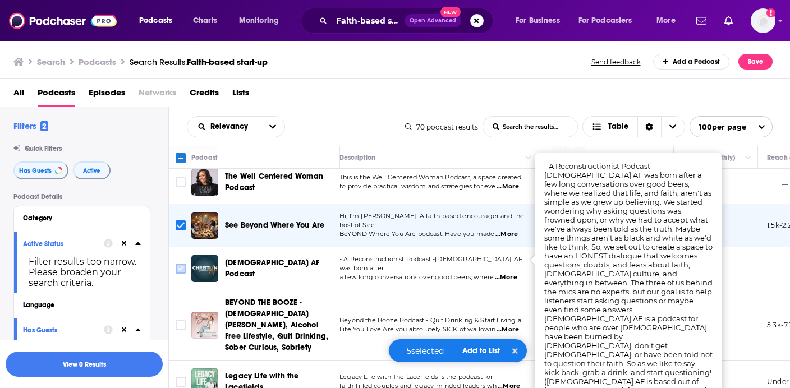
click at [178, 264] on input "Toggle select row" at bounding box center [181, 269] width 10 height 10
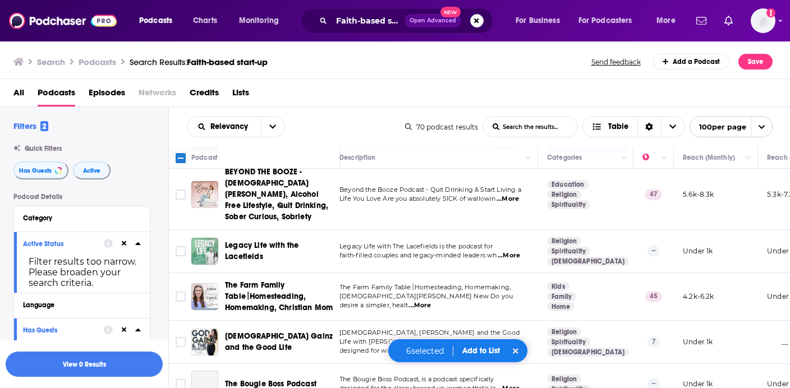
scroll to position [603, 10]
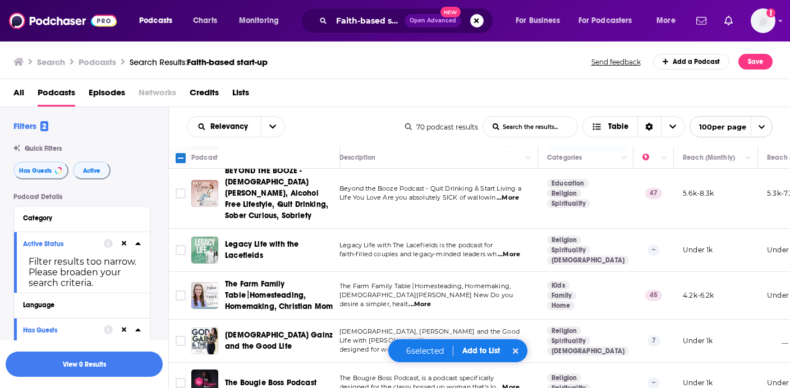
click at [519, 250] on span "...More" at bounding box center [509, 254] width 22 height 9
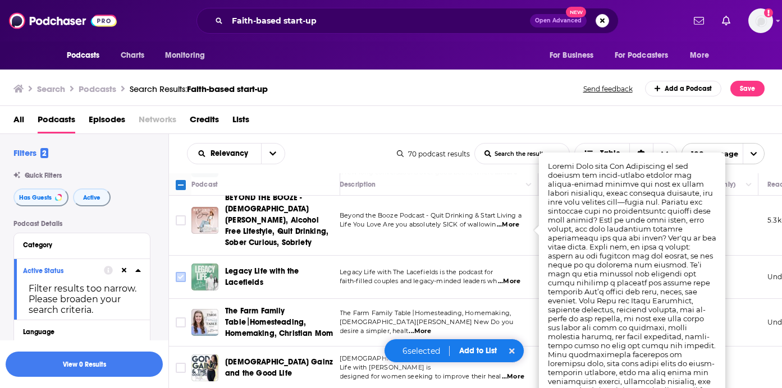
click at [181, 272] on input "Toggle select row" at bounding box center [181, 277] width 10 height 10
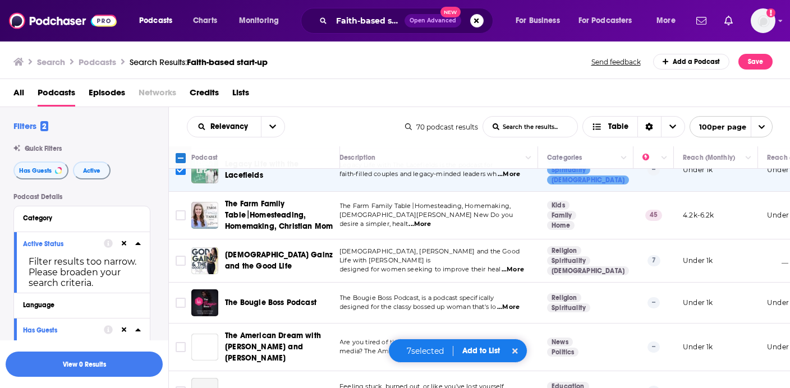
scroll to position [690, 10]
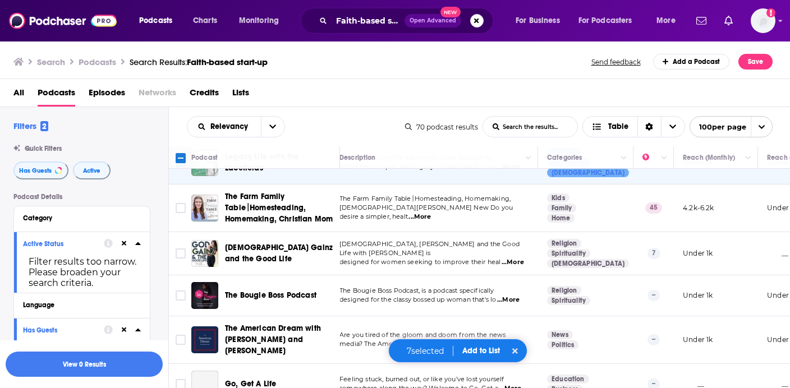
click at [506, 258] on span "...More" at bounding box center [513, 262] width 22 height 9
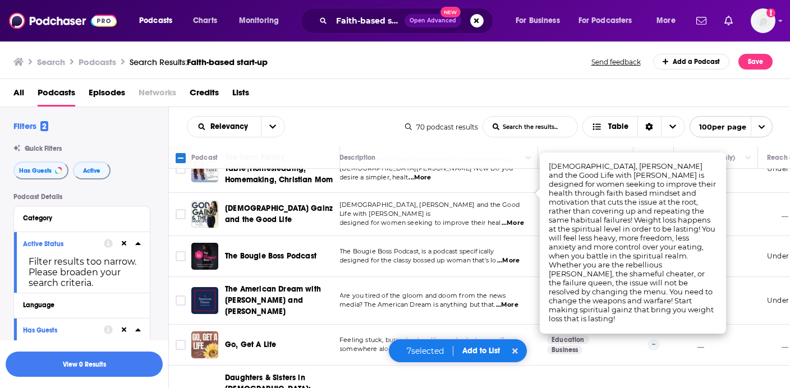
scroll to position [731, 10]
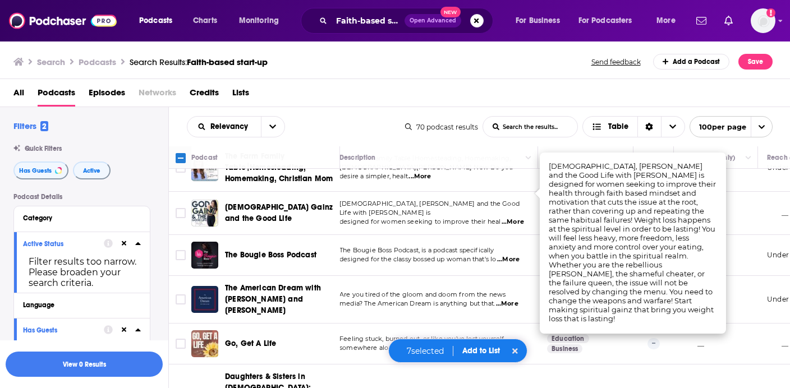
click at [512, 255] on span "...More" at bounding box center [508, 259] width 22 height 9
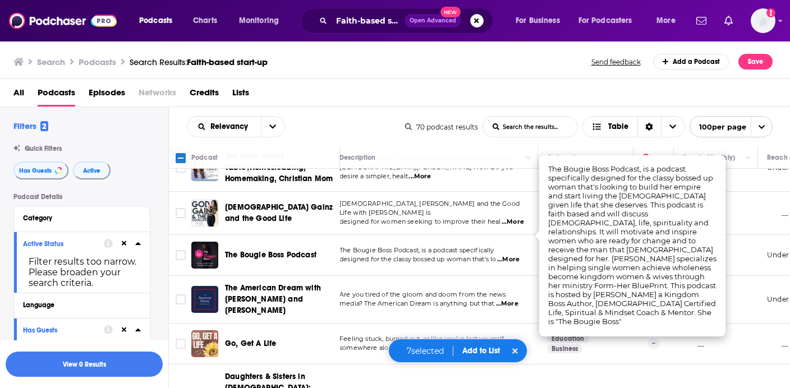
click at [512, 300] on span "...More" at bounding box center [507, 304] width 22 height 9
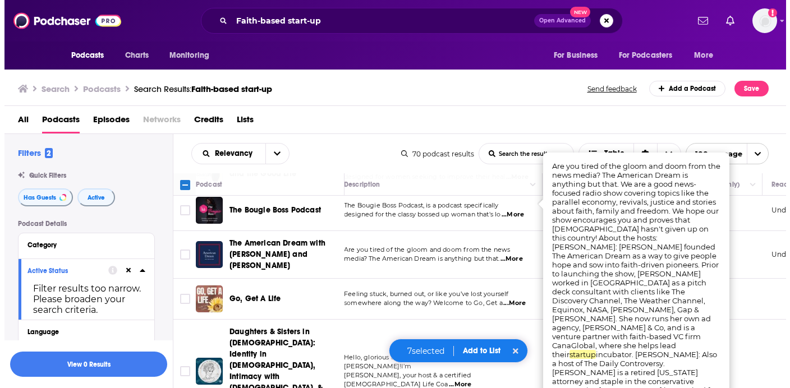
scroll to position [803, 10]
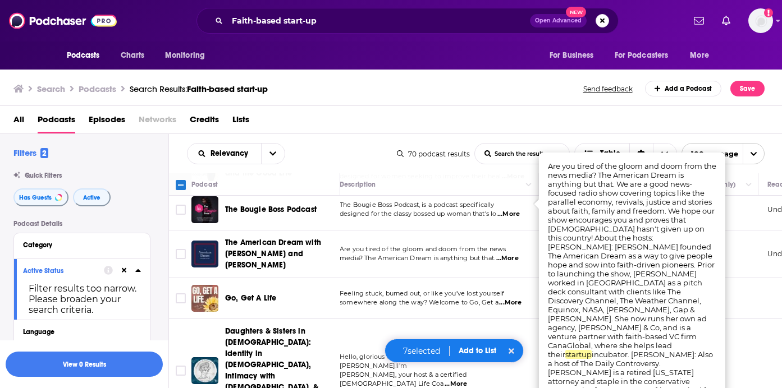
click at [513, 299] on span "...More" at bounding box center [510, 303] width 22 height 9
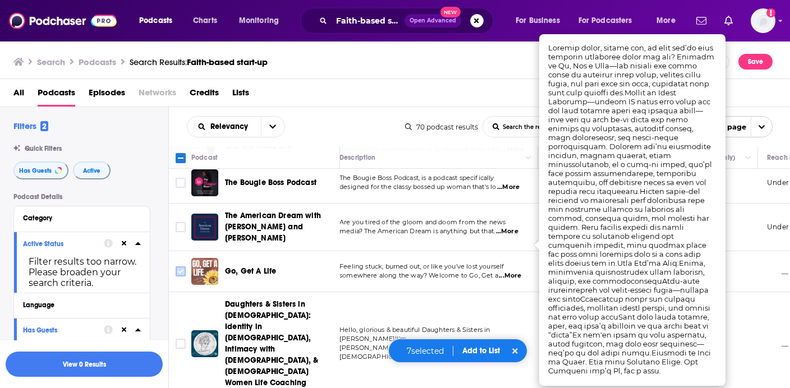
click at [177, 267] on input "Toggle select row" at bounding box center [181, 272] width 10 height 10
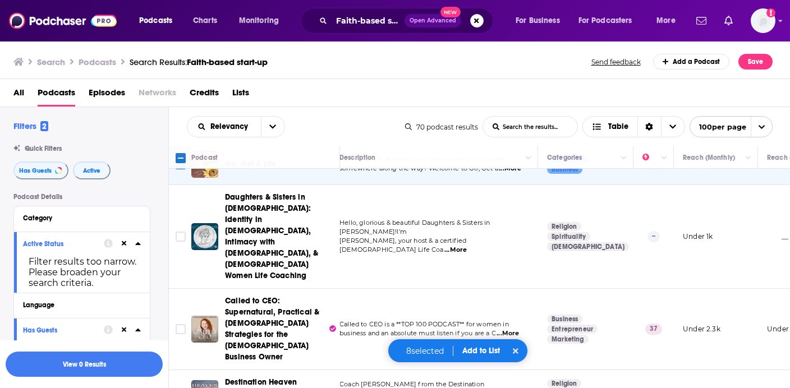
scroll to position [914, 10]
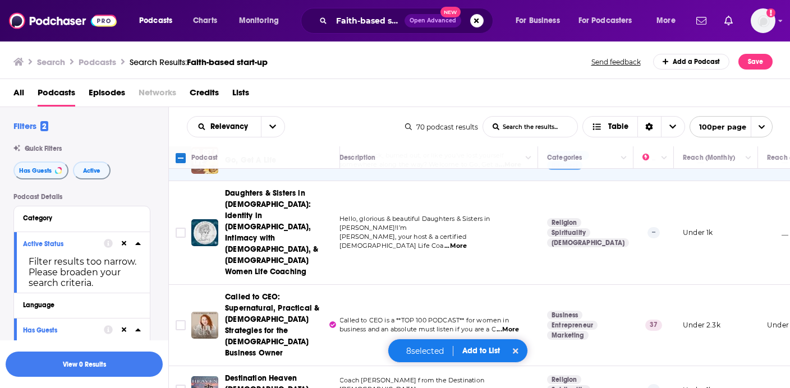
click at [515, 326] on span "...More" at bounding box center [508, 330] width 22 height 9
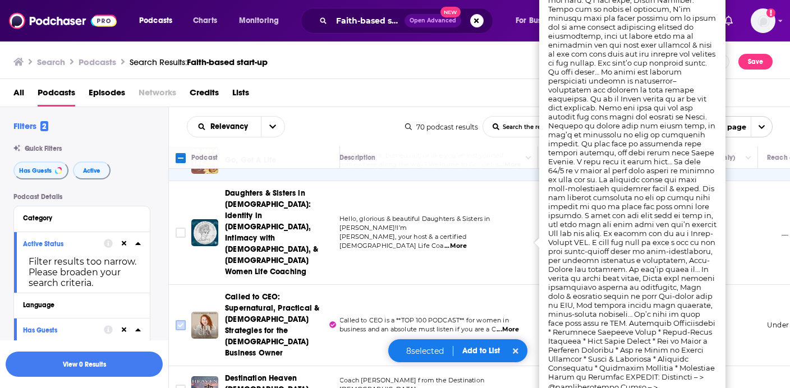
click at [178, 321] on input "Toggle select row" at bounding box center [181, 326] width 10 height 10
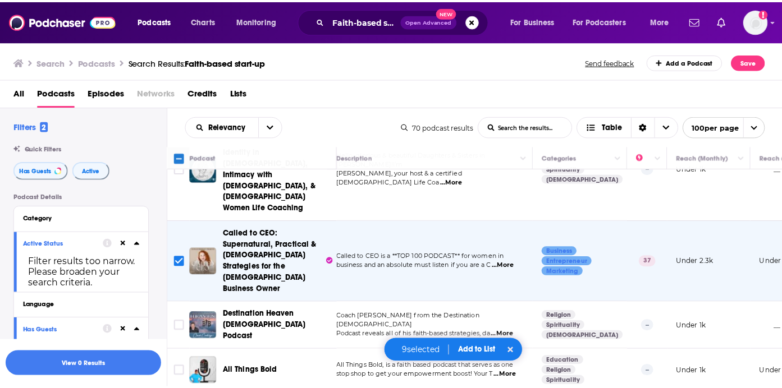
scroll to position [989, 10]
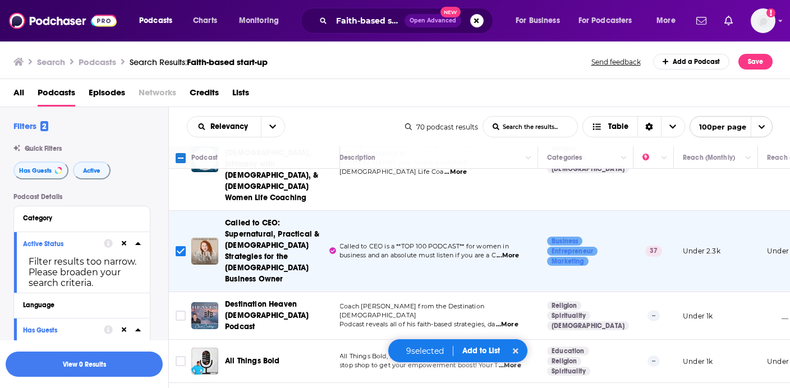
click at [512, 321] on span "...More" at bounding box center [507, 325] width 22 height 9
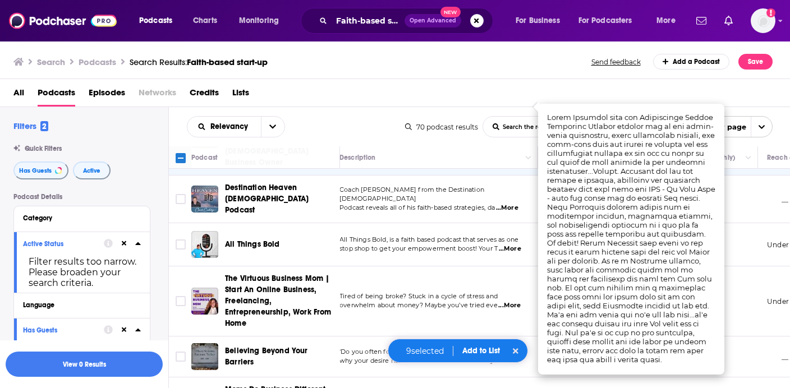
scroll to position [1106, 10]
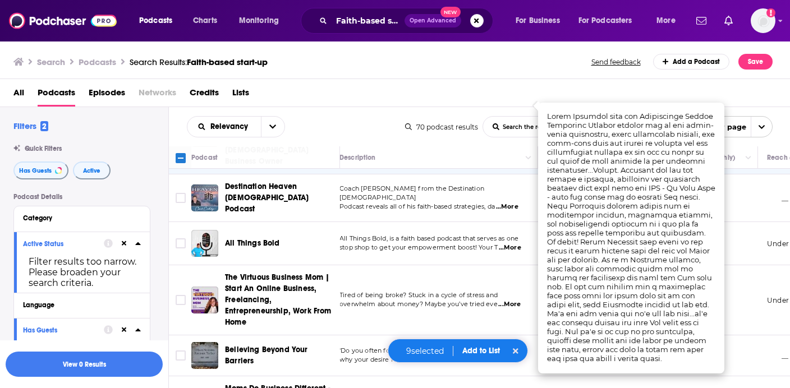
click at [510, 356] on span "...More" at bounding box center [506, 360] width 22 height 9
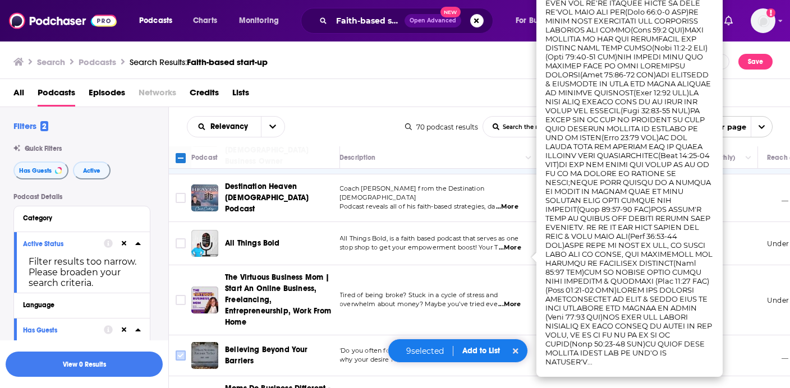
click at [180, 351] on input "Toggle select row" at bounding box center [181, 356] width 10 height 10
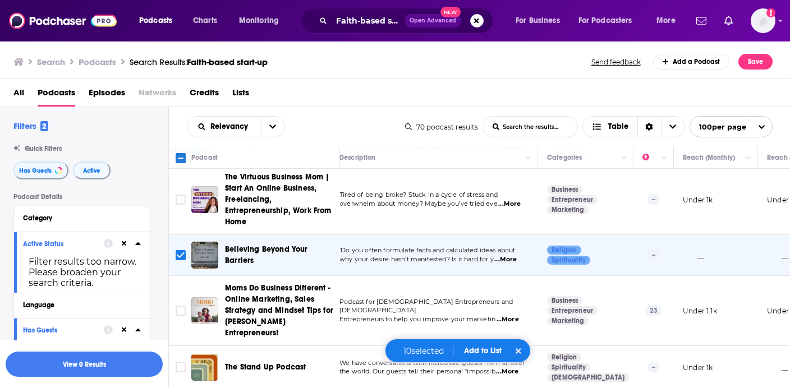
scroll to position [1210, 10]
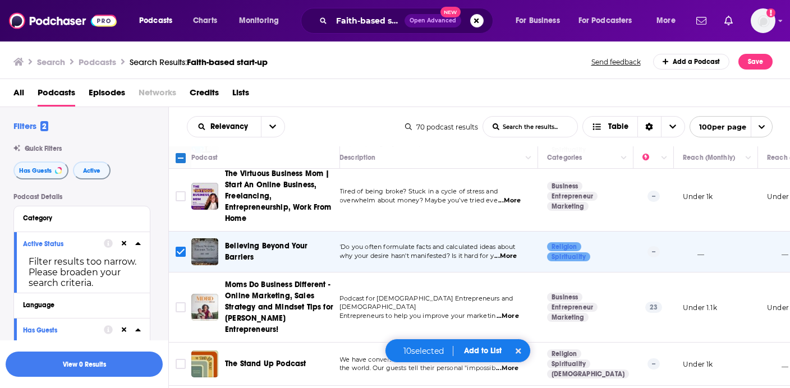
click at [509, 364] on span "...More" at bounding box center [507, 368] width 22 height 9
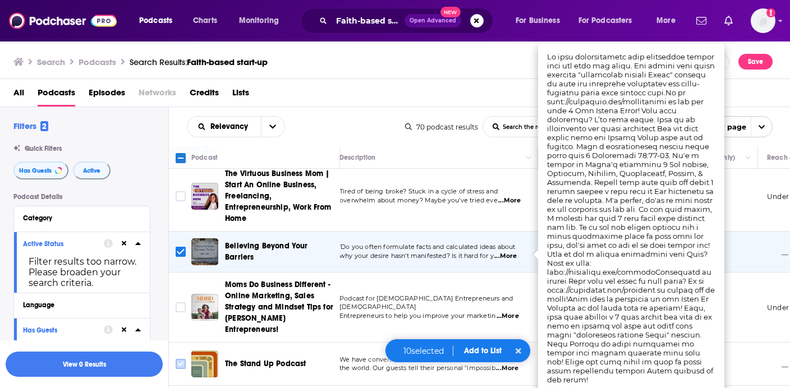
click at [180, 359] on input "Toggle select row" at bounding box center [181, 364] width 10 height 10
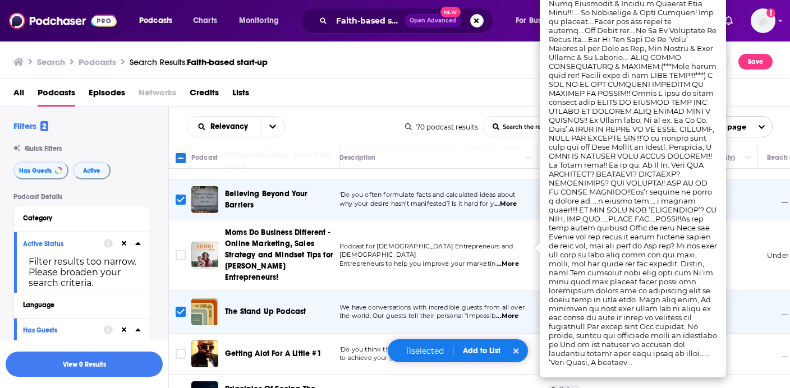
scroll to position [1259, 10]
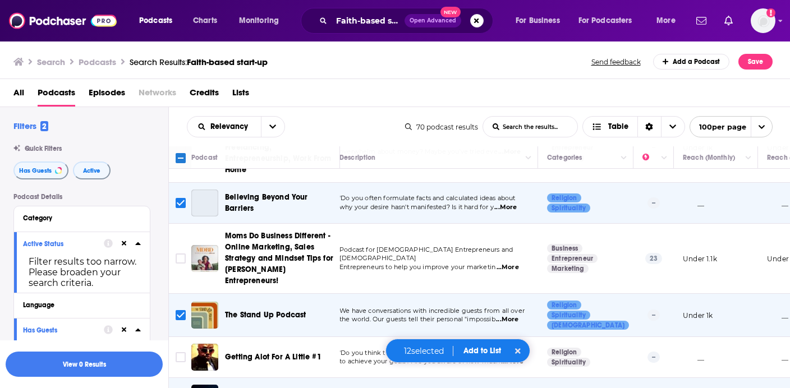
scroll to position [1340, 10]
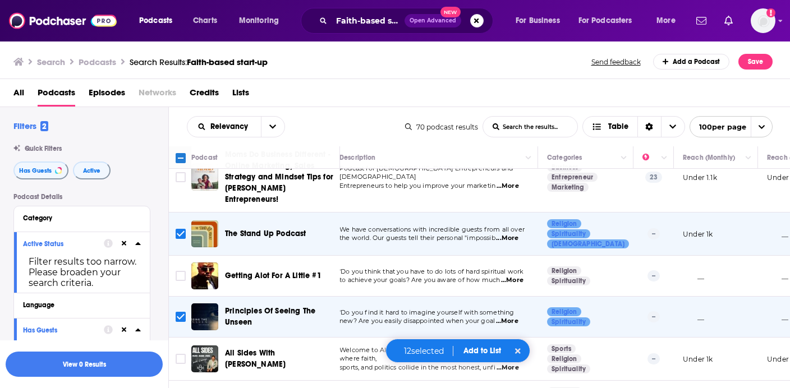
click at [516, 364] on span "...More" at bounding box center [508, 368] width 22 height 9
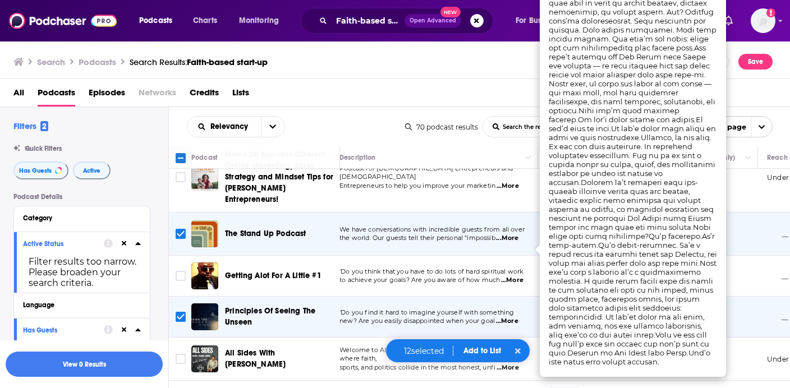
click at [487, 351] on button "Add to List" at bounding box center [483, 351] width 56 height 10
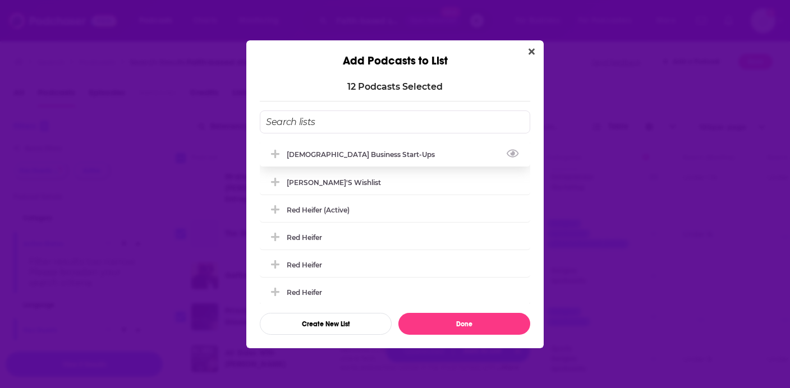
click at [417, 162] on div "[DEMOGRAPHIC_DATA] Business Start-ups" at bounding box center [395, 154] width 271 height 25
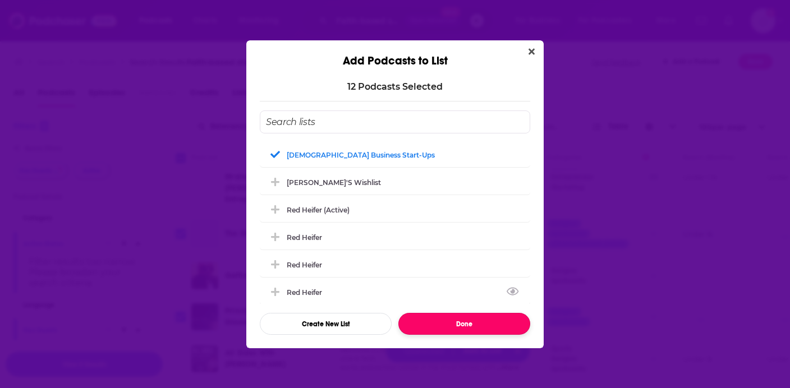
click at [440, 330] on button "Done" at bounding box center [465, 324] width 132 height 22
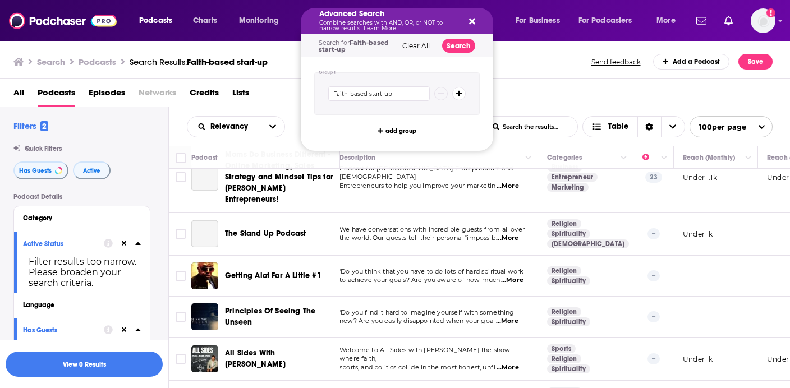
click at [477, 23] on div "Advanced Search Combine searches with AND, OR, or NOT to narrow results. Learn …" at bounding box center [397, 21] width 193 height 26
click at [389, 96] on input "Faith-based start-up" at bounding box center [379, 93] width 102 height 15
paste input "[DEMOGRAPHIC_DATA] start-up""
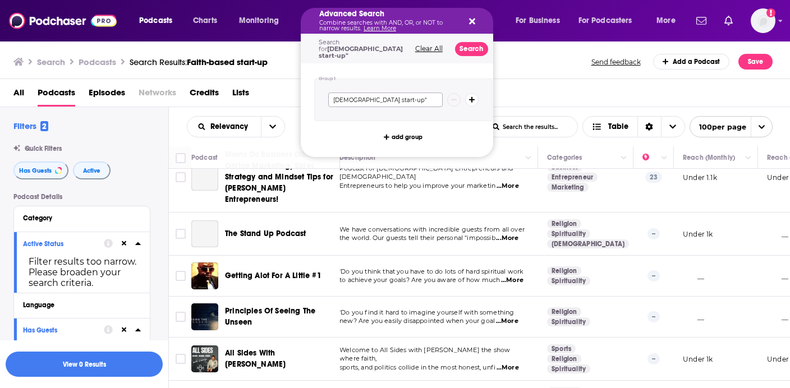
type input "[DEMOGRAPHIC_DATA] start-up"
click at [463, 43] on button "Search" at bounding box center [471, 49] width 33 height 14
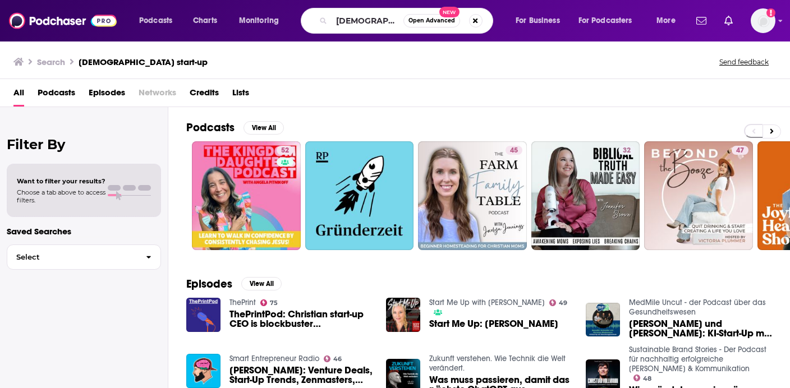
click at [61, 98] on span "Podcasts" at bounding box center [57, 95] width 38 height 23
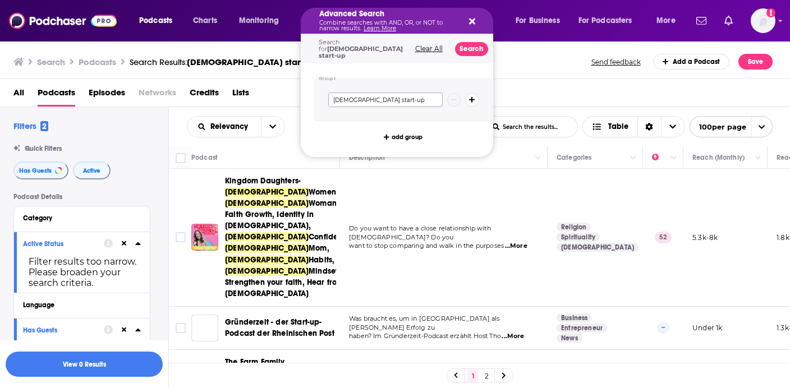
click at [394, 93] on input "[DEMOGRAPHIC_DATA] start-up" at bounding box center [385, 100] width 115 height 15
paste input "Mission-minded business"
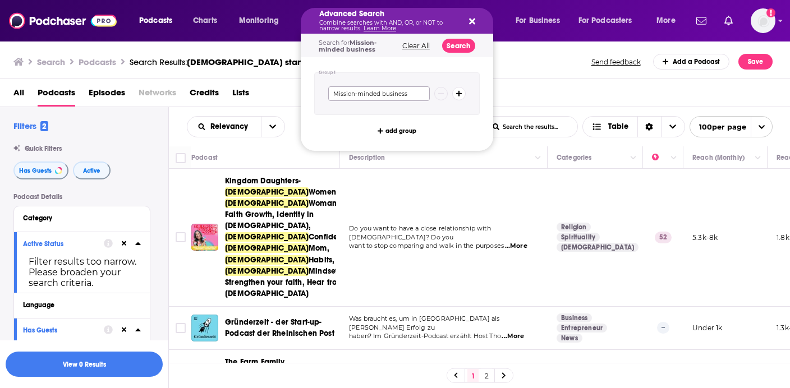
type input "Mission-minded business"
click at [444, 42] on button "Search" at bounding box center [458, 46] width 33 height 14
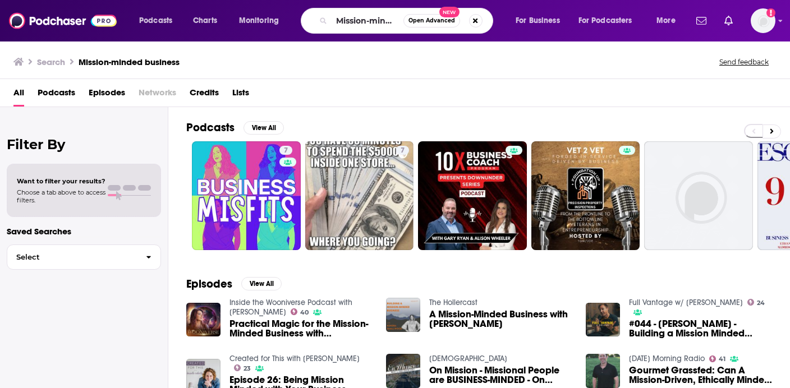
click at [56, 95] on span "Podcasts" at bounding box center [57, 95] width 38 height 23
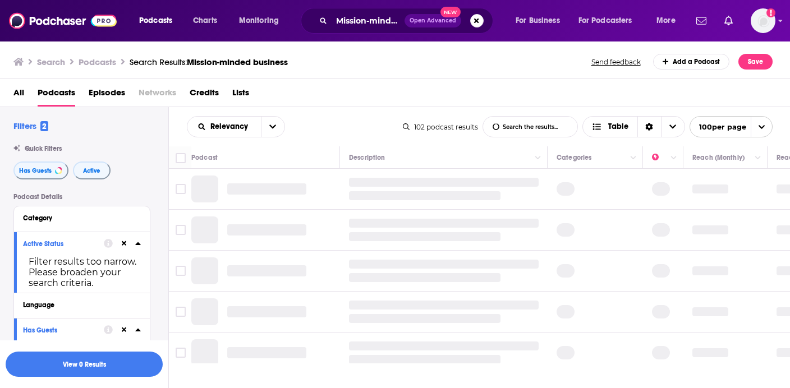
click at [20, 90] on span "All" at bounding box center [18, 95] width 11 height 23
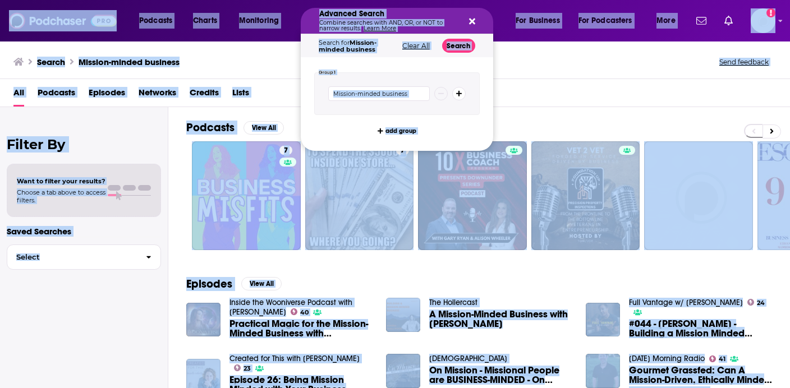
click at [408, 84] on div "Mission-minded business" at bounding box center [397, 93] width 166 height 43
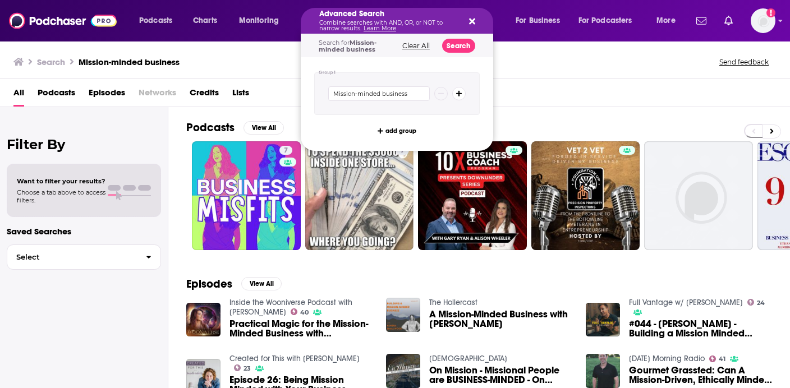
click at [424, 47] on button "Clear All" at bounding box center [416, 46] width 34 height 8
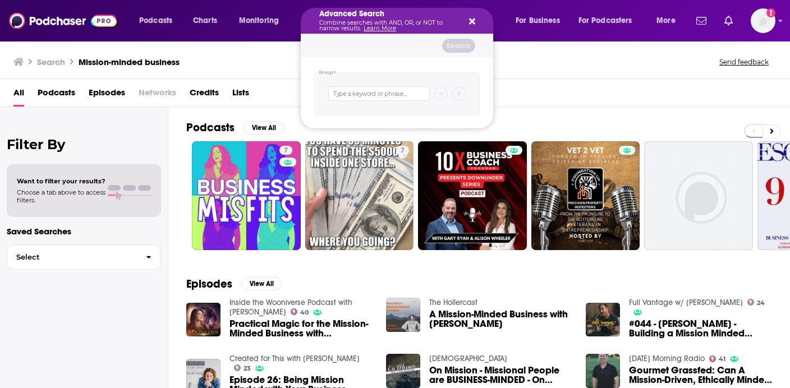
click at [473, 14] on div "Advanced Search Combine searches with AND, OR, or NOT to narrow results. Learn …" at bounding box center [397, 21] width 193 height 26
click at [473, 20] on icon "Search podcasts, credits, & more..." at bounding box center [472, 22] width 6 height 6
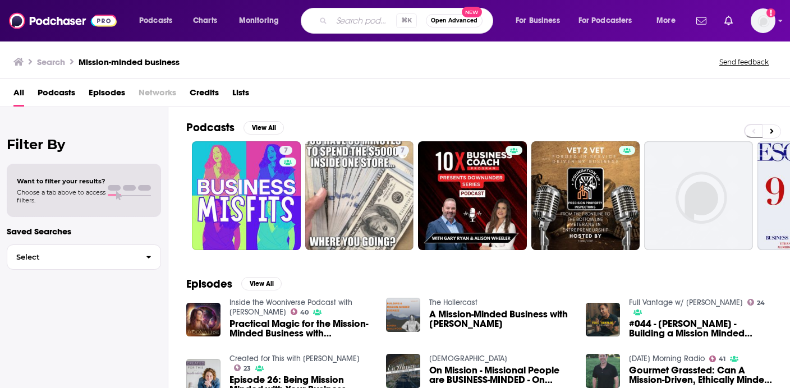
click at [355, 27] on input "Search podcasts, credits, & more..." at bounding box center [364, 21] width 65 height 18
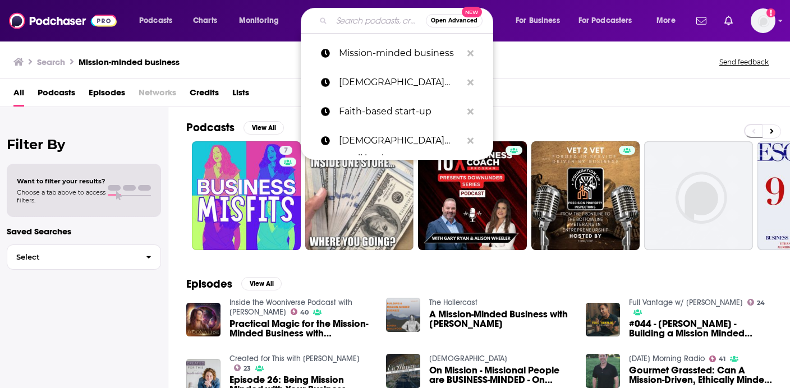
paste input "Calling in business"
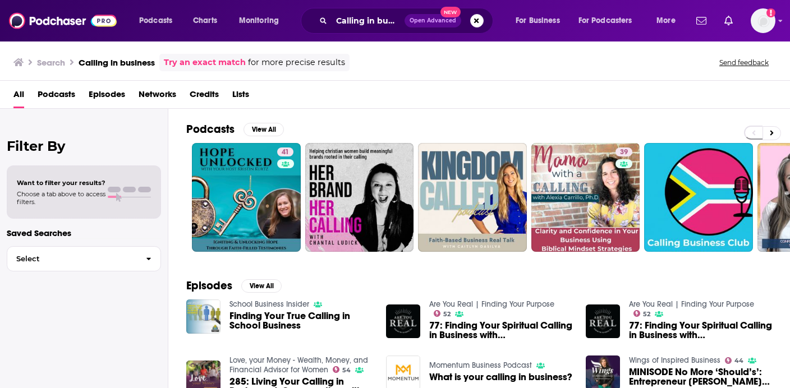
click at [57, 100] on span "Podcasts" at bounding box center [57, 96] width 38 height 23
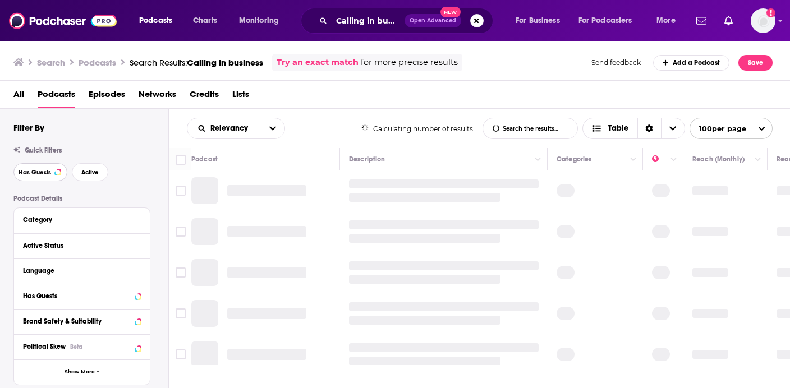
click at [40, 179] on button "Has Guests" at bounding box center [40, 172] width 54 height 18
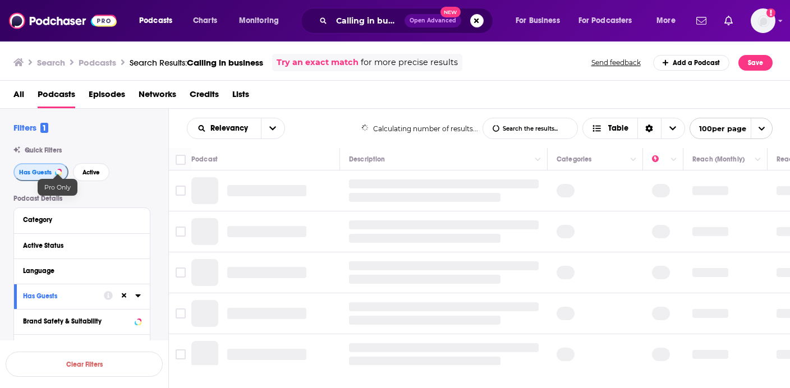
click at [48, 175] on span "Has Guests" at bounding box center [35, 173] width 33 height 6
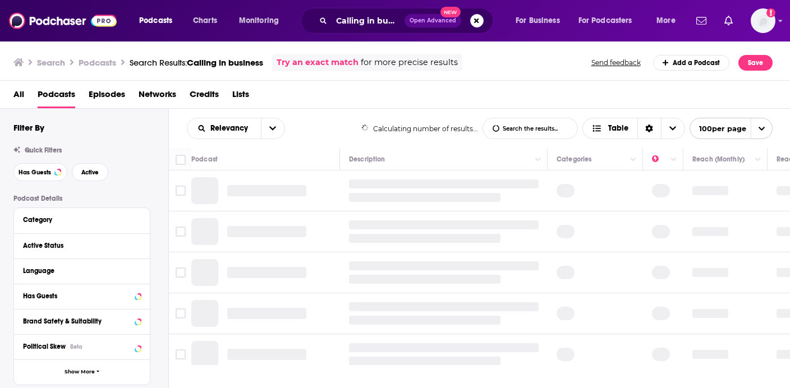
click at [67, 172] on div "Has Guests Active" at bounding box center [90, 172] width 155 height 18
click at [51, 177] on button "Has Guests" at bounding box center [40, 172] width 54 height 18
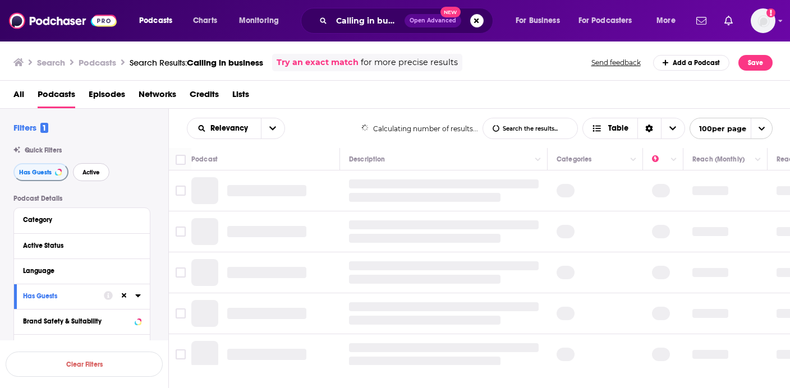
click at [101, 171] on button "Active" at bounding box center [91, 172] width 36 height 18
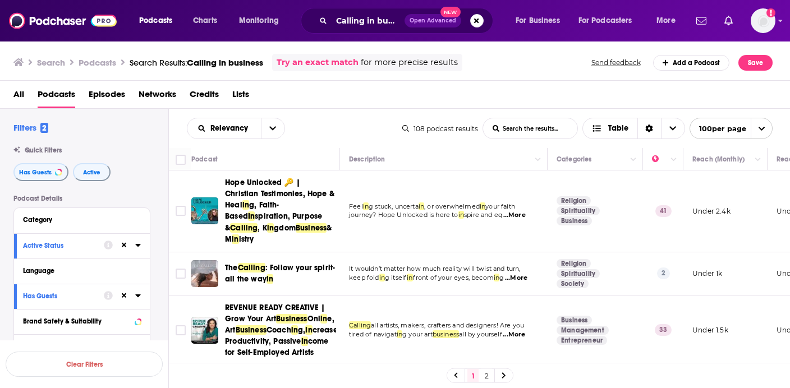
click at [522, 211] on span "...More" at bounding box center [515, 215] width 22 height 9
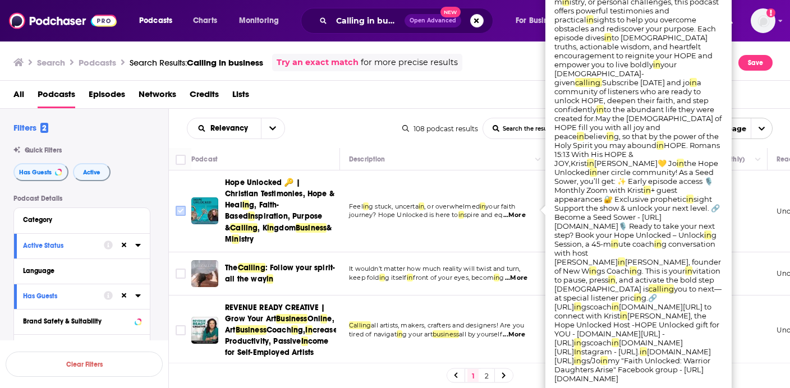
click at [179, 206] on input "Toggle select row" at bounding box center [181, 211] width 10 height 10
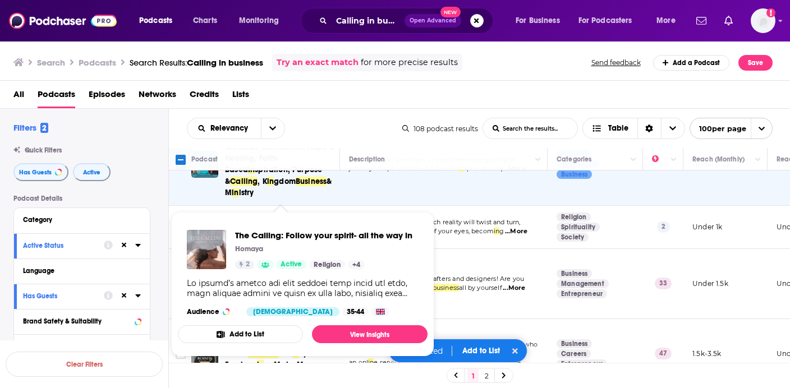
scroll to position [47, 0]
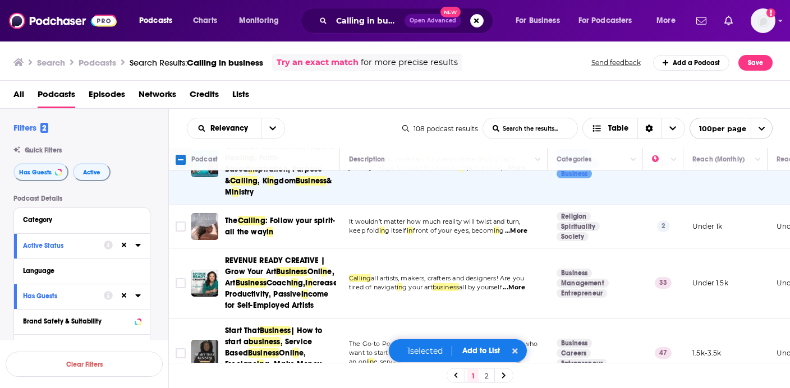
click at [524, 227] on span "...More" at bounding box center [516, 231] width 22 height 9
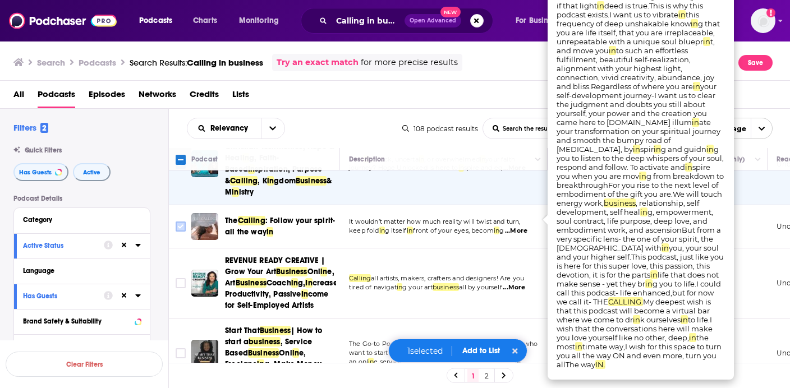
click at [176, 222] on input "Toggle select row" at bounding box center [181, 227] width 10 height 10
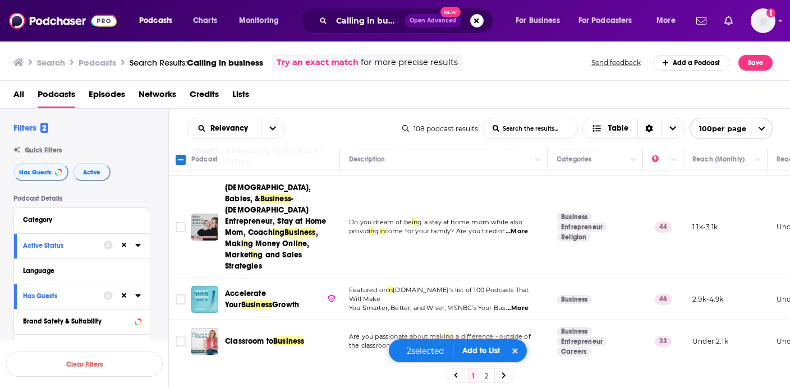
scroll to position [262, 0]
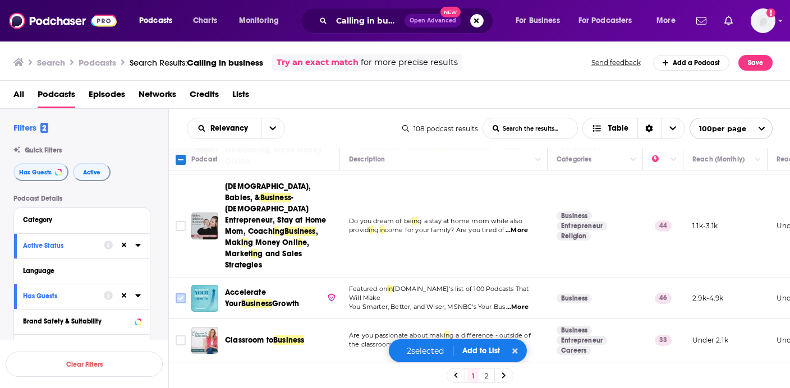
click at [183, 294] on input "Toggle select row" at bounding box center [181, 299] width 10 height 10
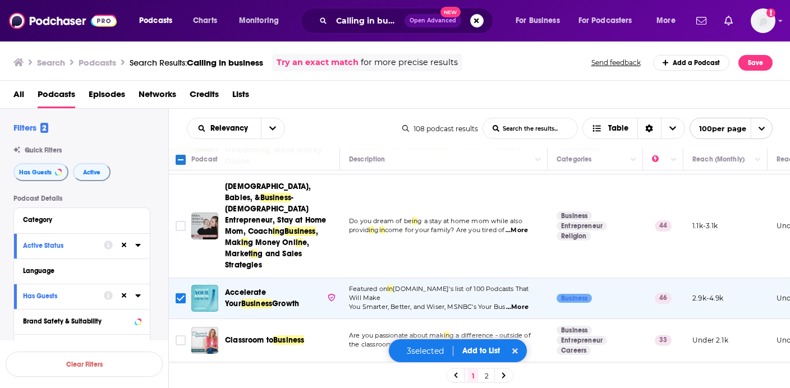
click at [489, 249] on td "Do you dream of be in g a stay at home mom while also provid in g in come for y…" at bounding box center [444, 227] width 208 height 104
click at [180, 294] on input "Toggle select row" at bounding box center [181, 299] width 10 height 10
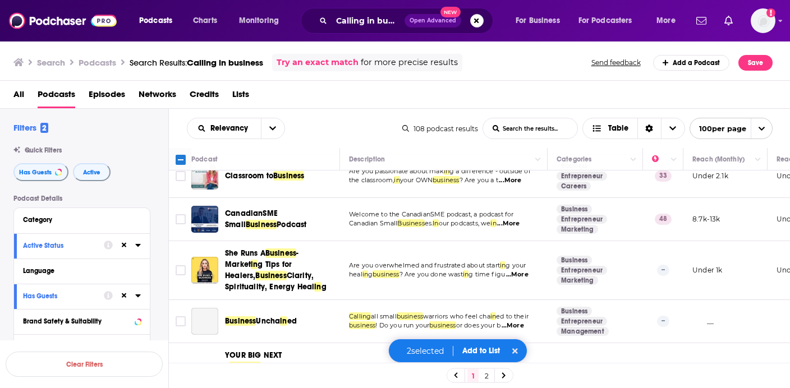
scroll to position [435, 0]
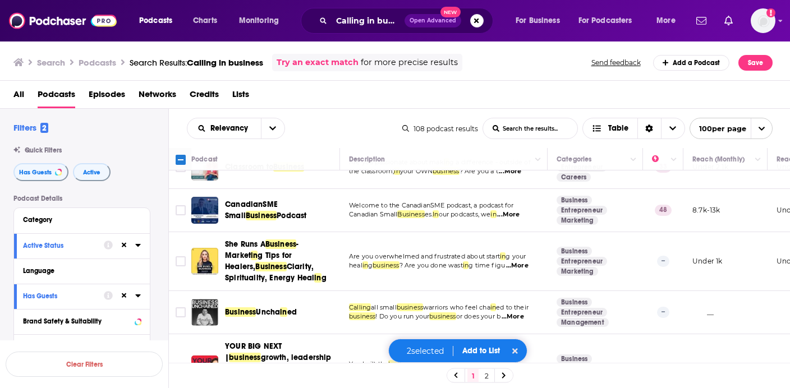
click at [524, 262] on span "...More" at bounding box center [517, 266] width 22 height 9
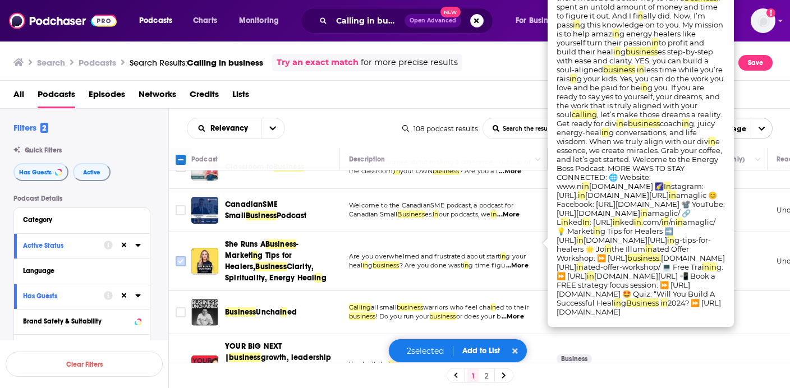
click at [181, 257] on input "Toggle select row" at bounding box center [181, 262] width 10 height 10
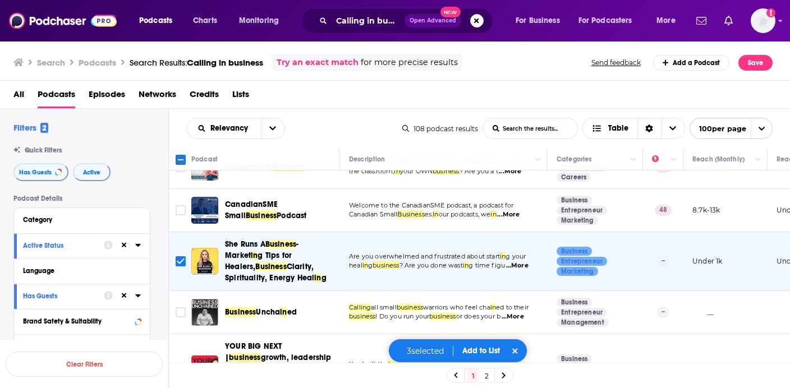
click at [521, 313] on span "...More" at bounding box center [513, 317] width 22 height 9
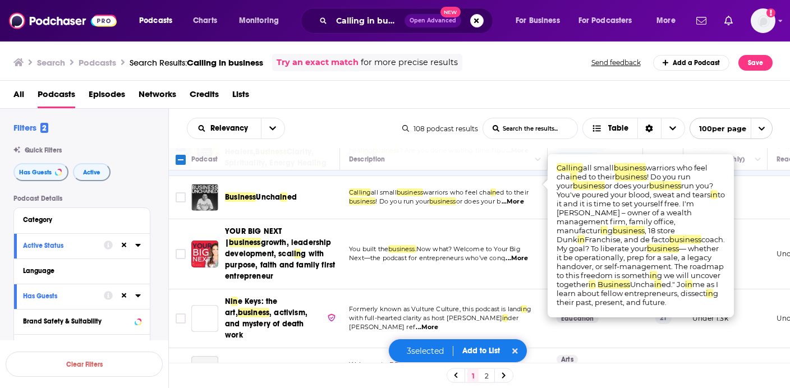
scroll to position [554, 0]
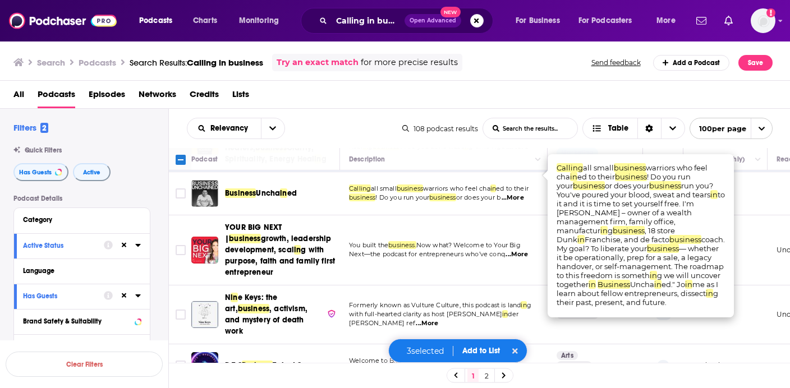
click at [526, 250] on span "...More" at bounding box center [517, 254] width 22 height 9
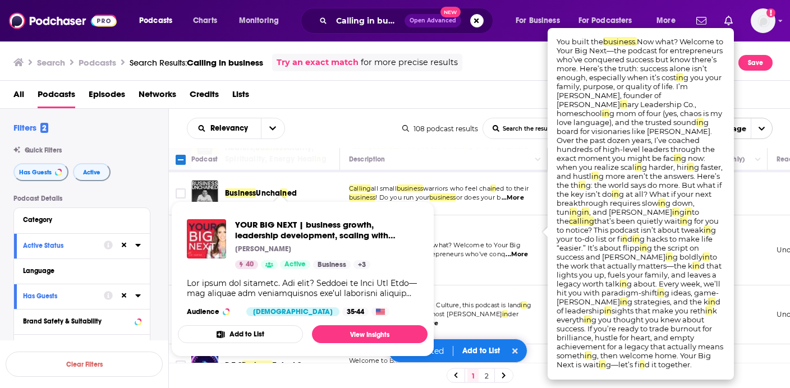
click at [518, 259] on td "You built the business. Now what? Welcome to Your Big Next—the podcast for entr…" at bounding box center [444, 251] width 208 height 70
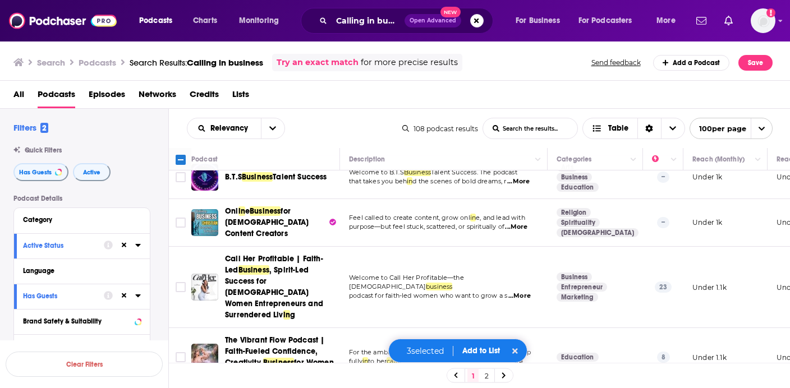
scroll to position [744, 0]
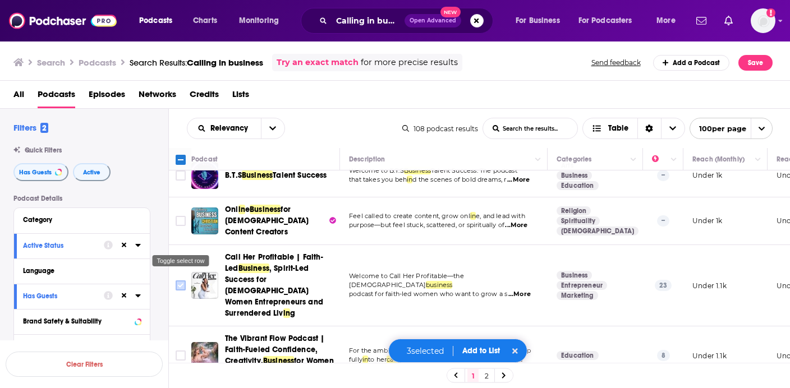
click at [181, 281] on input "Toggle select row" at bounding box center [181, 286] width 10 height 10
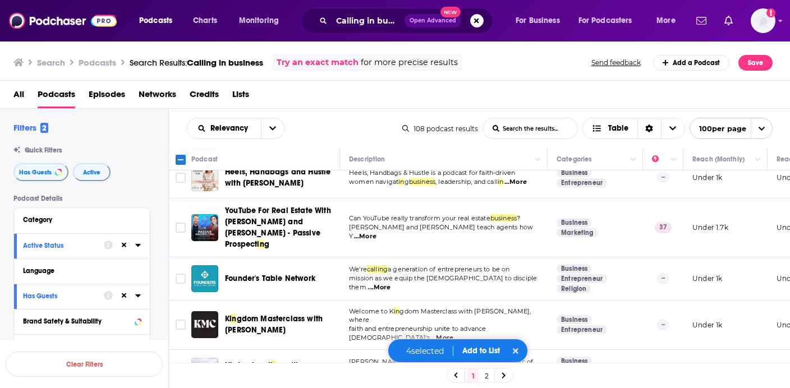
scroll to position [1975, 0]
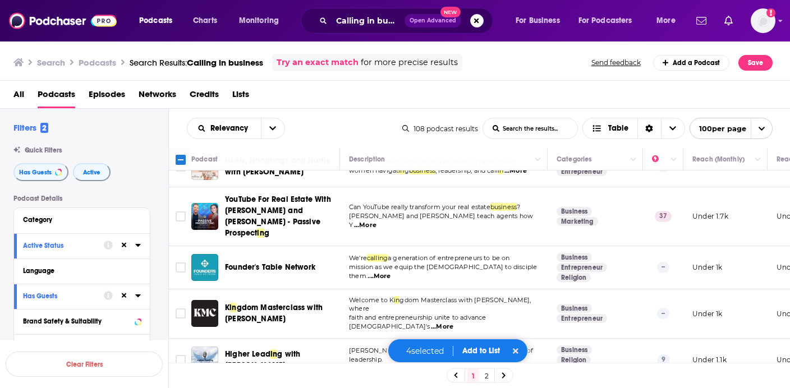
click at [488, 345] on div "4 selected Add to List" at bounding box center [458, 351] width 140 height 24
click at [488, 354] on button "Add to List" at bounding box center [482, 351] width 56 height 10
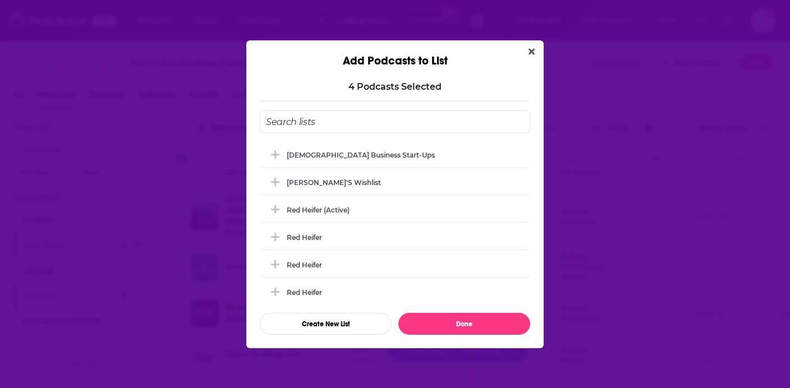
click at [485, 358] on div "Add Podcasts to List 4 Podcast s Selected [DEMOGRAPHIC_DATA] Business Start-ups…" at bounding box center [395, 194] width 790 height 388
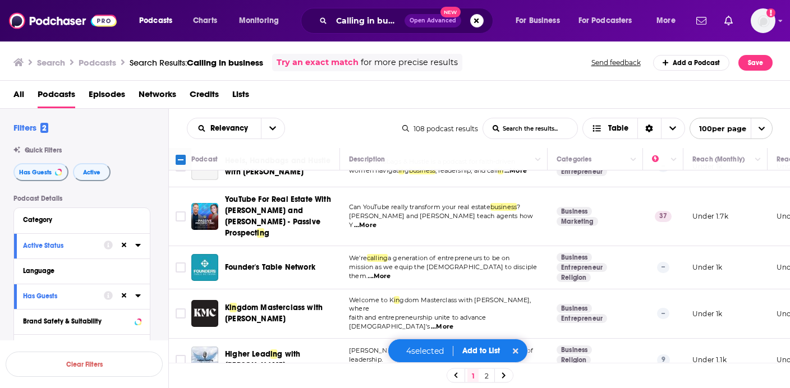
click at [486, 347] on button "Add to List" at bounding box center [482, 351] width 56 height 10
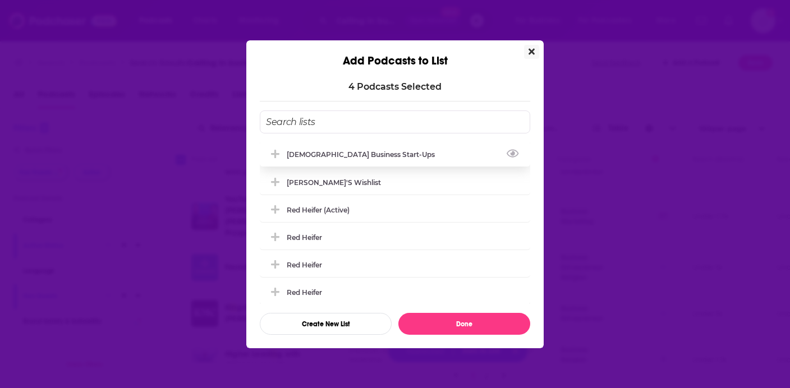
click at [417, 153] on div "[DEMOGRAPHIC_DATA] Business Start-ups" at bounding box center [395, 154] width 271 height 25
click at [282, 153] on button "Add Podcast To List" at bounding box center [277, 155] width 20 height 12
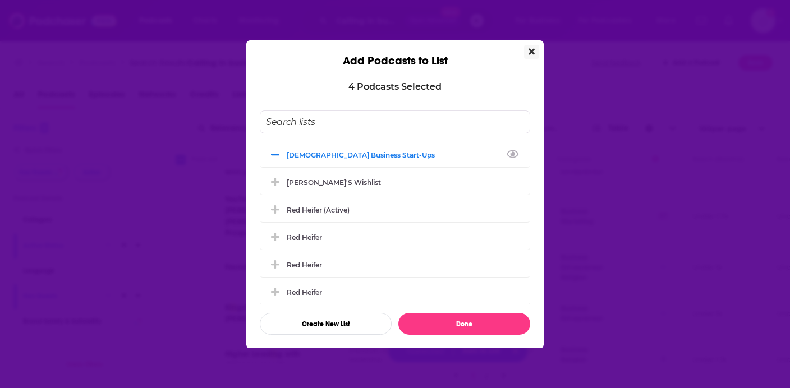
click at [276, 154] on icon "Add Podcast To List" at bounding box center [275, 155] width 8 height 2
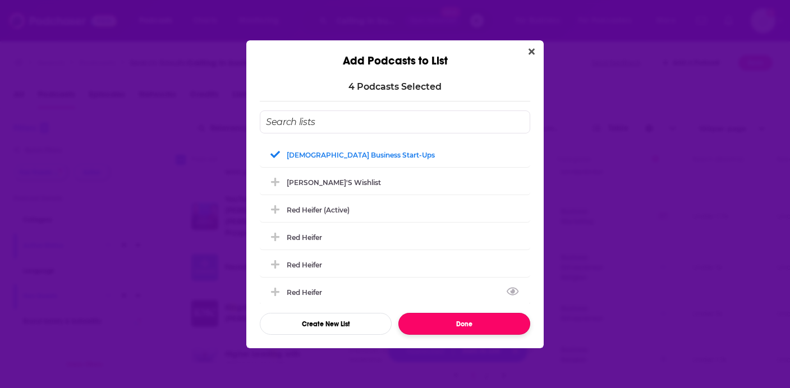
click at [463, 329] on button "Done" at bounding box center [465, 324] width 132 height 22
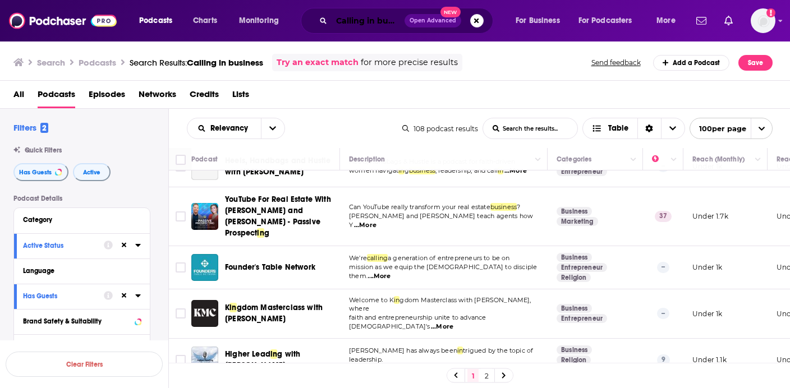
click at [361, 21] on input "Calling in business" at bounding box center [368, 21] width 73 height 18
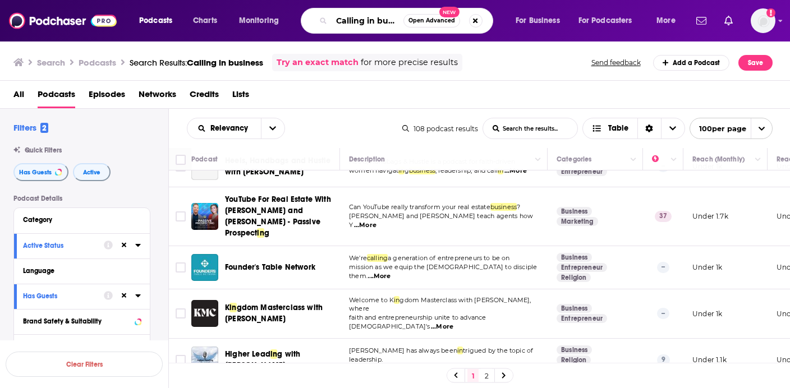
paste input "[DEMOGRAPHIC_DATA] business principle"
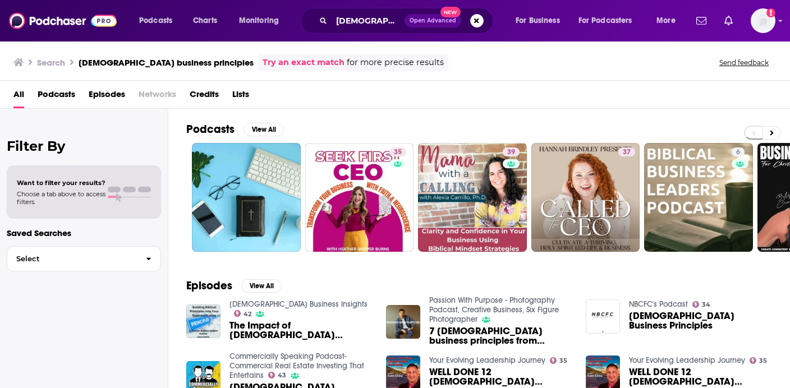
click at [62, 94] on span "Podcasts" at bounding box center [57, 96] width 38 height 23
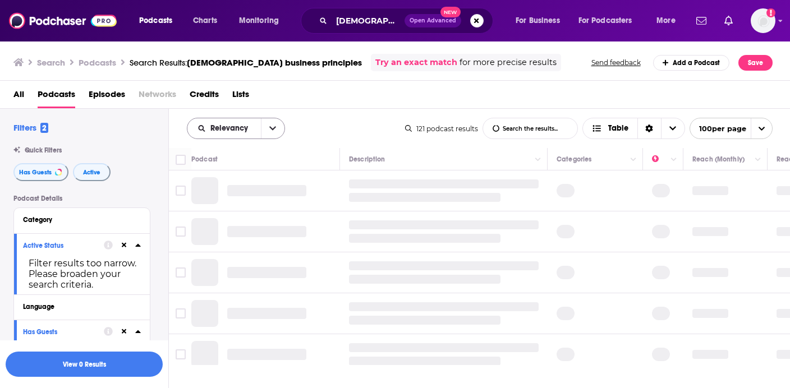
click at [282, 135] on button "open menu" at bounding box center [273, 128] width 24 height 20
click at [330, 109] on div "Relevancy Relevancy By Rating Trending New Power Score List Search Input Search…" at bounding box center [480, 128] width 622 height 39
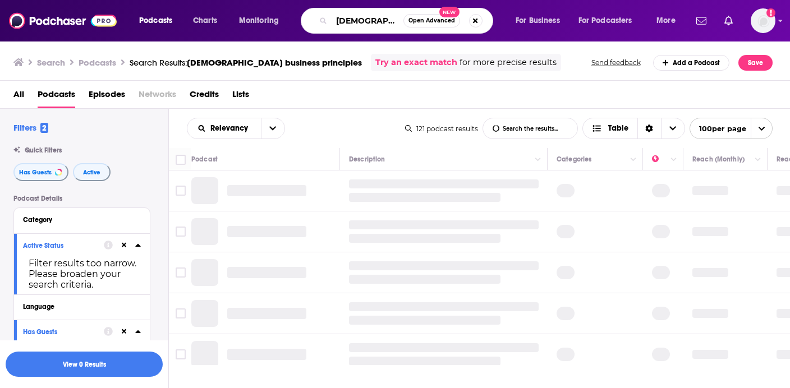
click at [347, 17] on input "[DEMOGRAPHIC_DATA] business principles" at bounding box center [368, 21] width 72 height 18
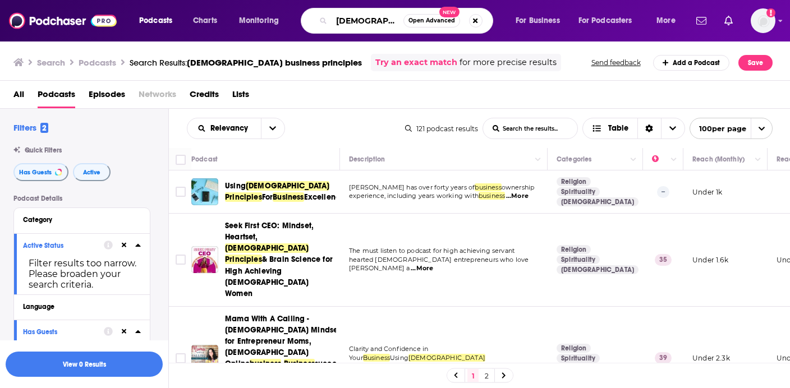
paste input "Work as worship"
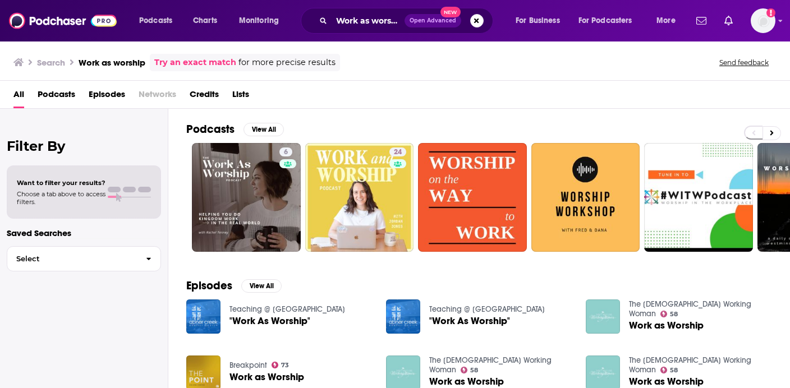
click at [60, 96] on span "Podcasts" at bounding box center [57, 96] width 38 height 23
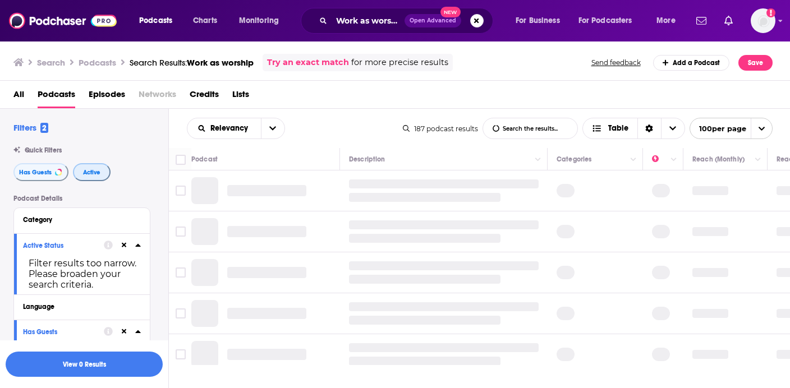
click at [78, 175] on button "Active" at bounding box center [92, 172] width 38 height 18
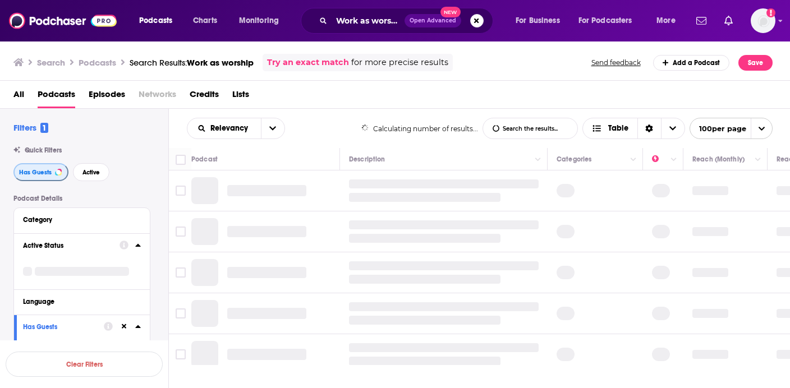
click at [41, 175] on span "Has Guests" at bounding box center [35, 173] width 33 height 6
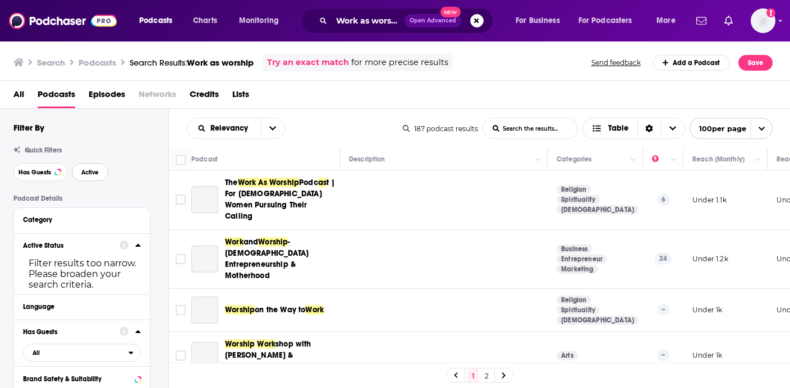
click at [84, 173] on span "Active" at bounding box center [89, 173] width 17 height 6
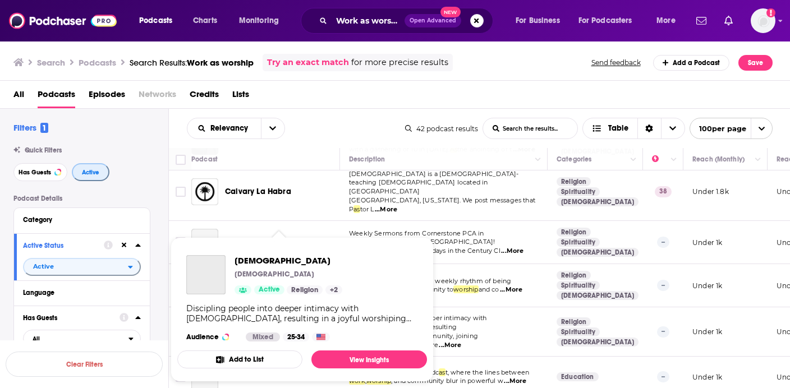
scroll to position [437, 0]
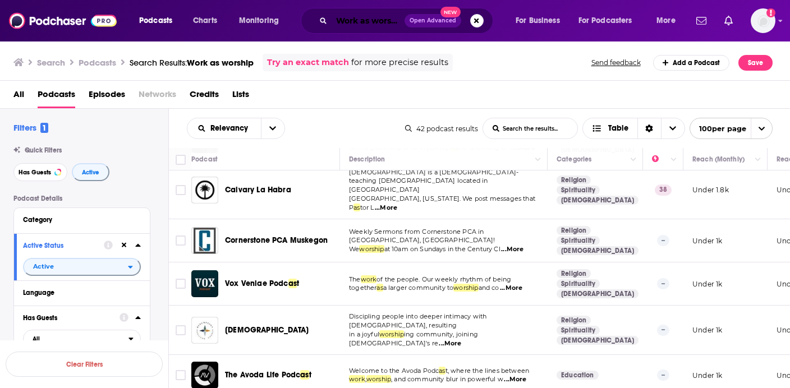
click at [363, 28] on input "Work as worship" at bounding box center [368, 21] width 73 height 18
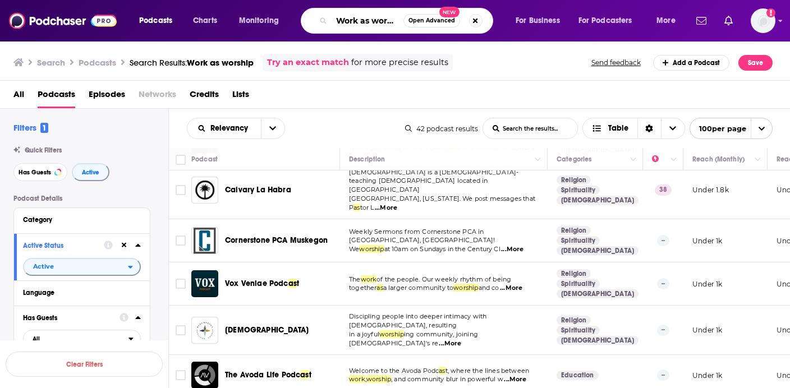
paste input "[DEMOGRAPHIC_DATA] entrepreneur"
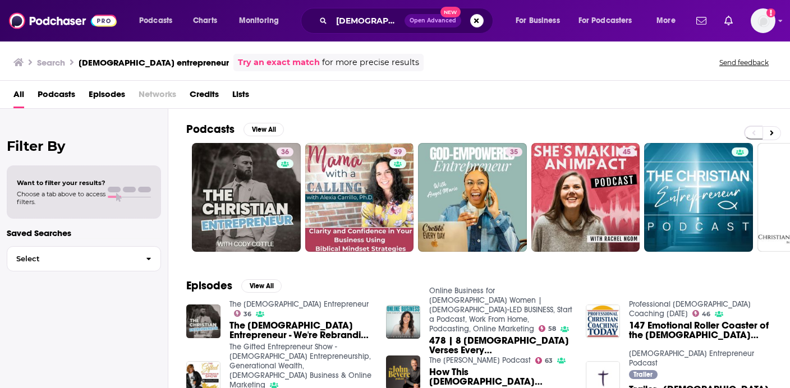
click at [52, 86] on span "Podcasts" at bounding box center [57, 96] width 38 height 23
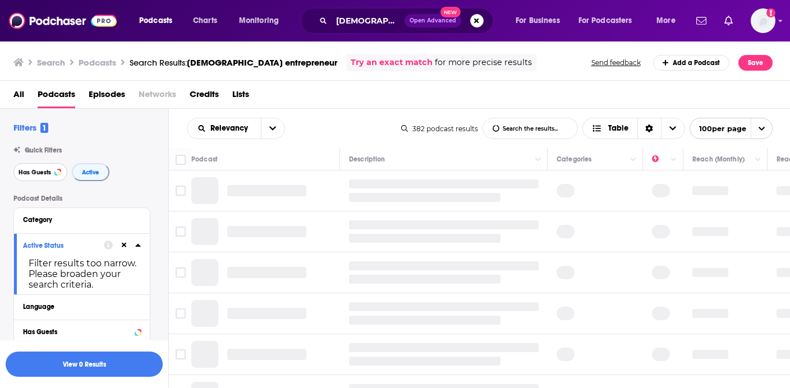
click at [35, 171] on span "Has Guests" at bounding box center [35, 173] width 33 height 6
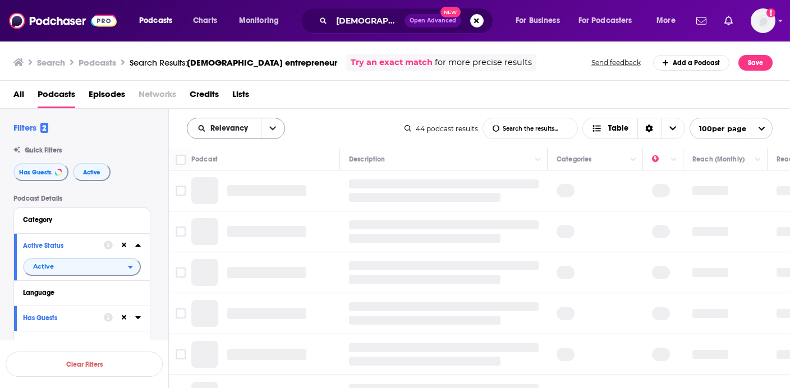
click at [274, 132] on icon "open menu" at bounding box center [272, 129] width 7 height 8
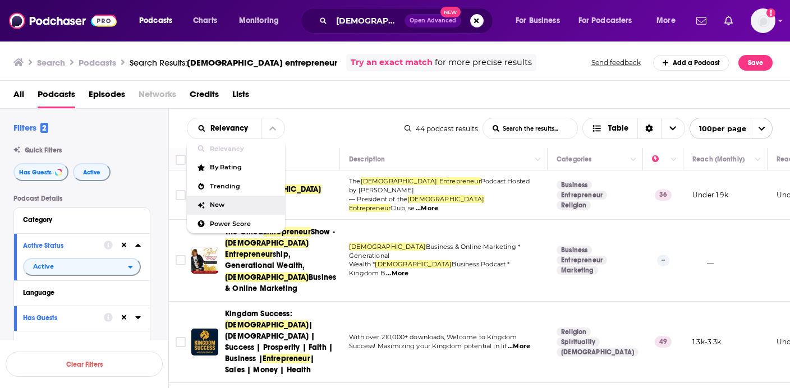
click at [247, 206] on span "New" at bounding box center [243, 205] width 66 height 6
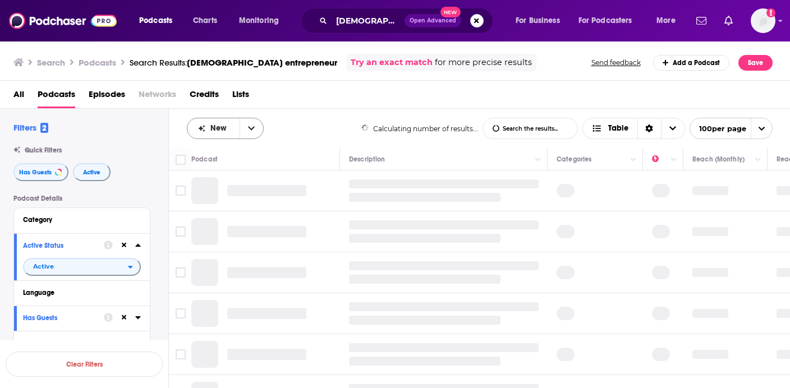
click at [250, 126] on icon "open menu" at bounding box center [251, 129] width 7 height 8
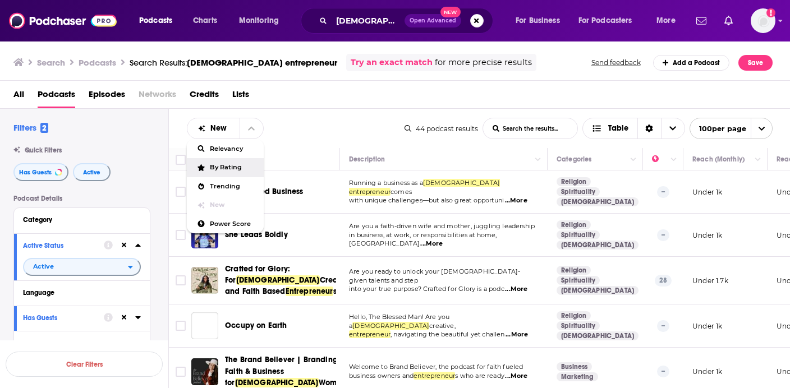
click at [231, 168] on span "By Rating" at bounding box center [232, 167] width 45 height 6
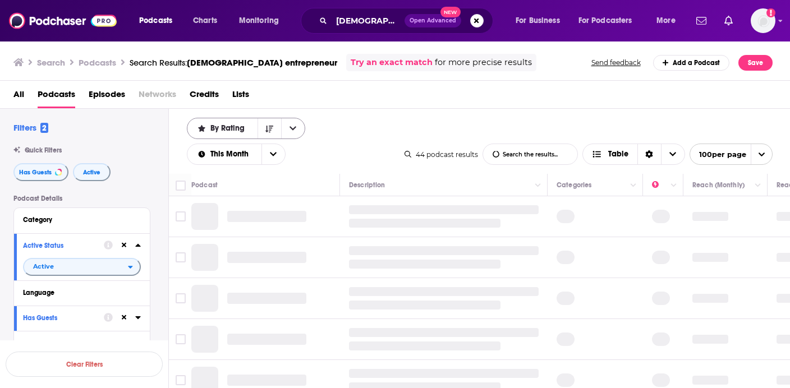
click at [298, 129] on button "open menu" at bounding box center [293, 128] width 24 height 20
click at [271, 147] on span "Relevancy" at bounding box center [253, 149] width 86 height 6
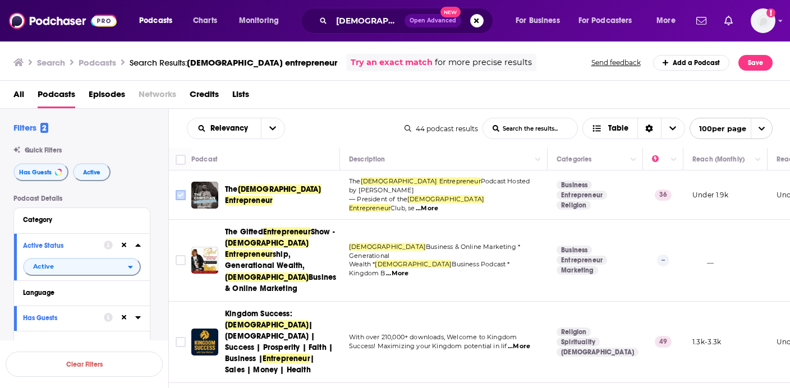
click at [179, 190] on input "Toggle select row" at bounding box center [181, 195] width 10 height 10
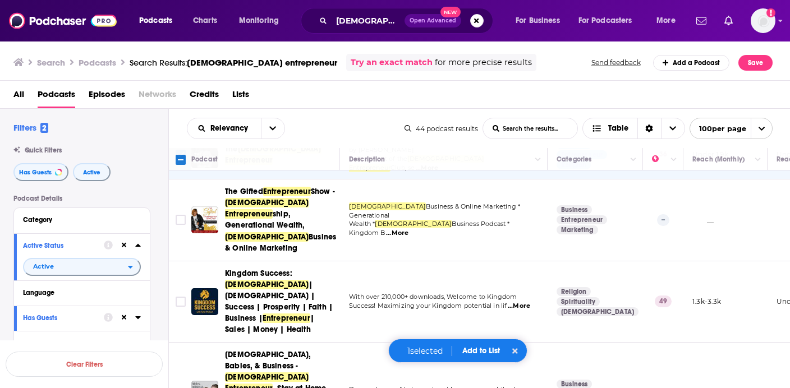
scroll to position [53, 0]
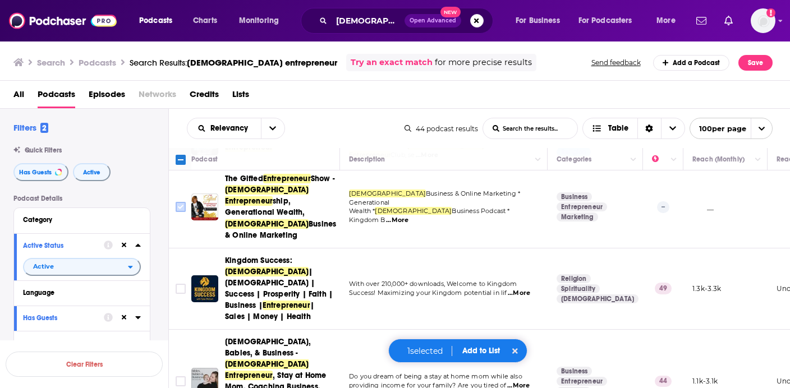
click at [184, 202] on input "Toggle select row" at bounding box center [181, 207] width 10 height 10
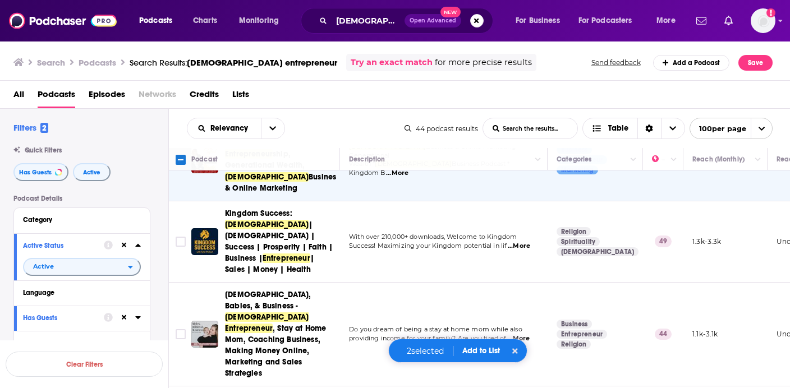
scroll to position [119, 0]
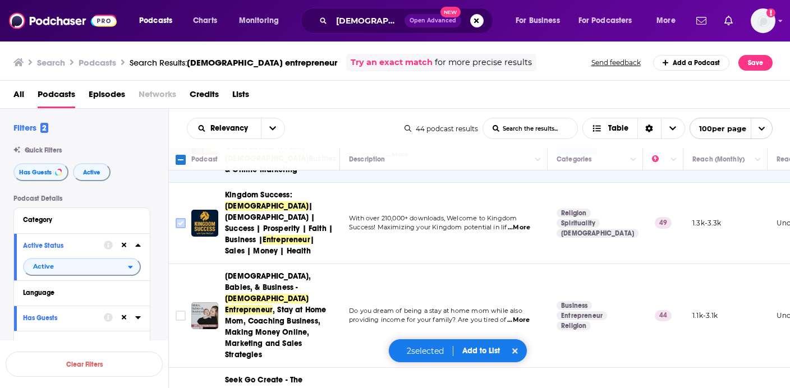
click at [180, 218] on input "Toggle select row" at bounding box center [181, 223] width 10 height 10
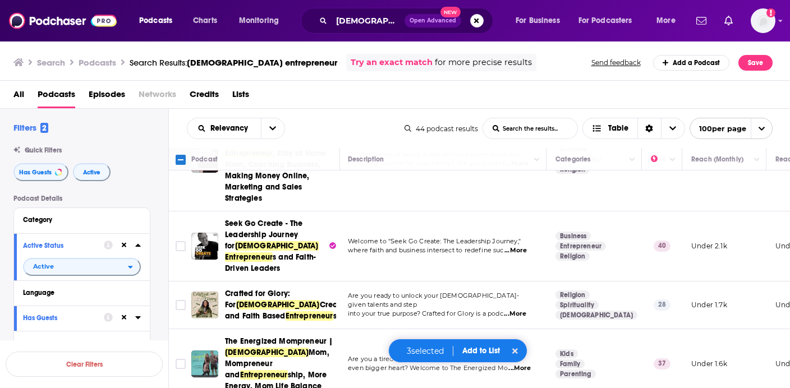
scroll to position [280, 1]
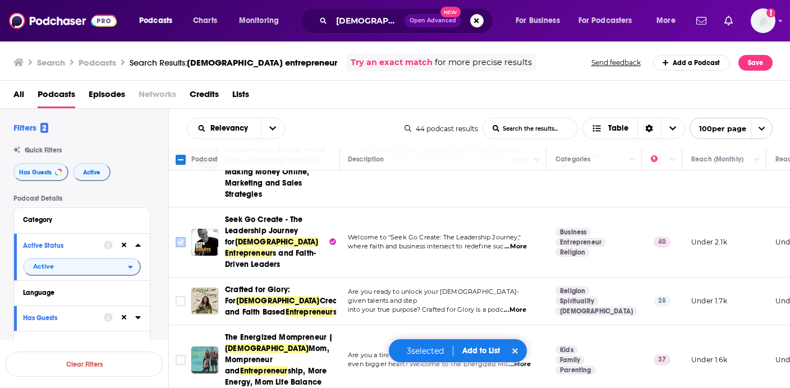
click at [182, 237] on input "Toggle select row" at bounding box center [181, 242] width 10 height 10
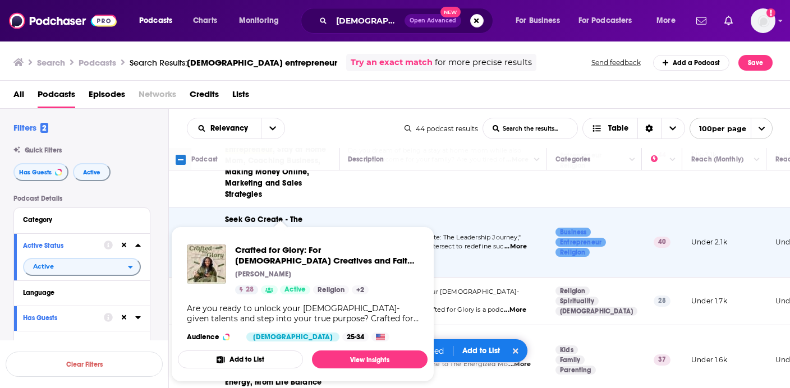
click at [182, 221] on span "Crafted for Glory: For [DEMOGRAPHIC_DATA] Creatives and Faith Based Entrepreneu…" at bounding box center [302, 304] width 263 height 169
click at [248, 278] on td "Crafted for Glory: For [DEMOGRAPHIC_DATA] Creatives and Faith Based Entrepreneu…" at bounding box center [265, 302] width 149 height 48
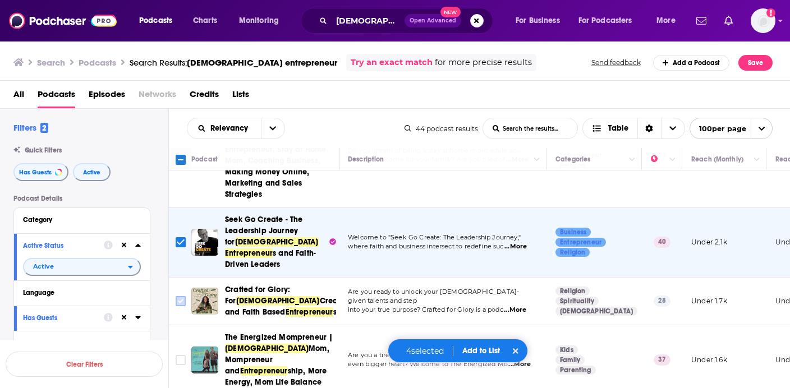
click at [184, 296] on input "Toggle select row" at bounding box center [181, 301] width 10 height 10
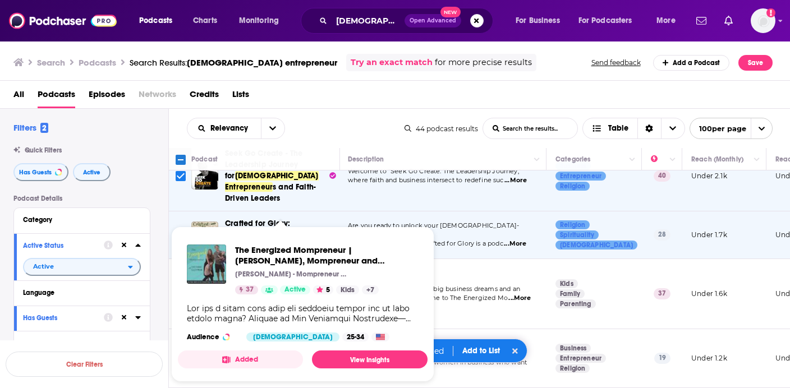
scroll to position [359, 1]
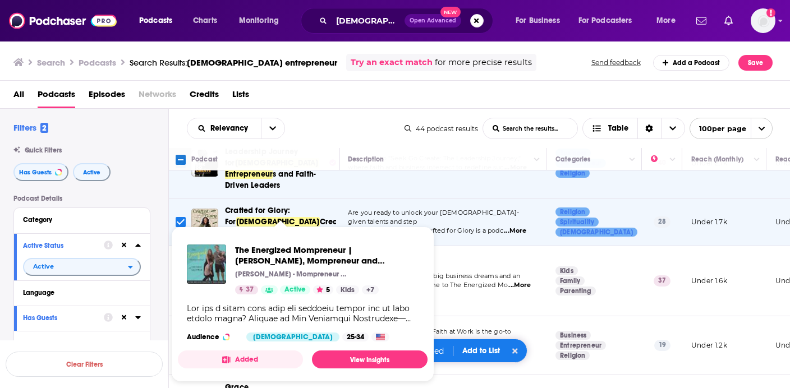
click at [483, 246] on td "Are you a tired mama with big business dreams and an even bigger heart? Welcome…" at bounding box center [443, 281] width 208 height 70
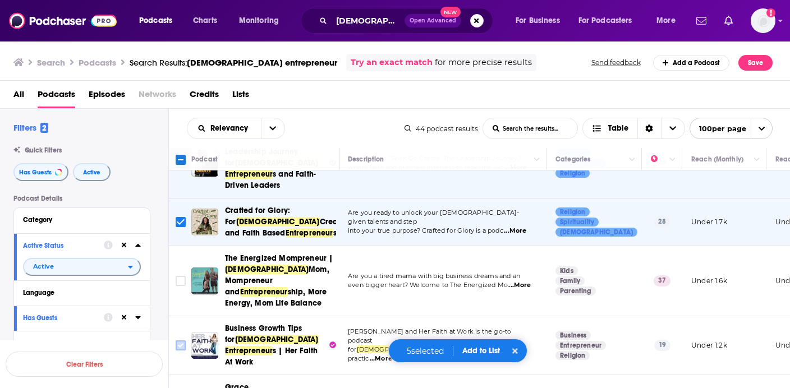
click at [180, 341] on input "Toggle select row" at bounding box center [181, 346] width 10 height 10
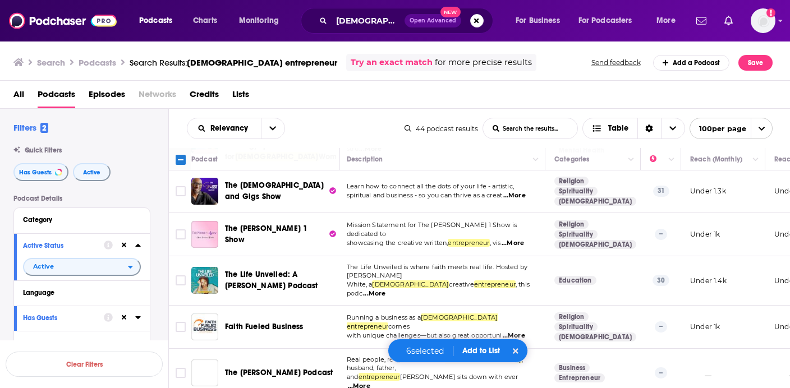
scroll to position [1341, 2]
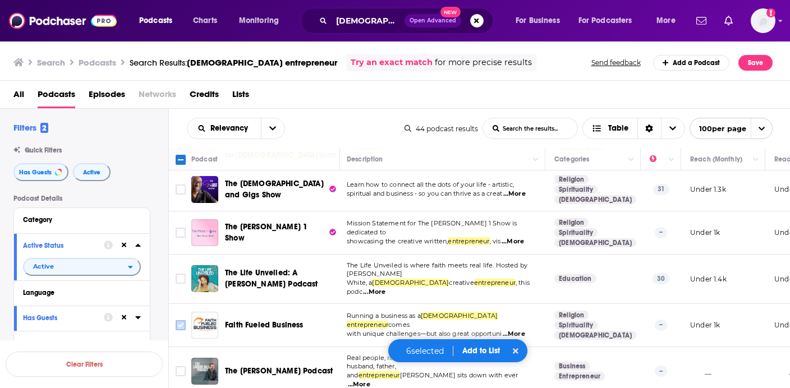
click at [177, 319] on icon "Toggle select row" at bounding box center [180, 325] width 13 height 13
click at [181, 319] on icon "Toggle select row" at bounding box center [180, 325] width 13 height 13
click at [182, 274] on input "Toggle select row" at bounding box center [181, 279] width 10 height 10
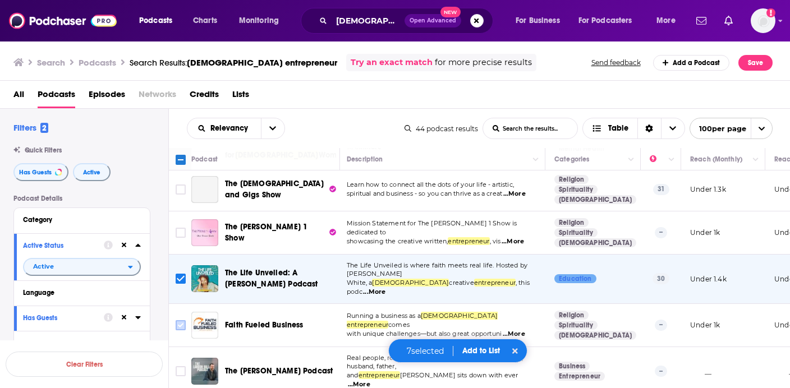
click at [183, 321] on input "Toggle select row" at bounding box center [181, 326] width 10 height 10
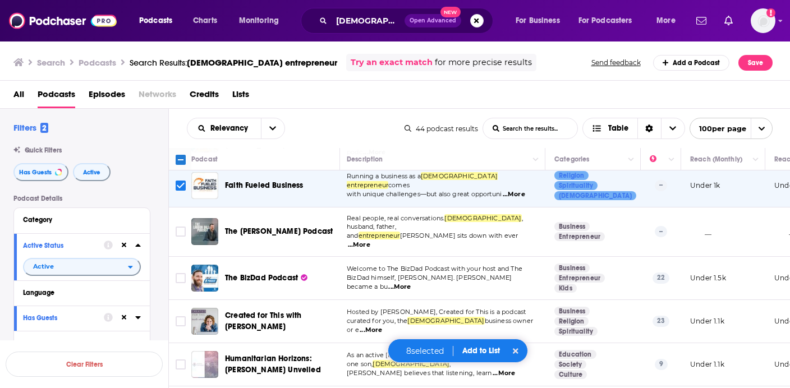
scroll to position [1487, 2]
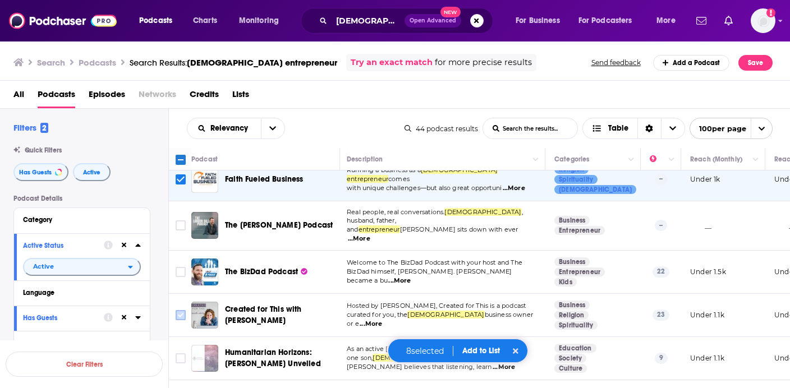
click at [182, 310] on input "Toggle select row" at bounding box center [181, 315] width 10 height 10
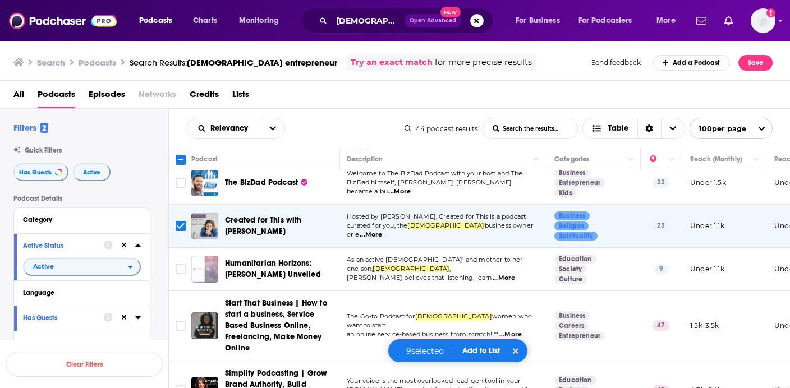
scroll to position [1577, 2]
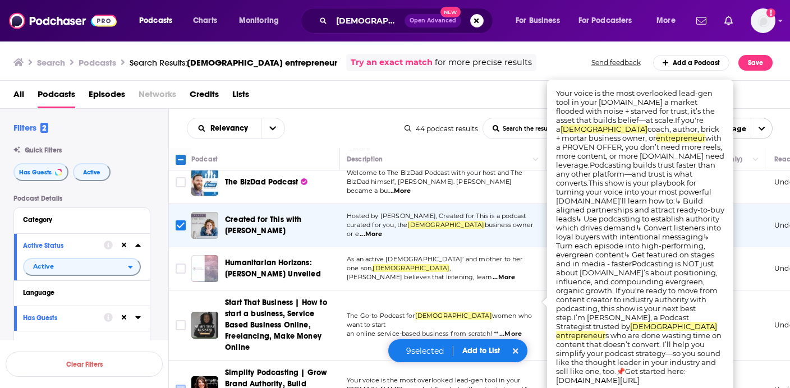
click at [180, 385] on input "Toggle select row" at bounding box center [181, 390] width 10 height 10
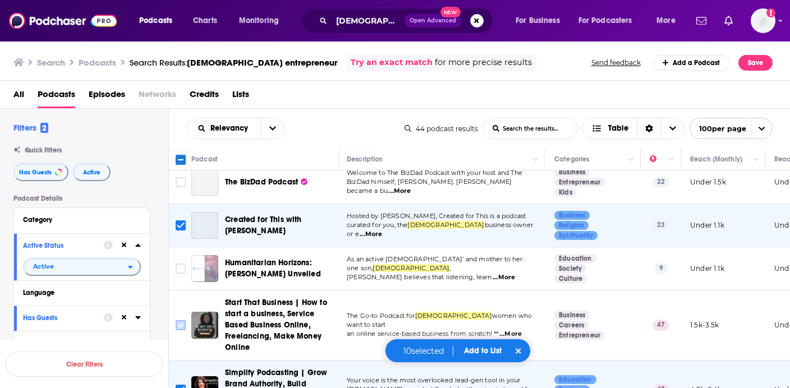
click at [179, 321] on input "Toggle select row" at bounding box center [181, 326] width 10 height 10
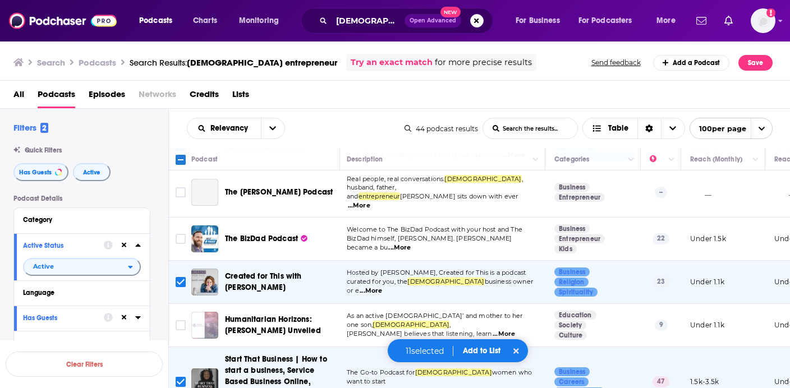
scroll to position [1520, 1]
click at [182, 377] on input "Toggle select row" at bounding box center [181, 382] width 10 height 10
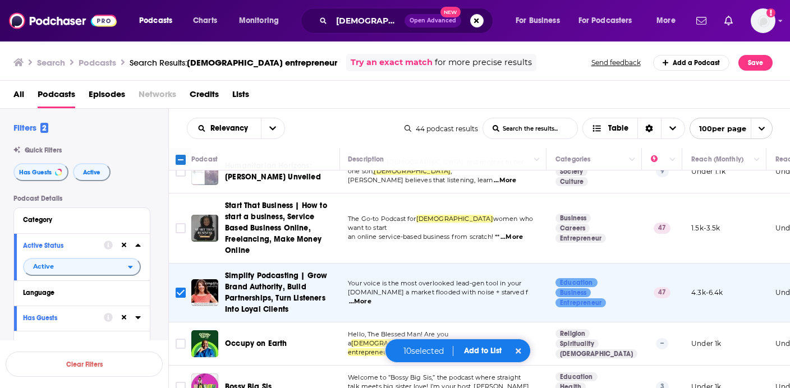
scroll to position [1675, 1]
click at [184, 338] on input "Toggle select row" at bounding box center [181, 343] width 10 height 10
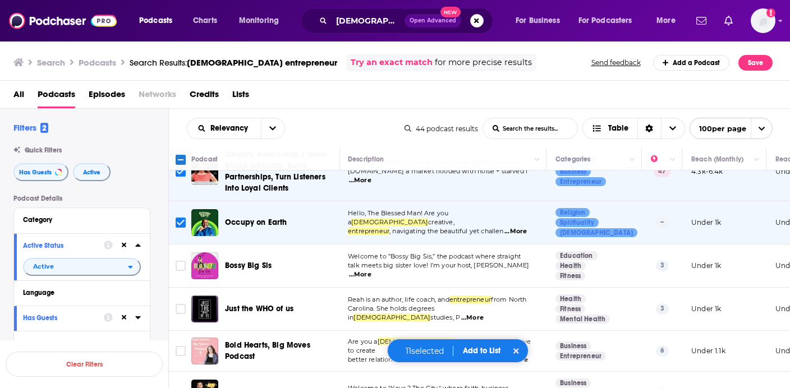
scroll to position [1797, 1]
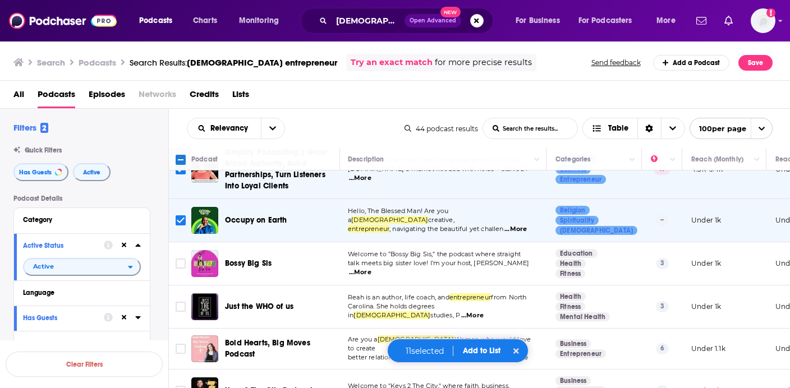
click at [484, 312] on span "...More" at bounding box center [472, 316] width 22 height 9
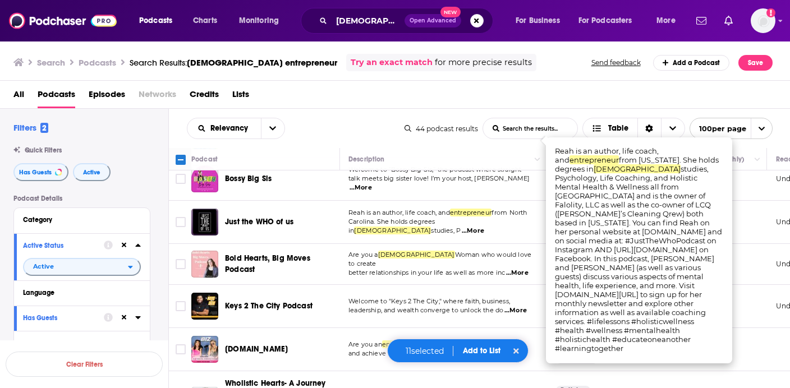
scroll to position [1882, 0]
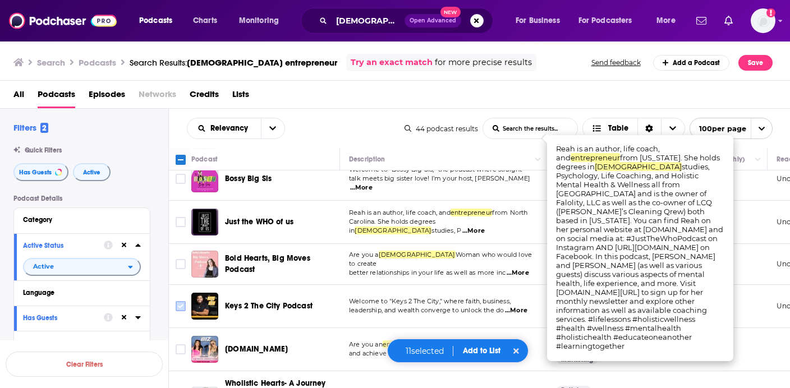
click at [181, 301] on input "Toggle select row" at bounding box center [181, 306] width 10 height 10
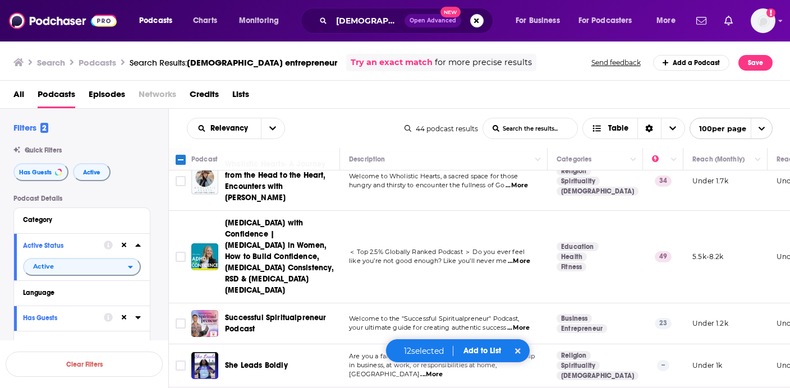
scroll to position [2103, 0]
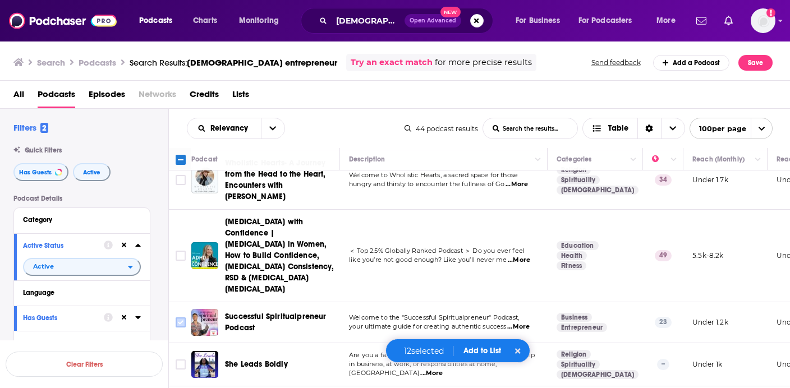
click at [181, 318] on input "Toggle select row" at bounding box center [181, 323] width 10 height 10
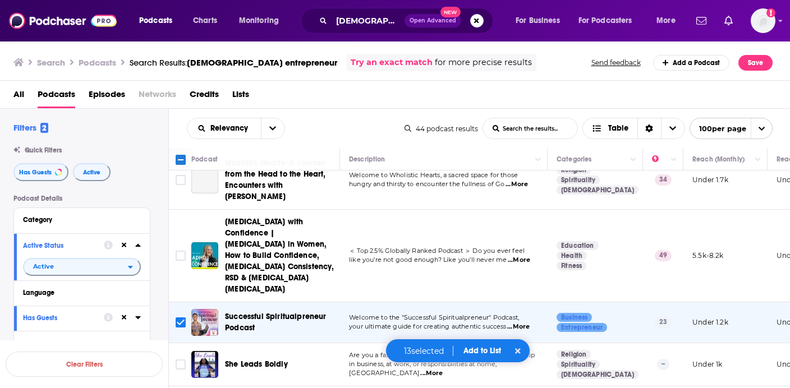
scroll to position [2167, 0]
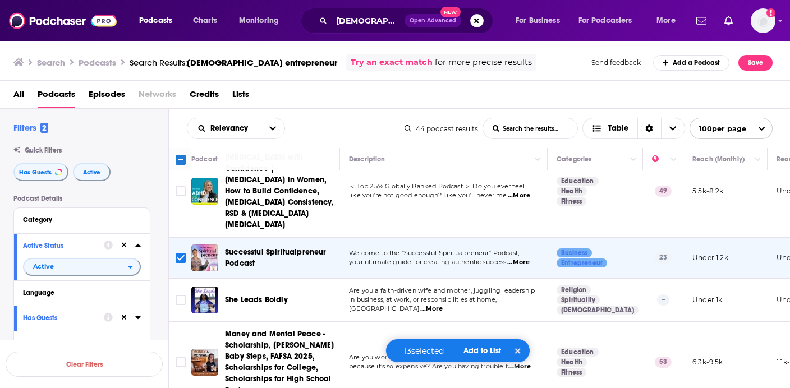
click at [495, 354] on button "Add to List" at bounding box center [483, 351] width 56 height 10
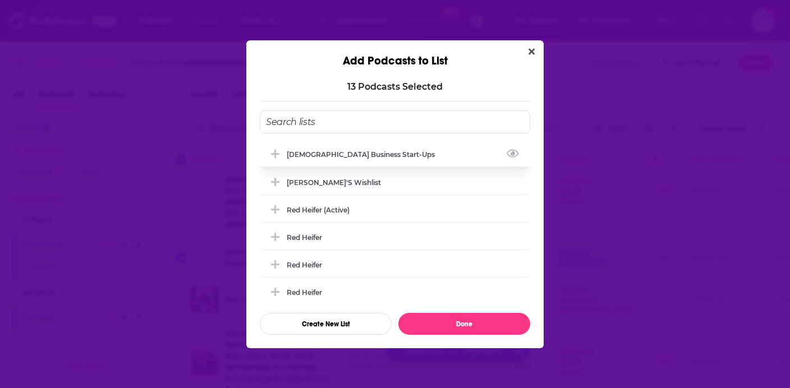
click at [360, 158] on div "[DEMOGRAPHIC_DATA] Business Start-ups" at bounding box center [364, 154] width 155 height 8
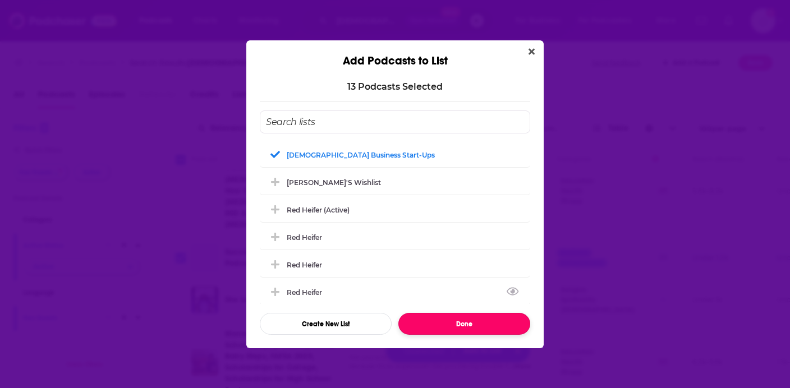
click at [470, 327] on button "Done" at bounding box center [465, 324] width 132 height 22
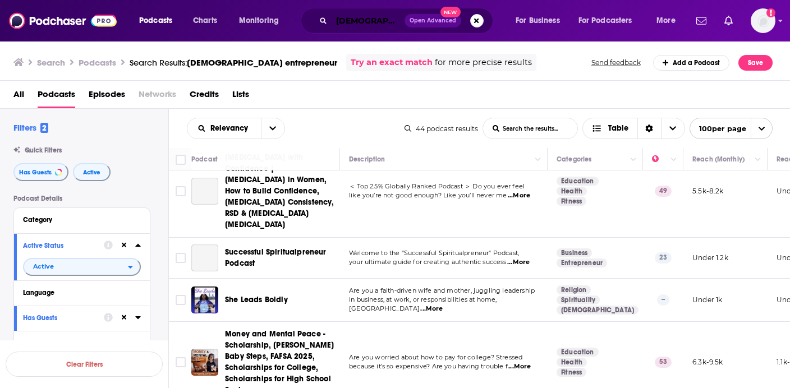
click at [357, 26] on input "[DEMOGRAPHIC_DATA] entrepreneur" at bounding box center [368, 21] width 73 height 18
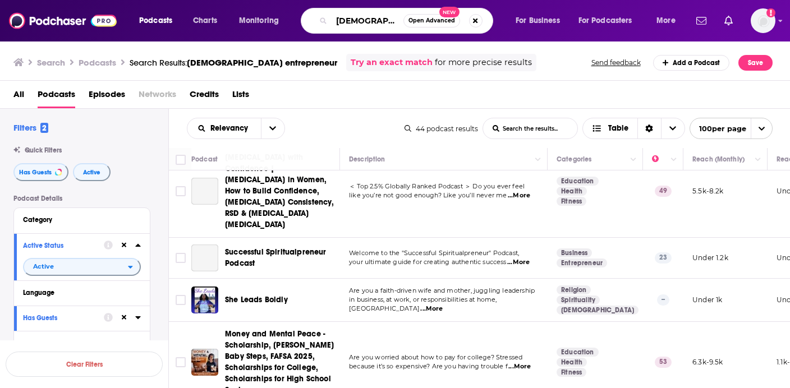
paste input "[DEMOGRAPHIC_DATA]-centered business"
type input "[DEMOGRAPHIC_DATA]-centered business"
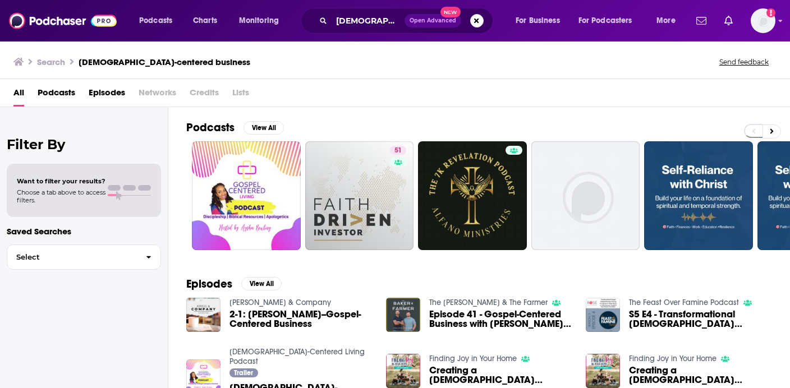
click at [59, 86] on span "Podcasts" at bounding box center [57, 95] width 38 height 23
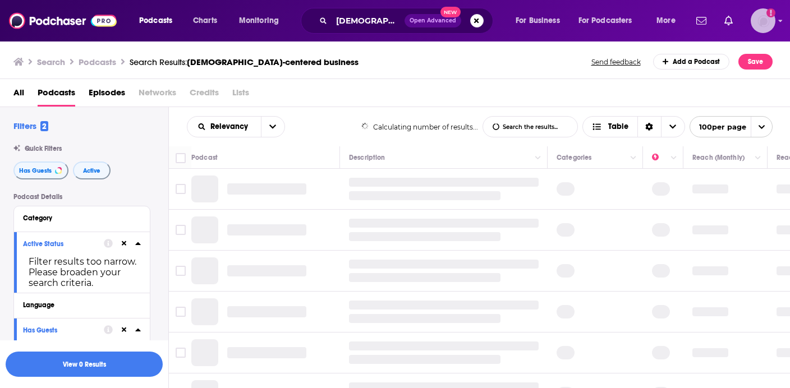
click at [760, 25] on img "Logged in as antonettefrontgate" at bounding box center [763, 20] width 25 height 25
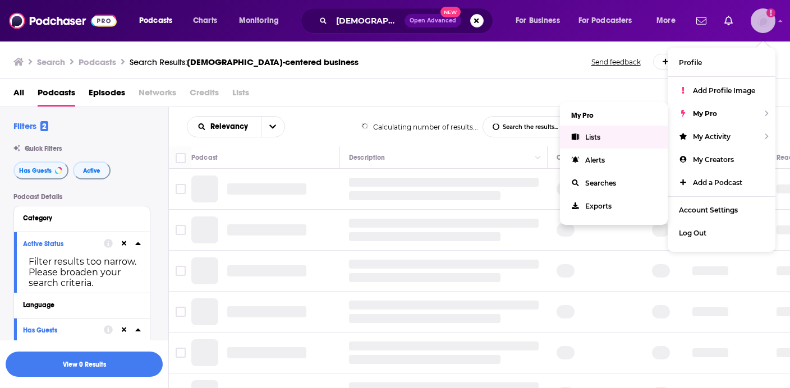
click at [625, 135] on link "Lists" at bounding box center [614, 137] width 108 height 23
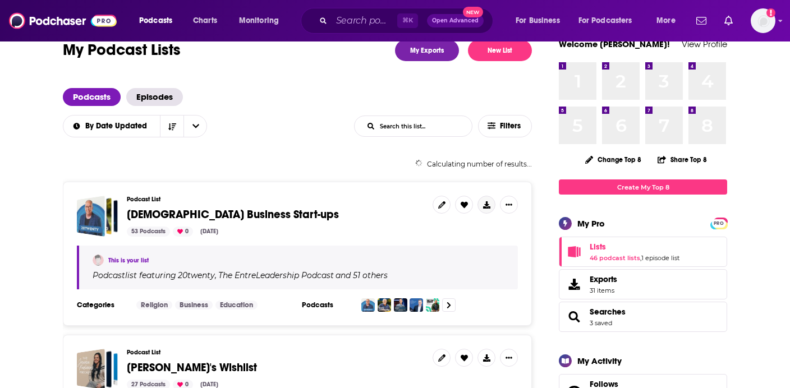
scroll to position [52, 0]
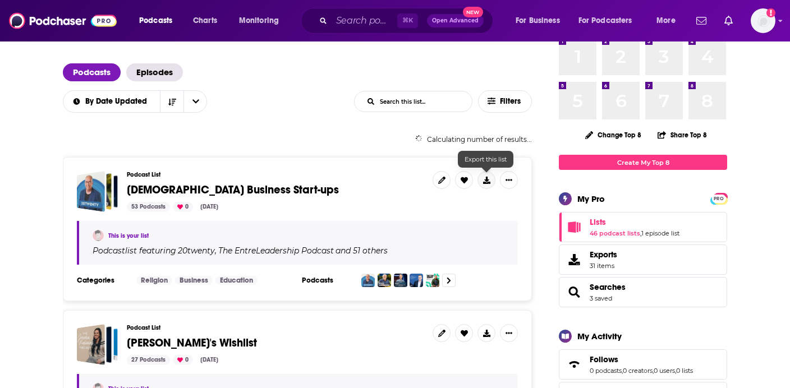
click at [486, 181] on icon at bounding box center [486, 180] width 7 height 7
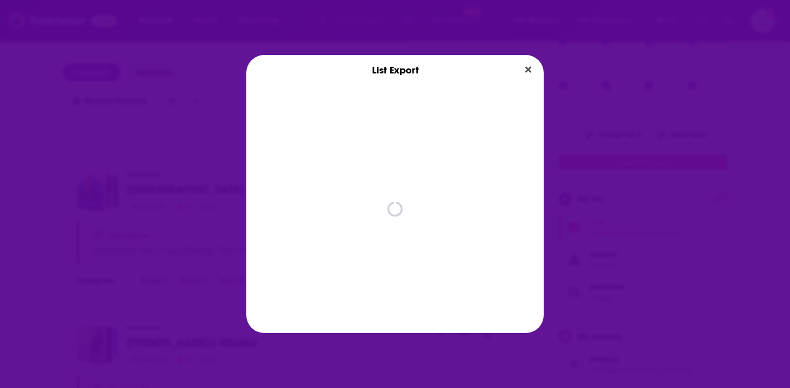
click at [486, 181] on div "spinner" at bounding box center [395, 209] width 298 height 248
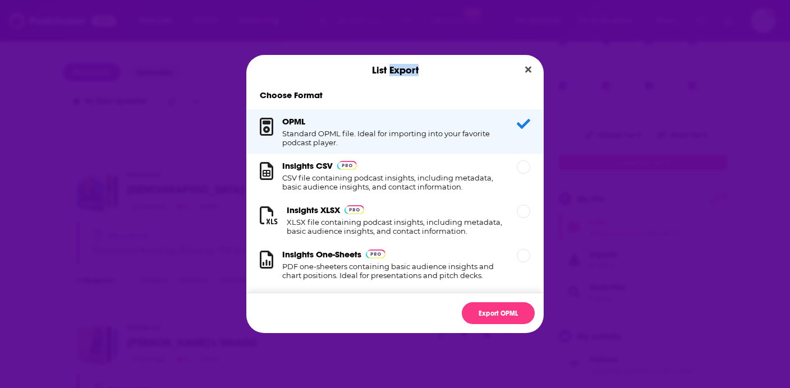
click at [469, 180] on h1 "CSV file containing podcast insights, including metadata, basic audience insigh…" at bounding box center [392, 182] width 221 height 18
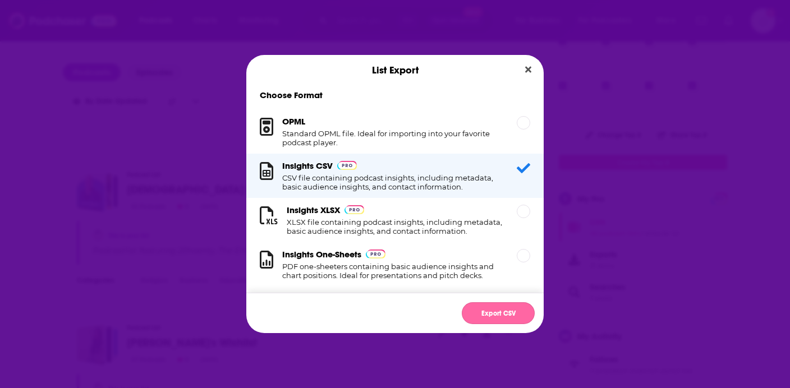
click at [495, 316] on button "Export CSV" at bounding box center [498, 314] width 73 height 22
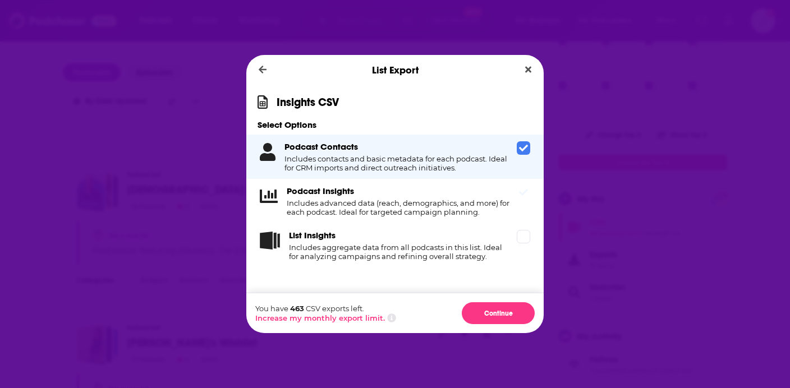
click at [494, 202] on h4 "Includes advanced data (reach, demographics, and more) for each podcast. Ideal …" at bounding box center [400, 208] width 226 height 18
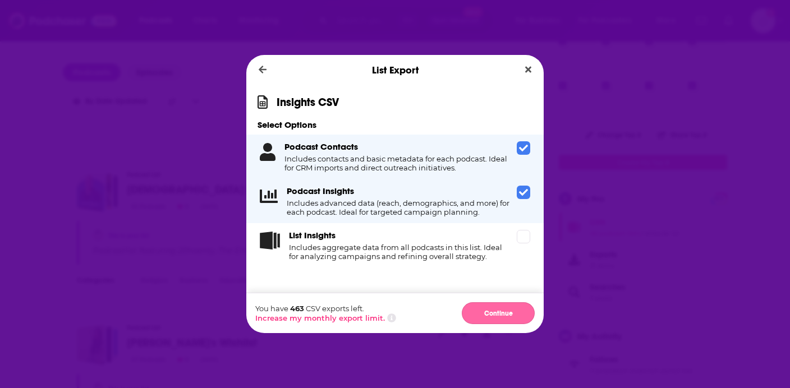
click at [492, 310] on button "Continue" at bounding box center [498, 314] width 73 height 22
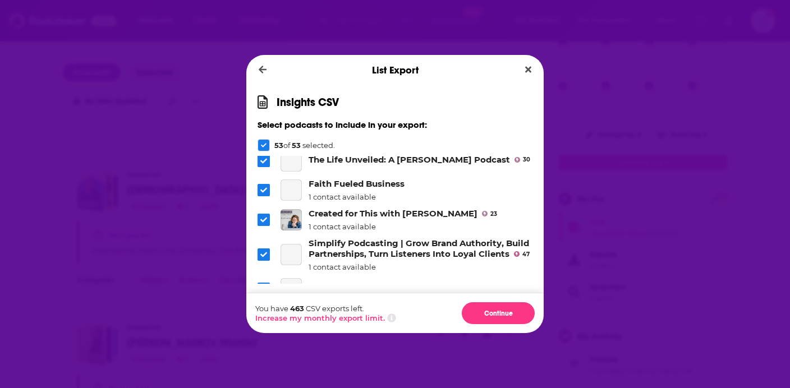
scroll to position [1662, 0]
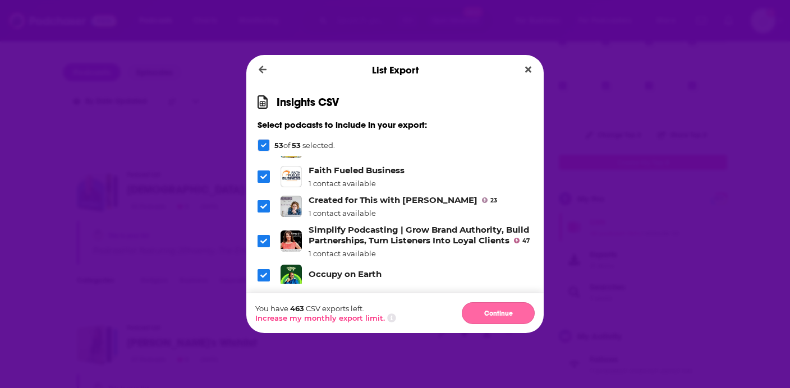
click at [504, 310] on button "Continue" at bounding box center [498, 314] width 73 height 22
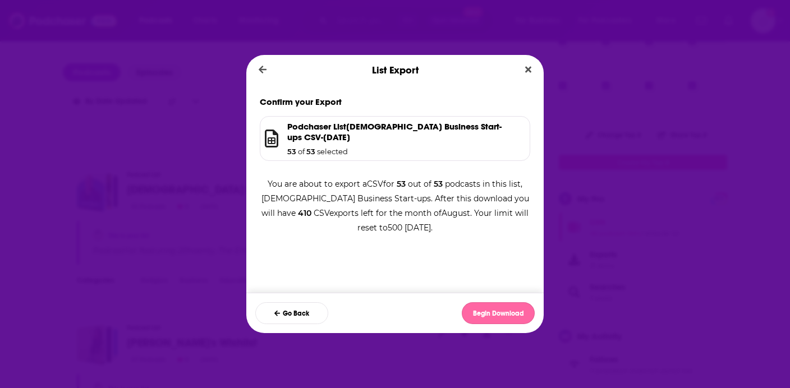
click at [499, 314] on button "Begin Download" at bounding box center [498, 314] width 73 height 22
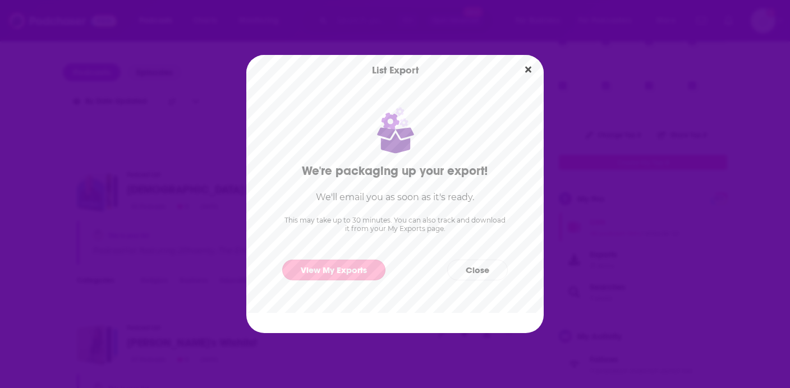
click at [344, 276] on link "View My Exports" at bounding box center [333, 270] width 103 height 21
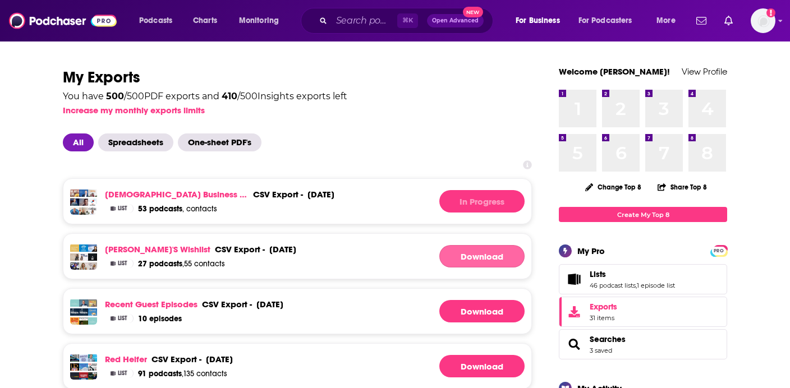
click at [495, 256] on link "Download" at bounding box center [482, 256] width 85 height 22
